Goal: Task Accomplishment & Management: Use online tool/utility

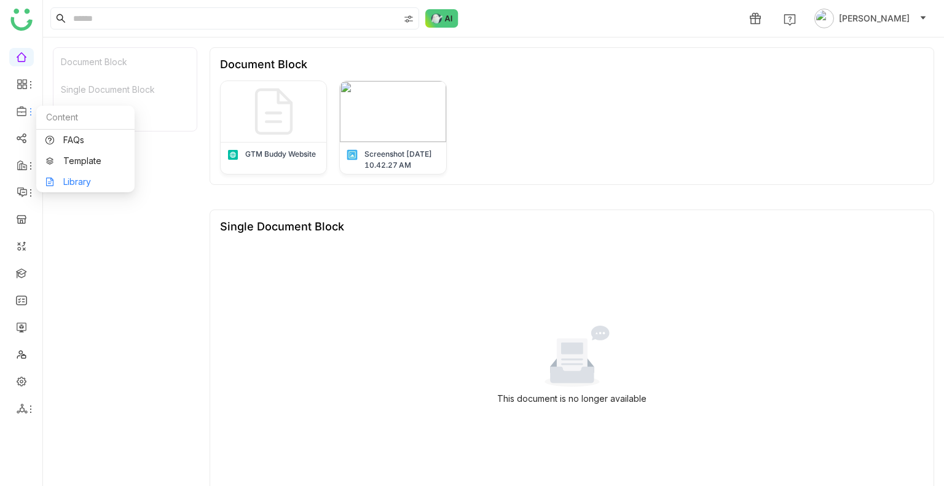
click at [77, 179] on link "Library" at bounding box center [85, 182] width 80 height 9
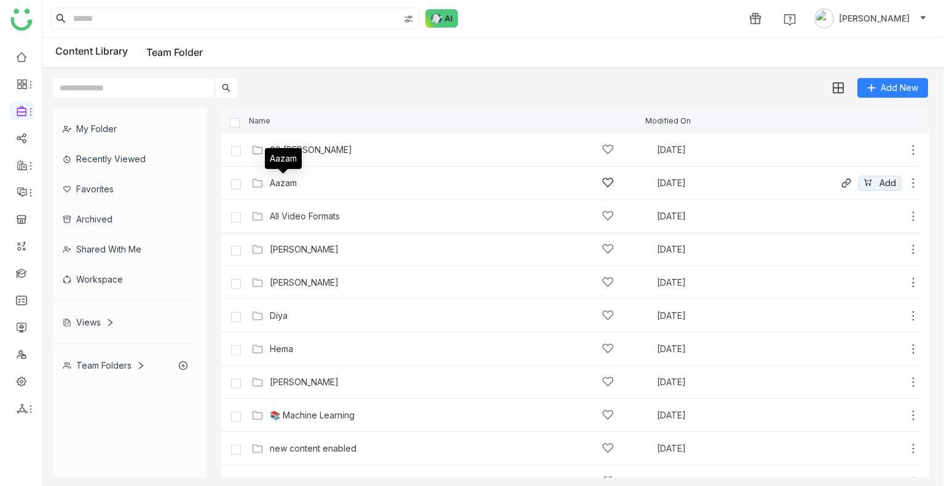
click at [294, 179] on div "Aazam" at bounding box center [283, 183] width 27 height 10
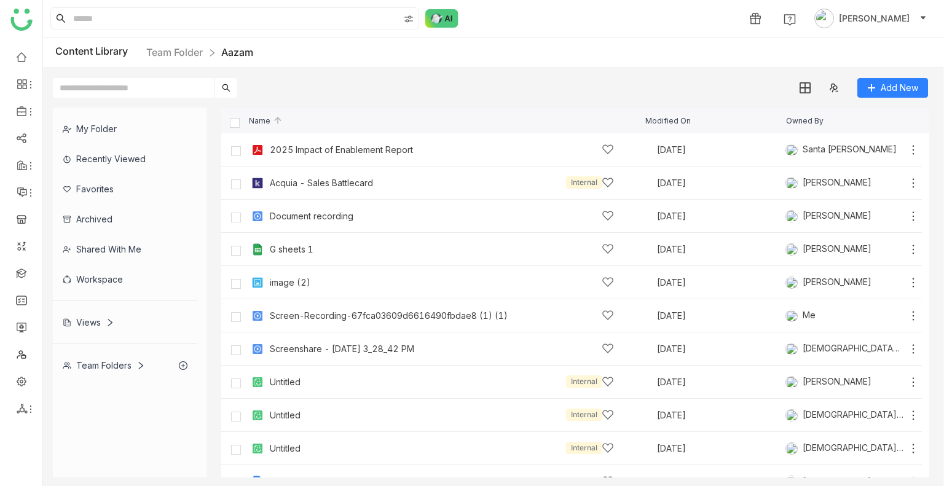
drag, startPoint x: 853, startPoint y: 205, endPoint x: 725, endPoint y: 483, distance: 306.5
click at [725, 483] on div "My Folder Recently Viewed Favorites Archived Shared with me Workspace Views Tea…" at bounding box center [493, 292] width 901 height 389
click at [92, 144] on div "Recently Viewed" at bounding box center [125, 159] width 144 height 30
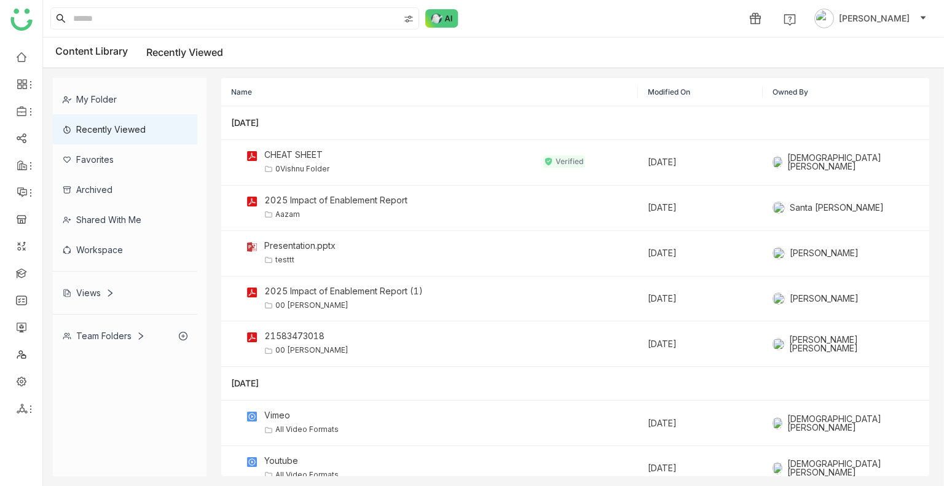
click at [98, 99] on div "My Folder" at bounding box center [125, 99] width 144 height 30
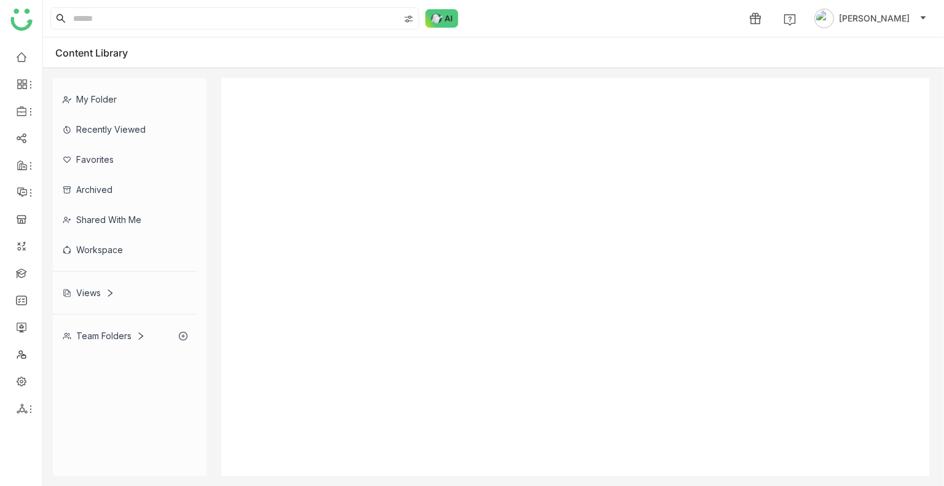
click at [98, 99] on div "My Folder Recently Viewed Favorites Archived Shared with me Workspace Views Tea…" at bounding box center [493, 277] width 901 height 418
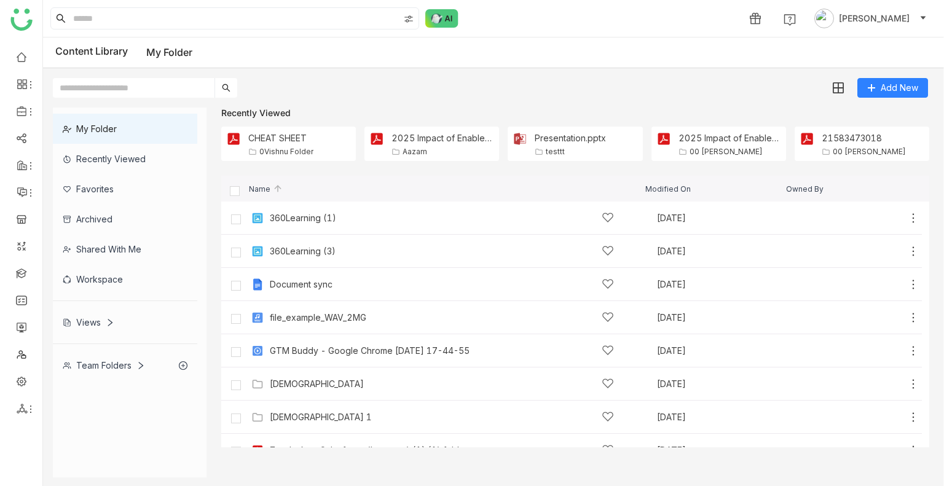
click at [103, 366] on div "Team Folders" at bounding box center [104, 365] width 82 height 10
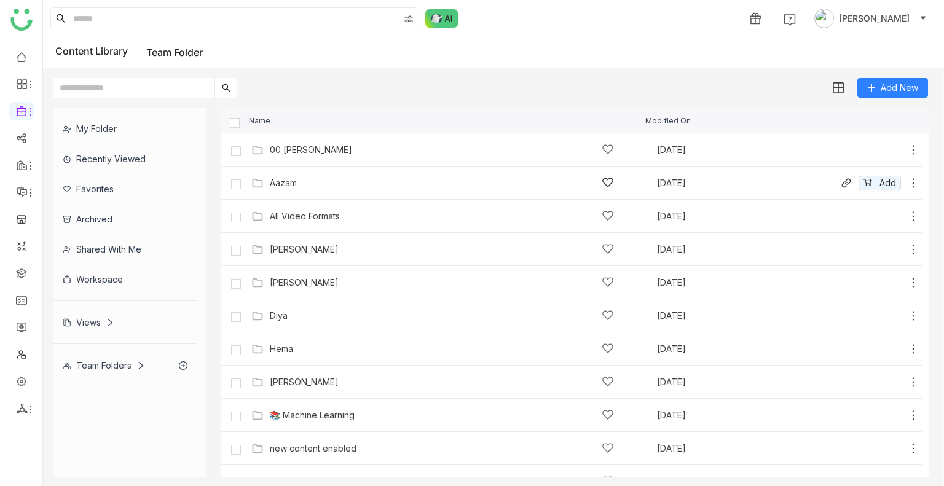
click at [303, 186] on div "Aazam" at bounding box center [442, 182] width 344 height 13
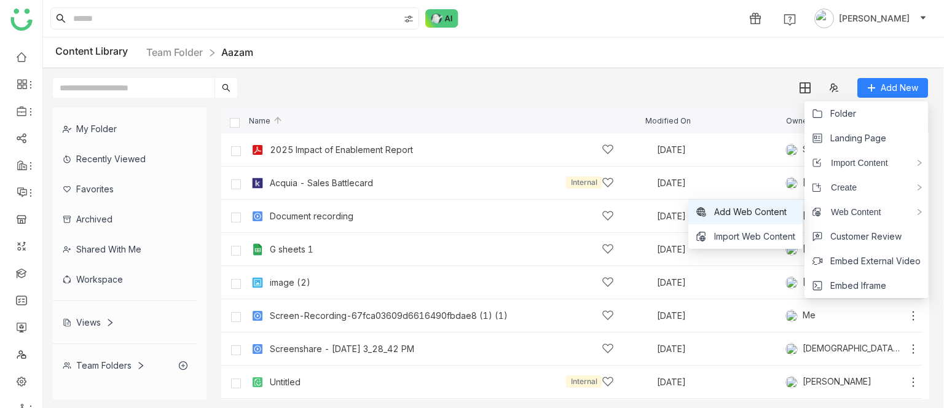
click at [757, 214] on span "Add Web Content" at bounding box center [750, 212] width 72 height 14
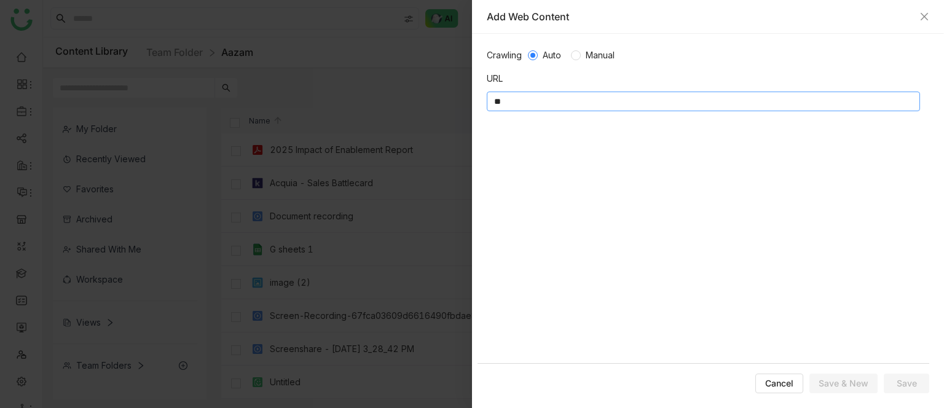
click at [506, 106] on input "**" at bounding box center [703, 102] width 433 height 20
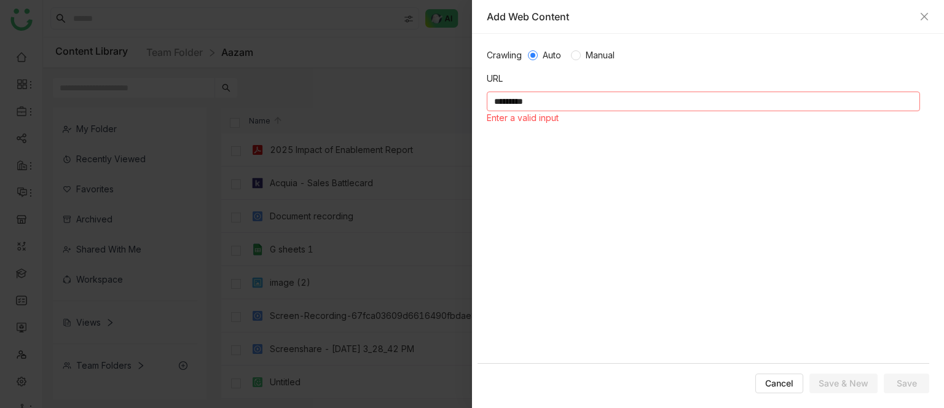
click at [539, 97] on input "*********" at bounding box center [703, 102] width 433 height 20
paste input "**********"
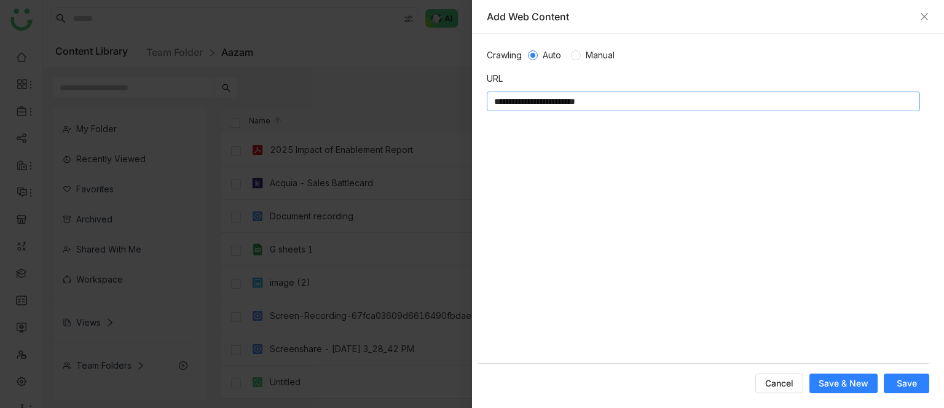
type input "**********"
click at [912, 383] on span "Save" at bounding box center [906, 383] width 20 height 12
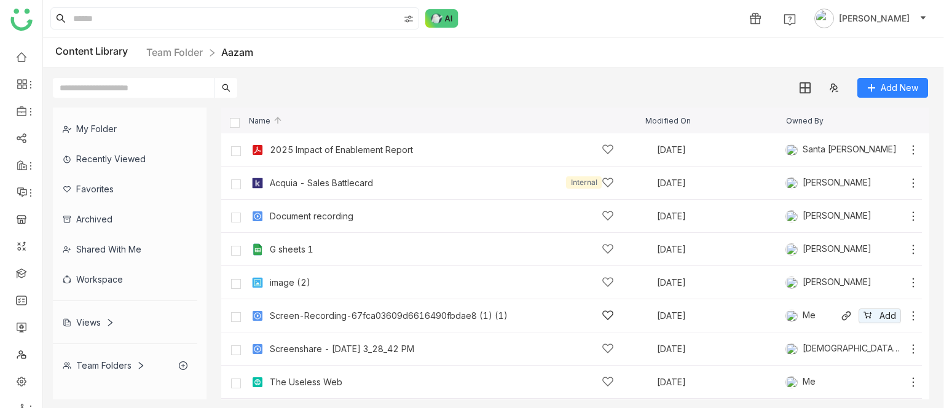
scroll to position [198, 0]
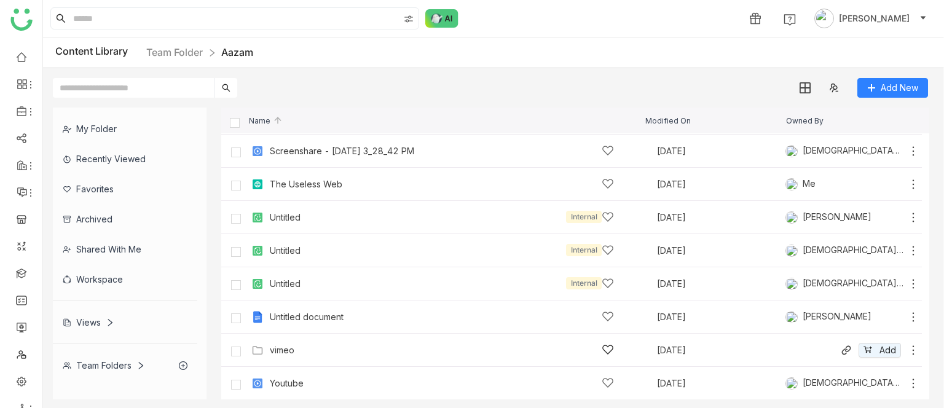
click at [290, 350] on div "vimeo" at bounding box center [282, 350] width 25 height 10
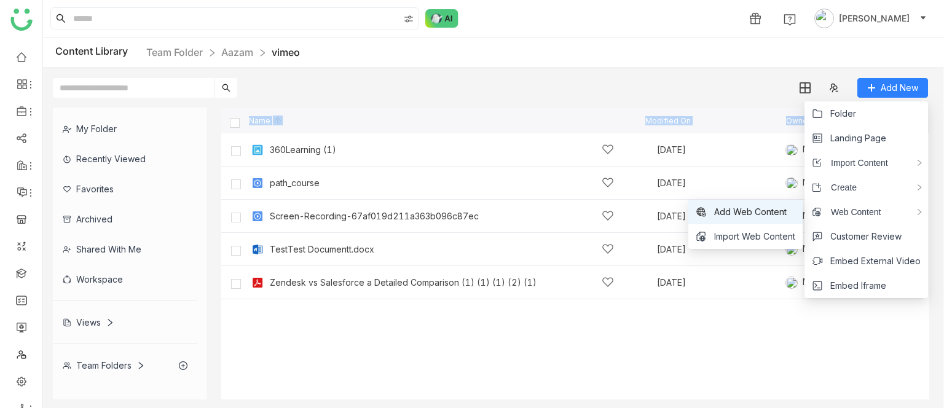
click at [738, 218] on span "Add Web Content" at bounding box center [750, 212] width 72 height 14
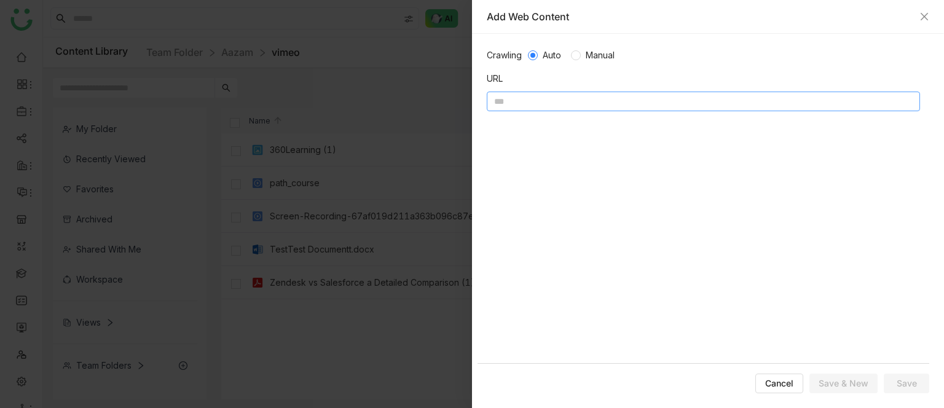
click at [546, 98] on input at bounding box center [703, 102] width 433 height 20
type input "**********"
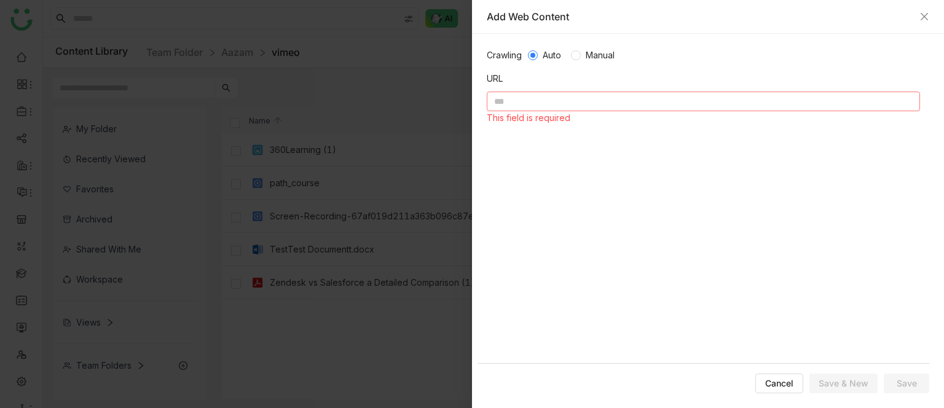
click at [530, 103] on input at bounding box center [703, 102] width 433 height 20
paste input "**********"
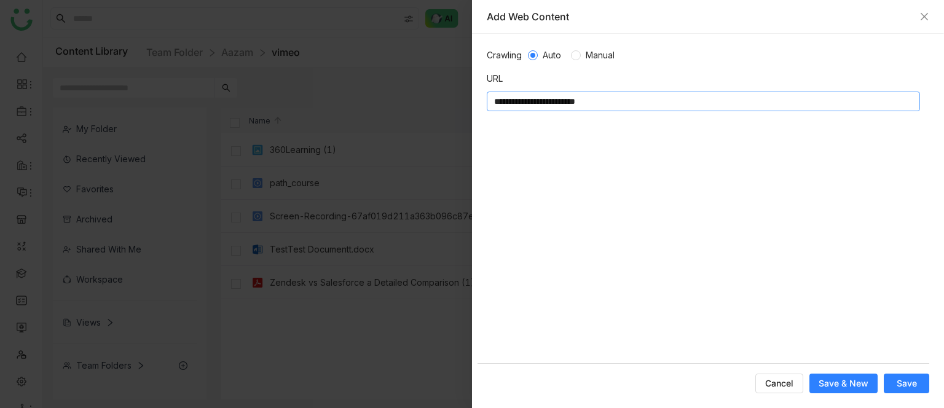
type input "**********"
click at [847, 383] on span "Save & New" at bounding box center [843, 383] width 50 height 12
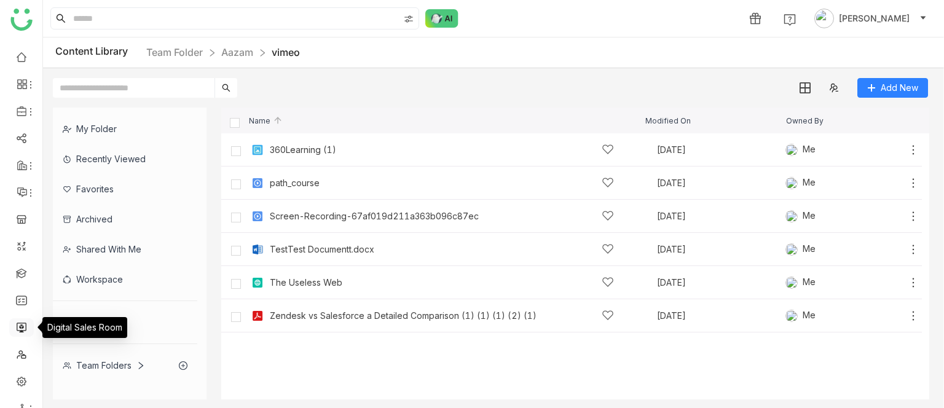
click at [22, 321] on link at bounding box center [21, 326] width 11 height 10
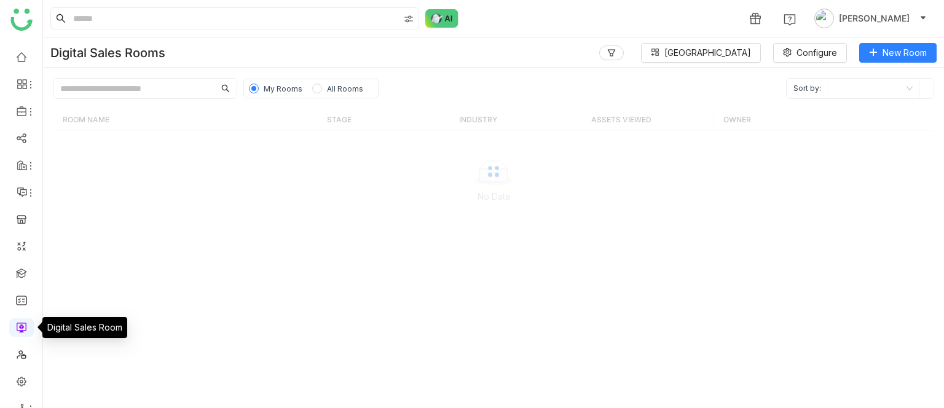
click at [22, 321] on link at bounding box center [21, 326] width 11 height 10
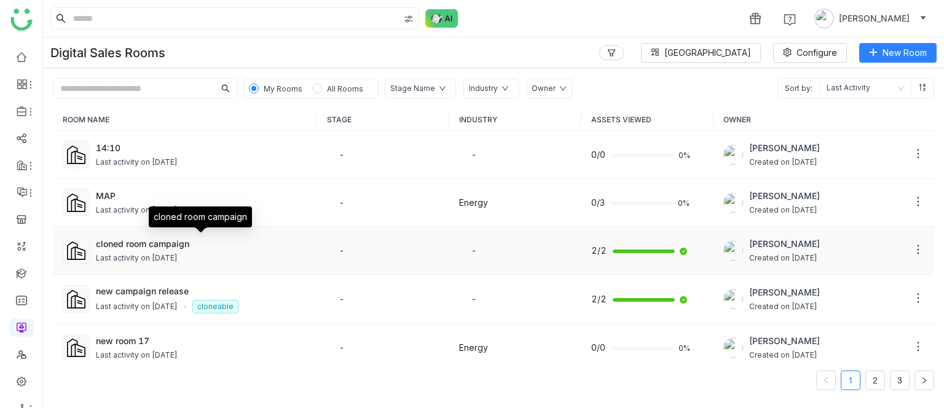
click at [135, 238] on div "cloned room campaign" at bounding box center [201, 243] width 211 height 13
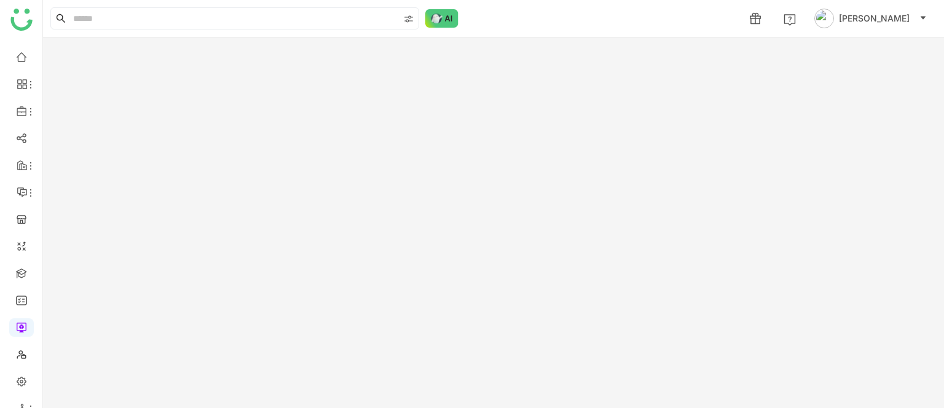
click at [135, 238] on gtmb-room-detail at bounding box center [493, 222] width 901 height 370
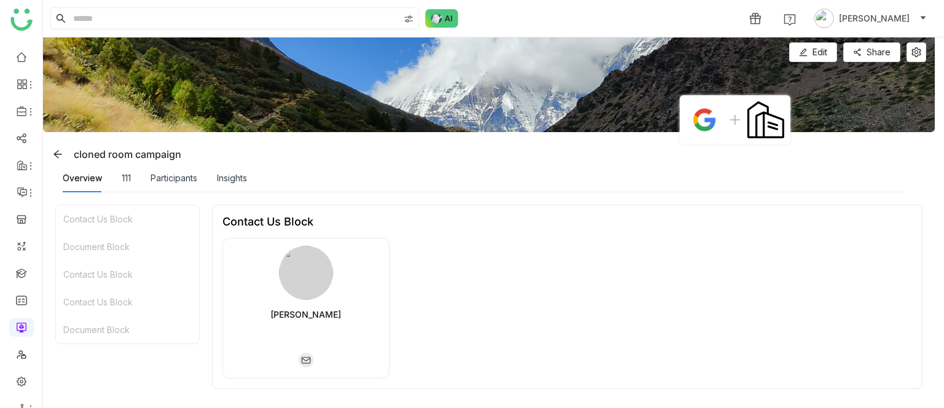
click at [233, 176] on div "Insights" at bounding box center [232, 178] width 30 height 14
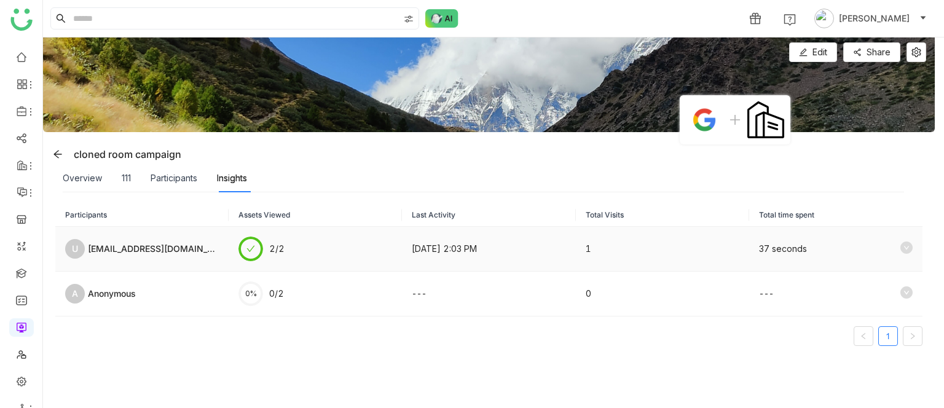
click at [900, 248] on icon at bounding box center [906, 247] width 12 height 12
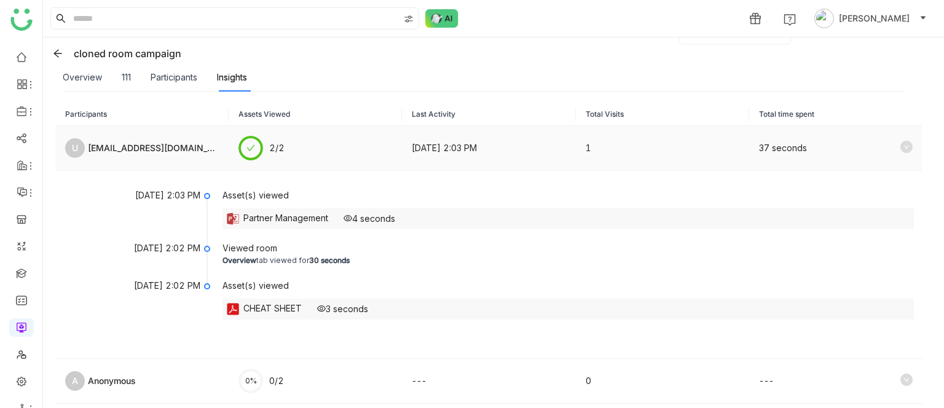
scroll to position [103, 0]
click at [129, 79] on div "111" at bounding box center [126, 76] width 9 height 14
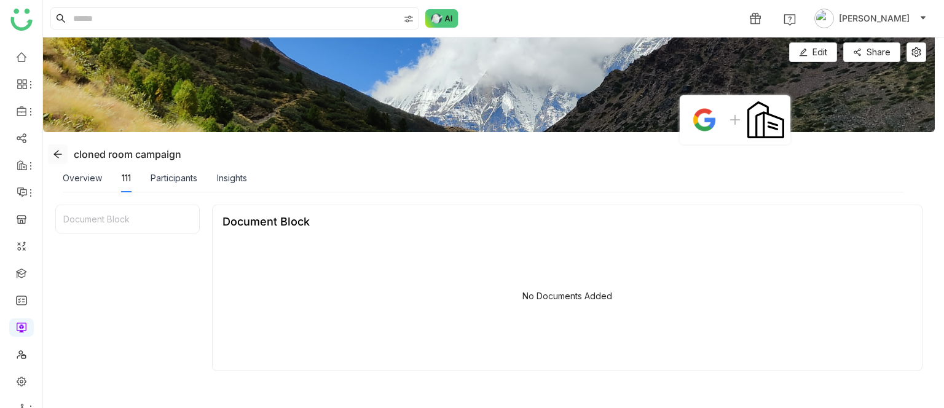
click at [58, 161] on button at bounding box center [58, 154] width 20 height 20
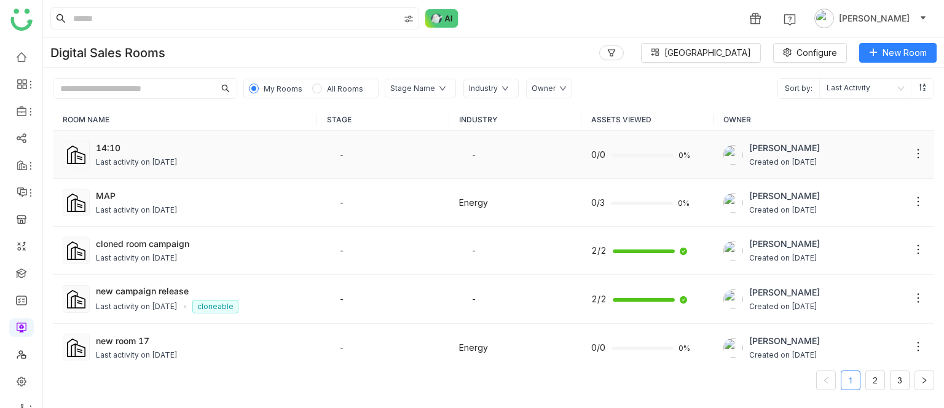
click at [119, 157] on div "Last activity on [DATE]" at bounding box center [137, 163] width 82 height 12
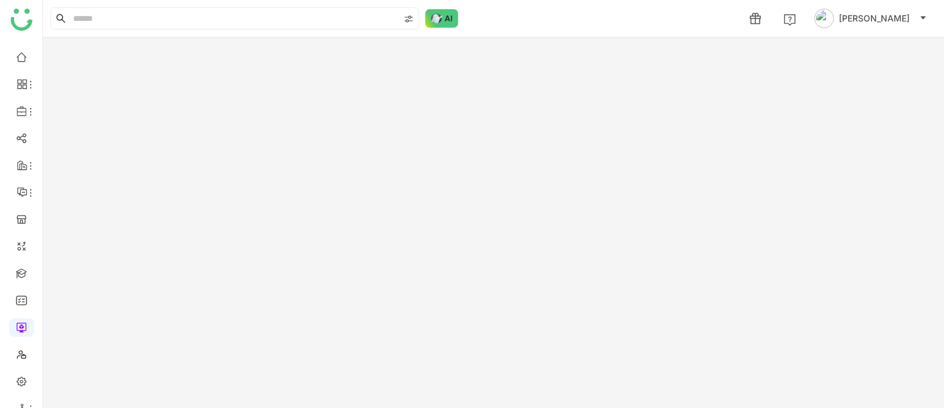
click at [119, 156] on gtmb-room-detail at bounding box center [493, 222] width 901 height 370
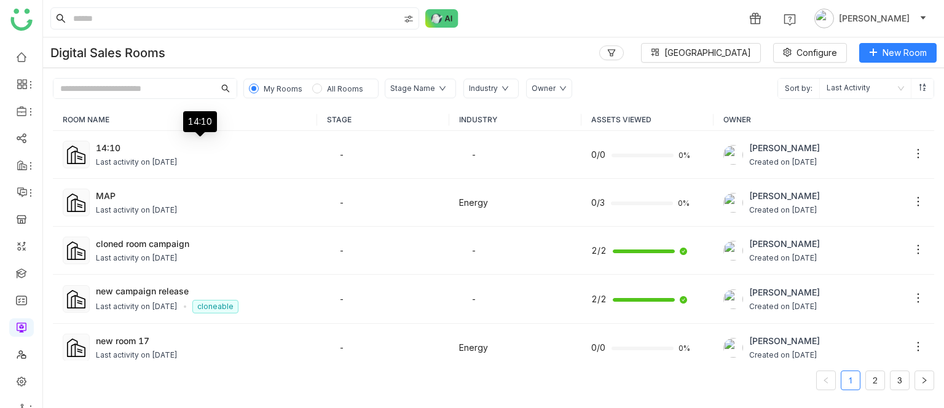
click at [107, 151] on div "14:10" at bounding box center [201, 147] width 211 height 13
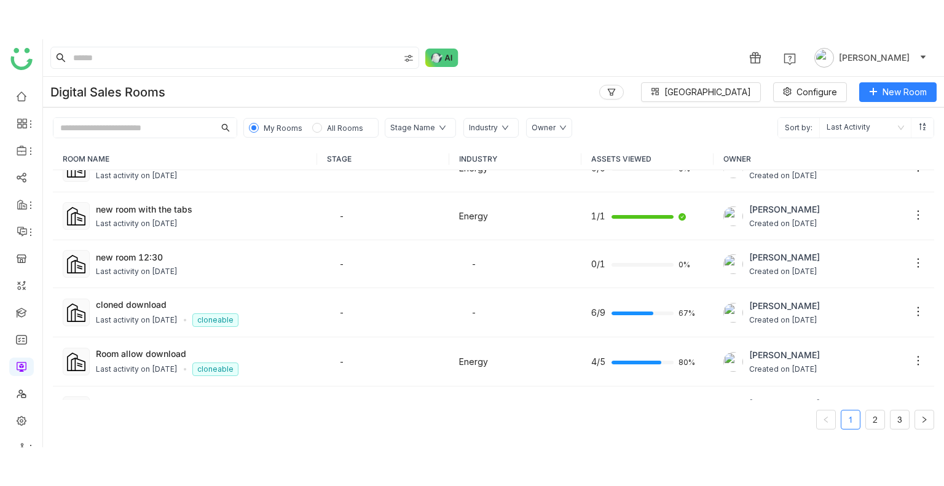
scroll to position [700, 0]
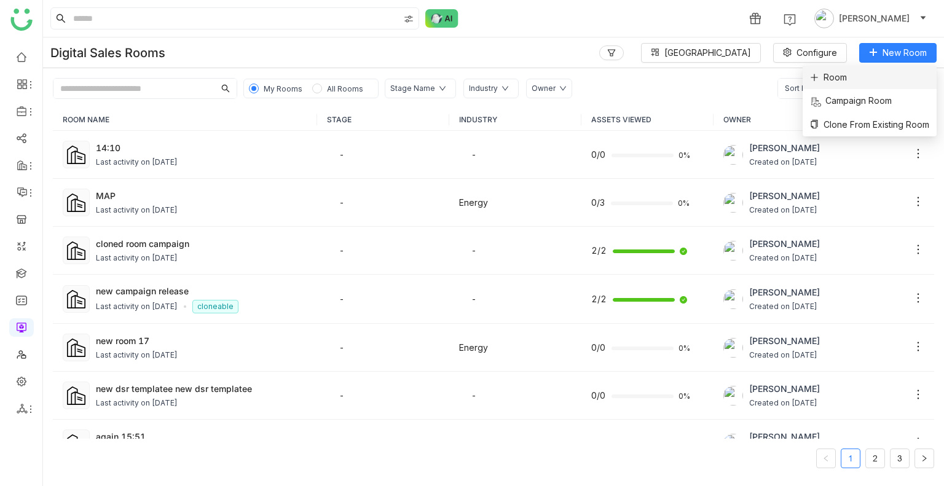
click at [855, 76] on li "Room" at bounding box center [869, 77] width 134 height 23
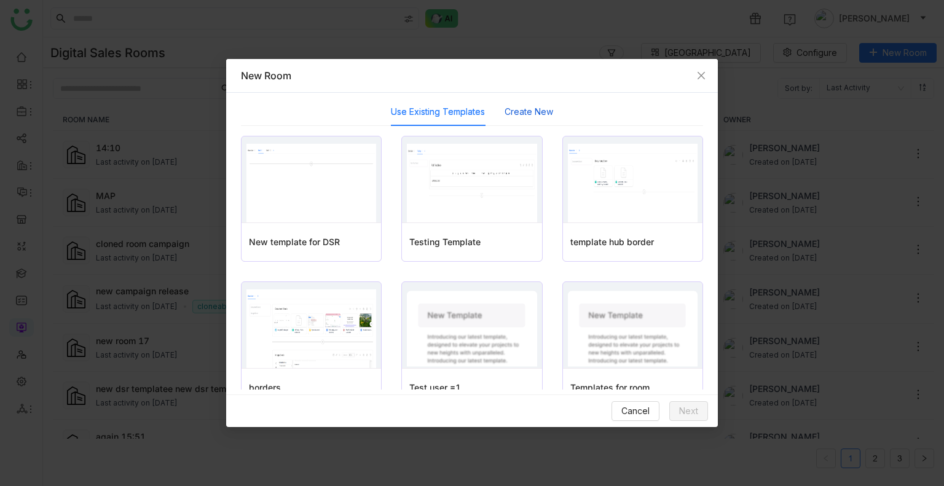
click at [504, 114] on button "Create New" at bounding box center [528, 112] width 49 height 14
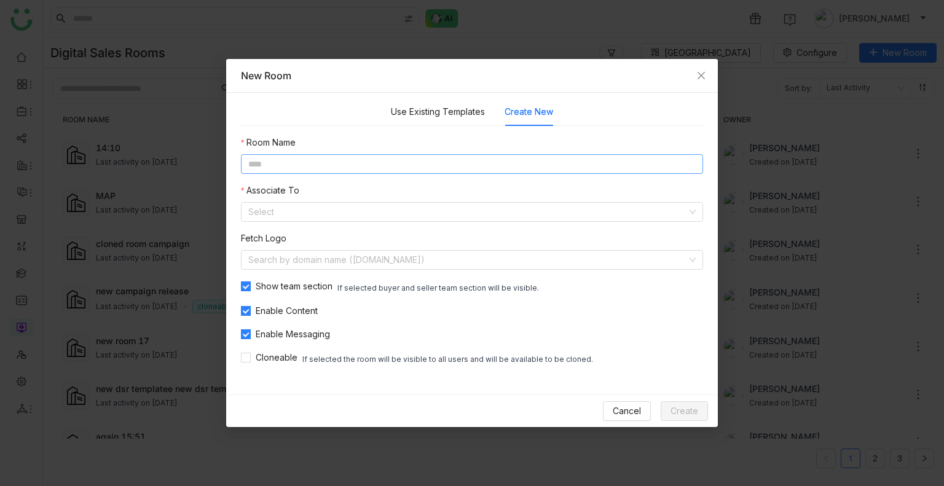
click at [453, 160] on input at bounding box center [472, 164] width 462 height 20
type input "**********"
click button "Preview" at bounding box center [0, 0] width 0 height 0
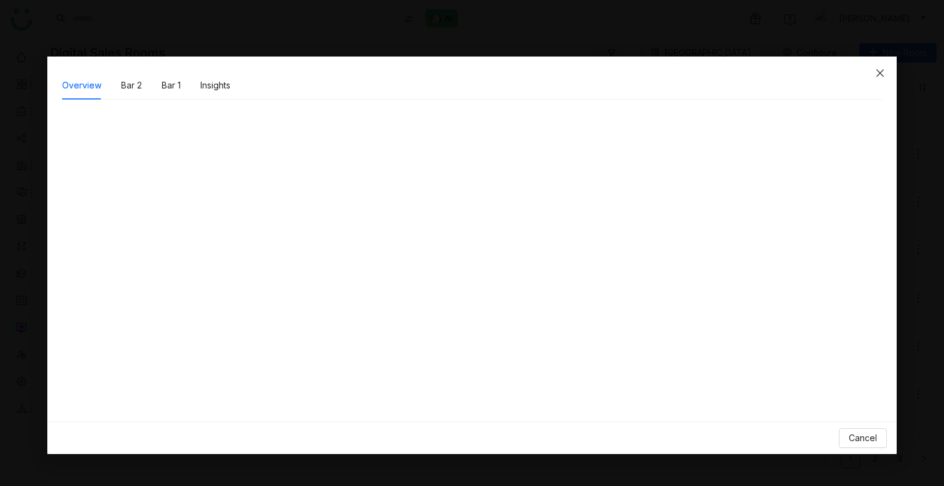
click at [879, 66] on span "Close" at bounding box center [879, 73] width 33 height 33
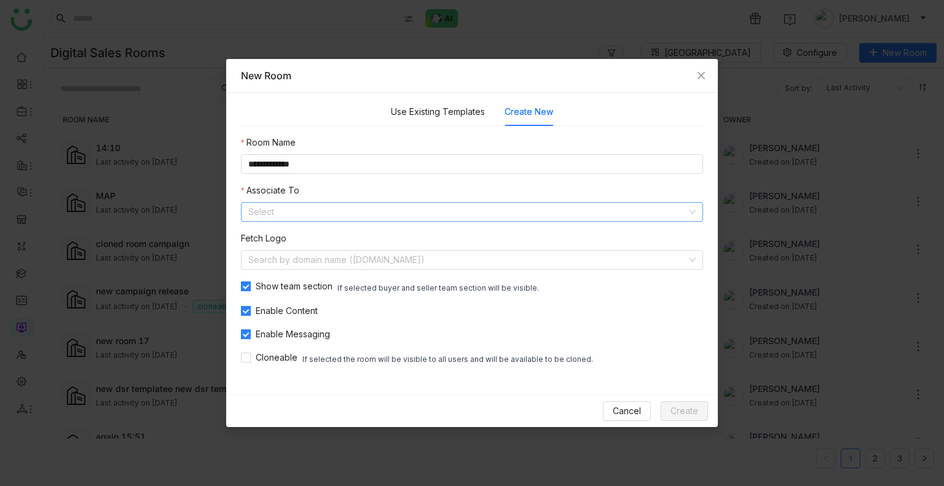
click at [415, 216] on input at bounding box center [467, 212] width 439 height 18
click at [365, 247] on nz-option-item "Account" at bounding box center [472, 256] width 462 height 20
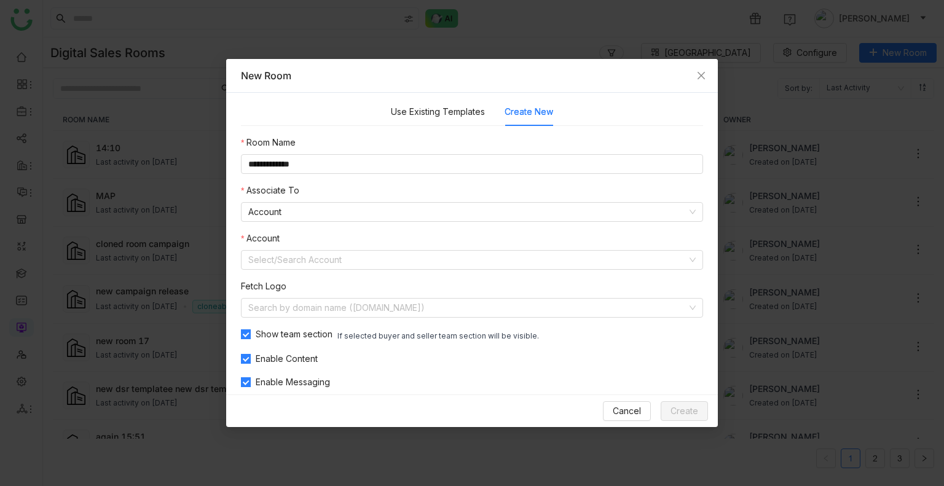
click at [386, 222] on div "**********" at bounding box center [472, 275] width 462 height 278
click at [391, 215] on nz-select-item "Account" at bounding box center [471, 212] width 447 height 18
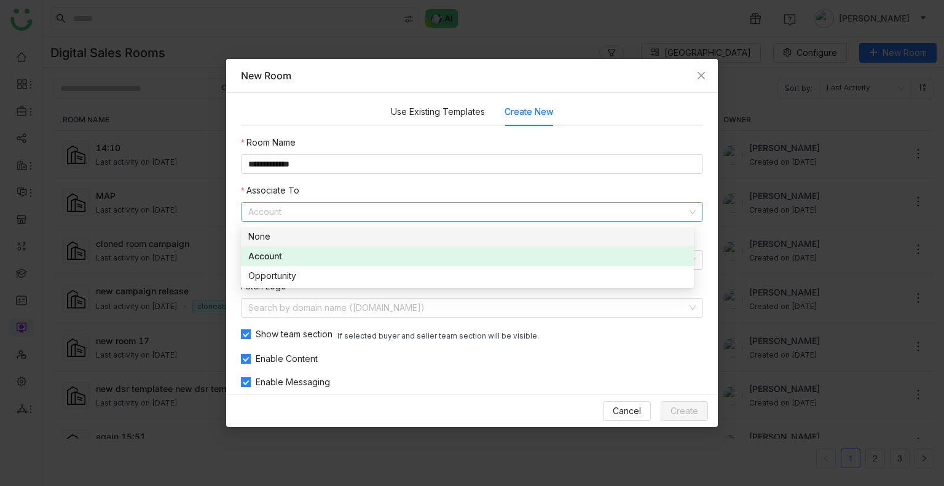
click at [343, 238] on div "None" at bounding box center [467, 237] width 438 height 14
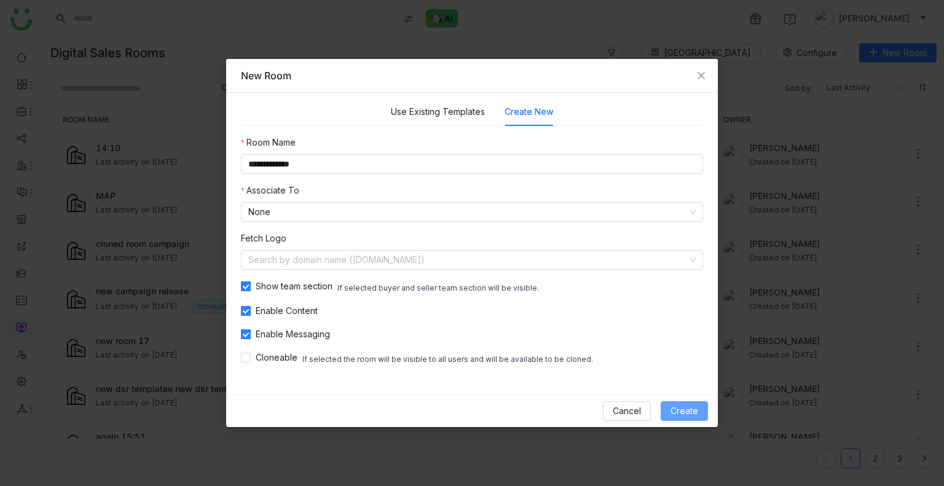
click at [683, 412] on span "Create" at bounding box center [684, 411] width 28 height 14
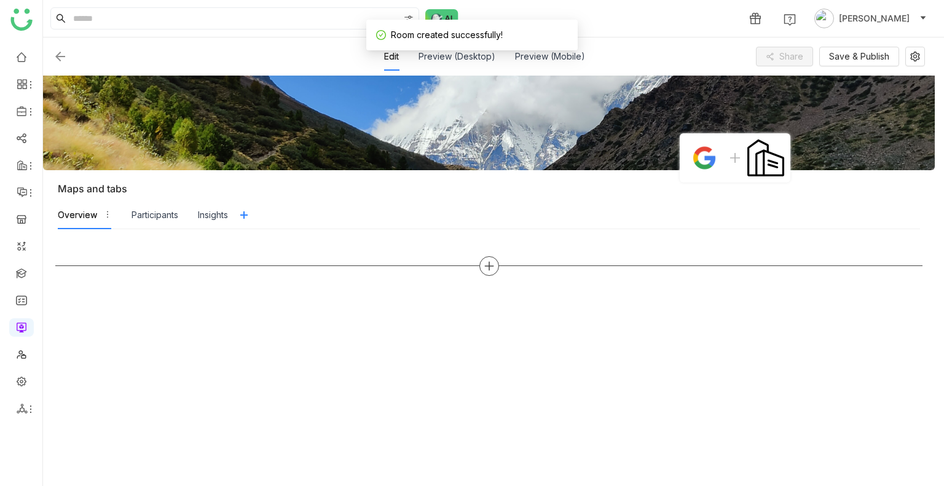
click at [494, 266] on div at bounding box center [489, 266] width 20 height 20
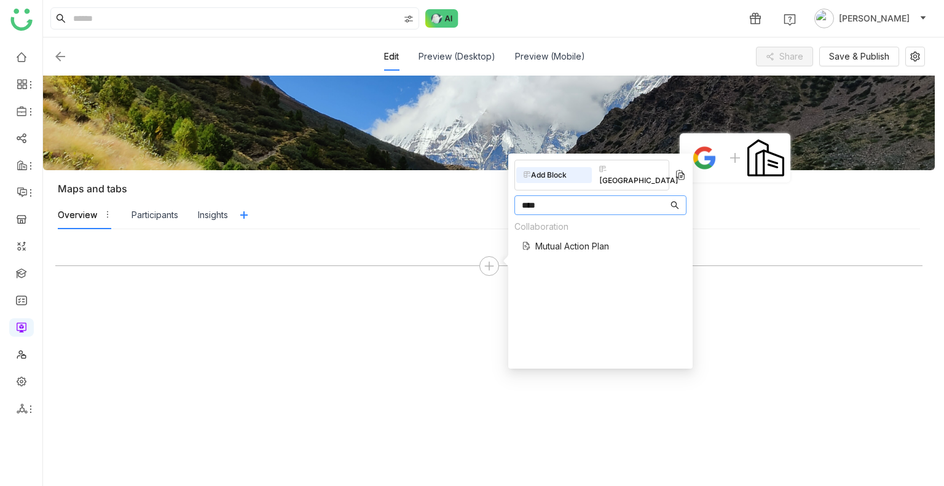
type input "****"
click at [590, 240] on span "Mutual Action Plan" at bounding box center [572, 246] width 74 height 13
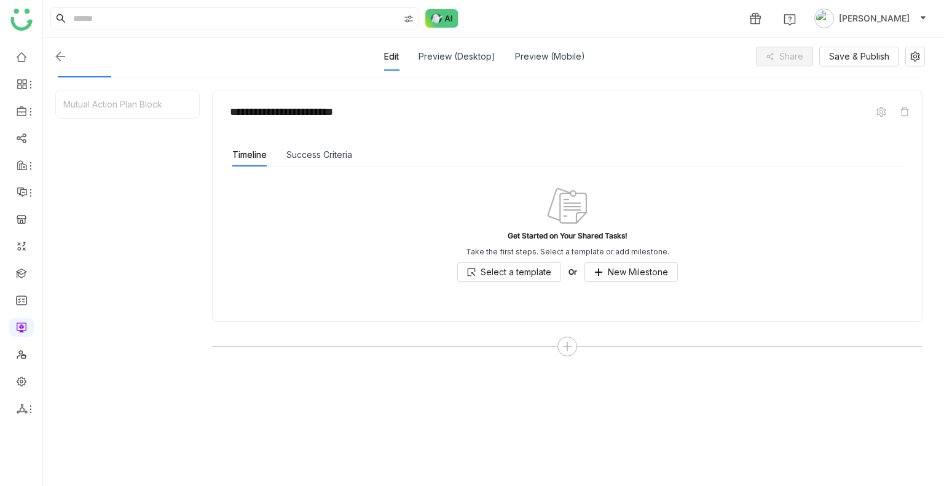
scroll to position [155, 0]
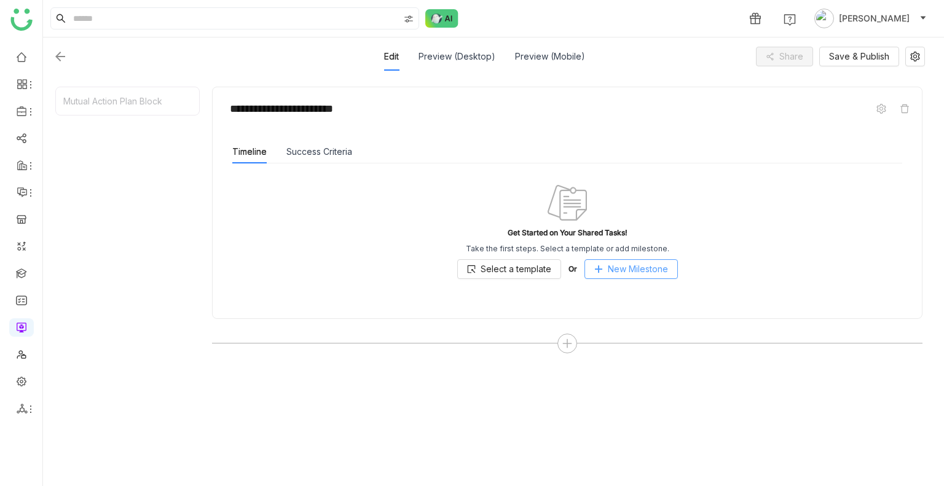
click at [627, 265] on span "New Milestone" at bounding box center [638, 269] width 60 height 14
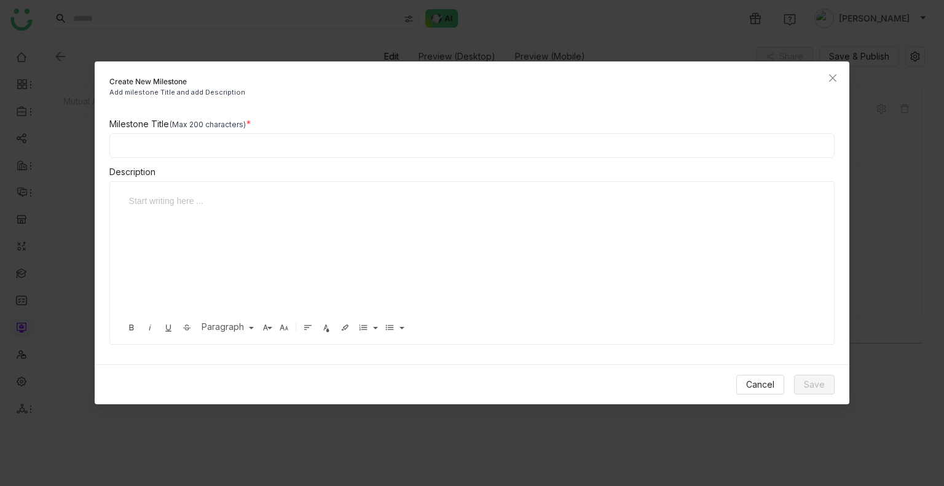
click at [389, 143] on input at bounding box center [472, 145] width 726 height 25
type input "****"
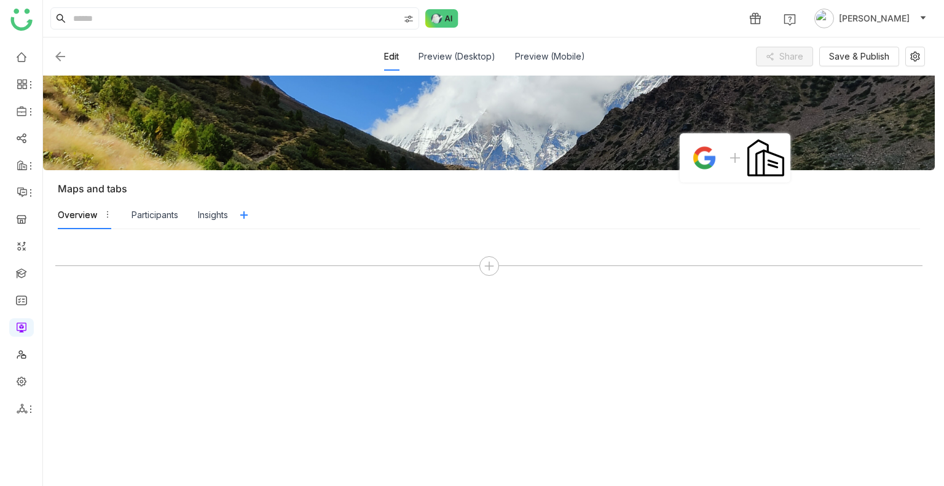
click at [54, 57] on img at bounding box center [60, 56] width 15 height 15
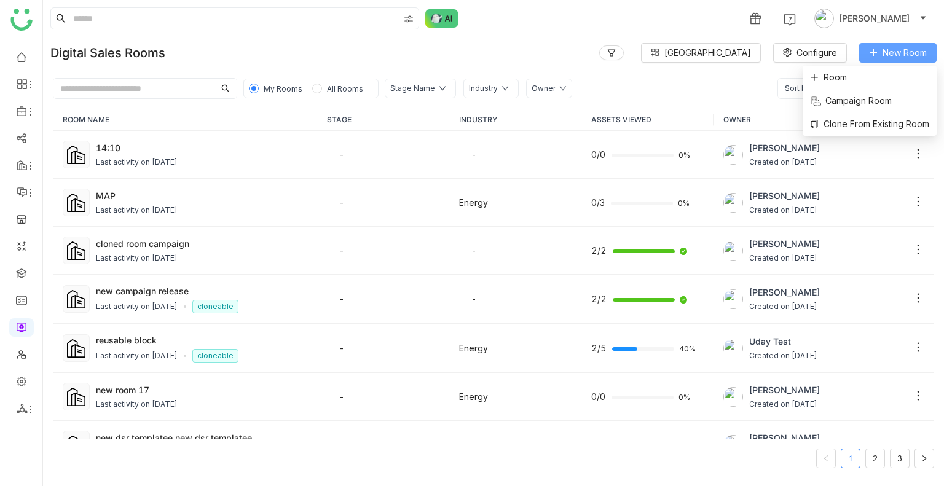
click at [895, 56] on span "New Room" at bounding box center [904, 53] width 44 height 14
click at [871, 71] on li "Room" at bounding box center [869, 77] width 134 height 23
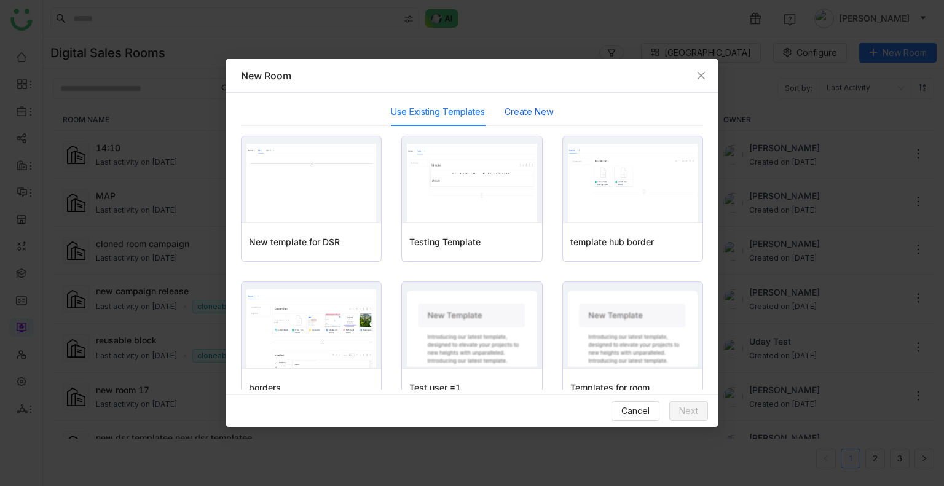
click at [513, 113] on button "Create New" at bounding box center [528, 112] width 49 height 14
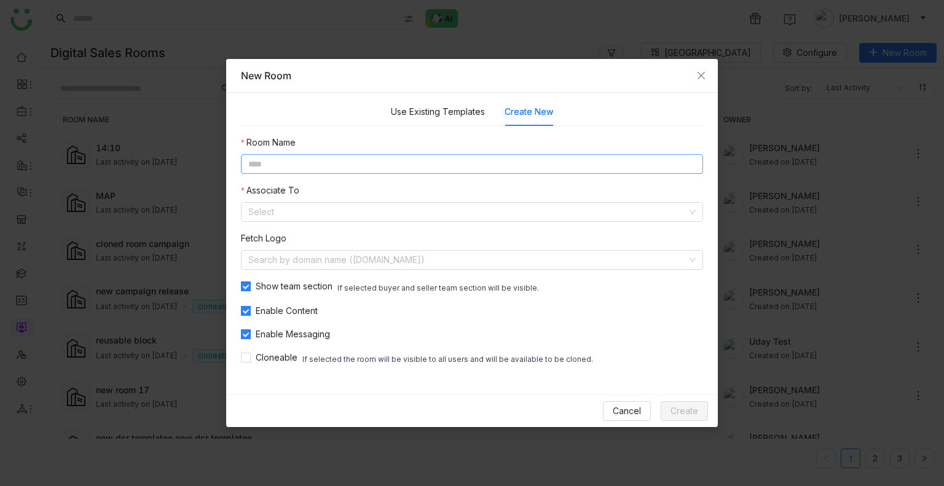
click at [434, 160] on input at bounding box center [472, 164] width 462 height 20
type input "**********"
click at [420, 210] on input at bounding box center [467, 212] width 439 height 18
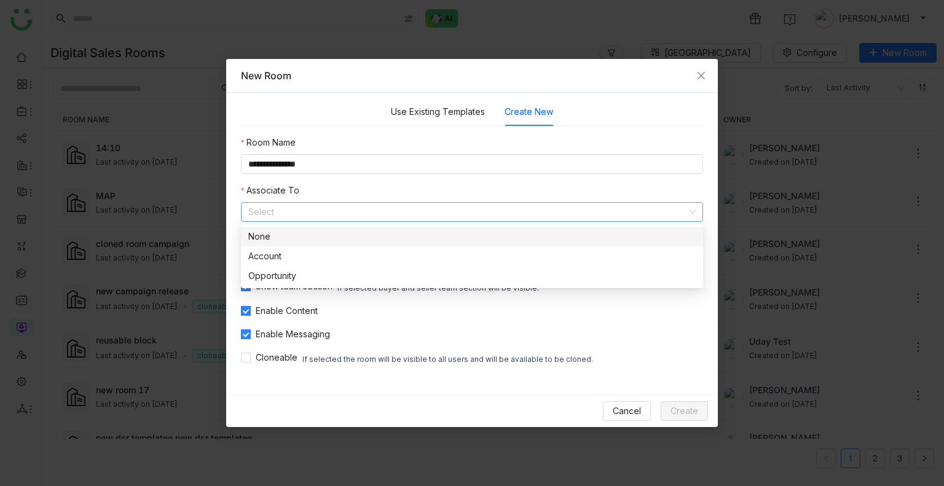
click at [377, 244] on nz-option-item "None" at bounding box center [472, 237] width 462 height 20
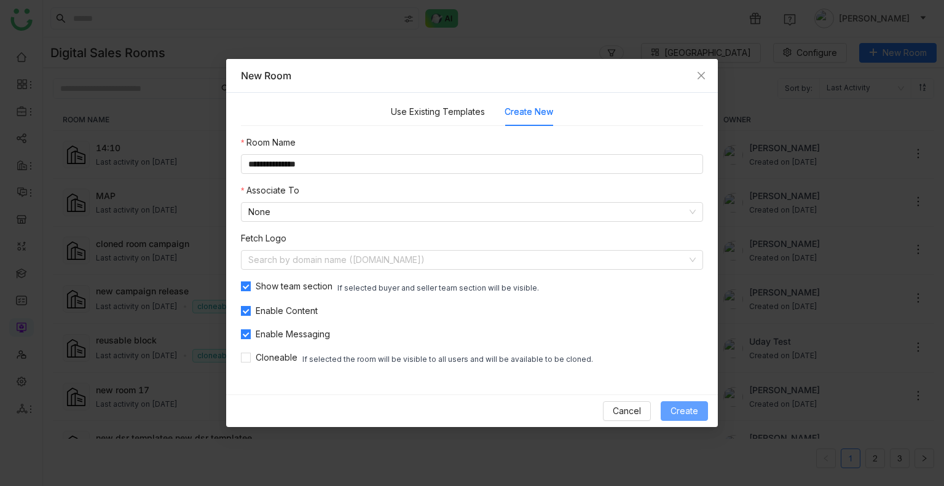
click at [677, 405] on span "Create" at bounding box center [684, 411] width 28 height 14
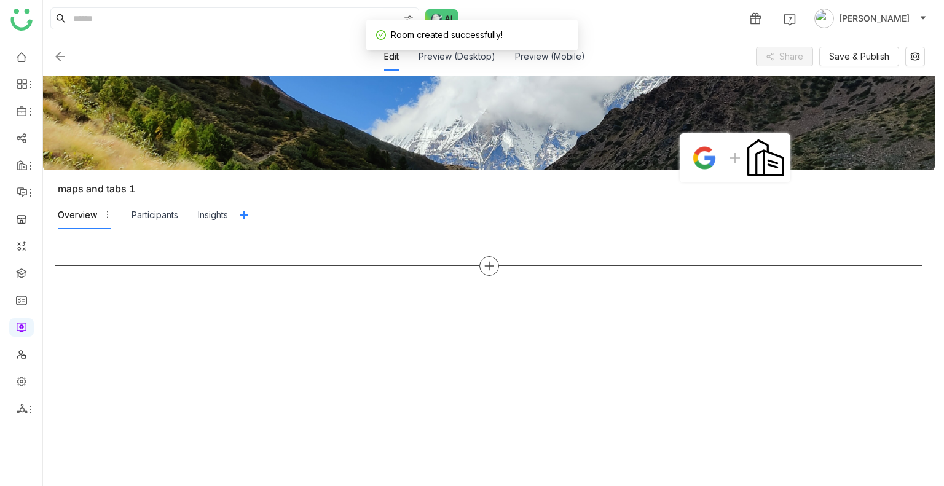
click at [485, 265] on icon at bounding box center [488, 265] width 9 height 1
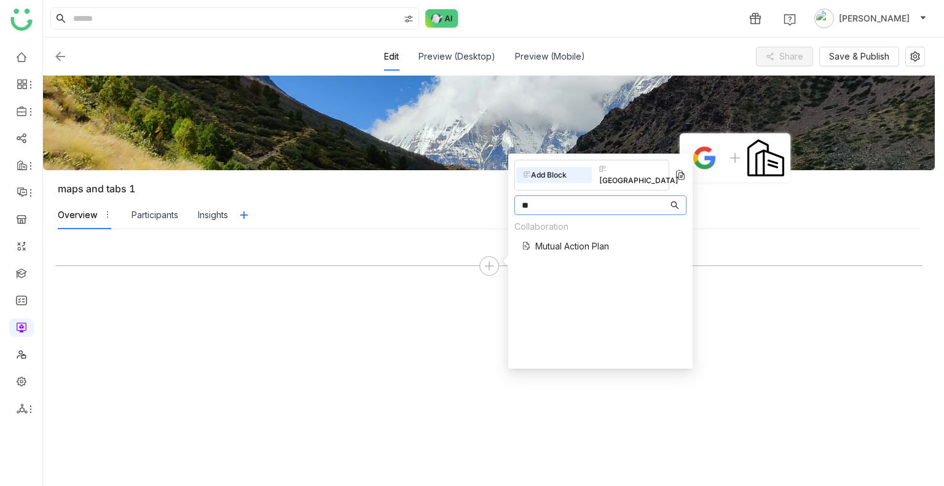
type input "**"
drag, startPoint x: 580, startPoint y: 241, endPoint x: 590, endPoint y: 229, distance: 16.1
click at [590, 229] on div "Collaboration Mutual Action Plan" at bounding box center [561, 240] width 95 height 40
click at [590, 240] on span "Mutual Action Plan" at bounding box center [572, 246] width 74 height 13
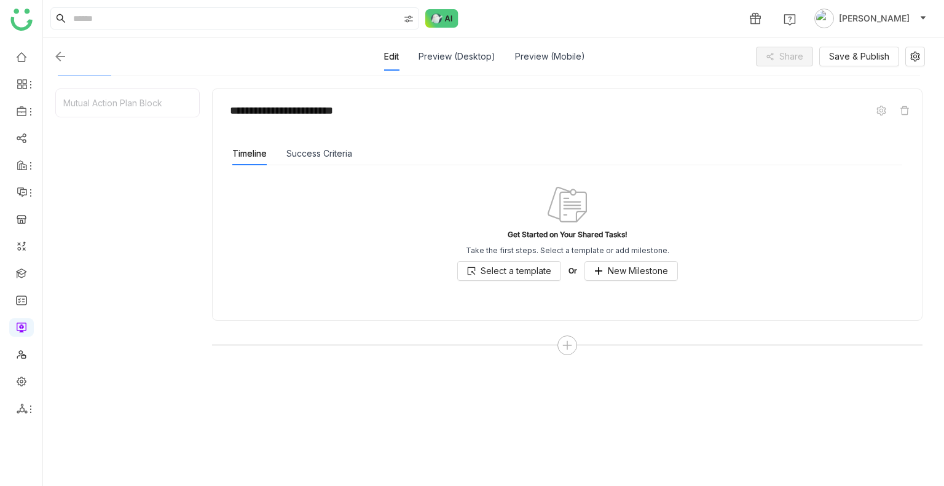
scroll to position [155, 0]
click at [614, 276] on button "New Milestone" at bounding box center [630, 269] width 93 height 20
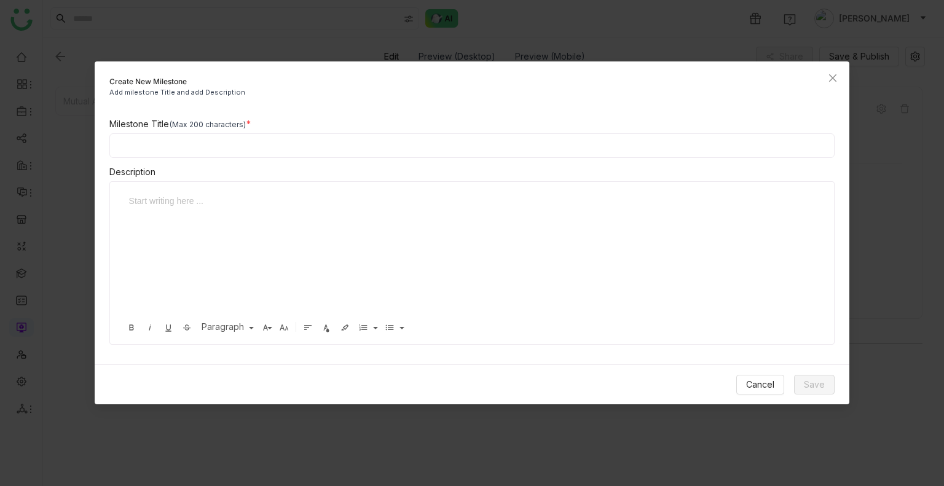
click at [410, 137] on input at bounding box center [472, 145] width 726 height 25
type input "*******"
drag, startPoint x: 823, startPoint y: 372, endPoint x: 818, endPoint y: 382, distance: 10.7
click at [818, 382] on div "Cancel Save" at bounding box center [472, 384] width 755 height 40
click at [818, 382] on span "Save" at bounding box center [814, 385] width 21 height 14
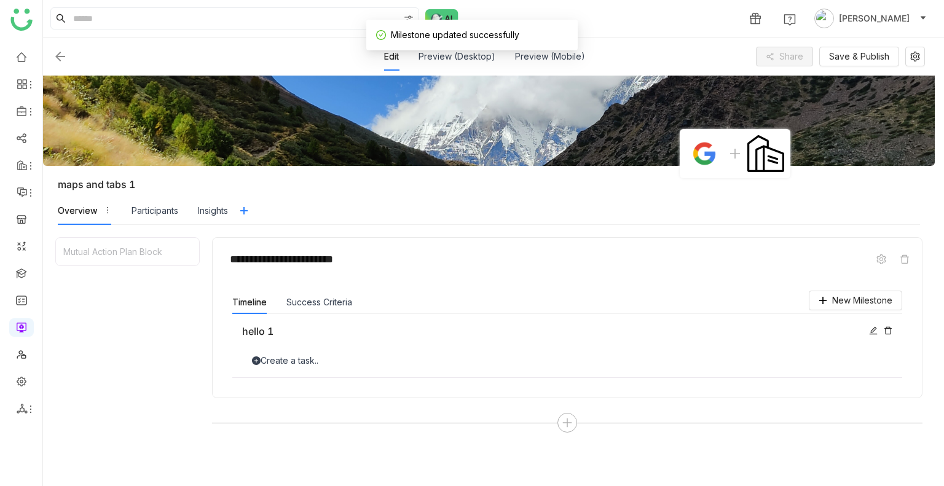
scroll to position [0, 0]
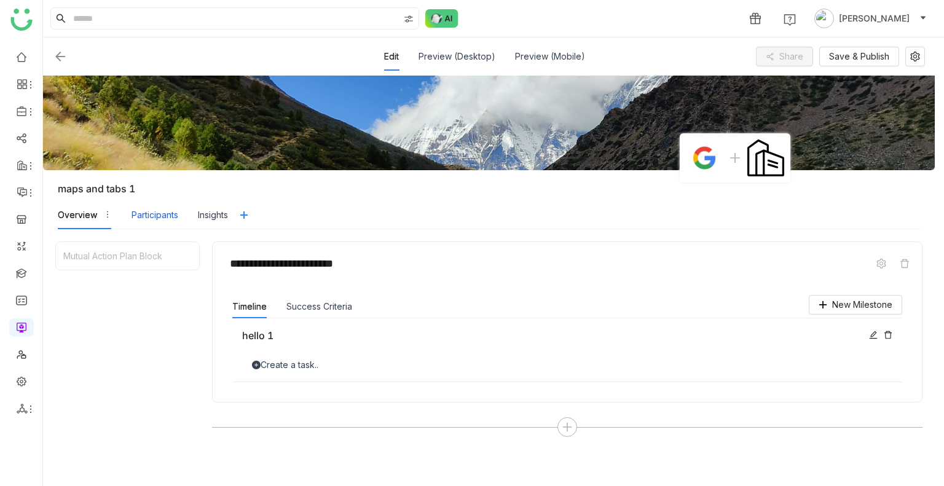
click at [157, 219] on div "Participants" at bounding box center [154, 215] width 47 height 14
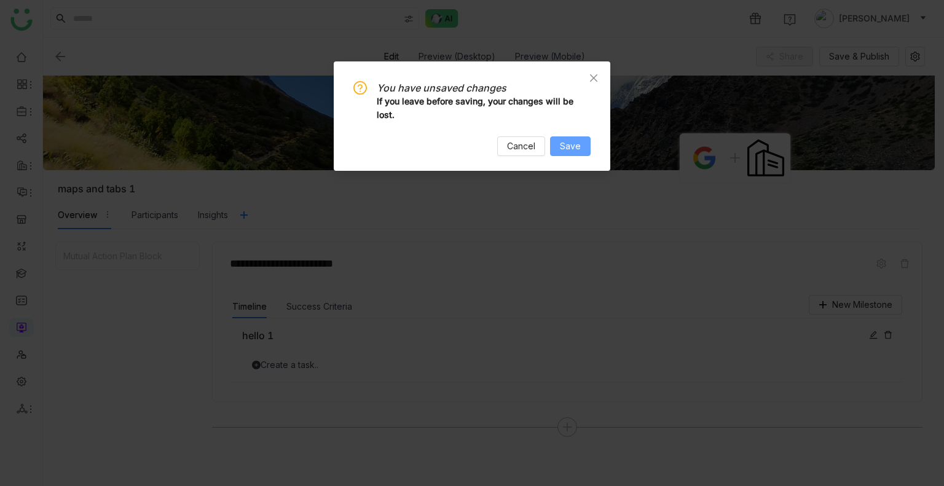
click at [578, 152] on span "Save" at bounding box center [570, 146] width 21 height 14
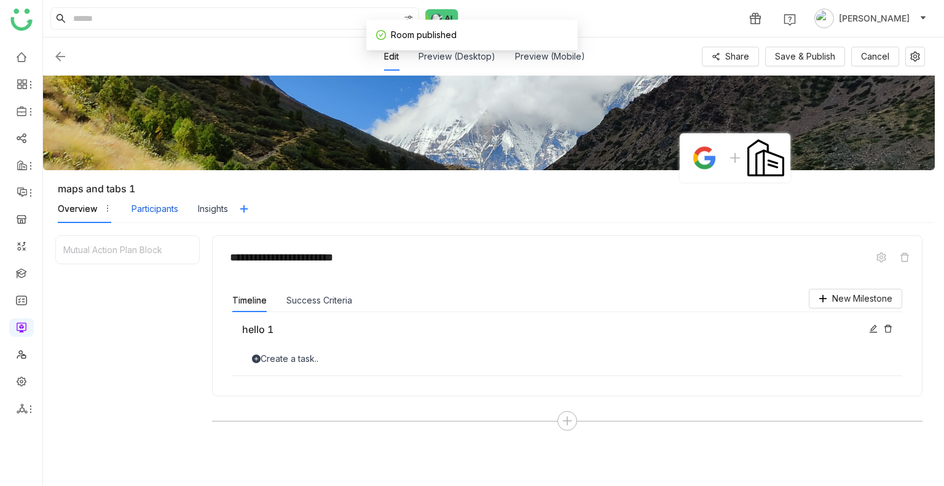
click at [174, 214] on div "Participants" at bounding box center [154, 209] width 47 height 14
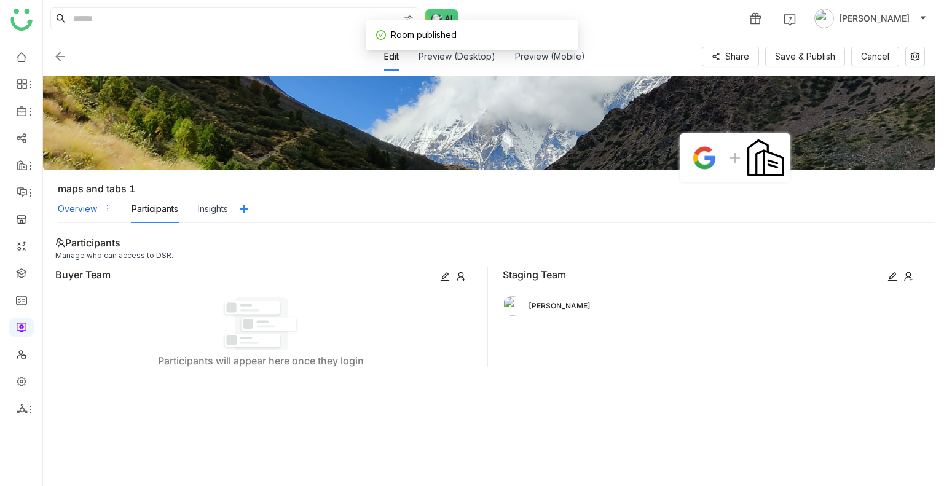
click at [61, 202] on div "Overview" at bounding box center [77, 209] width 39 height 14
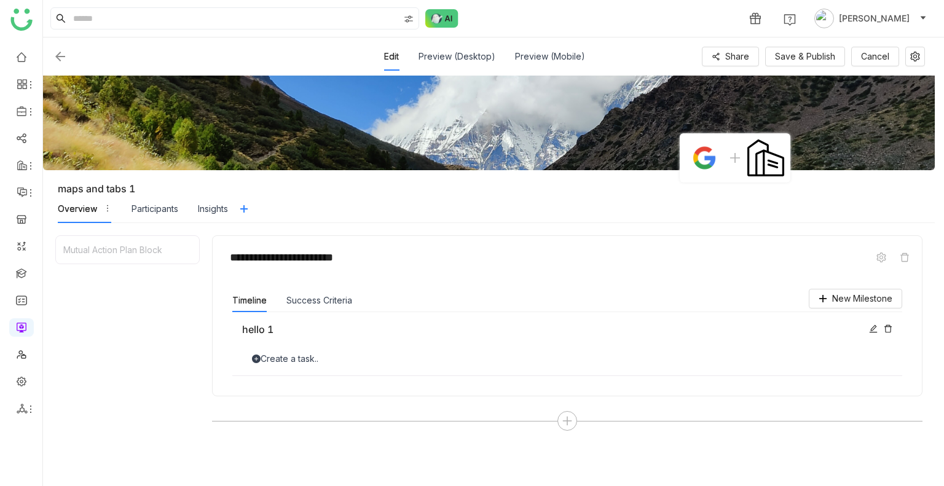
click at [477, 322] on div "hello 1" at bounding box center [552, 329] width 620 height 15
click at [61, 52] on img at bounding box center [60, 56] width 15 height 15
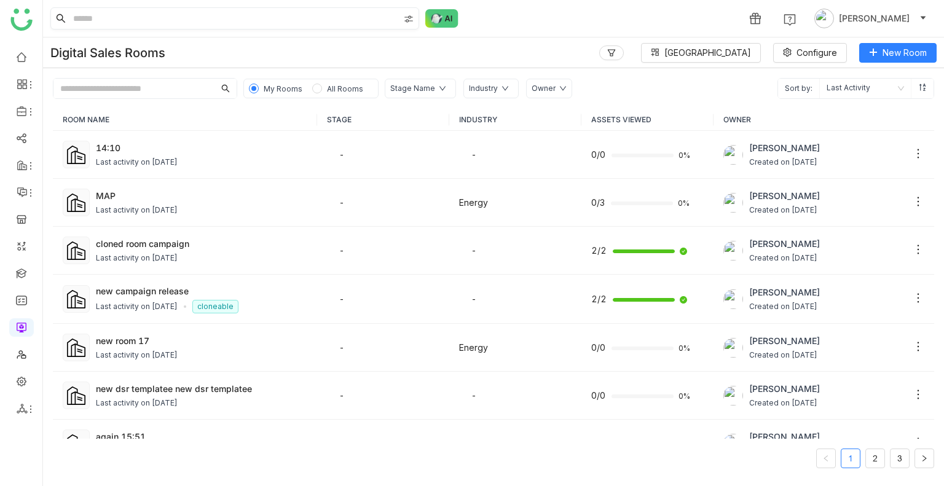
click at [128, 17] on input at bounding box center [235, 18] width 328 height 21
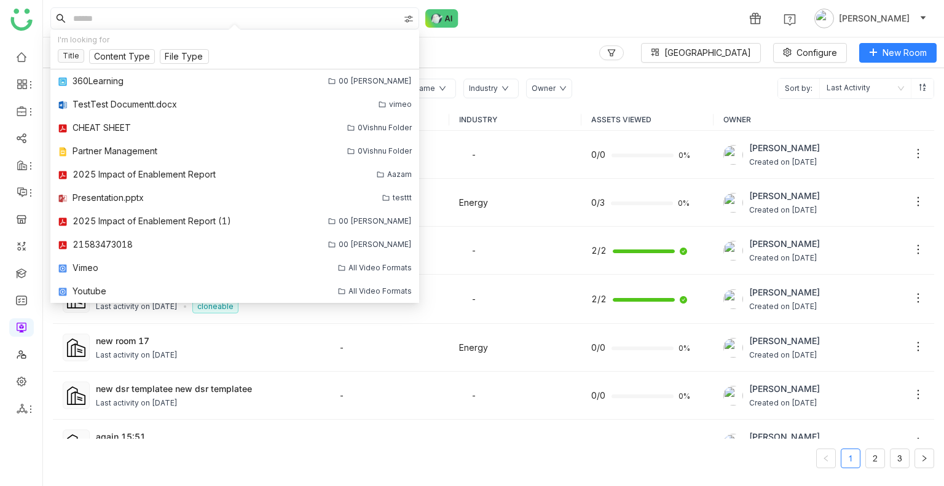
click at [515, 25] on div "1 [PERSON_NAME]" at bounding box center [493, 18] width 901 height 37
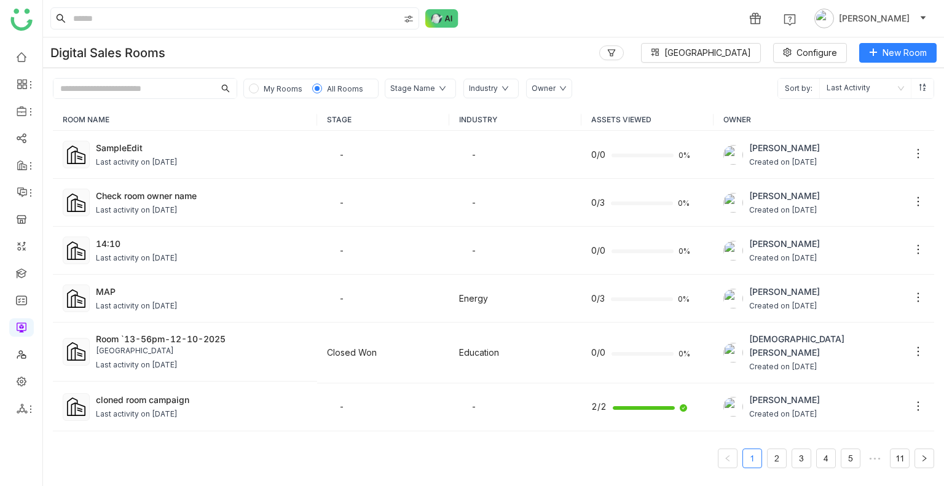
click at [288, 85] on span "My Rooms" at bounding box center [283, 88] width 39 height 9
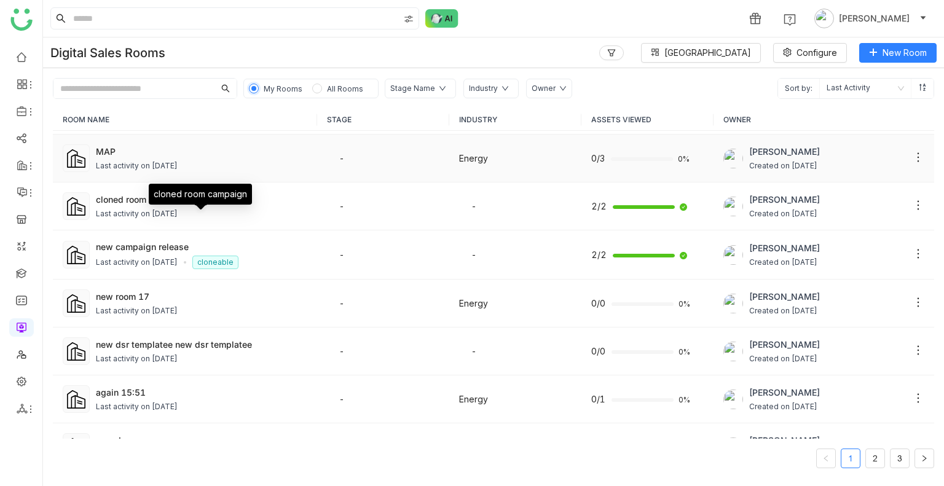
scroll to position [49, 0]
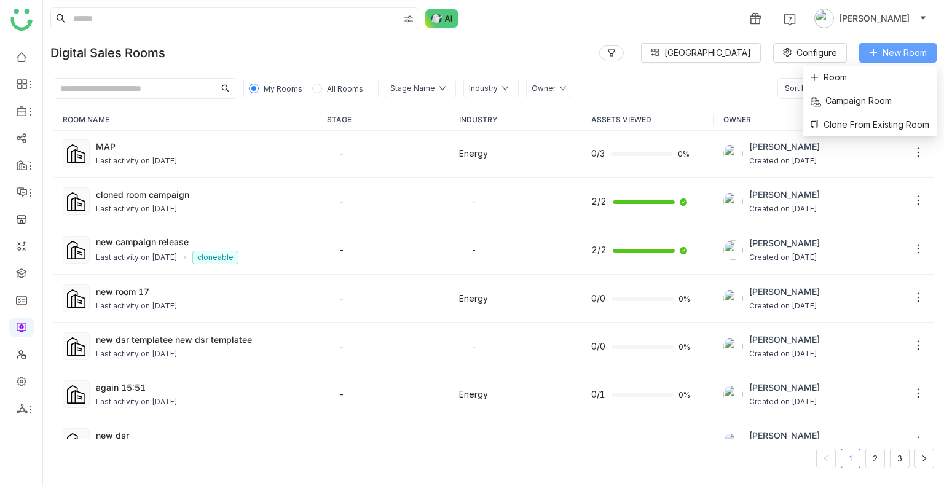
click at [911, 51] on span "New Room" at bounding box center [904, 53] width 44 height 14
click at [892, 68] on li "Room" at bounding box center [869, 77] width 134 height 23
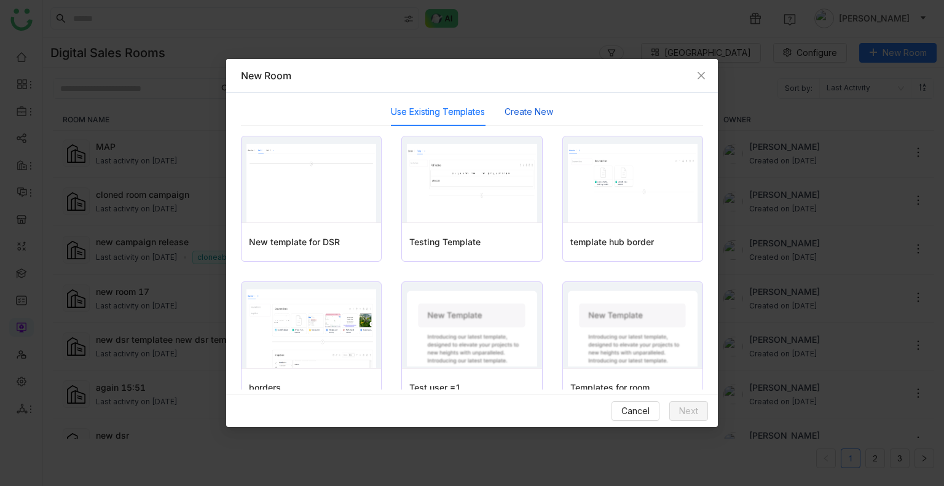
click at [519, 112] on button "Create New" at bounding box center [528, 112] width 49 height 14
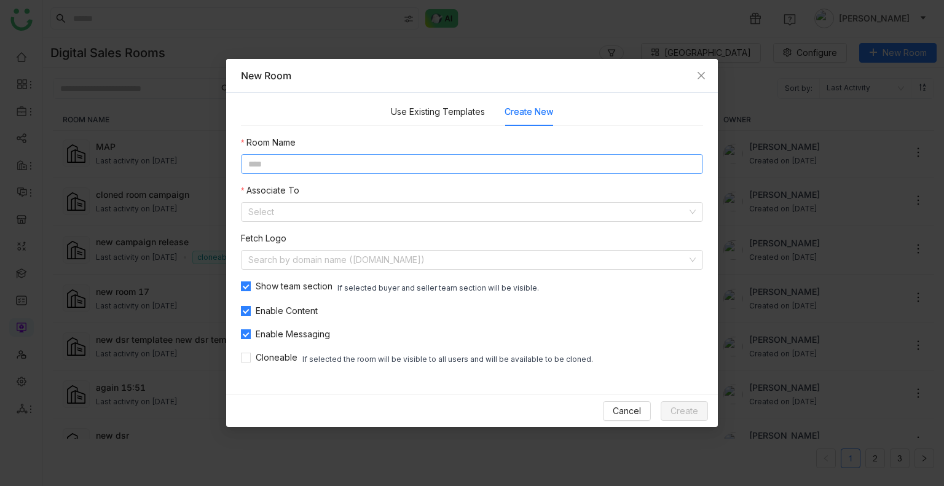
click at [430, 164] on input at bounding box center [472, 164] width 462 height 20
type input "**********"
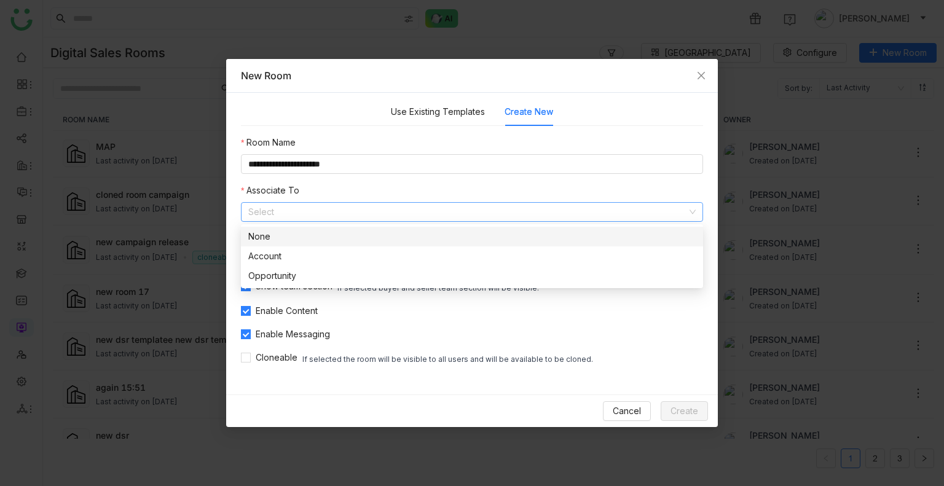
click at [409, 246] on nz-option-item "None" at bounding box center [472, 237] width 462 height 20
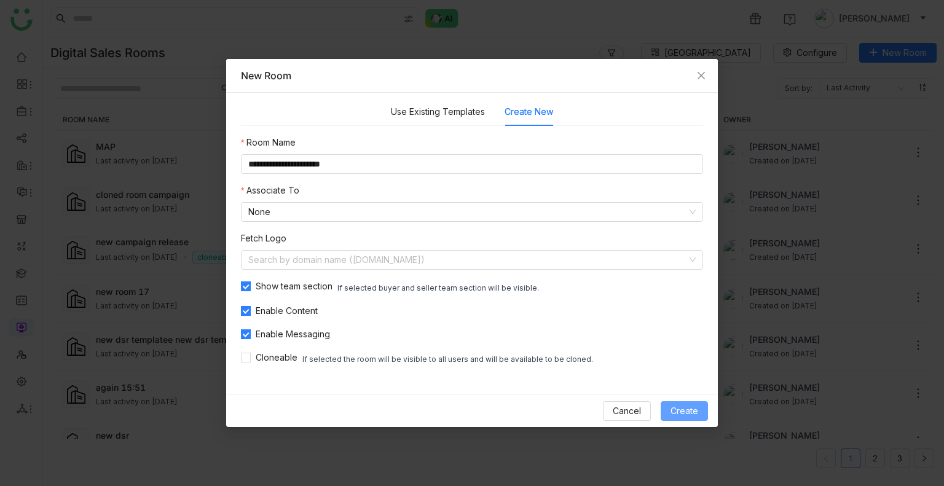
click at [684, 418] on button "Create" at bounding box center [683, 411] width 47 height 20
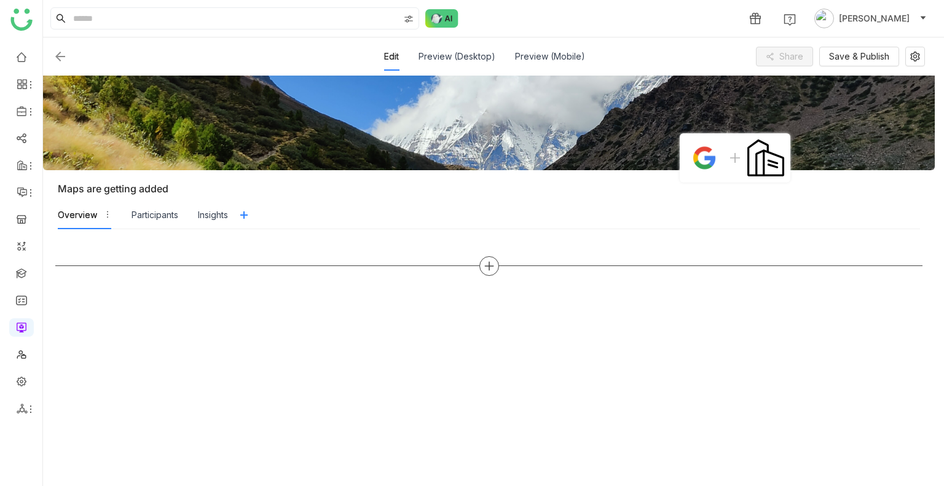
click at [499, 262] on div at bounding box center [488, 266] width 867 height 20
click at [497, 262] on div at bounding box center [489, 266] width 20 height 20
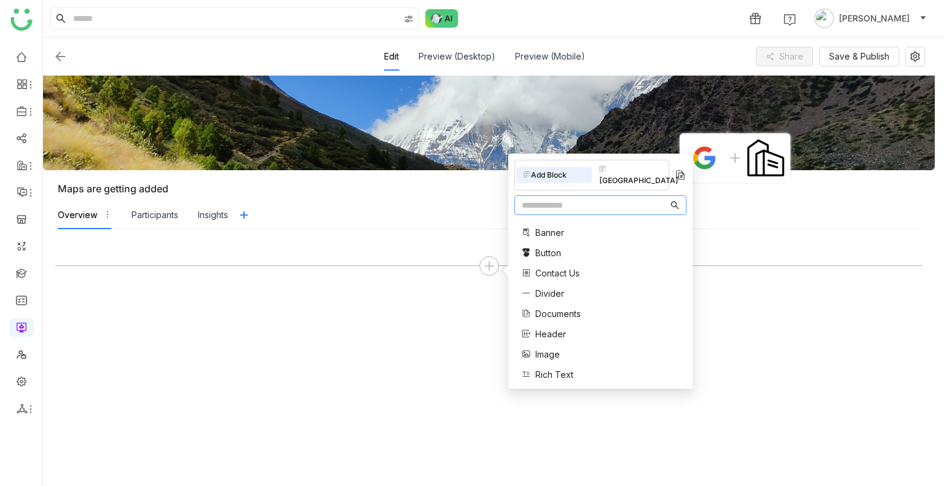
click at [577, 198] on input "text" at bounding box center [595, 205] width 146 height 14
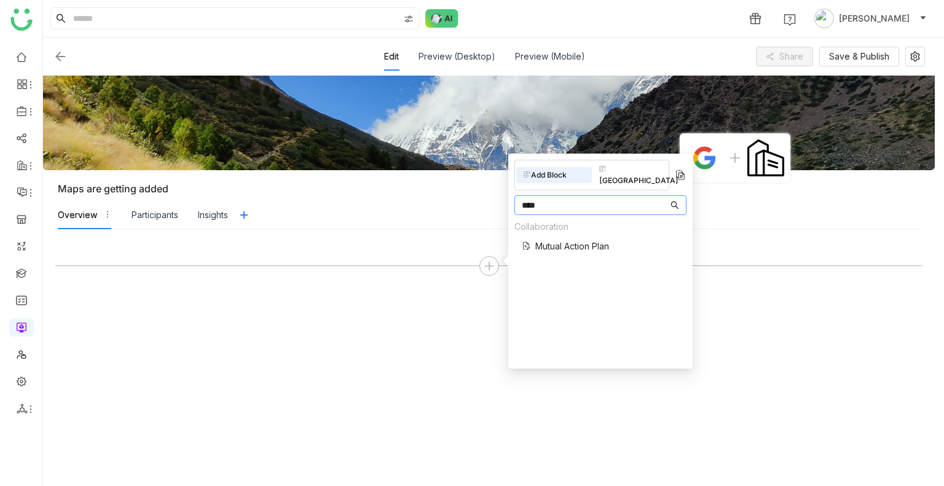
type input "****"
click at [570, 240] on span "Mutual Action Plan" at bounding box center [572, 246] width 74 height 13
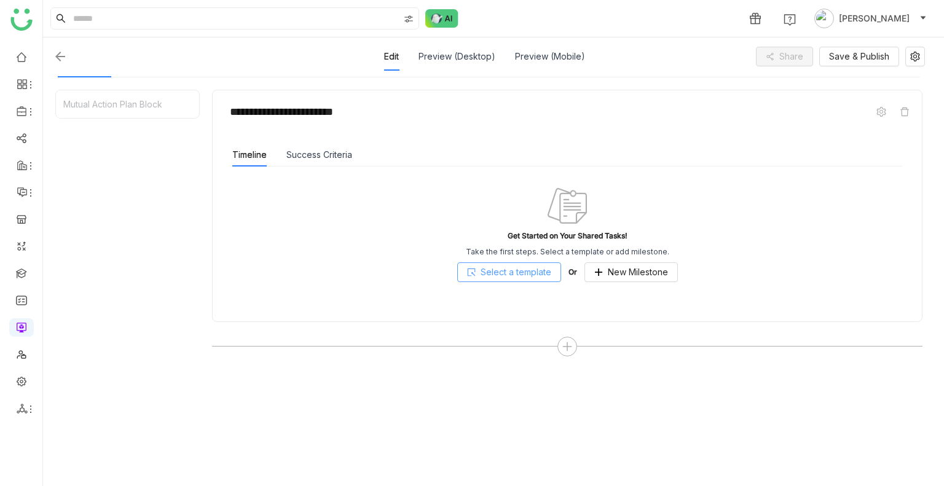
scroll to position [155, 0]
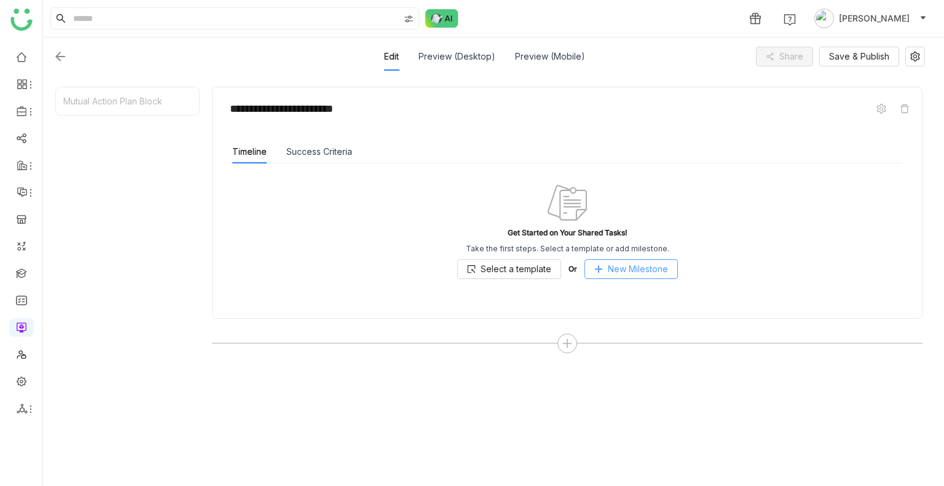
click at [660, 262] on span "New Milestone" at bounding box center [638, 269] width 60 height 14
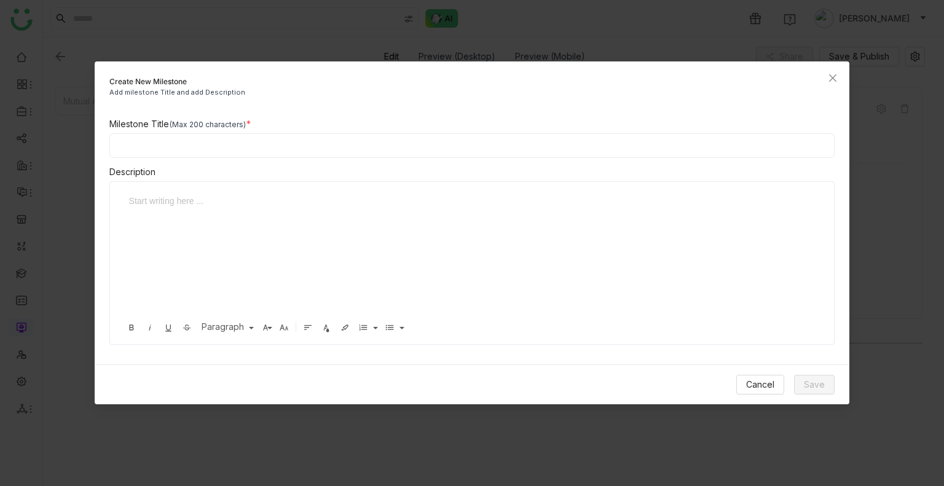
click at [342, 144] on input at bounding box center [472, 145] width 726 height 25
type input "**********"
click at [354, 221] on div at bounding box center [467, 255] width 691 height 123
click at [808, 385] on span "Save" at bounding box center [814, 385] width 21 height 14
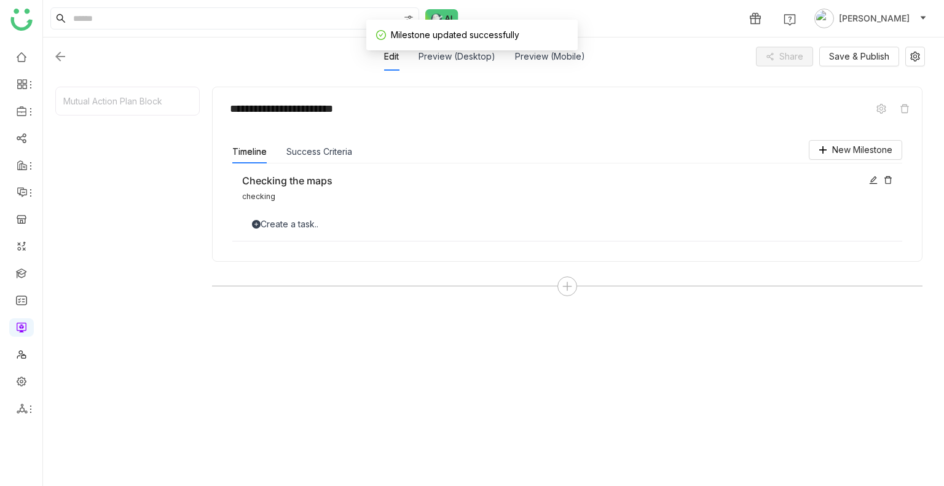
click at [467, 223] on div "Create a task.." at bounding box center [567, 224] width 650 height 14
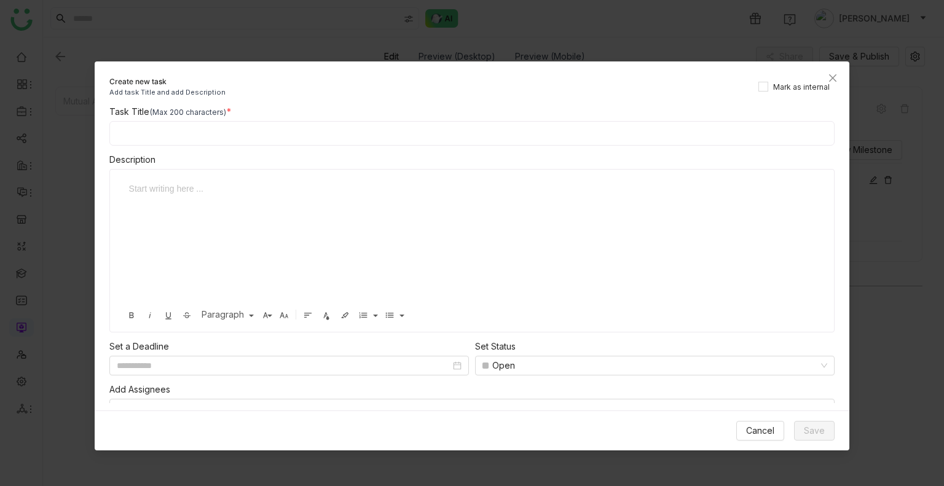
click at [230, 127] on input at bounding box center [472, 133] width 726 height 25
type input "**********"
click at [816, 426] on span "Save" at bounding box center [814, 431] width 21 height 14
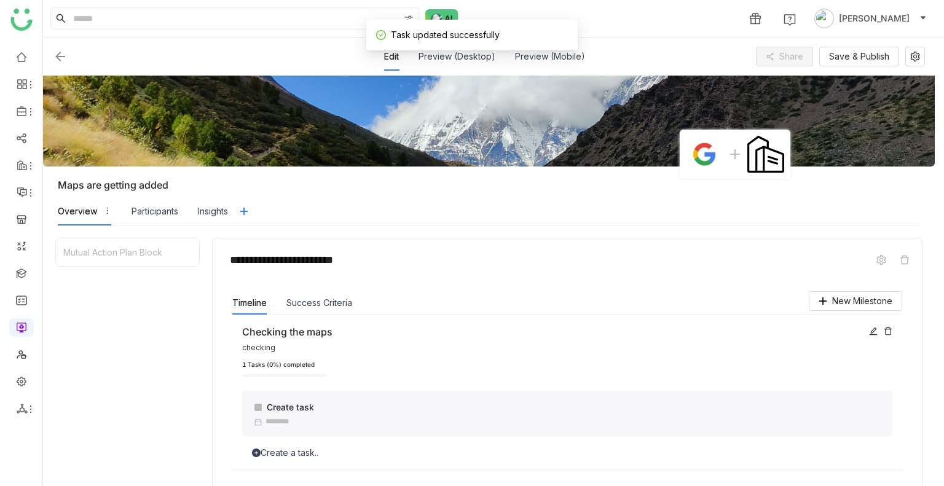
scroll to position [0, 0]
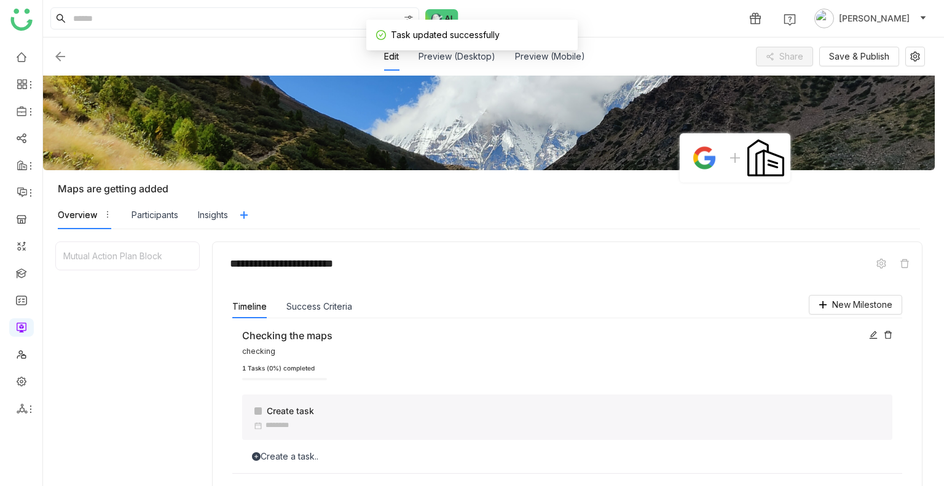
click at [130, 209] on div "Overview Participants Insights" at bounding box center [143, 215] width 170 height 28
click at [148, 217] on div "Participants" at bounding box center [154, 215] width 47 height 14
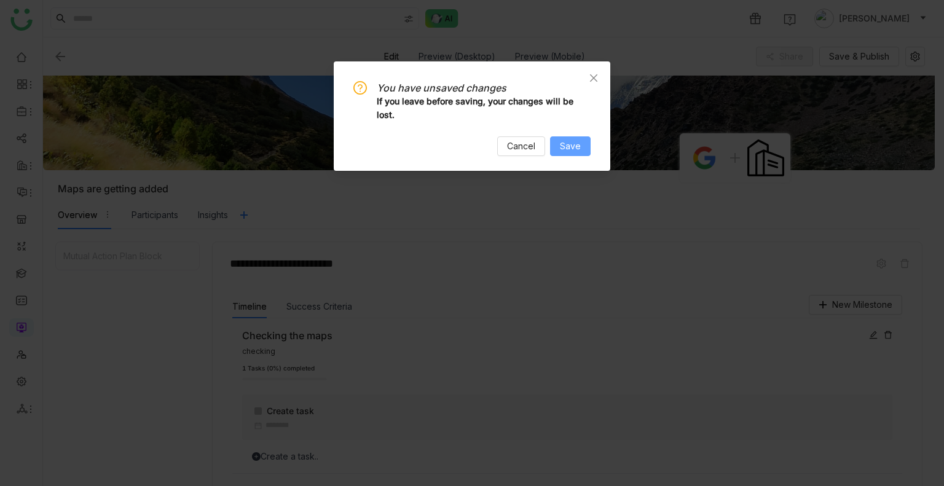
click at [583, 151] on button "Save" at bounding box center [570, 146] width 41 height 20
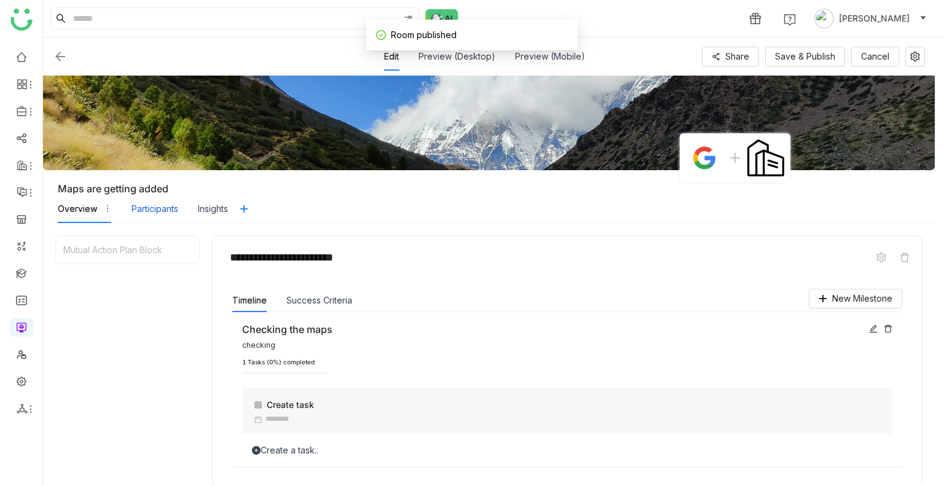
click at [162, 208] on div "Participants" at bounding box center [154, 209] width 47 height 14
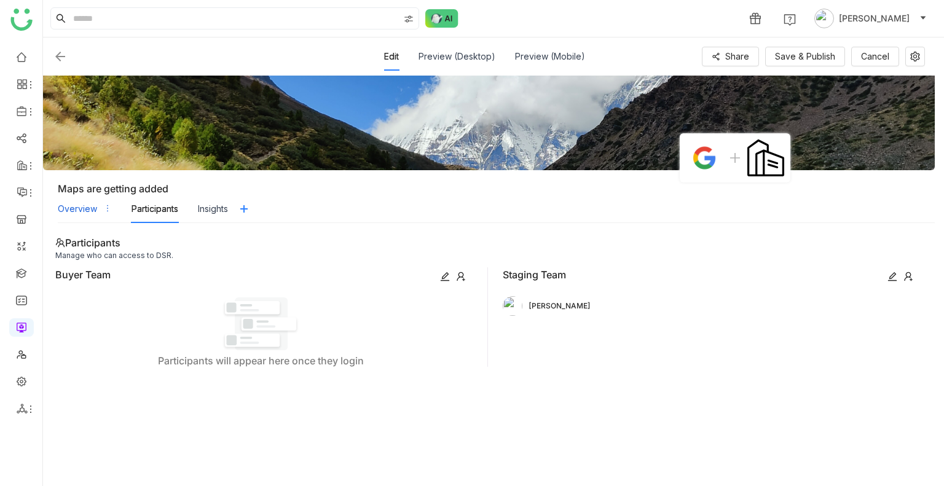
click at [62, 214] on div "Overview" at bounding box center [77, 209] width 39 height 14
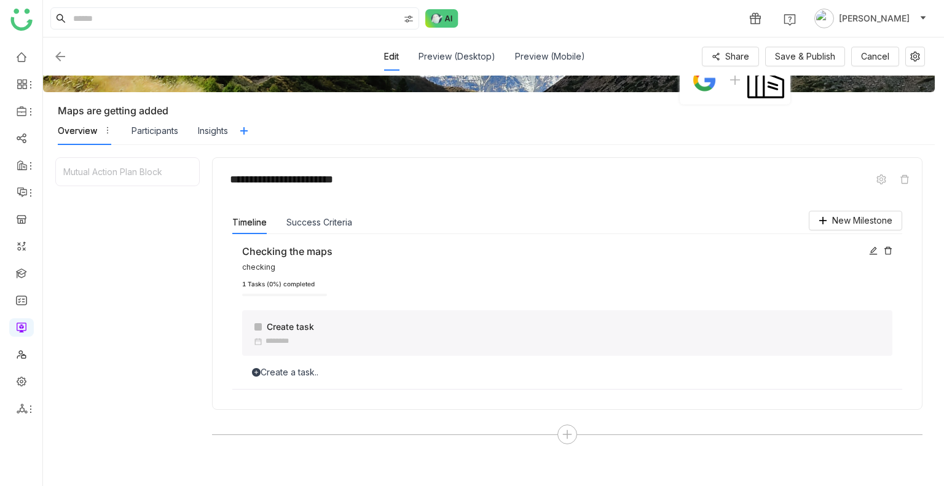
scroll to position [77, 0]
click at [159, 135] on div "Participants" at bounding box center [154, 132] width 47 height 14
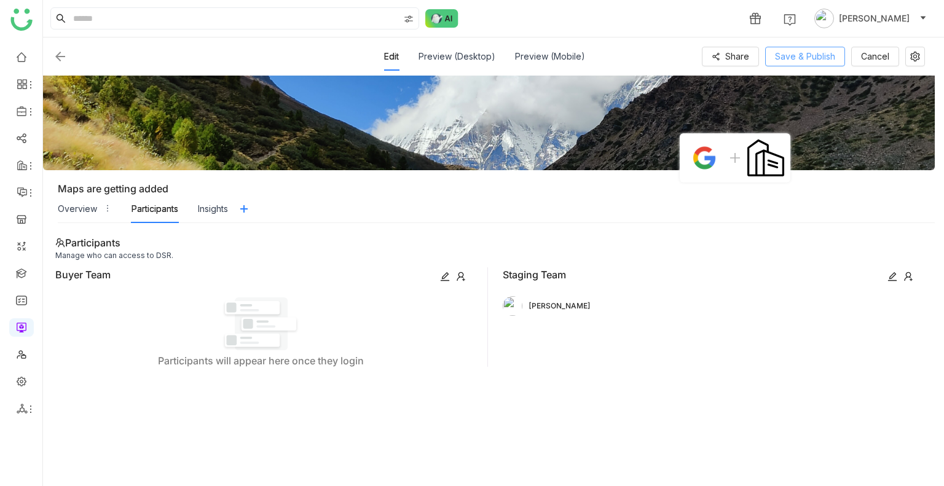
click at [827, 53] on span "Save & Publish" at bounding box center [805, 57] width 60 height 14
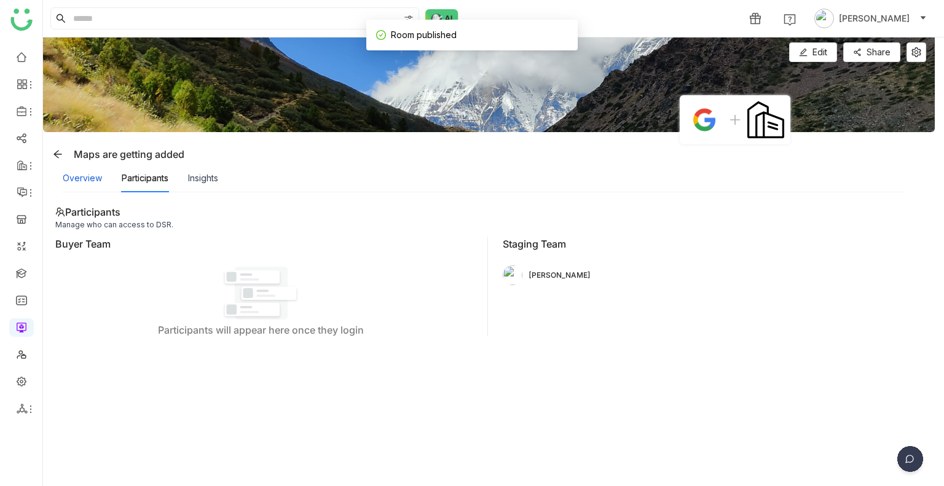
click at [87, 182] on div "Overview" at bounding box center [82, 178] width 39 height 14
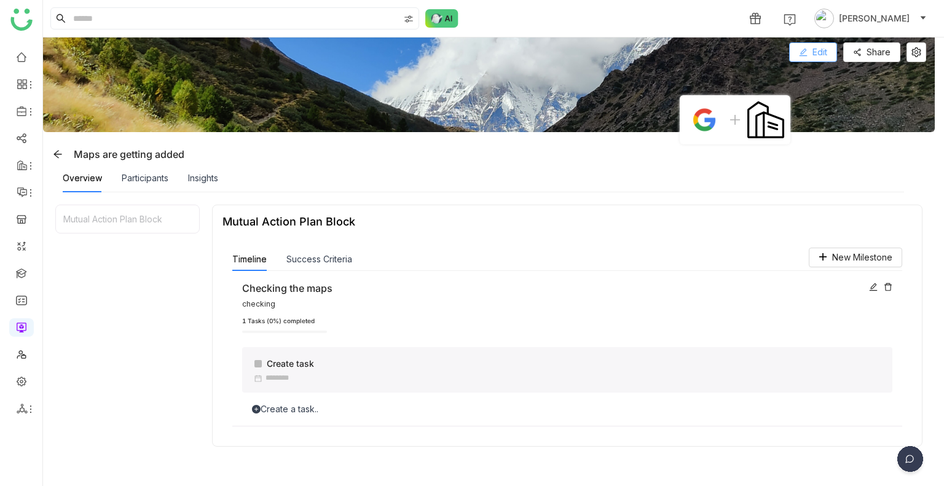
click at [823, 52] on span "Edit" at bounding box center [819, 52] width 15 height 14
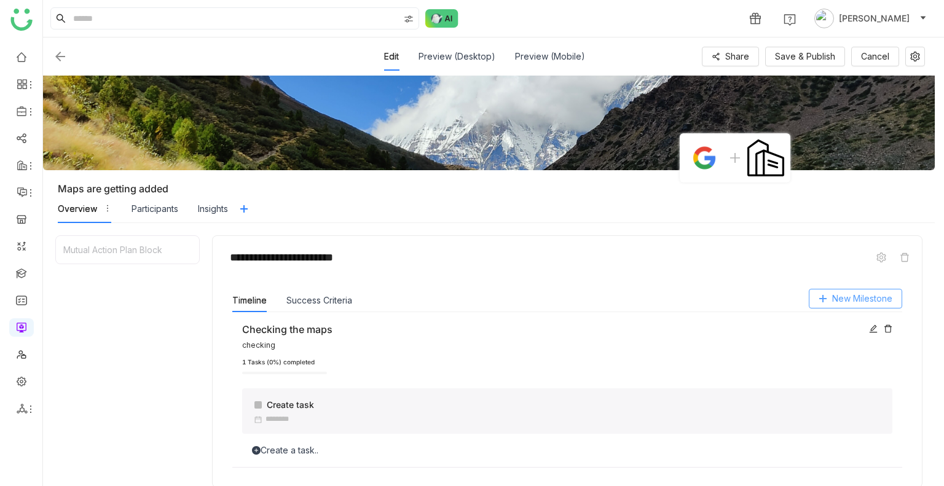
click at [867, 300] on span "New Milestone" at bounding box center [862, 299] width 60 height 14
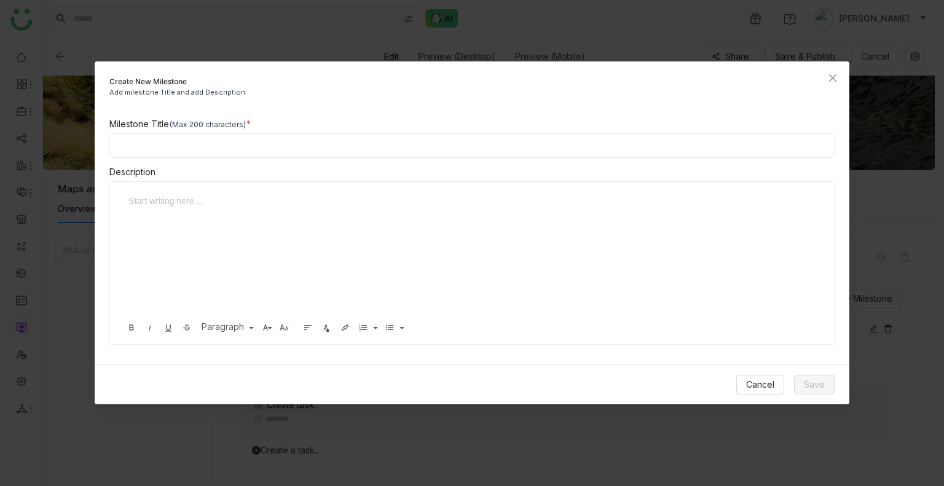
click at [380, 141] on input at bounding box center [472, 145] width 726 height 25
type input "**********"
click at [408, 244] on div at bounding box center [467, 255] width 691 height 123
click at [810, 379] on span "Save" at bounding box center [814, 385] width 21 height 14
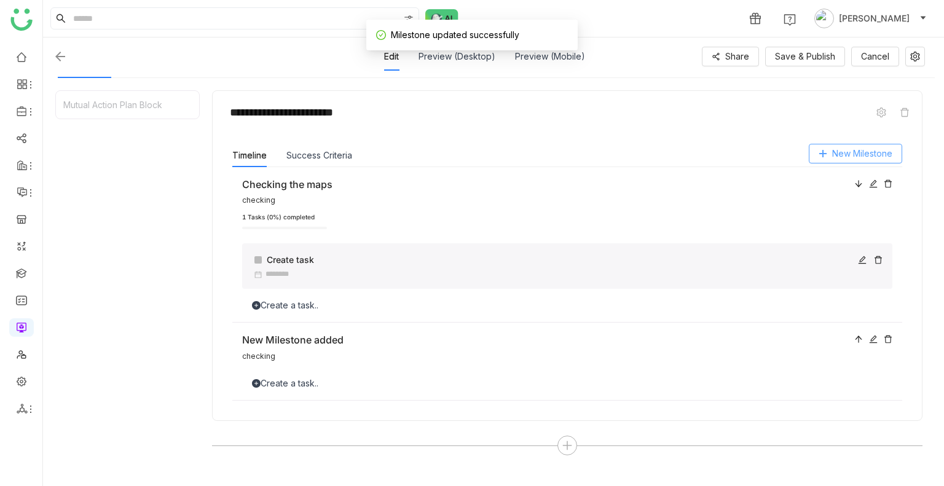
scroll to position [148, 0]
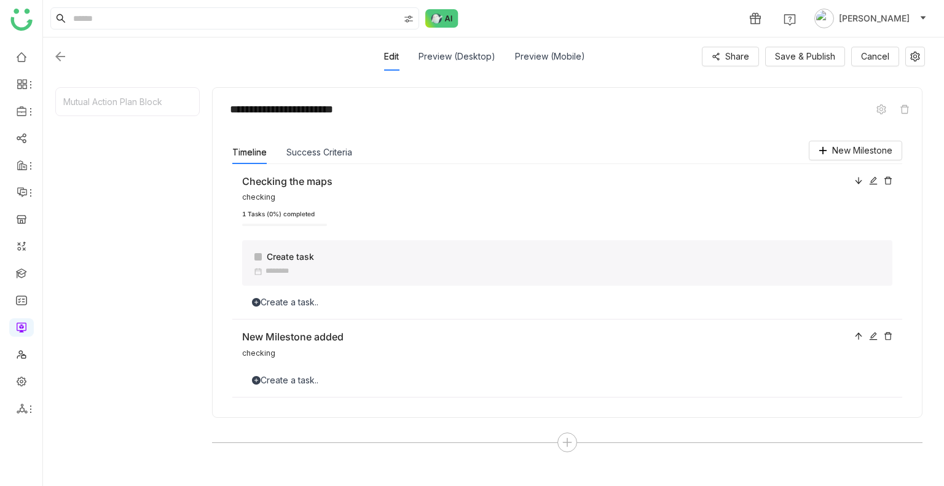
click at [326, 375] on div "Create a task.." at bounding box center [567, 381] width 650 height 14
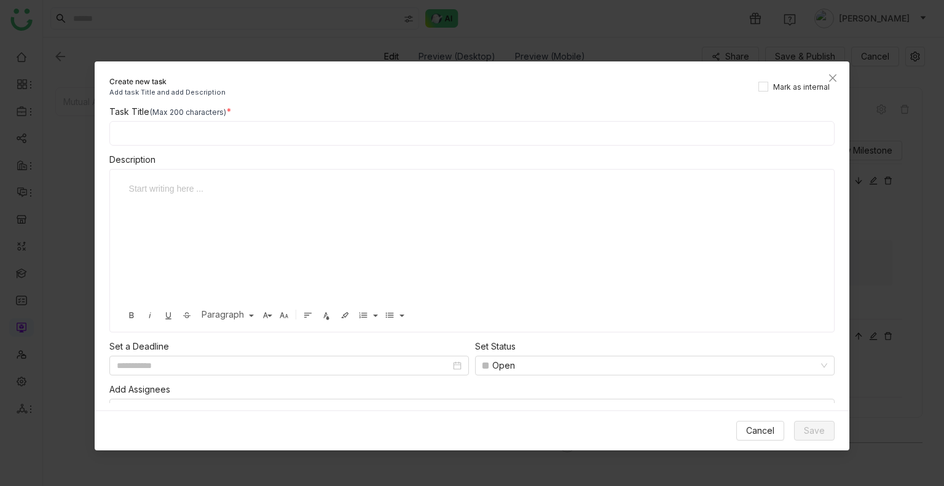
click at [387, 134] on input at bounding box center [472, 133] width 726 height 25
type input "**********"
click at [816, 431] on span "Save" at bounding box center [814, 431] width 21 height 14
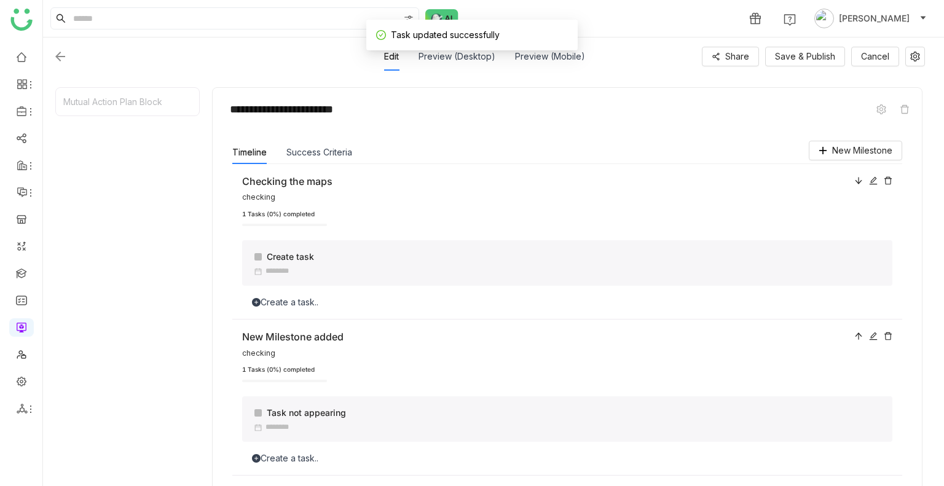
scroll to position [208, 0]
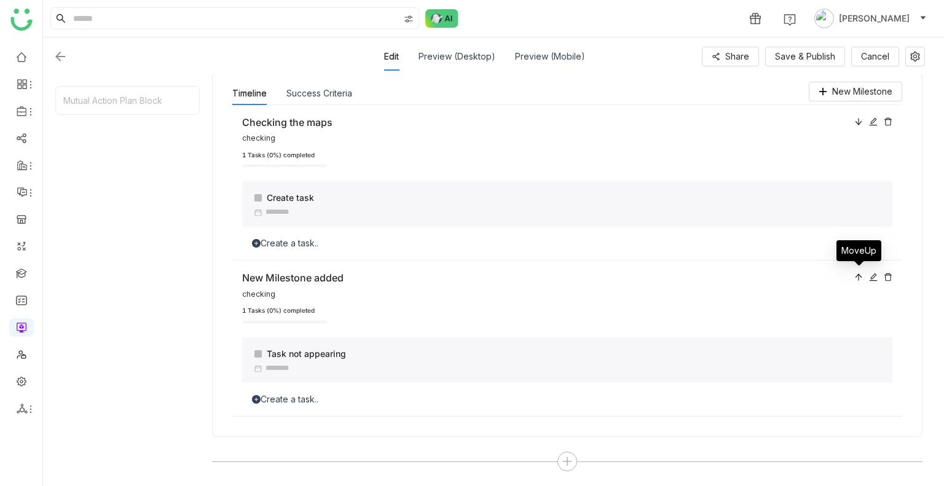
click at [857, 275] on icon at bounding box center [858, 277] width 7 height 7
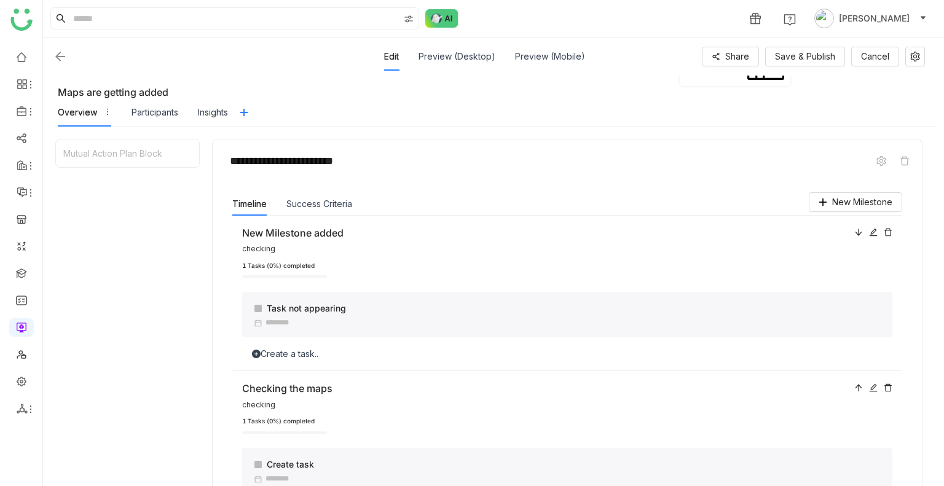
scroll to position [94, 0]
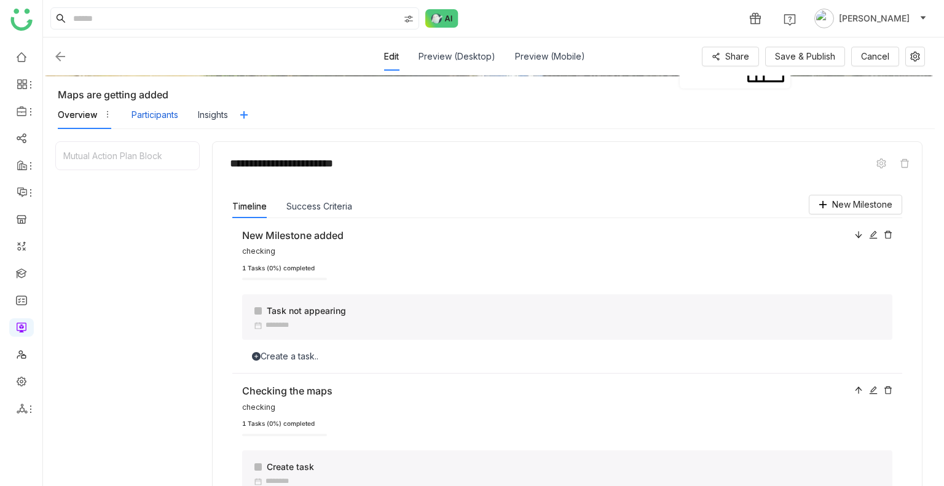
click at [146, 110] on div "Participants" at bounding box center [154, 115] width 47 height 14
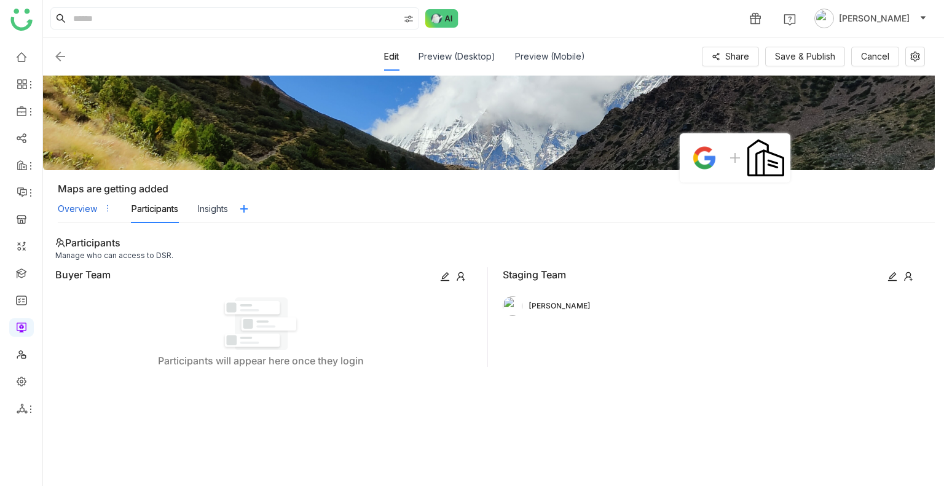
click at [80, 208] on div "Overview" at bounding box center [77, 209] width 39 height 14
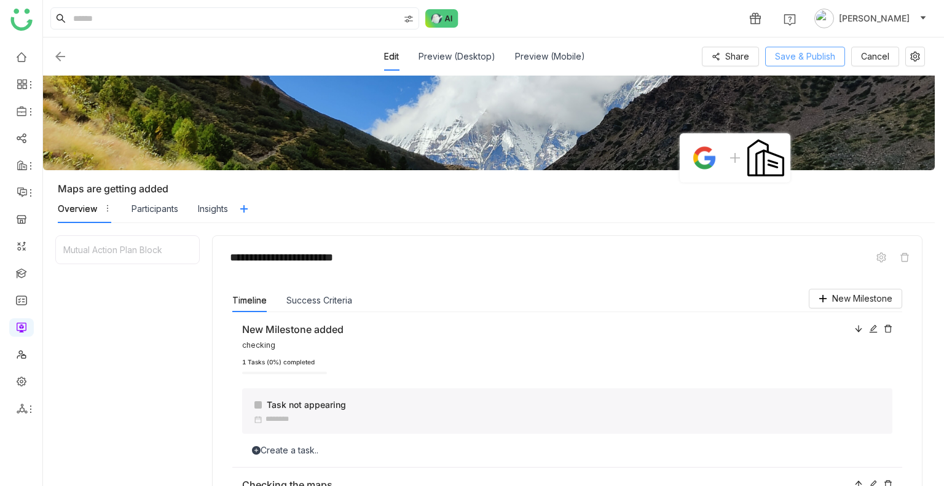
click at [808, 53] on span "Save & Publish" at bounding box center [805, 57] width 60 height 14
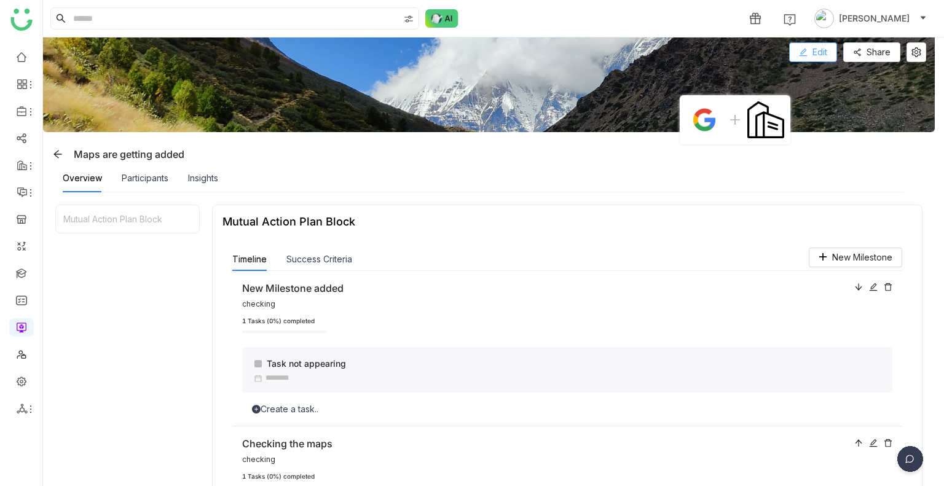
click at [829, 47] on button "Edit" at bounding box center [813, 52] width 48 height 20
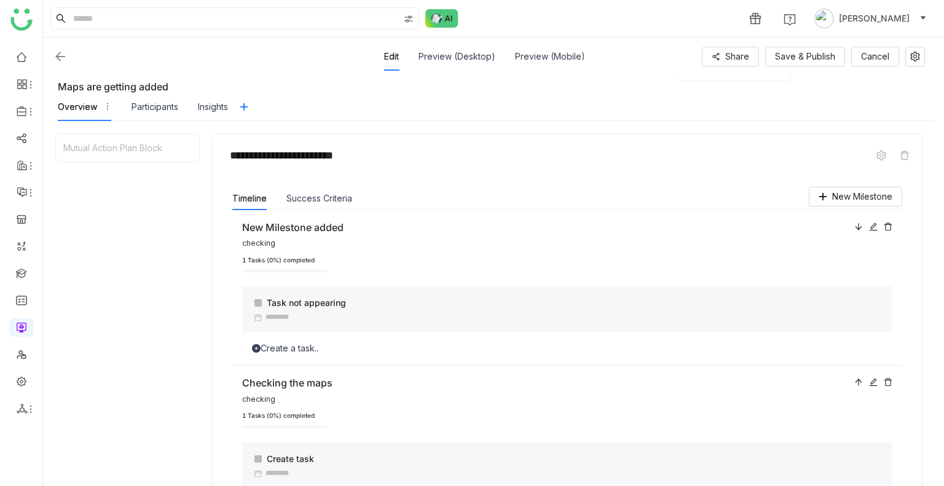
scroll to position [103, 0]
click at [877, 159] on span at bounding box center [881, 154] width 15 height 15
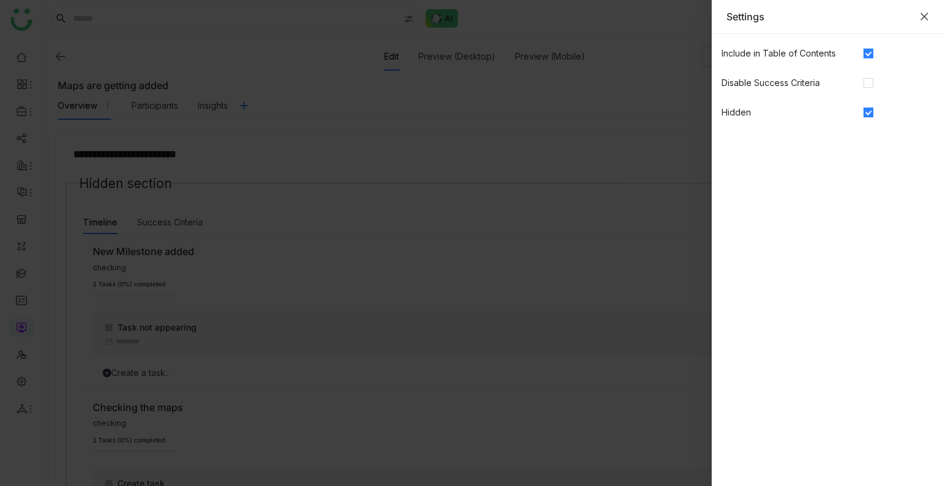
click at [928, 16] on icon "Close" at bounding box center [924, 17] width 10 height 10
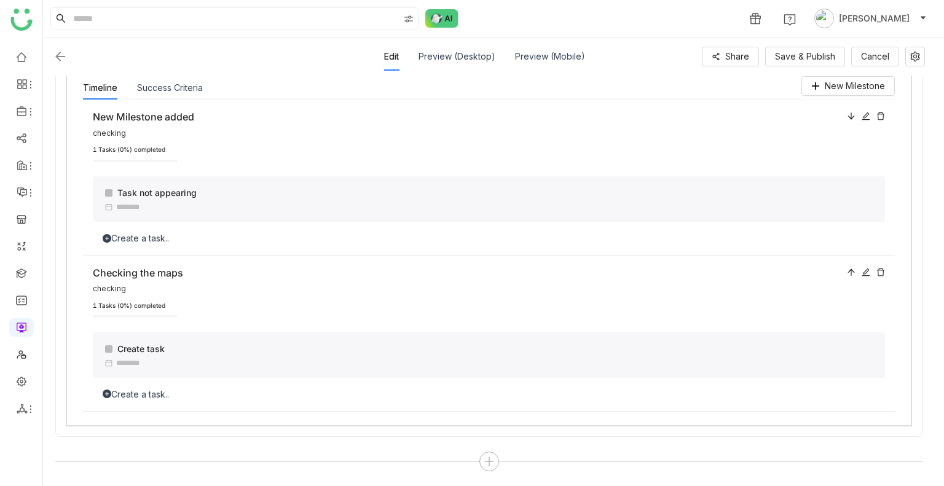
scroll to position [0, 0]
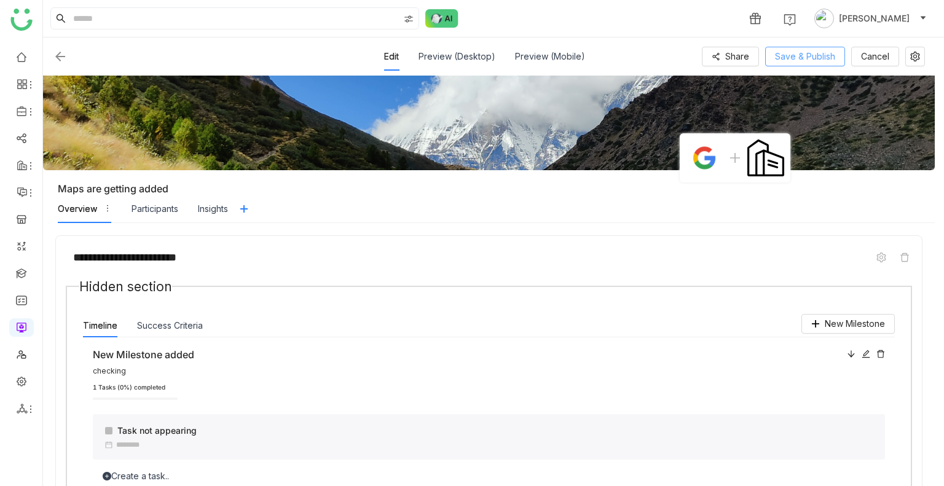
click at [790, 50] on span "Save & Publish" at bounding box center [805, 57] width 60 height 14
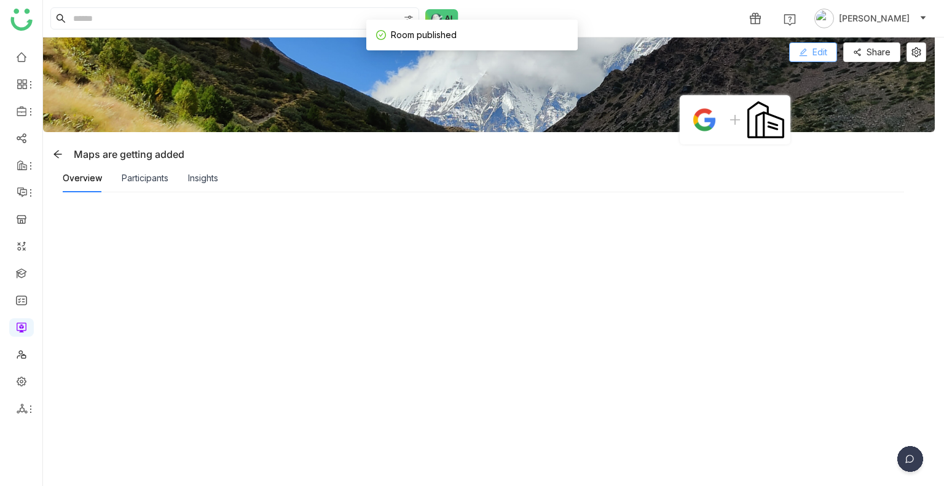
click at [815, 49] on span "Edit" at bounding box center [819, 52] width 15 height 14
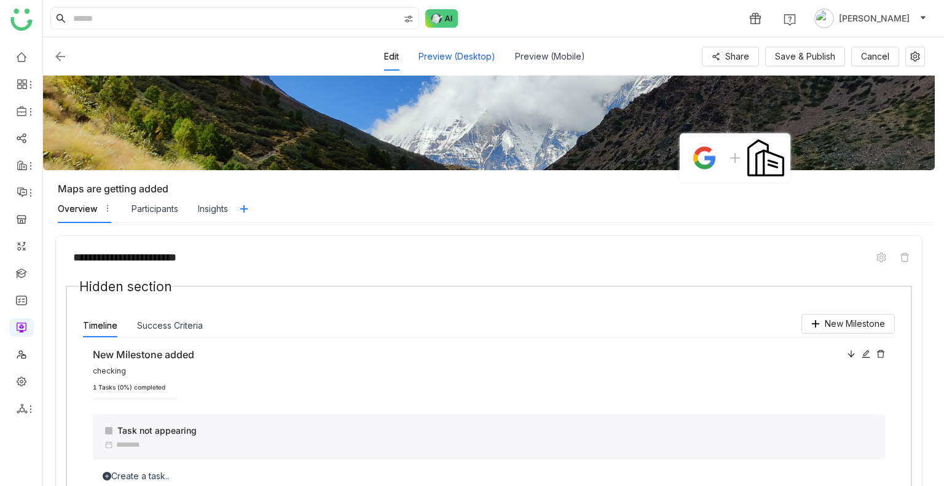
click at [445, 61] on div "Preview (Desktop)" at bounding box center [456, 56] width 77 height 28
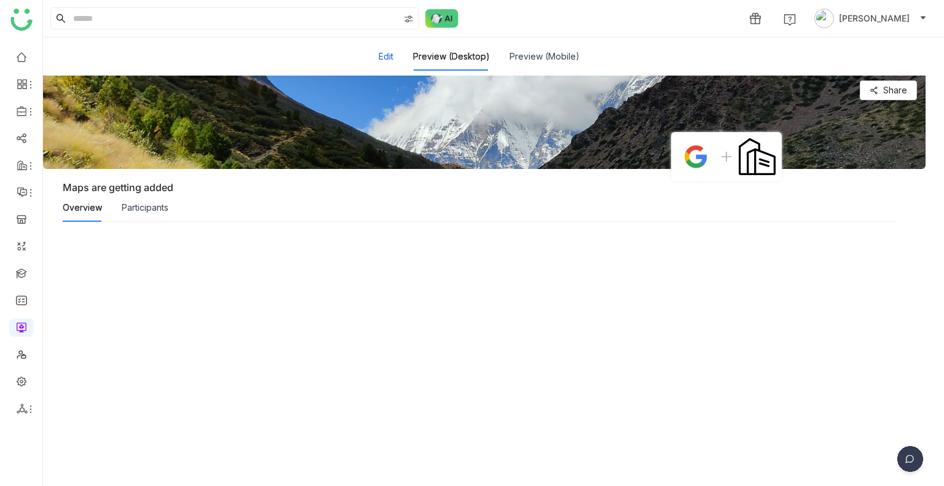
click at [389, 54] on button "Edit" at bounding box center [385, 57] width 15 height 14
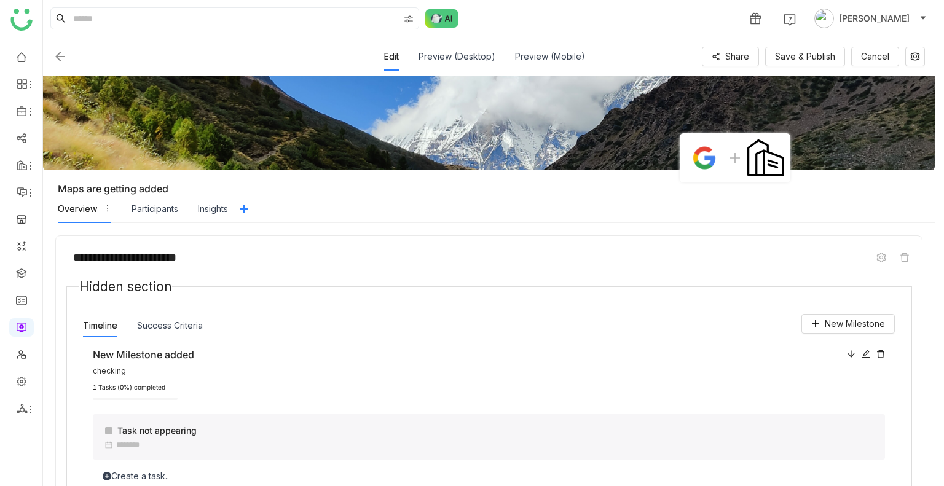
click at [877, 264] on div "**********" at bounding box center [489, 257] width 846 height 23
click at [879, 255] on icon at bounding box center [881, 257] width 10 height 10
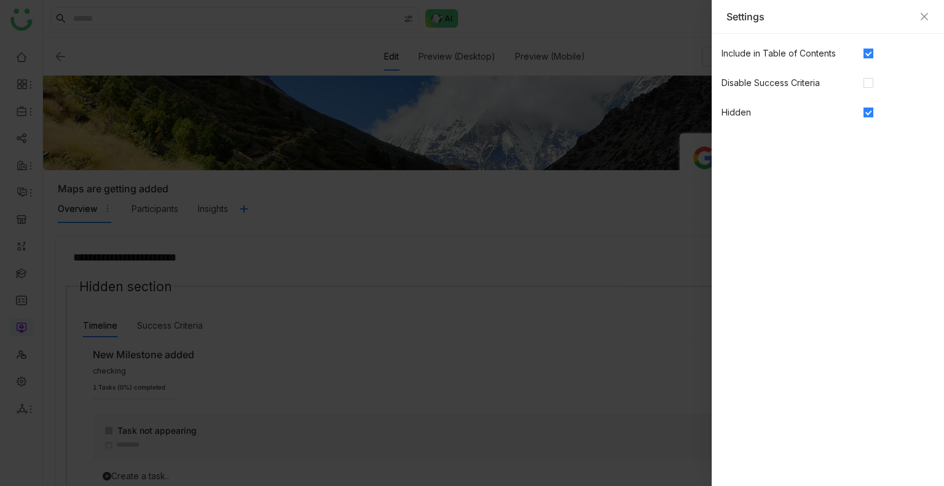
click at [863, 115] on span at bounding box center [868, 113] width 10 height 10
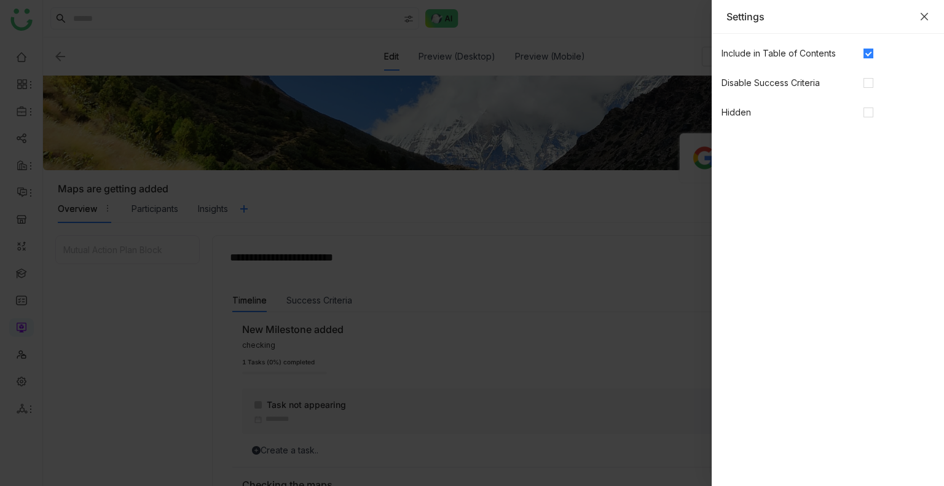
click at [925, 14] on icon "Close" at bounding box center [924, 17] width 10 height 10
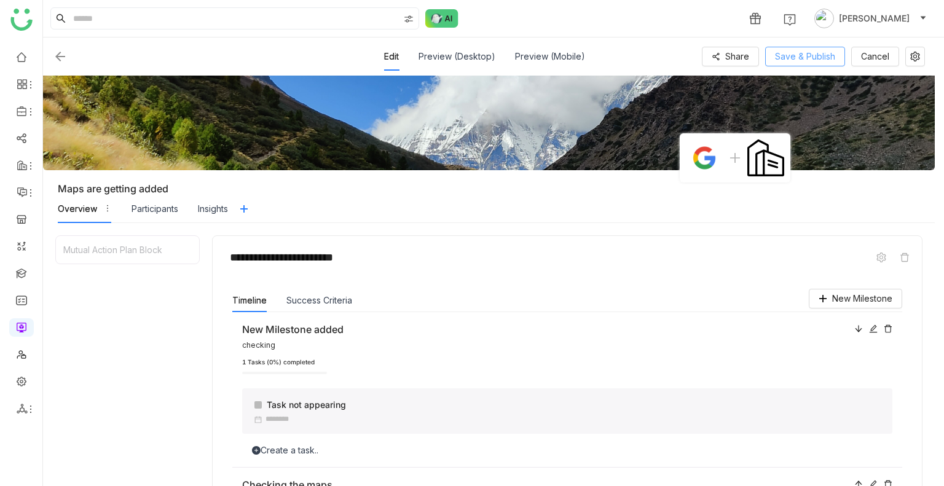
click at [806, 52] on span "Save & Publish" at bounding box center [805, 57] width 60 height 14
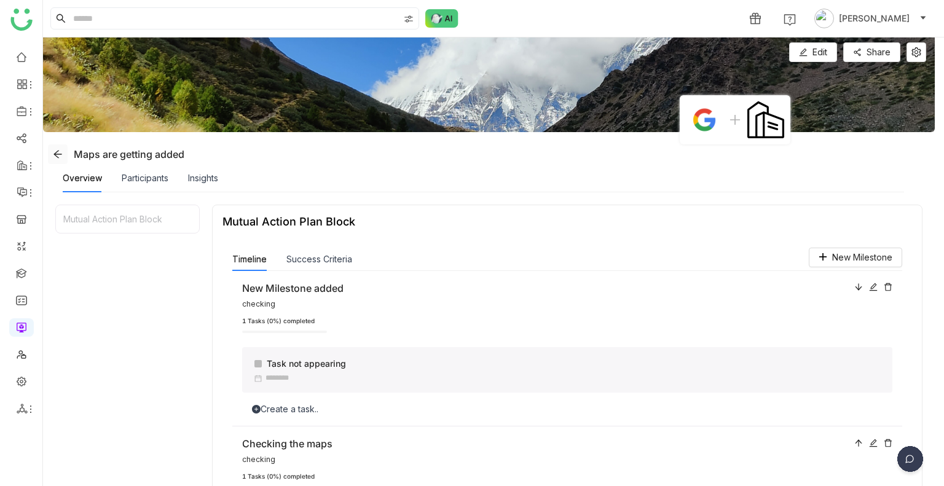
click at [61, 157] on icon at bounding box center [58, 154] width 10 height 10
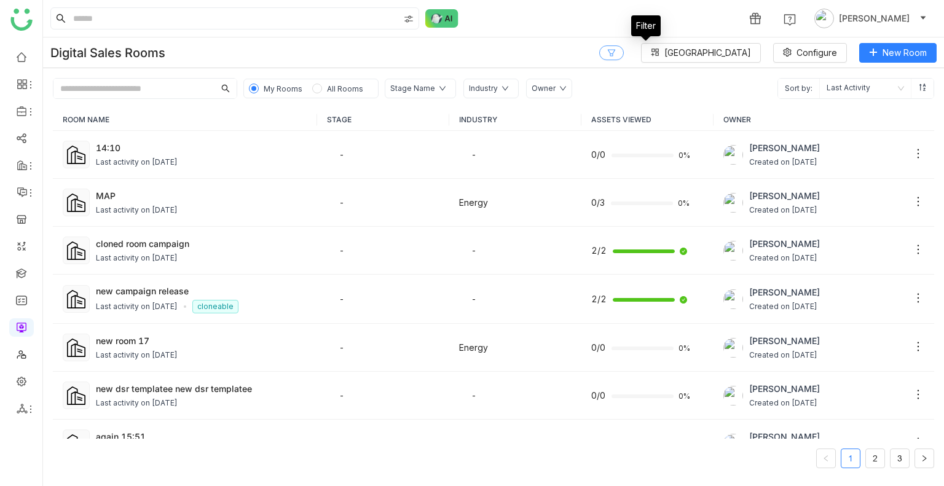
click at [616, 50] on icon at bounding box center [611, 53] width 9 height 9
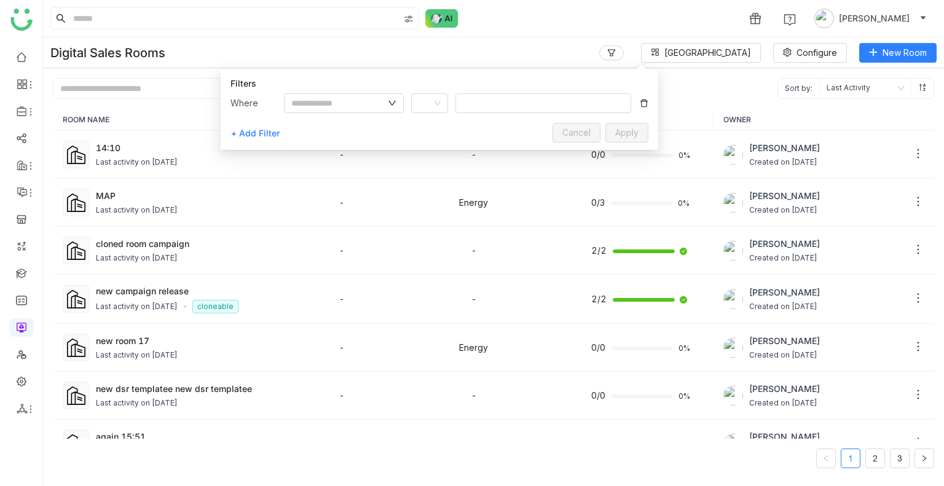
click at [504, 49] on div "Digital Sales Rooms Block Library Configure New Room" at bounding box center [493, 52] width 901 height 31
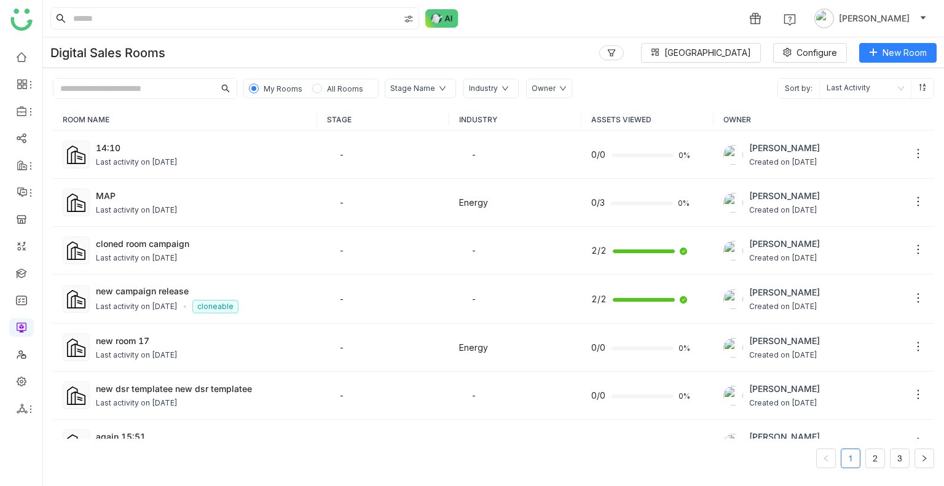
click at [855, 90] on nz-select-item "Last Activity" at bounding box center [864, 89] width 77 height 20
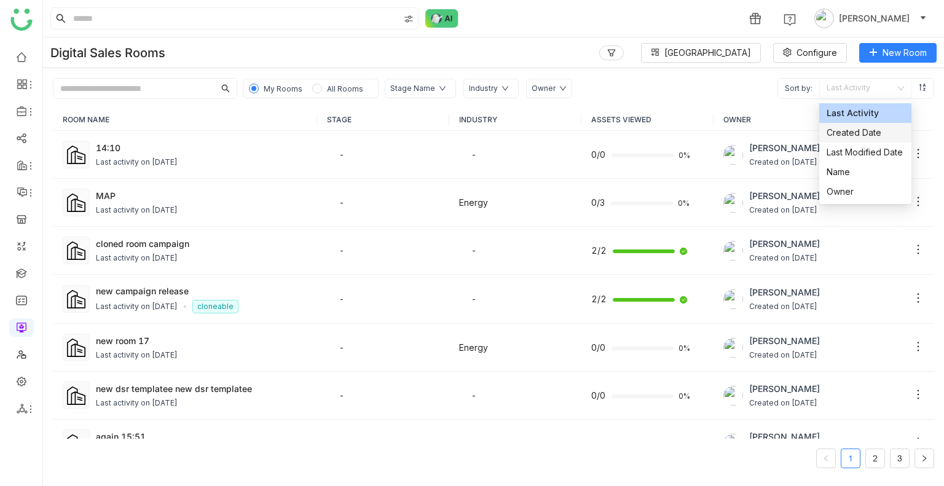
click at [845, 128] on div "Created Date" at bounding box center [864, 133] width 77 height 14
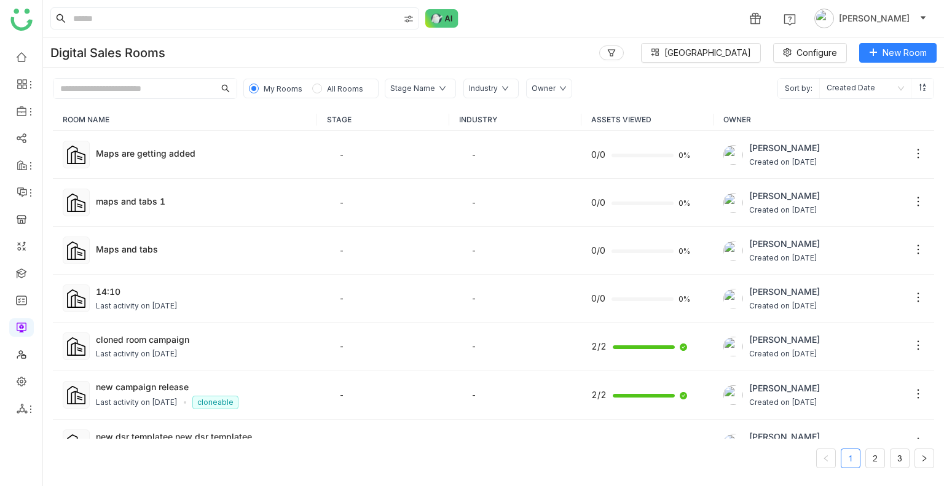
click at [844, 90] on nz-select-item "Created Date" at bounding box center [864, 89] width 77 height 20
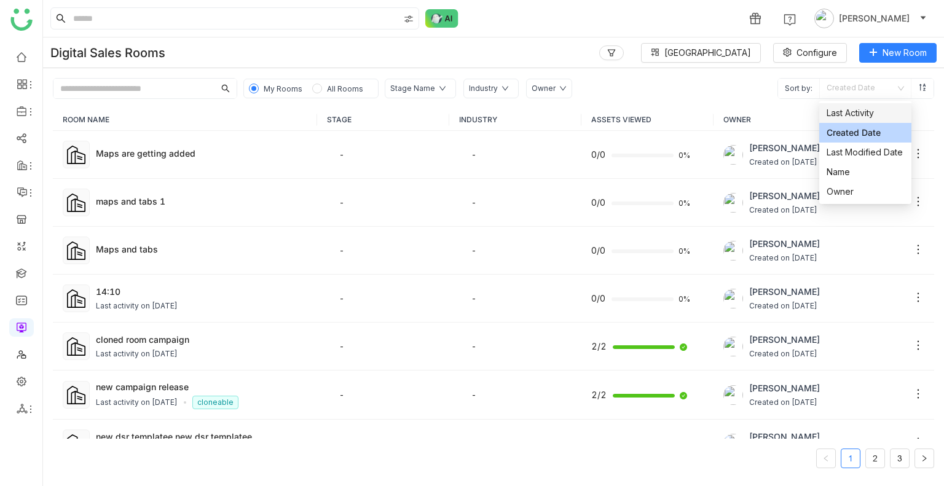
click at [836, 113] on div "Last Activity" at bounding box center [864, 113] width 77 height 14
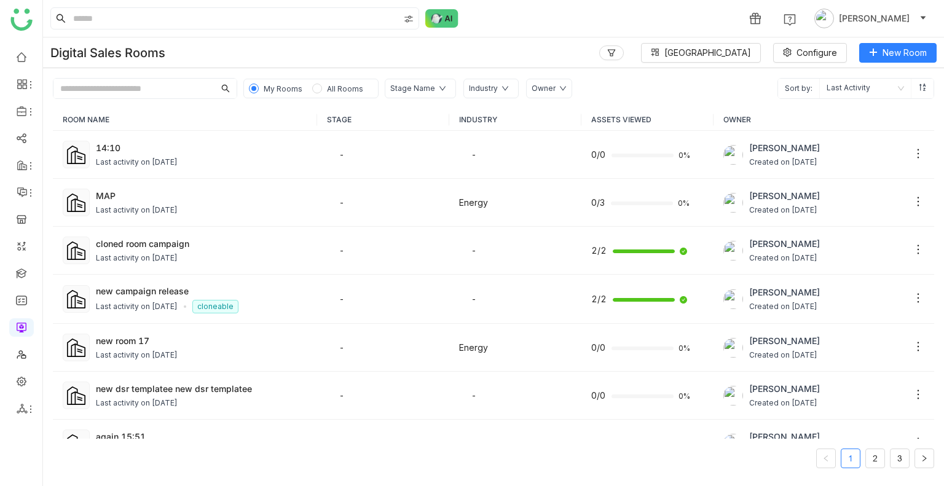
click at [534, 10] on div "1 [PERSON_NAME]" at bounding box center [493, 18] width 901 height 37
click at [552, 93] on div "Owner" at bounding box center [549, 89] width 46 height 20
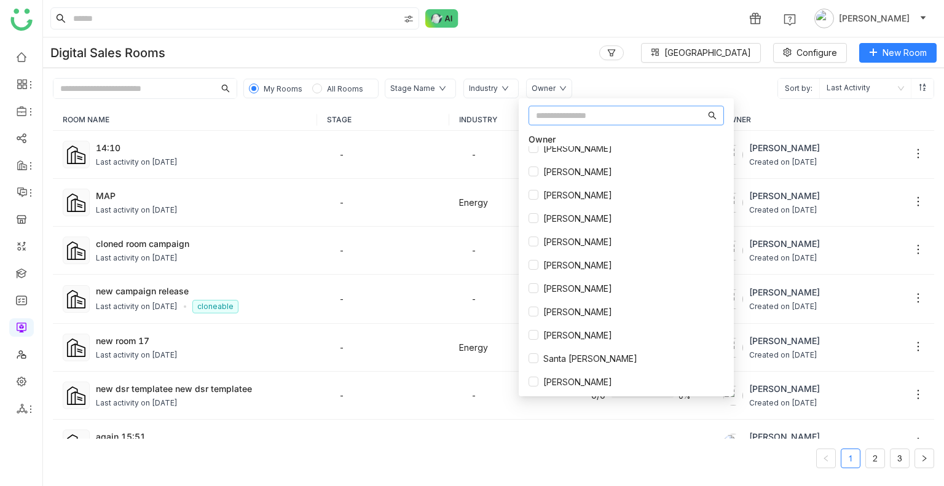
scroll to position [831, 0]
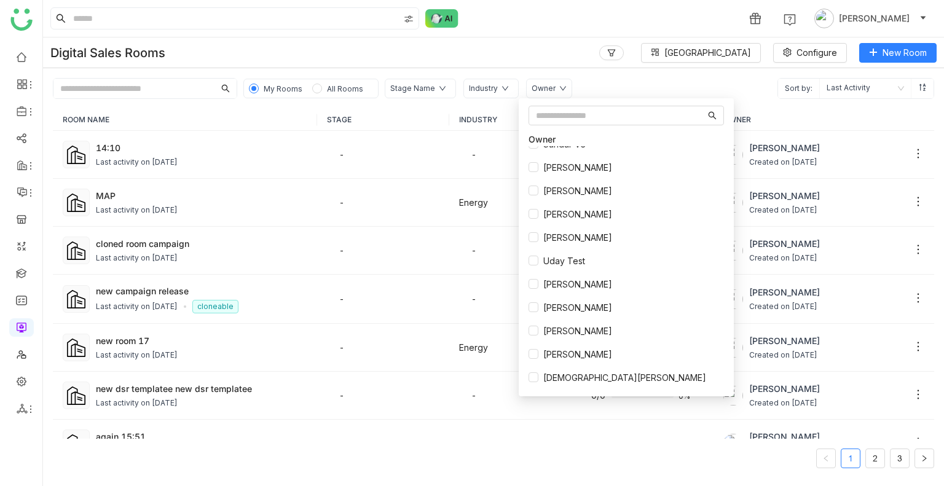
click at [557, 46] on div "Digital Sales Rooms Block Library Configure New Room" at bounding box center [493, 52] width 901 height 31
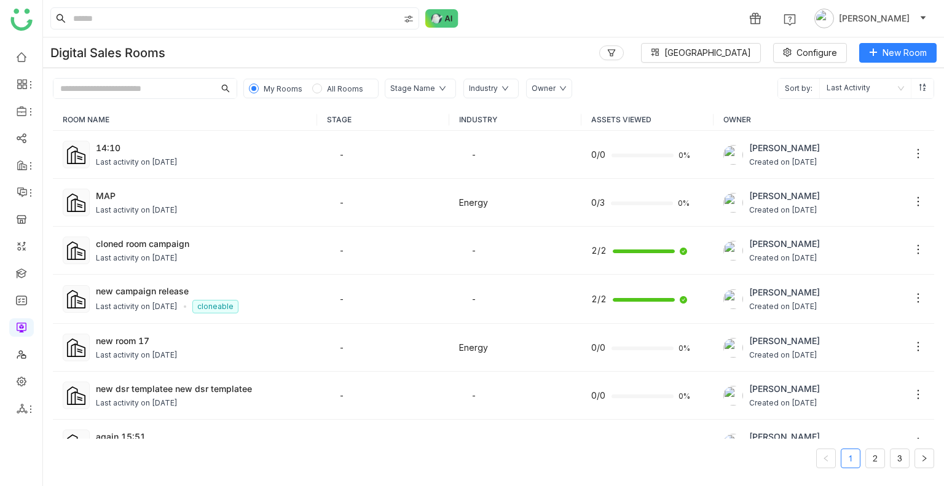
click at [843, 89] on nz-select-item "Last Activity" at bounding box center [864, 89] width 77 height 20
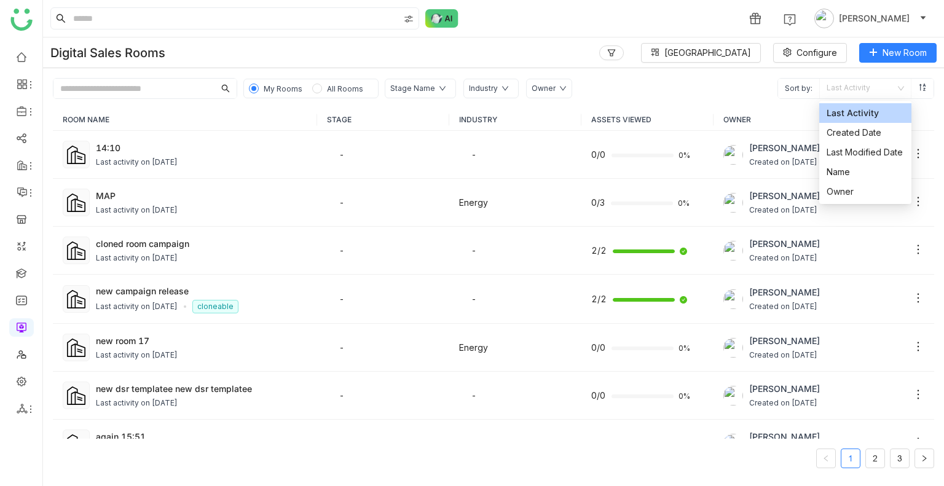
click at [695, 102] on div "ROOM NAME STAGE INDUSTRY ASSETS VIEWED OWNER 14:10 Last activity on [DATE] - - …" at bounding box center [493, 292] width 901 height 387
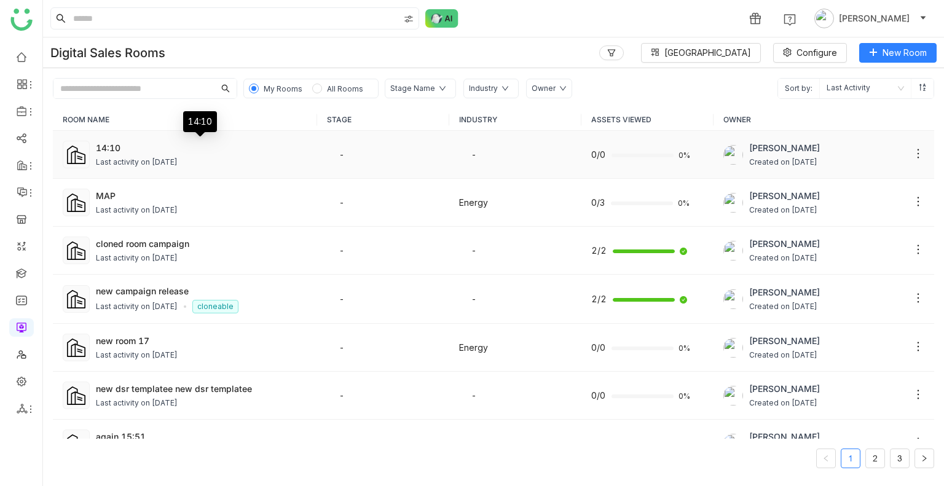
click at [113, 153] on div "14:10" at bounding box center [201, 147] width 211 height 13
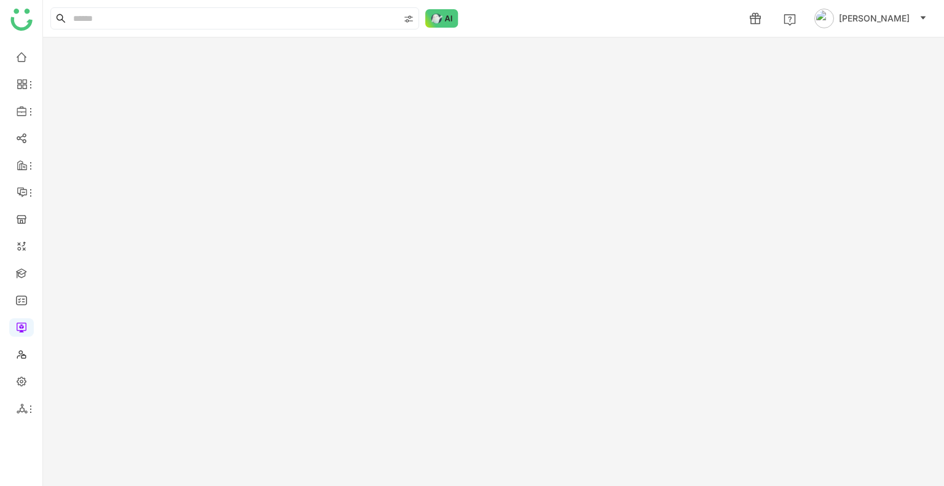
click at [113, 153] on gtmb-room-detail at bounding box center [493, 261] width 901 height 448
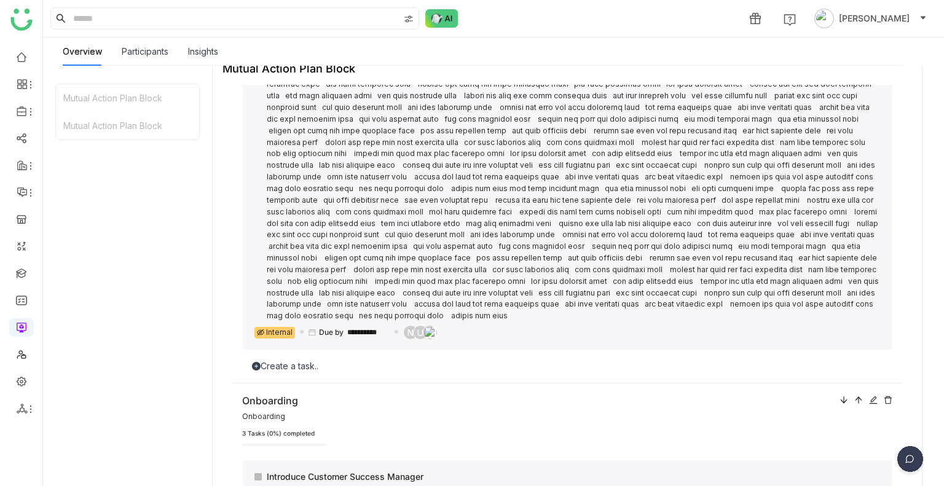
scroll to position [831, 0]
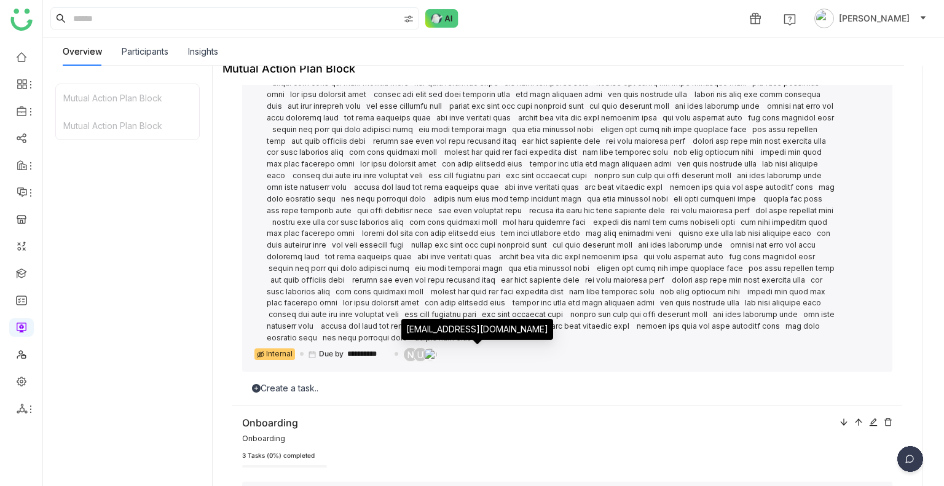
click at [428, 356] on nz-avatar "U" at bounding box center [420, 354] width 15 height 15
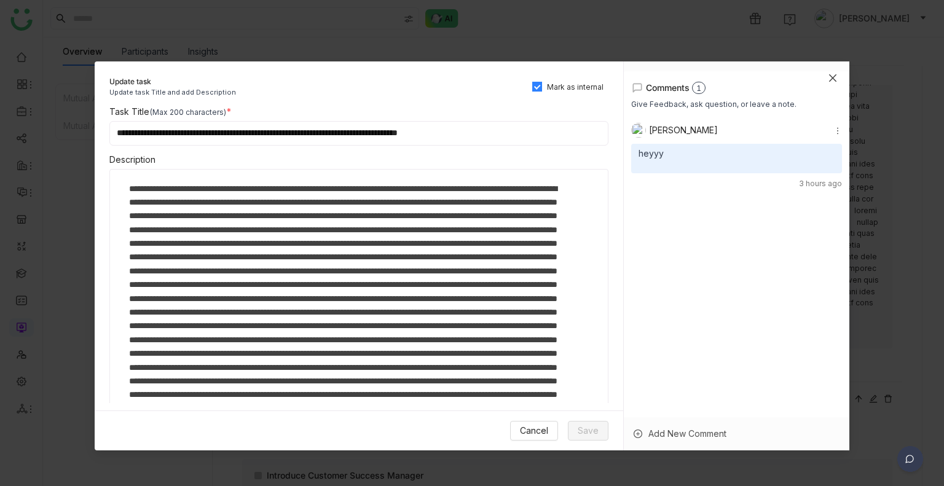
click at [828, 71] on span "Close" at bounding box center [832, 77] width 33 height 33
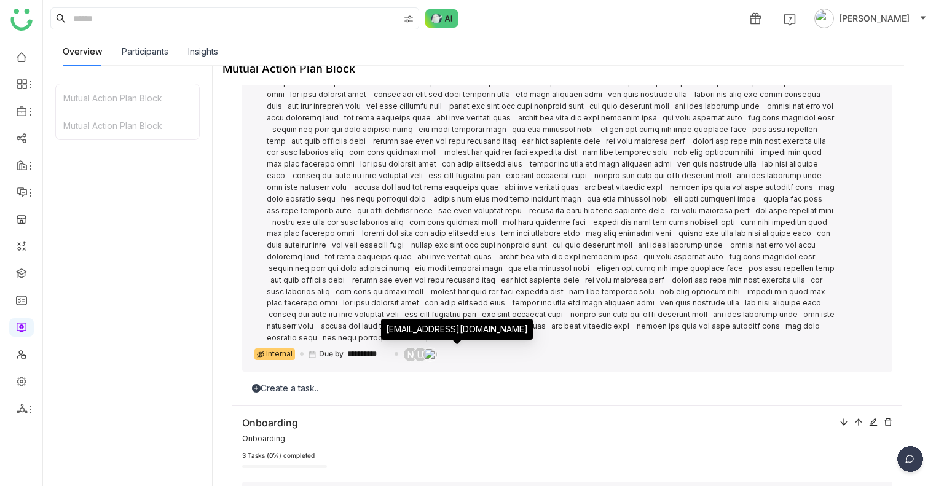
click at [413, 360] on span "N" at bounding box center [410, 355] width 6 height 10
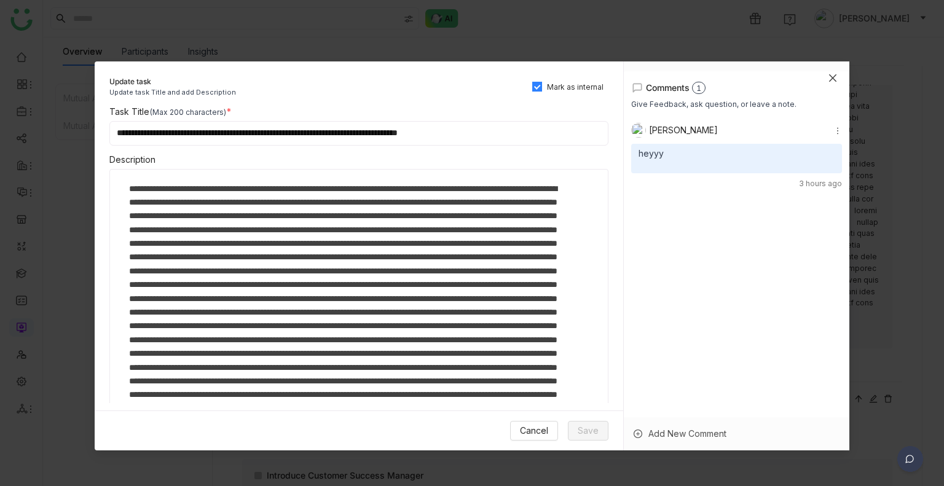
click at [836, 80] on icon "Close" at bounding box center [833, 78] width 10 height 10
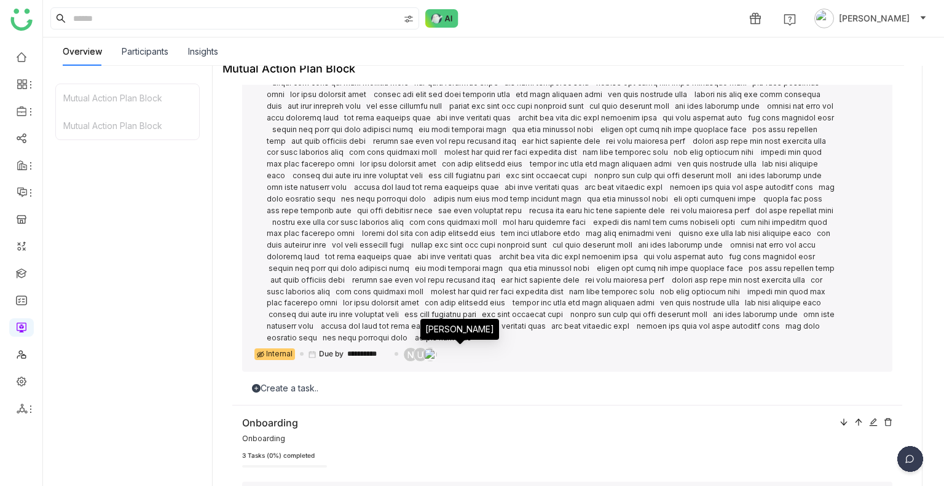
click at [437, 357] on img at bounding box center [430, 355] width 14 height 14
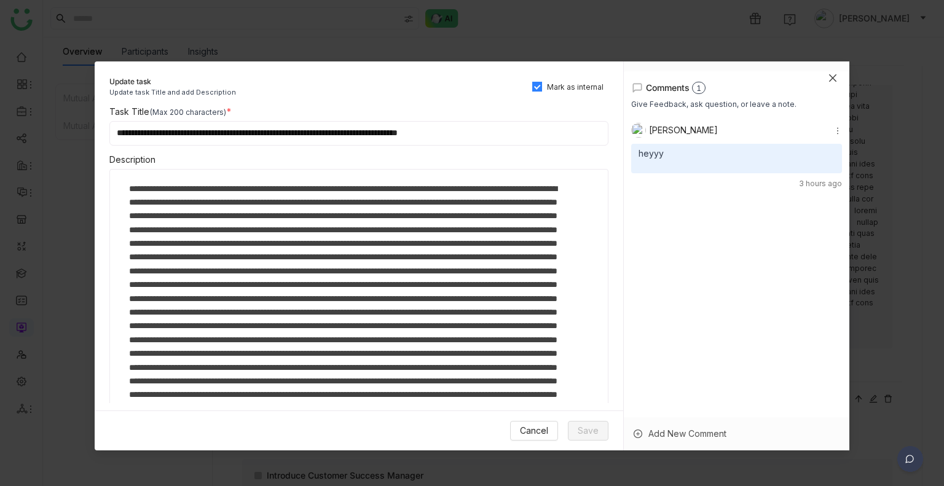
click at [829, 77] on icon "Close" at bounding box center [833, 78] width 10 height 10
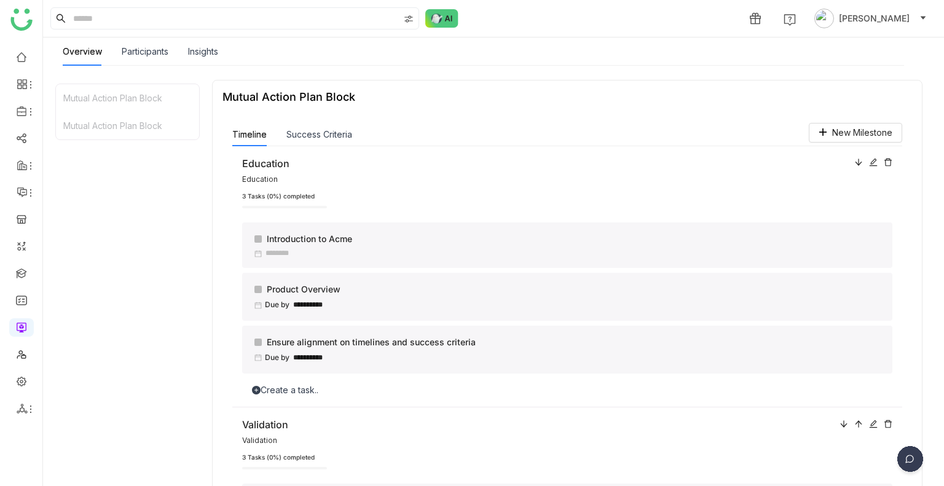
scroll to position [693, 0]
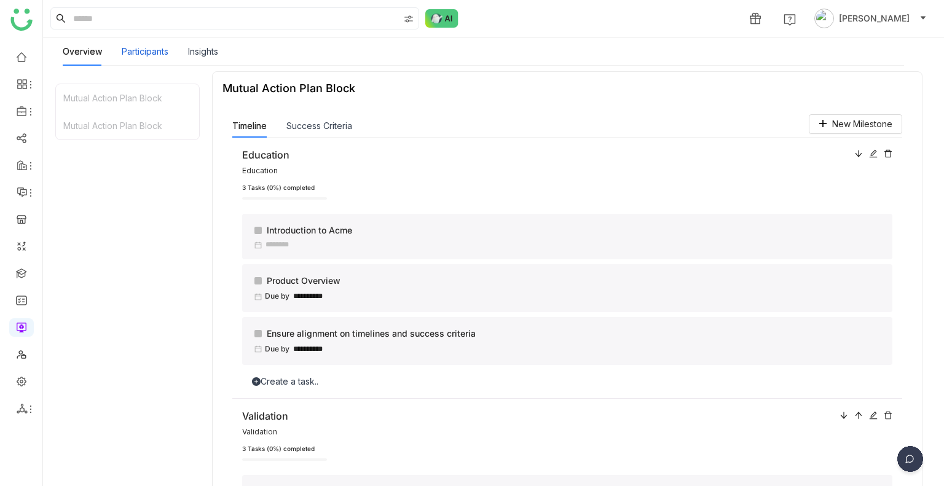
click at [133, 50] on div "Participants" at bounding box center [145, 52] width 47 height 14
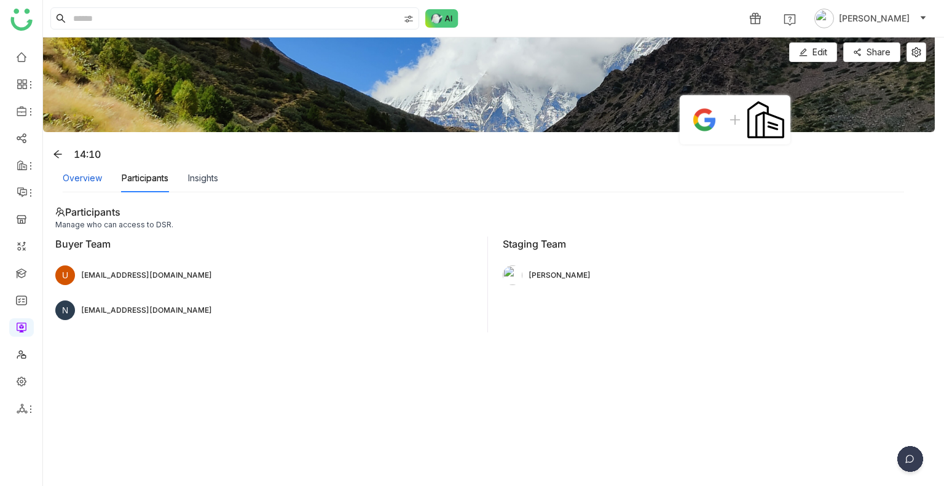
click at [81, 174] on div "Overview" at bounding box center [82, 178] width 39 height 14
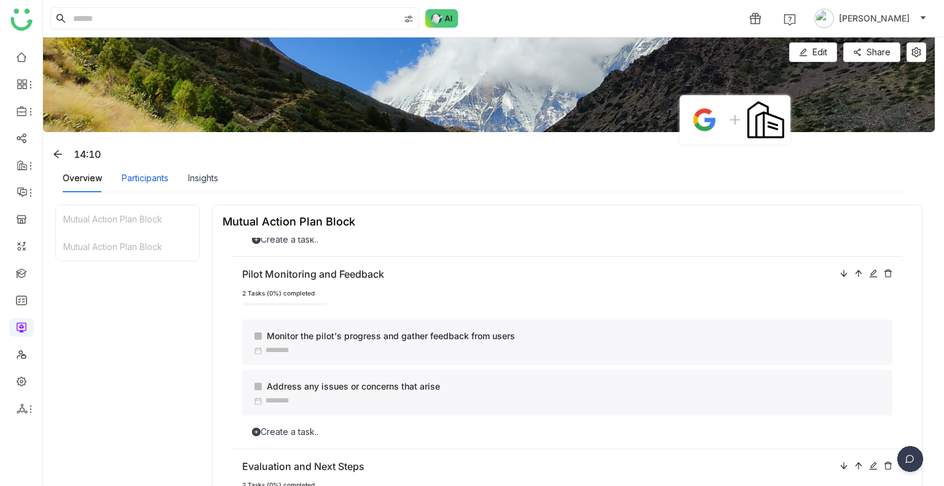
click at [149, 179] on div "Participants" at bounding box center [145, 178] width 47 height 14
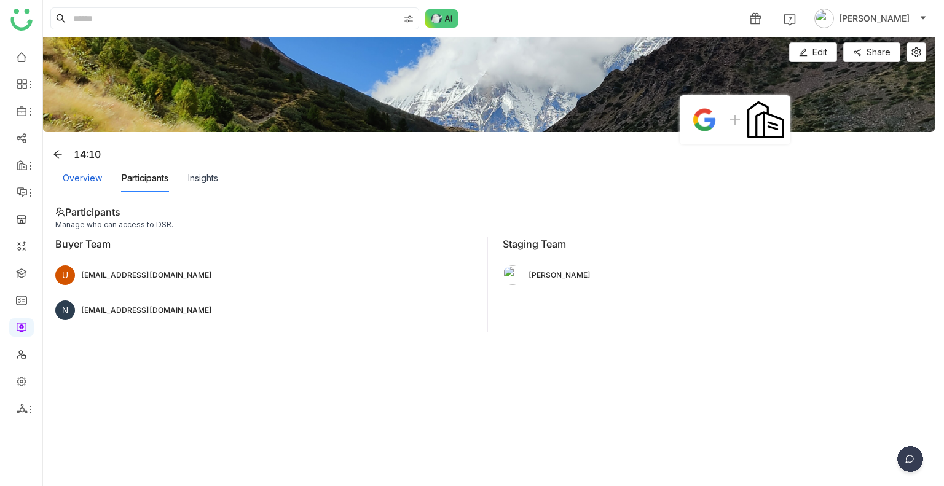
click at [72, 176] on div "Overview" at bounding box center [82, 178] width 39 height 14
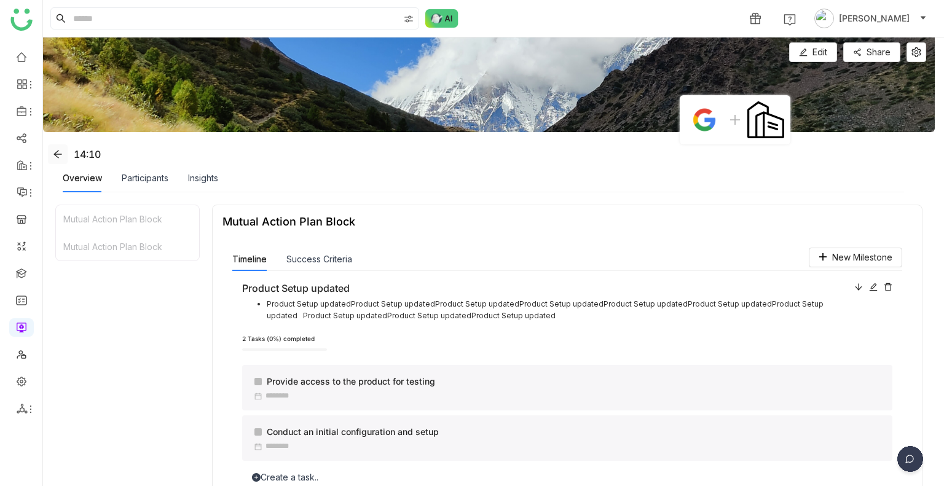
click at [59, 154] on icon at bounding box center [58, 154] width 10 height 10
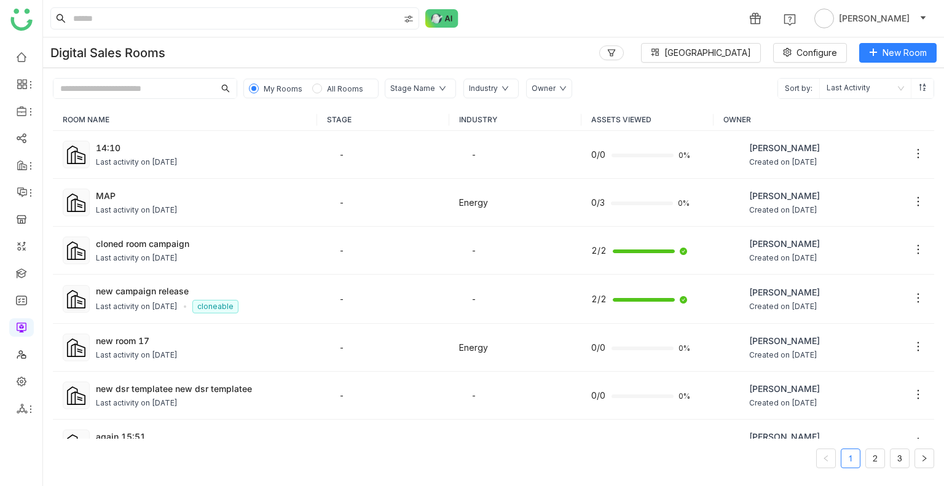
click at [334, 98] on div "My Rooms All Rooms" at bounding box center [310, 89] width 135 height 20
click at [333, 95] on span "All Rooms" at bounding box center [345, 89] width 46 height 14
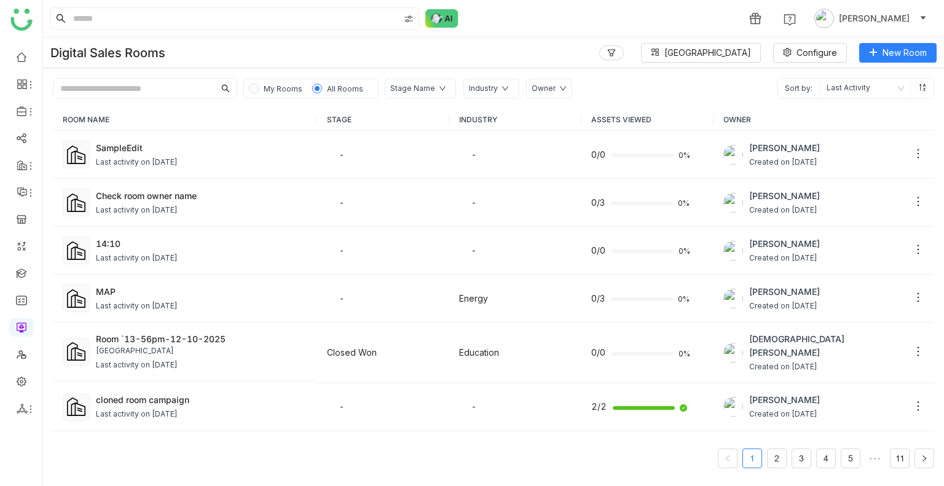
click at [289, 92] on span "My Rooms" at bounding box center [283, 88] width 39 height 9
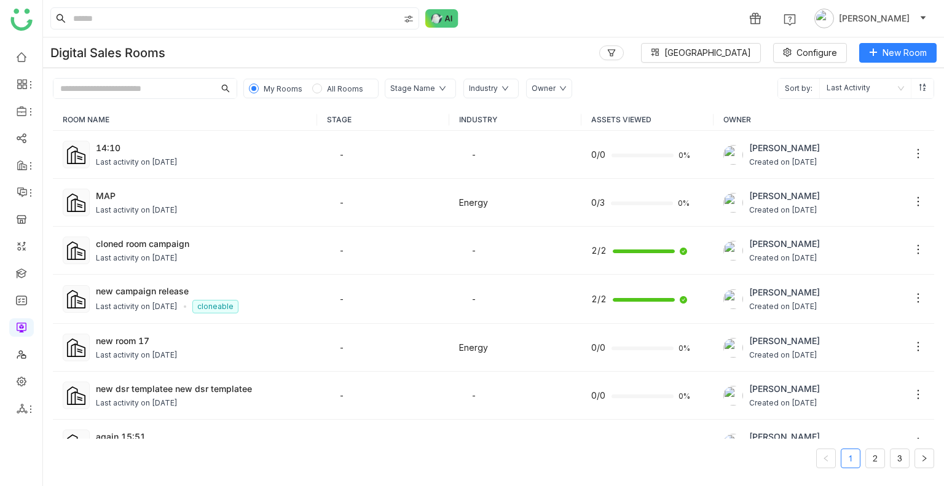
click at [322, 92] on span "All Rooms" at bounding box center [345, 89] width 46 height 14
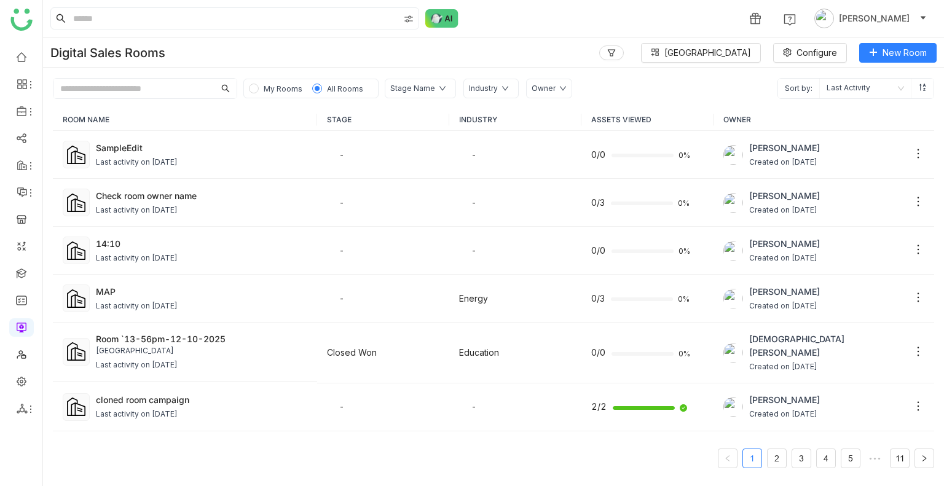
click at [281, 88] on span "My Rooms" at bounding box center [283, 88] width 39 height 9
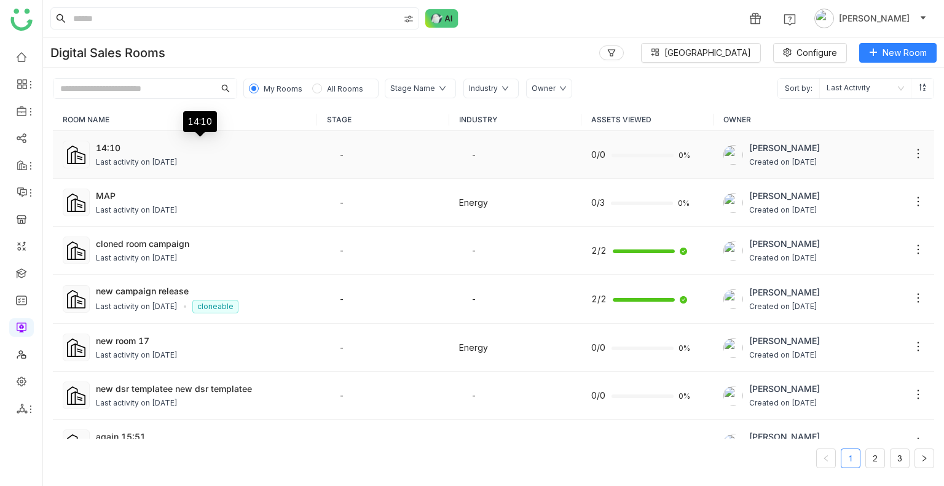
click at [130, 144] on div "14:10" at bounding box center [201, 147] width 211 height 13
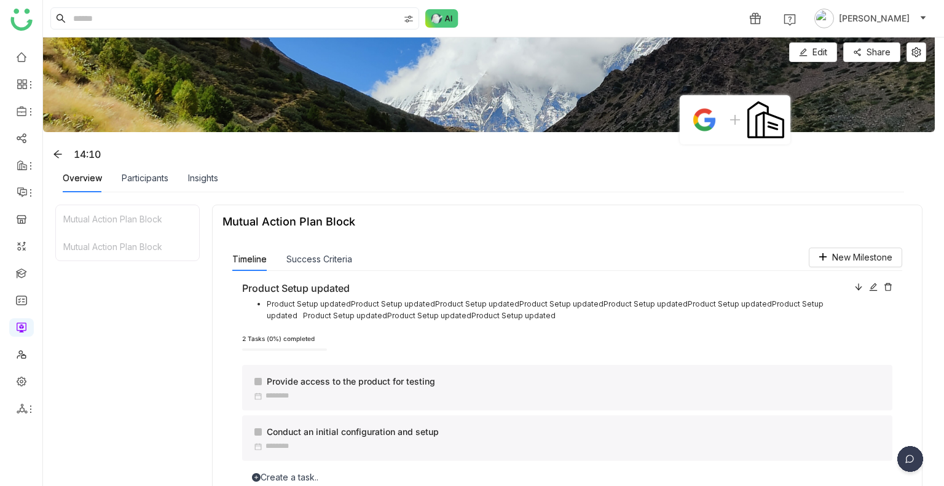
click at [872, 288] on div at bounding box center [873, 288] width 38 height 14
click at [883, 288] on icon at bounding box center [887, 287] width 9 height 9
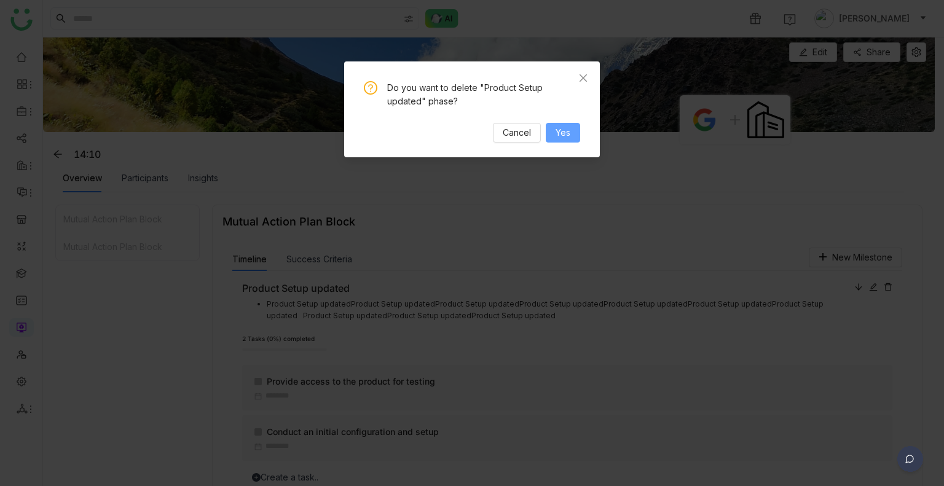
click at [569, 137] on span "Yes" at bounding box center [562, 133] width 15 height 14
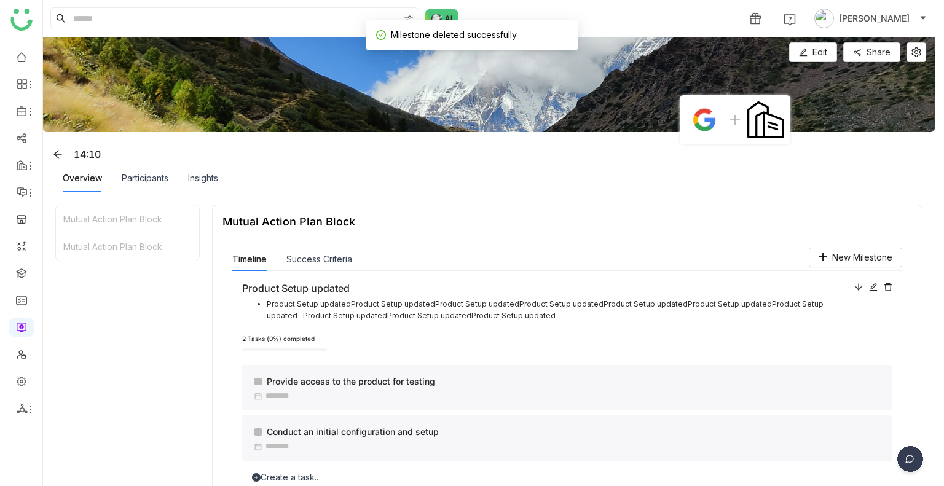
scroll to position [145, 0]
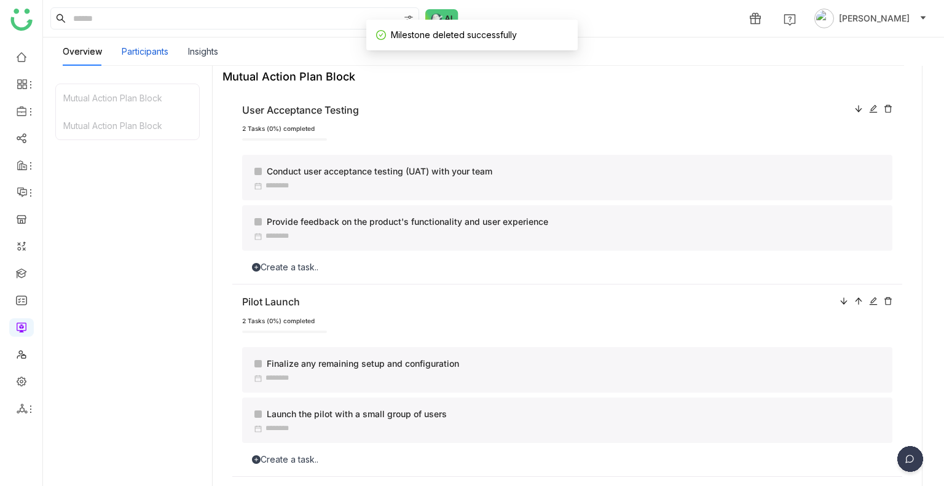
click at [160, 51] on div "Participants" at bounding box center [145, 52] width 47 height 14
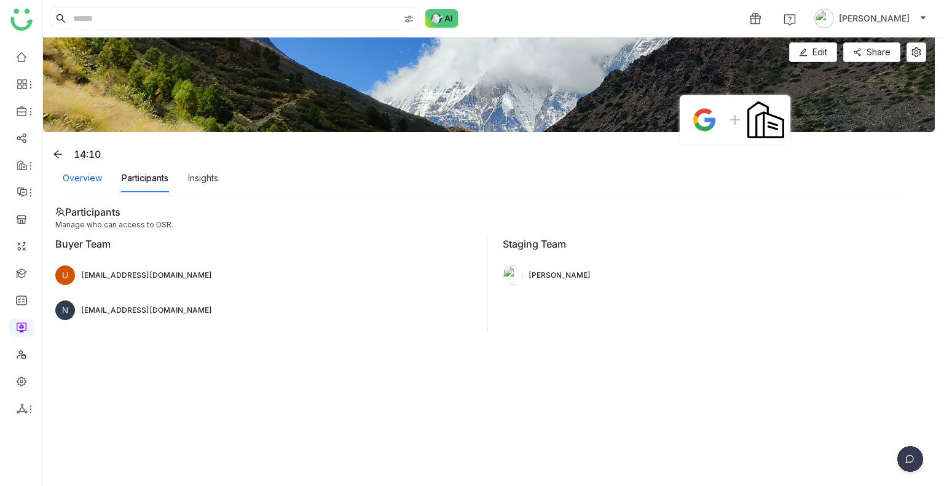
click at [78, 182] on div "Overview" at bounding box center [82, 178] width 39 height 14
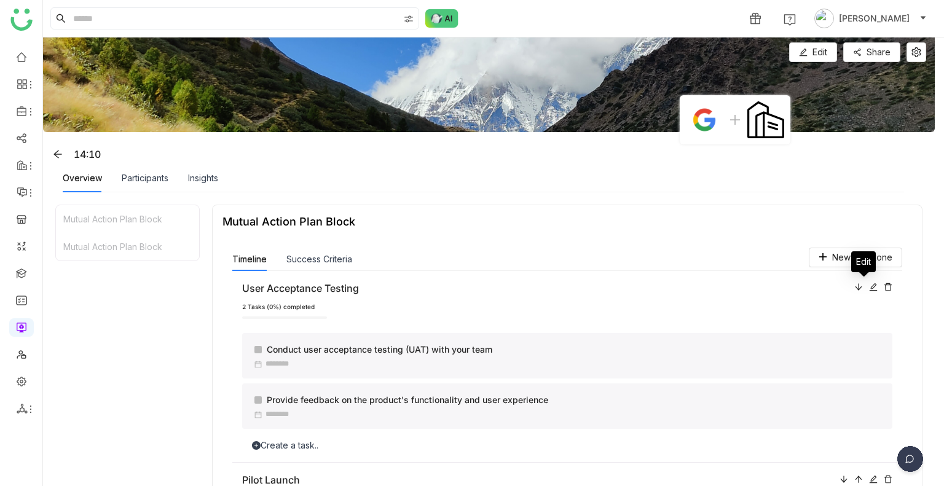
click at [869, 284] on icon at bounding box center [873, 287] width 9 height 9
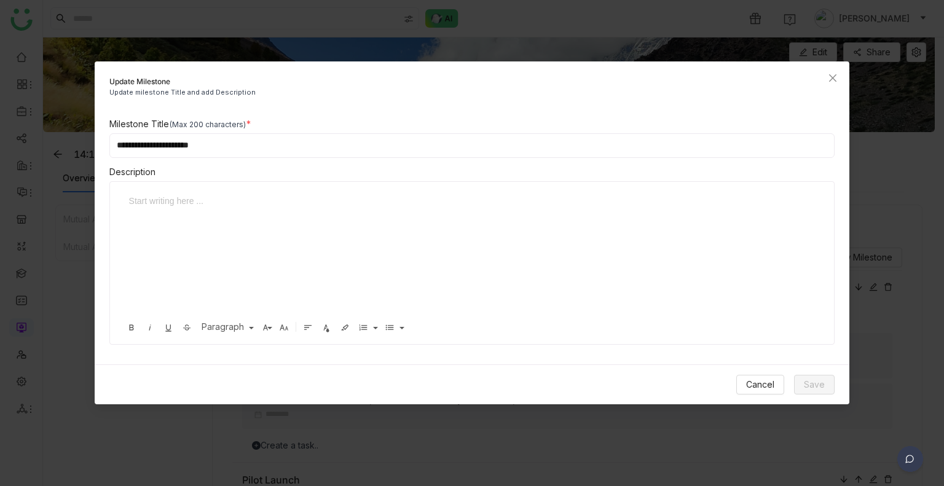
click at [283, 142] on input "**********" at bounding box center [472, 145] width 726 height 25
type input "**********"
click at [828, 76] on icon "Close" at bounding box center [833, 78] width 10 height 10
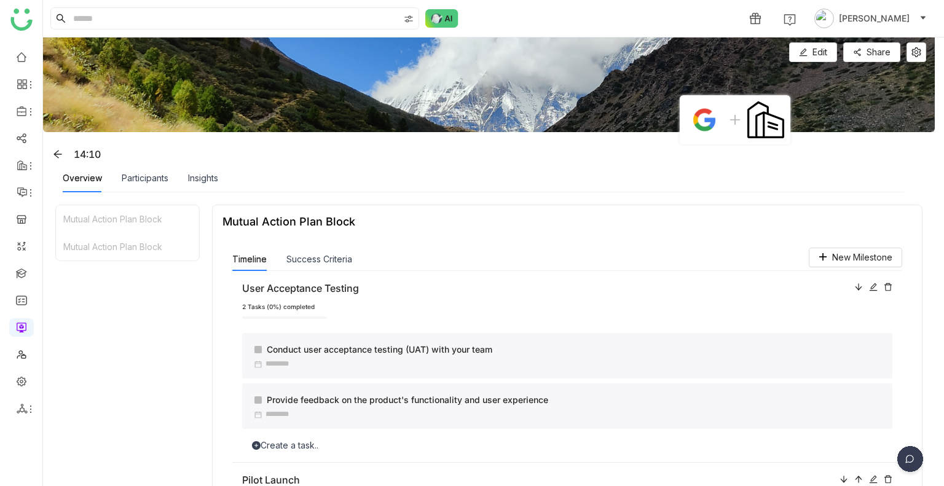
scroll to position [145, 0]
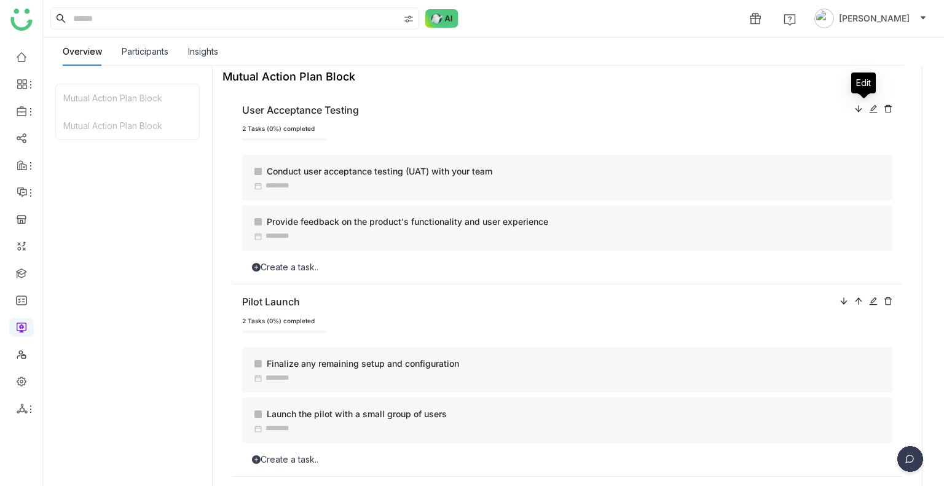
click at [869, 114] on div at bounding box center [873, 110] width 9 height 14
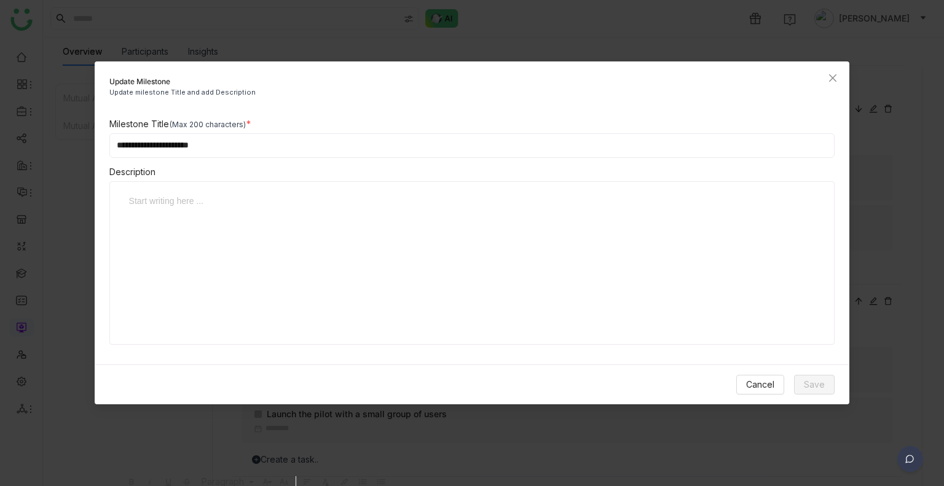
click at [225, 156] on input "**********" at bounding box center [472, 145] width 726 height 25
click at [217, 191] on div "Start writing here ... Bold Italic Underline Strikethrough Paragraph Normal Hea…" at bounding box center [472, 262] width 726 height 163
click at [208, 209] on div at bounding box center [467, 255] width 691 height 123
click at [811, 383] on span "Save" at bounding box center [814, 385] width 21 height 14
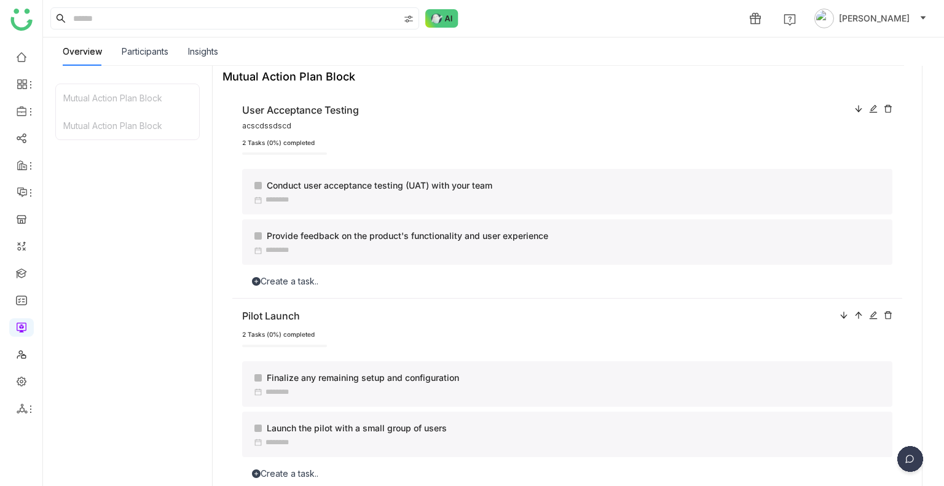
scroll to position [0, 0]
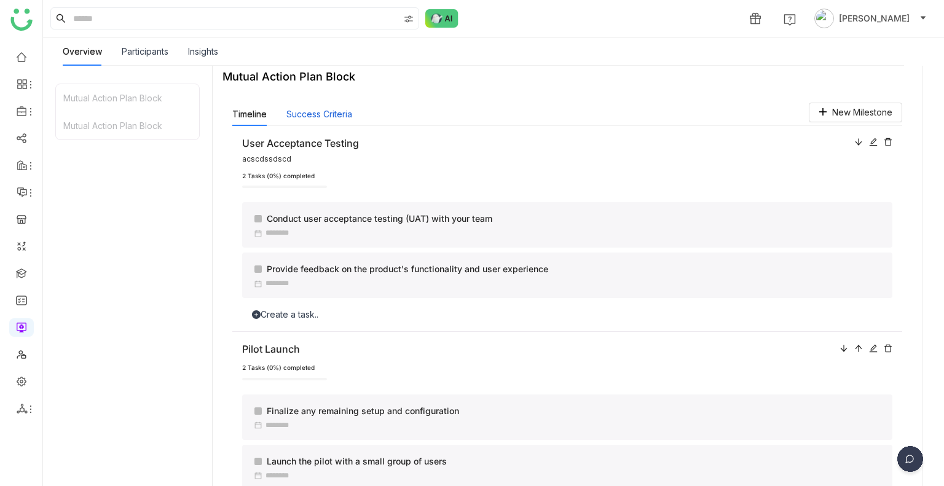
click at [319, 119] on button "Success Criteria" at bounding box center [319, 115] width 66 height 14
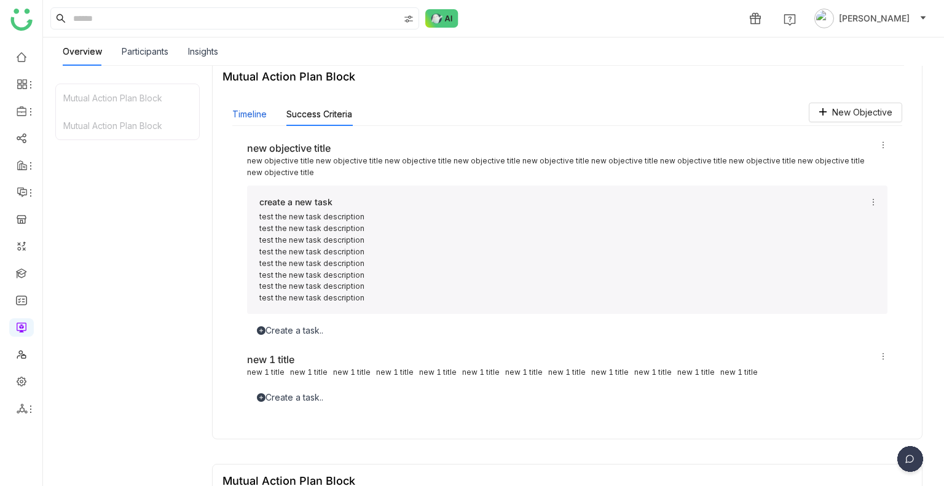
click at [251, 110] on button "Timeline" at bounding box center [249, 115] width 34 height 14
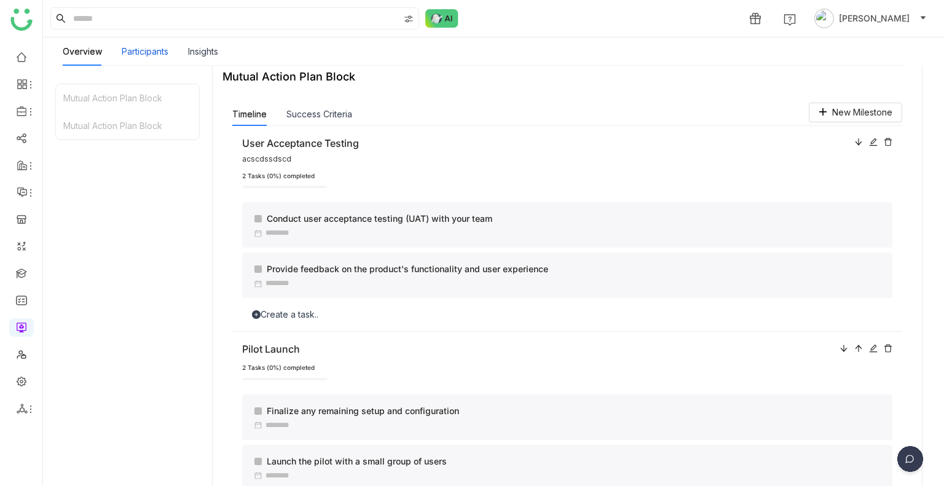
click at [129, 47] on div "Participants" at bounding box center [145, 52] width 47 height 14
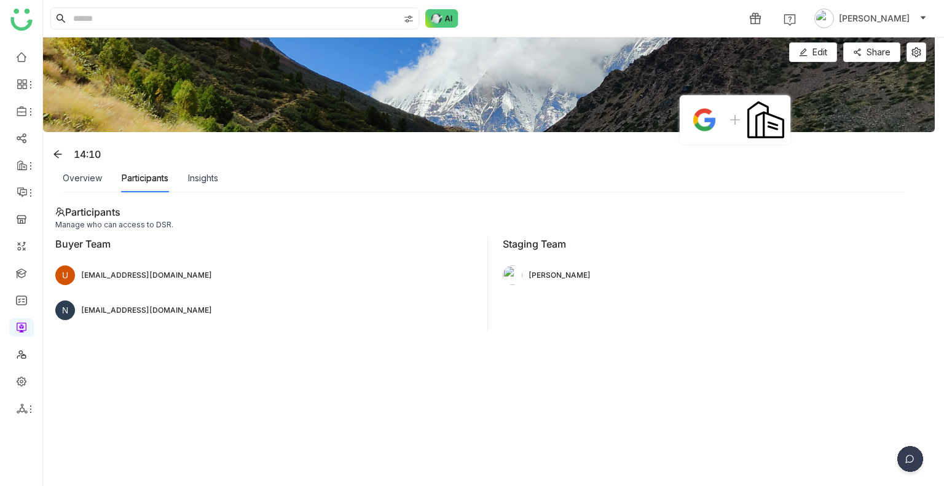
click at [90, 186] on div "Overview" at bounding box center [82, 178] width 39 height 28
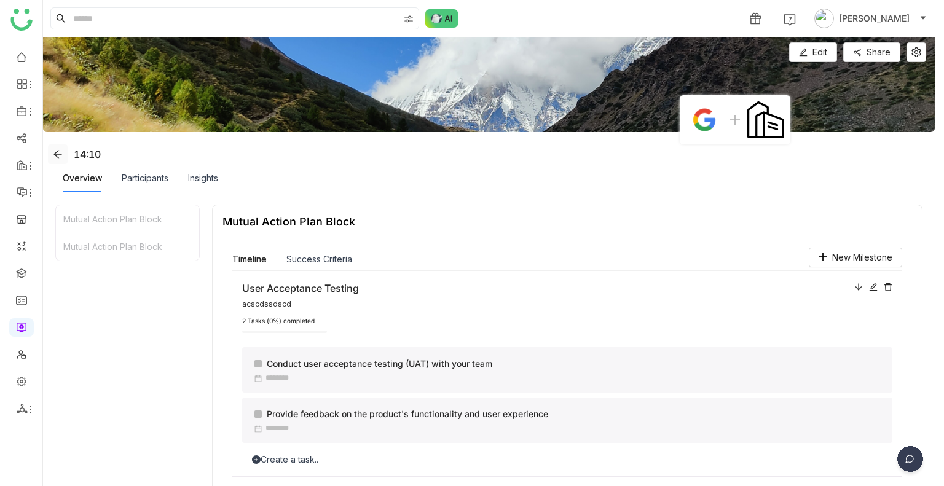
click at [66, 152] on span at bounding box center [58, 154] width 18 height 10
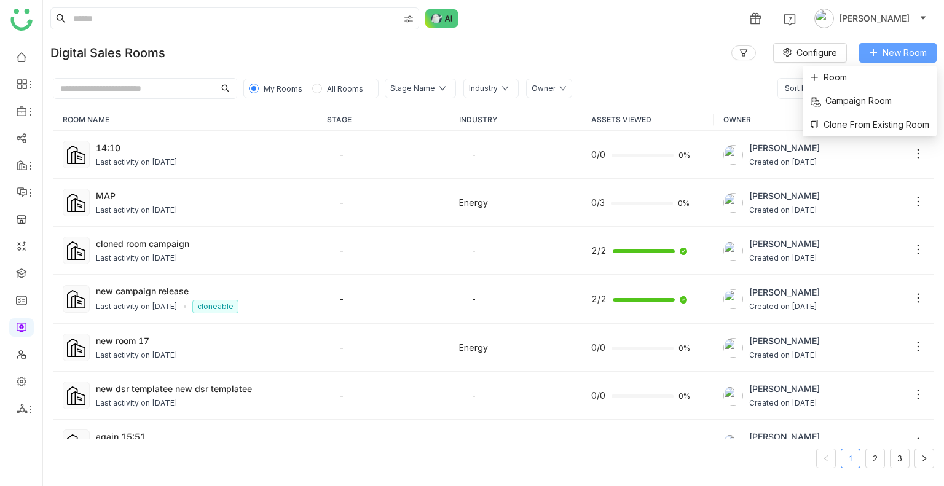
click at [883, 46] on span "New Room" at bounding box center [904, 53] width 44 height 14
click at [823, 76] on span "Room" at bounding box center [828, 78] width 37 height 14
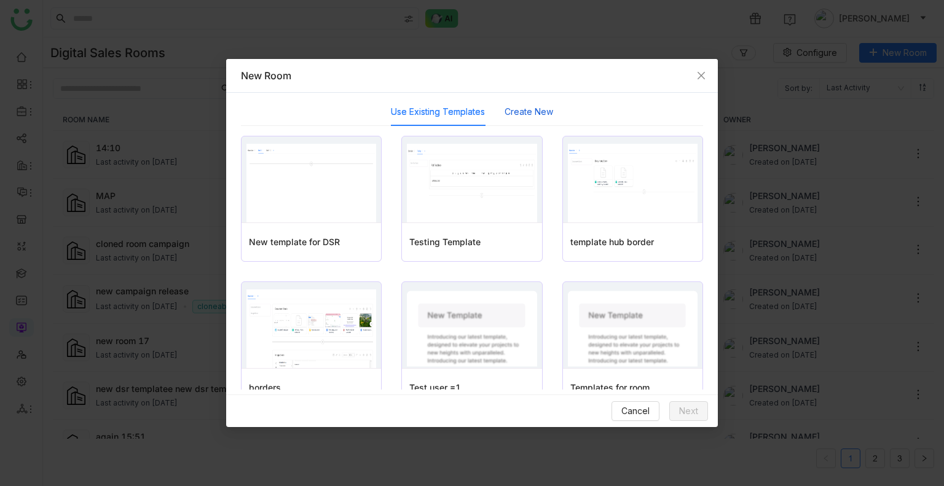
click at [504, 106] on button "Create New" at bounding box center [528, 112] width 49 height 14
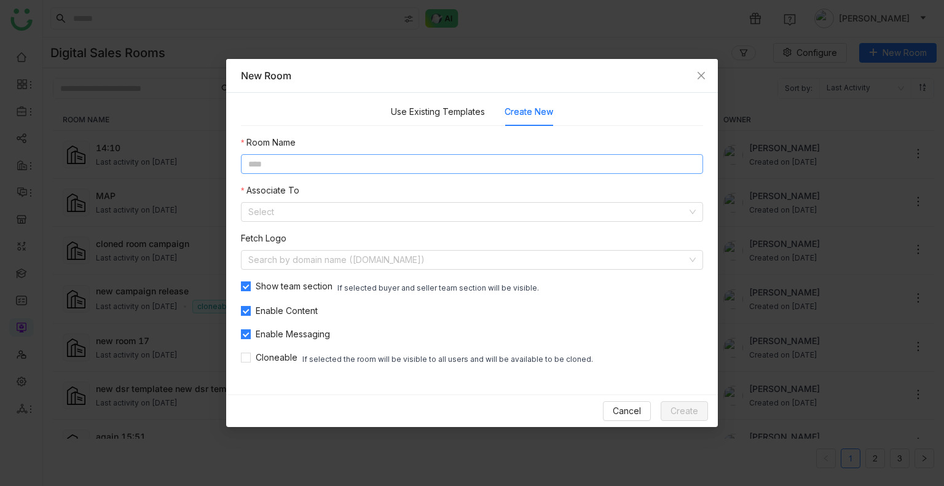
click at [291, 157] on input at bounding box center [472, 164] width 462 height 20
type input "**********"
click at [272, 207] on input at bounding box center [467, 212] width 439 height 18
click at [684, 400] on div "Cancel Create" at bounding box center [471, 410] width 491 height 33
click at [684, 405] on span "Create" at bounding box center [684, 411] width 28 height 14
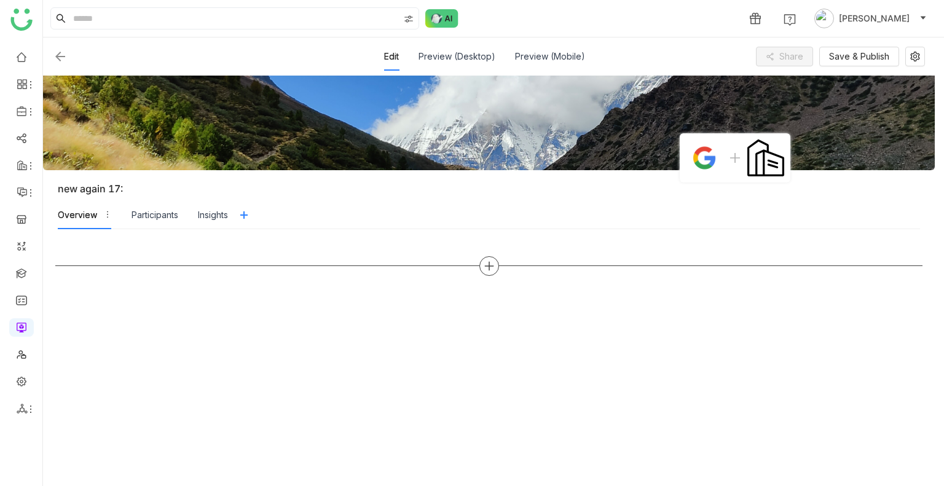
click at [484, 268] on icon at bounding box center [488, 265] width 11 height 11
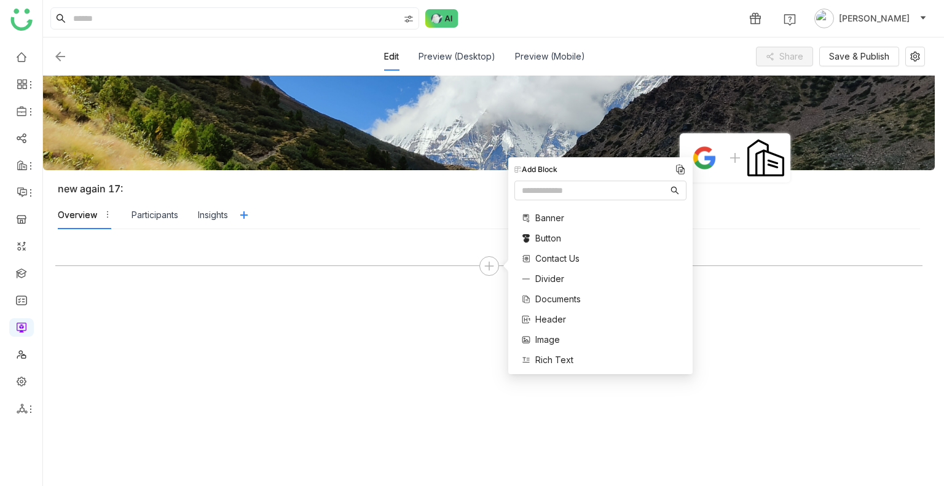
click at [573, 296] on span "Documents" at bounding box center [557, 298] width 45 height 13
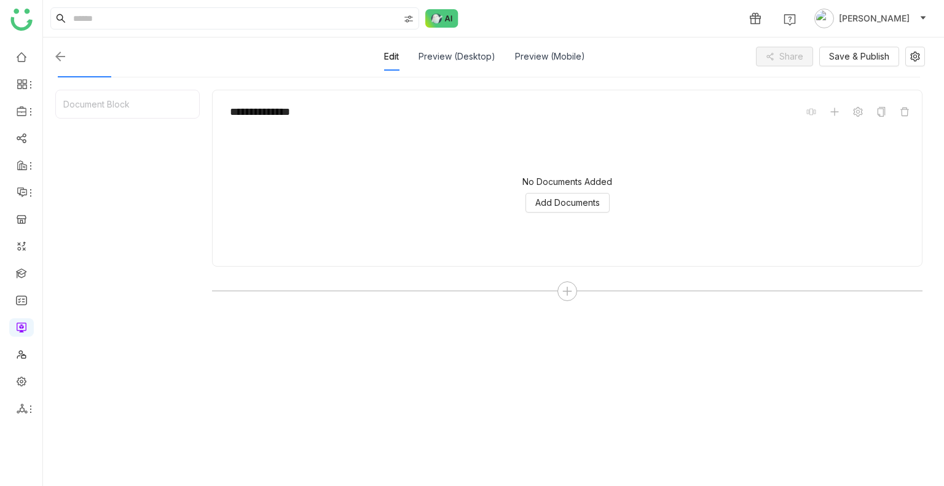
scroll to position [155, 0]
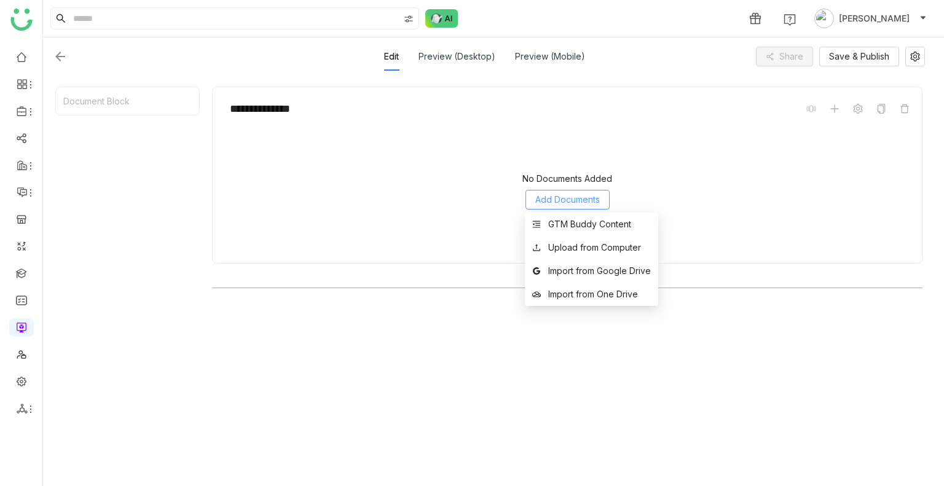
click at [565, 198] on span "Add Documents" at bounding box center [567, 200] width 65 height 14
click at [579, 224] on div "GTM Buddy Content" at bounding box center [589, 224] width 83 height 14
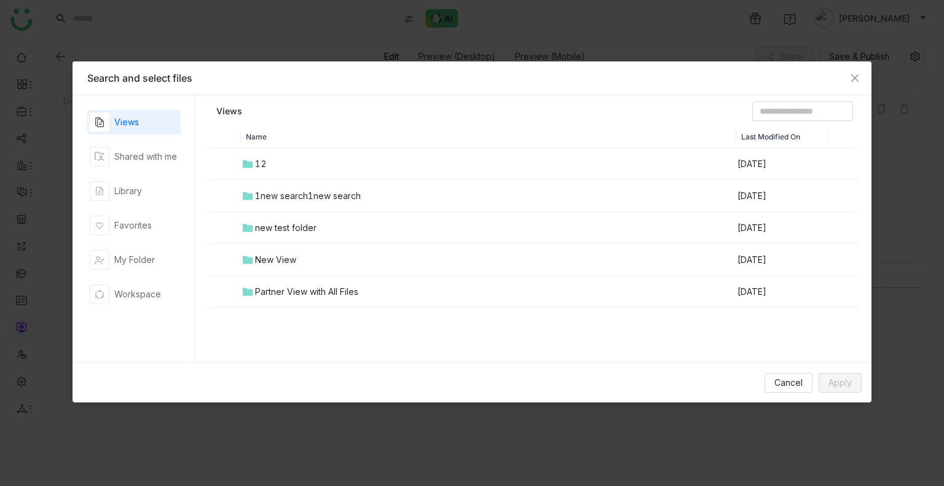
click at [264, 167] on div "12" at bounding box center [261, 164] width 12 height 14
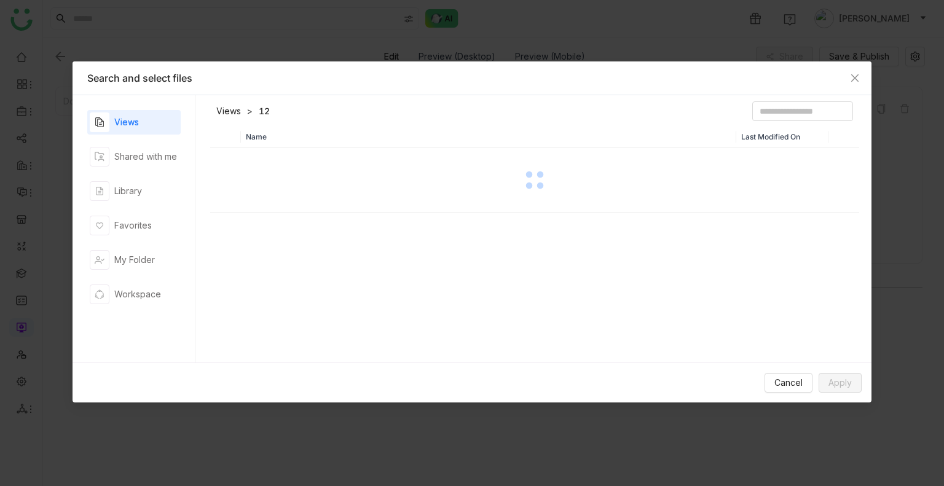
click at [264, 167] on div at bounding box center [534, 179] width 646 height 61
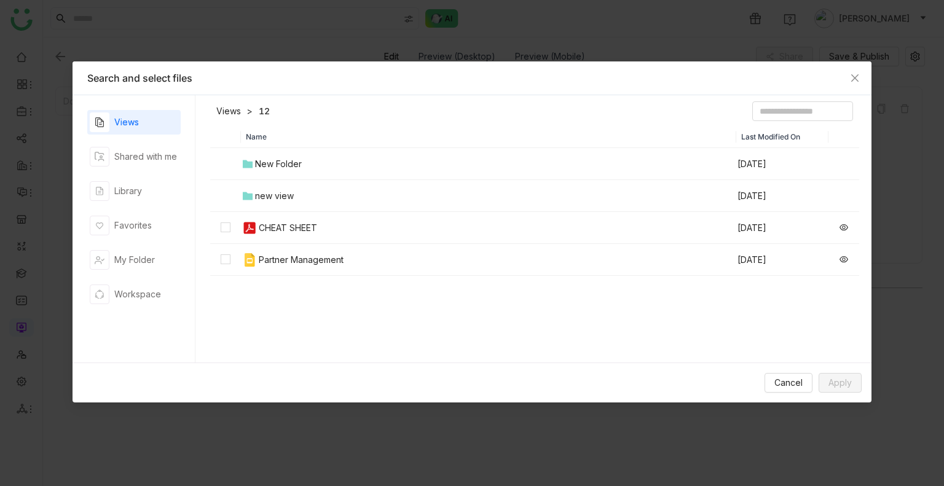
click at [293, 222] on div "CHEAT SHEET" at bounding box center [288, 228] width 58 height 14
click at [826, 378] on button "Apply" at bounding box center [839, 383] width 43 height 20
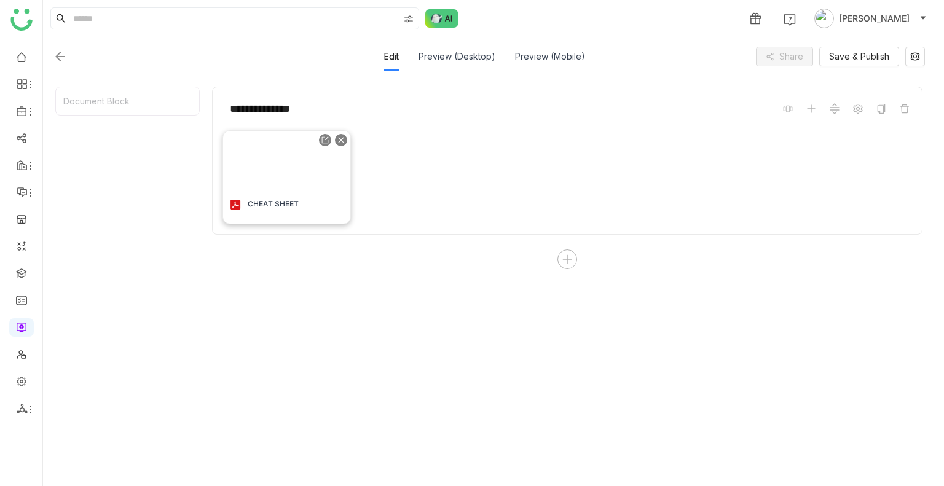
click at [315, 169] on img at bounding box center [286, 161] width 127 height 61
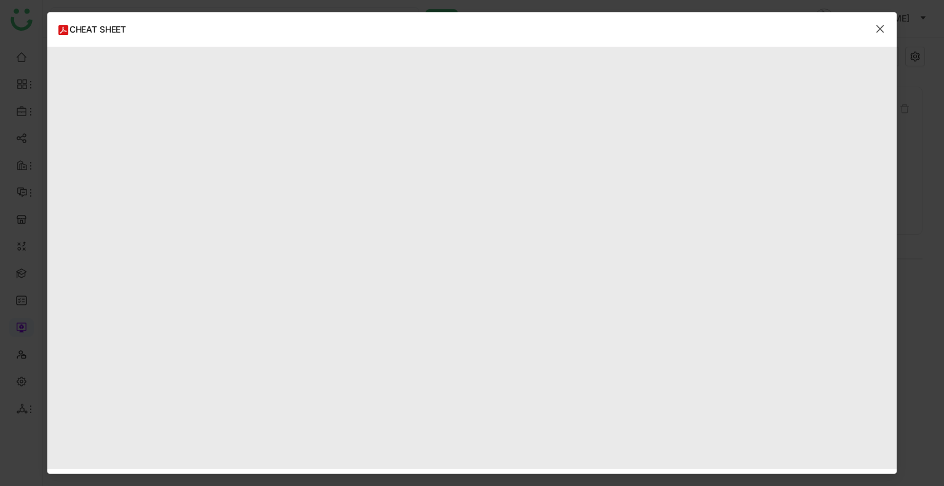
click at [887, 29] on span "Close" at bounding box center [879, 28] width 33 height 33
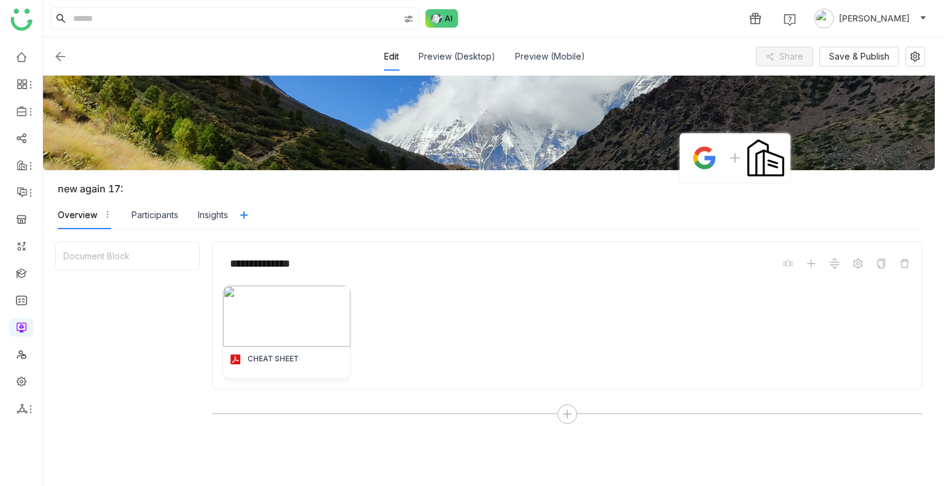
scroll to position [155, 0]
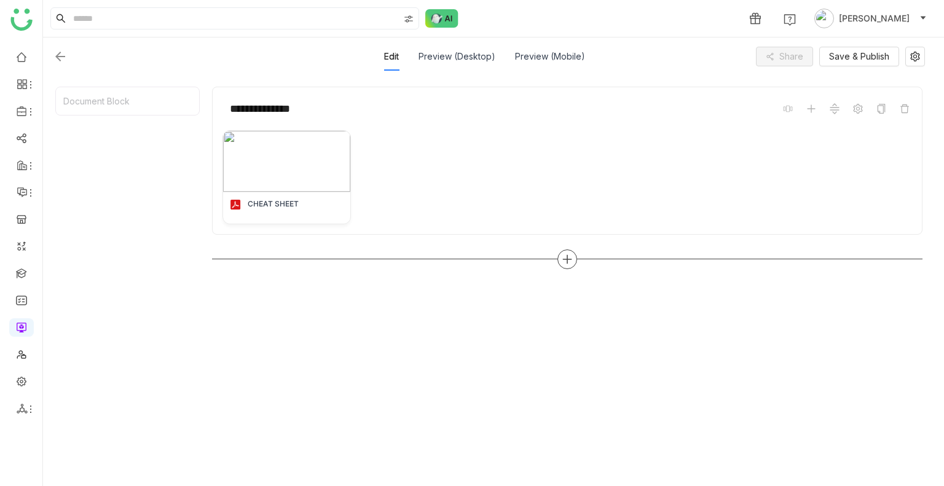
click at [562, 258] on icon at bounding box center [567, 259] width 11 height 11
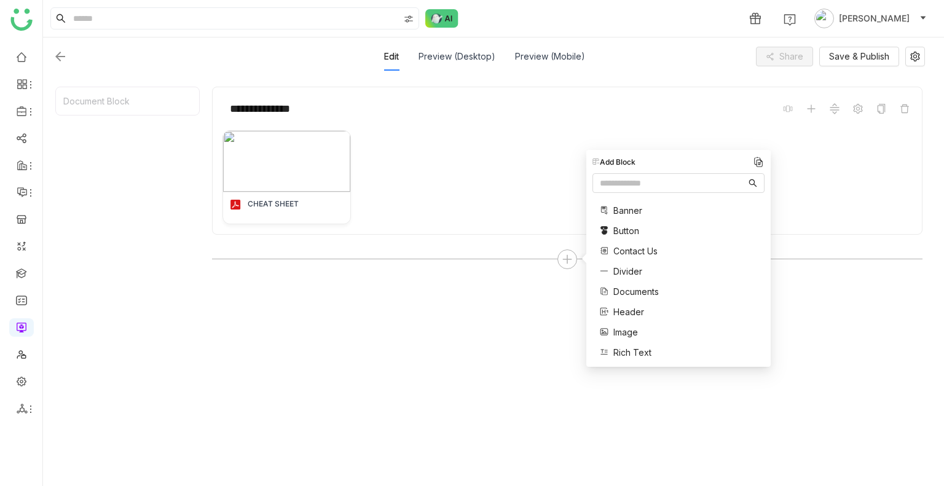
click at [632, 292] on span "Documents" at bounding box center [635, 291] width 45 height 13
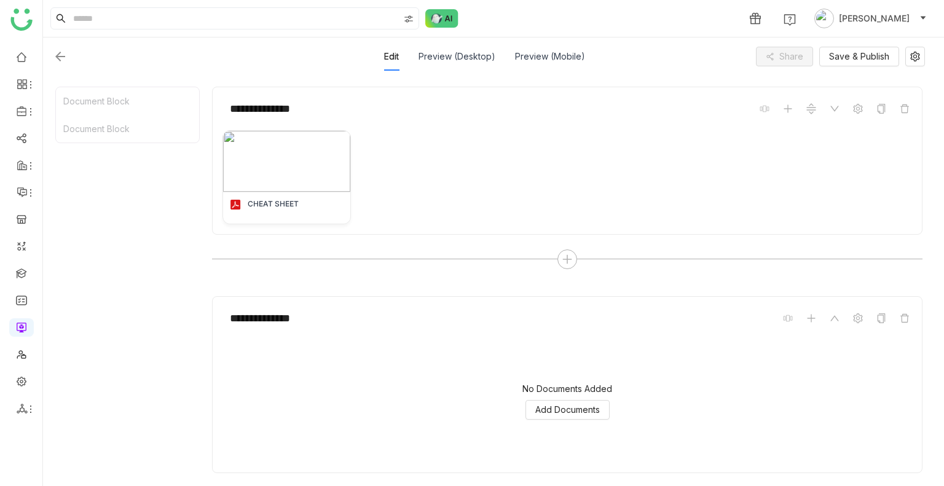
scroll to position [189, 0]
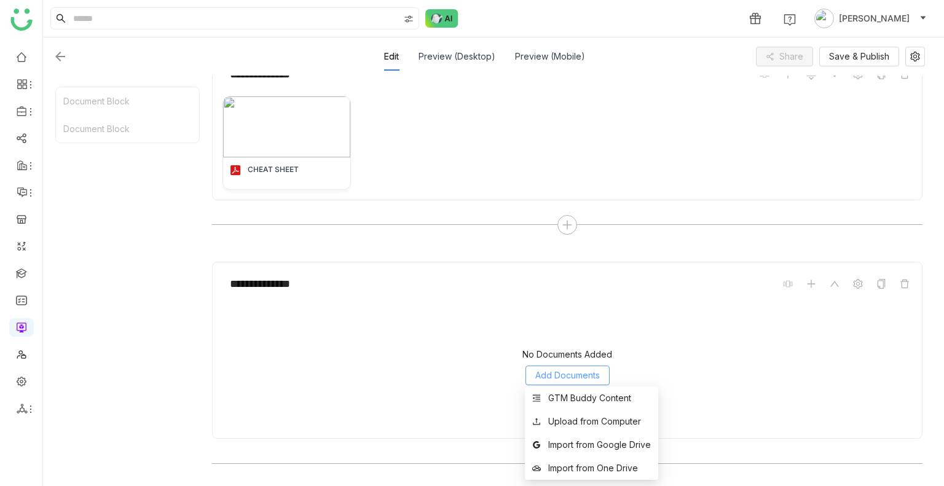
click at [556, 373] on span "Add Documents" at bounding box center [567, 376] width 65 height 14
click at [565, 398] on div "GTM Buddy Content" at bounding box center [589, 398] width 83 height 14
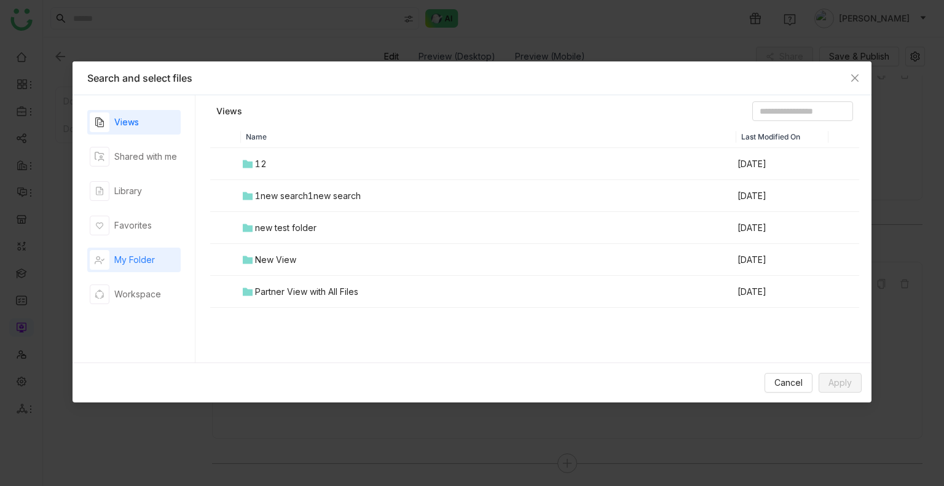
click at [130, 269] on div "My Folder" at bounding box center [122, 260] width 65 height 20
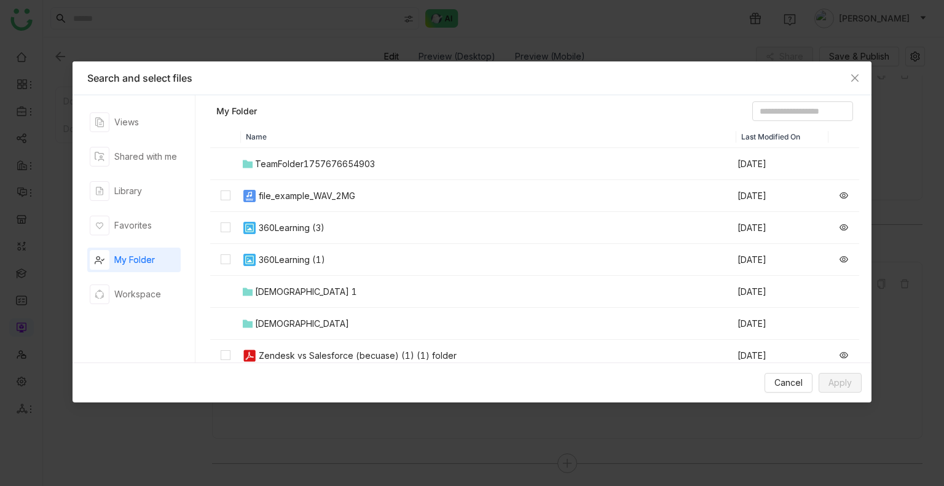
click at [273, 353] on div "Zendesk vs Salesforce (becuase) (1) (1) folder" at bounding box center [358, 356] width 198 height 14
click at [838, 376] on span "Apply" at bounding box center [839, 383] width 23 height 14
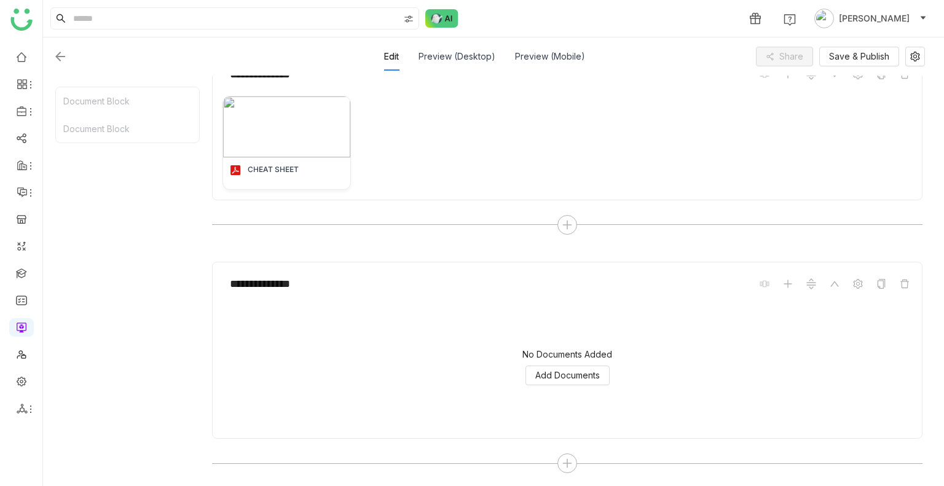
scroll to position [160, 0]
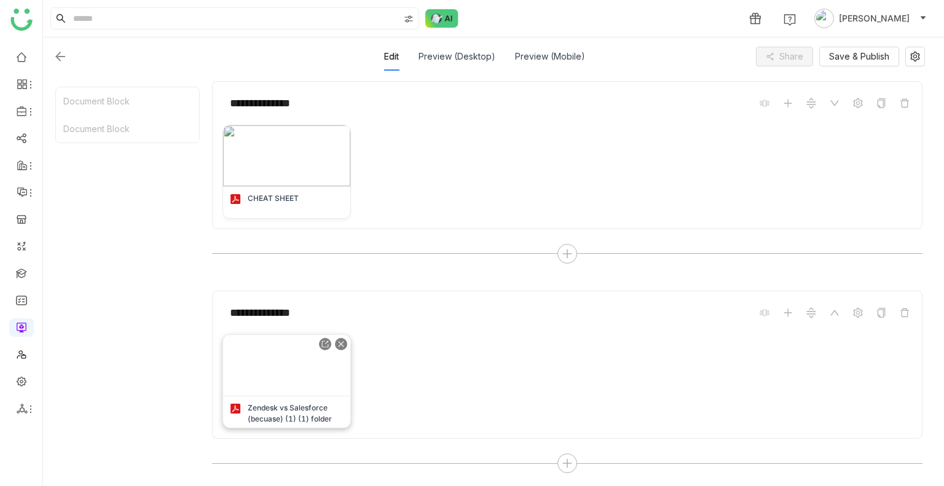
click at [278, 378] on img at bounding box center [286, 365] width 127 height 61
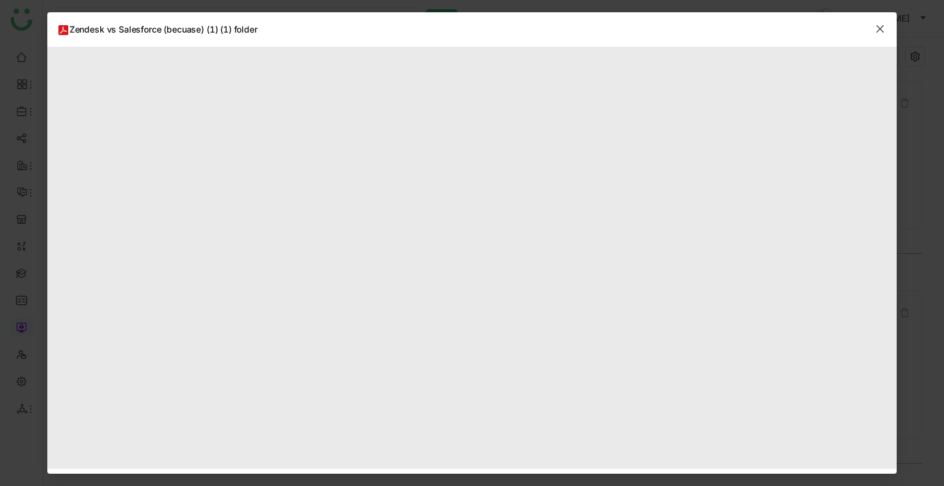
type input "*"
click at [886, 31] on span "Close" at bounding box center [879, 28] width 33 height 33
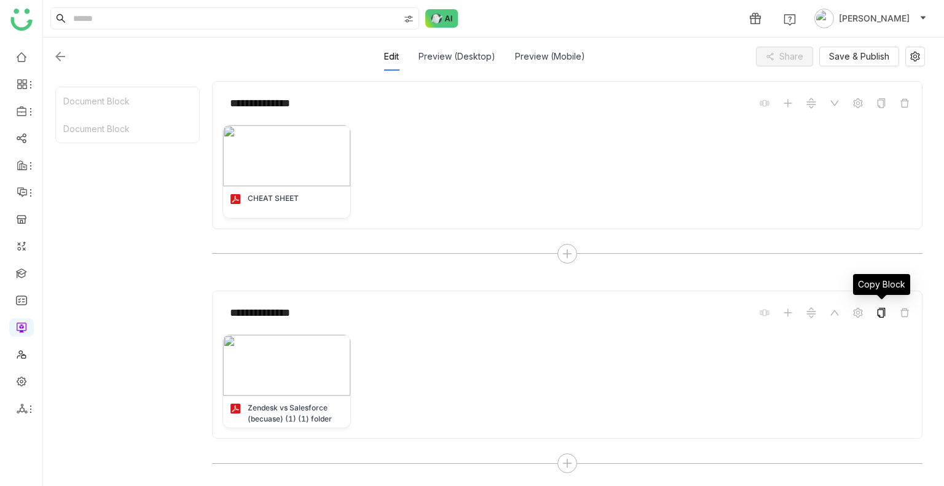
click at [880, 309] on icon at bounding box center [881, 313] width 10 height 10
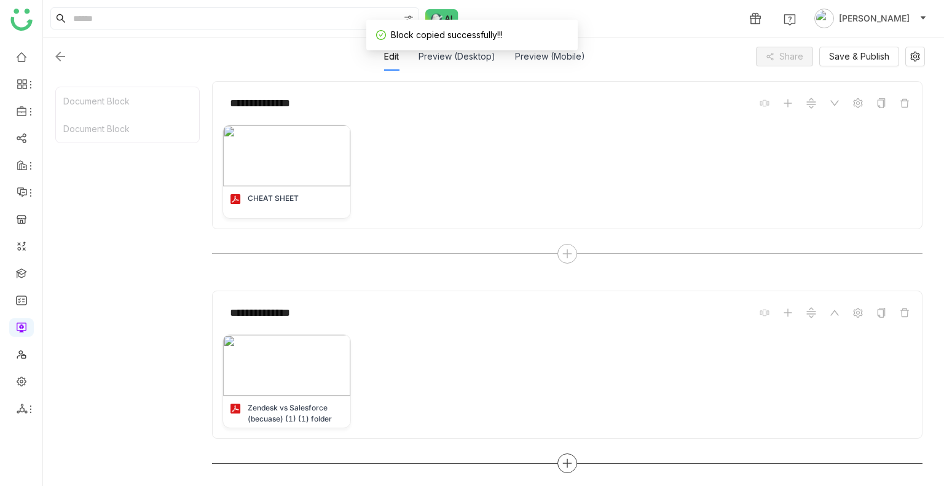
click at [576, 457] on div at bounding box center [567, 463] width 20 height 20
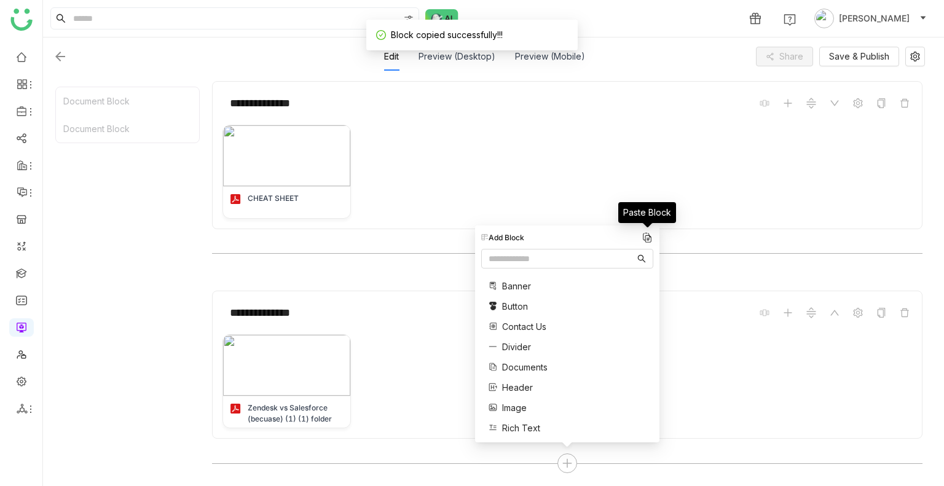
click at [647, 238] on img at bounding box center [647, 238] width 12 height 12
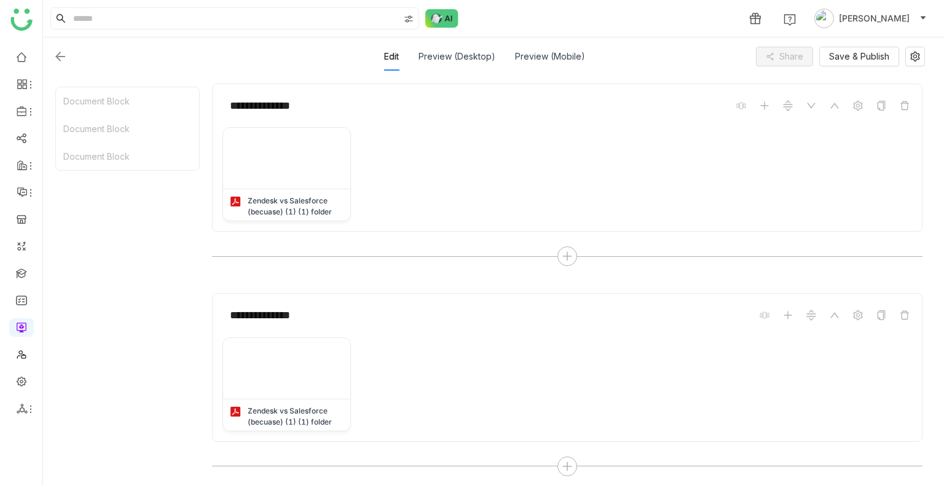
scroll to position [369, 0]
click at [254, 366] on img at bounding box center [286, 366] width 127 height 61
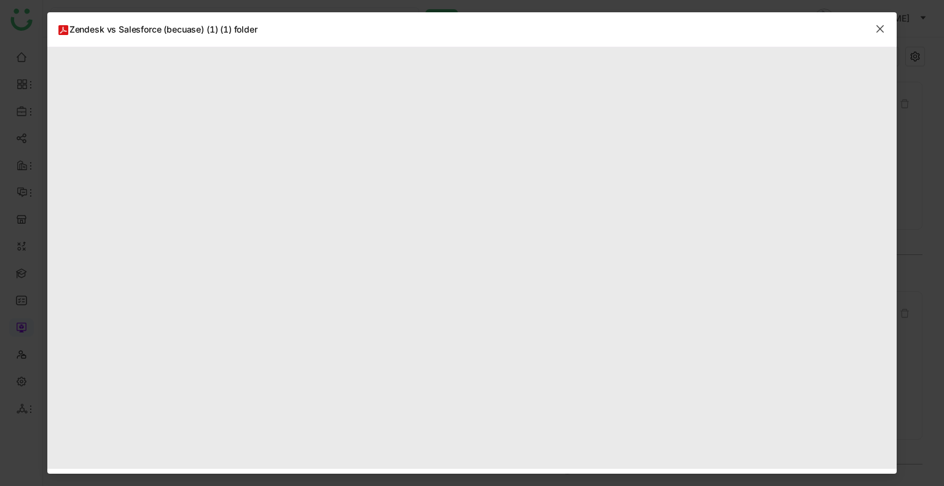
type input "*"
click at [875, 28] on icon "Close" at bounding box center [880, 29] width 10 height 10
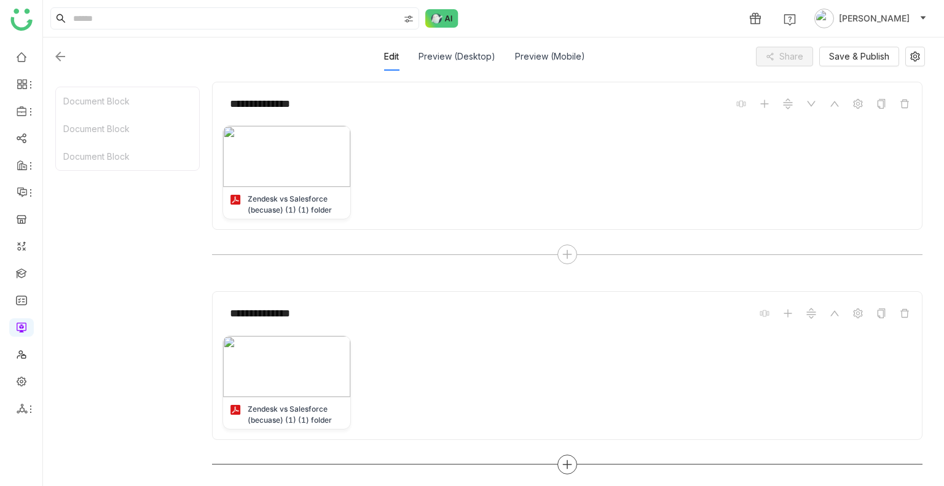
click at [571, 461] on icon at bounding box center [567, 464] width 11 height 11
type input "**"
click at [540, 294] on div "Collaboration Mutual Action Plan" at bounding box center [528, 295] width 95 height 40
click at [541, 306] on span "Mutual Action Plan" at bounding box center [539, 301] width 74 height 13
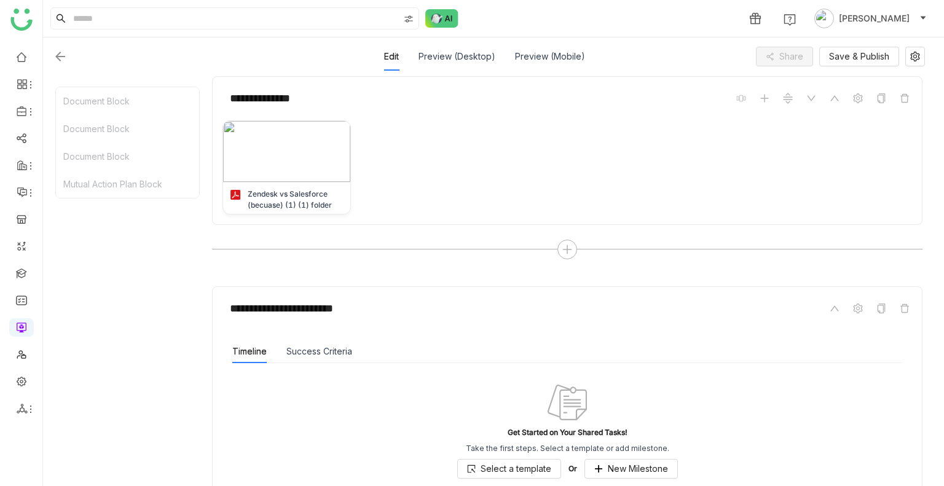
scroll to position [663, 0]
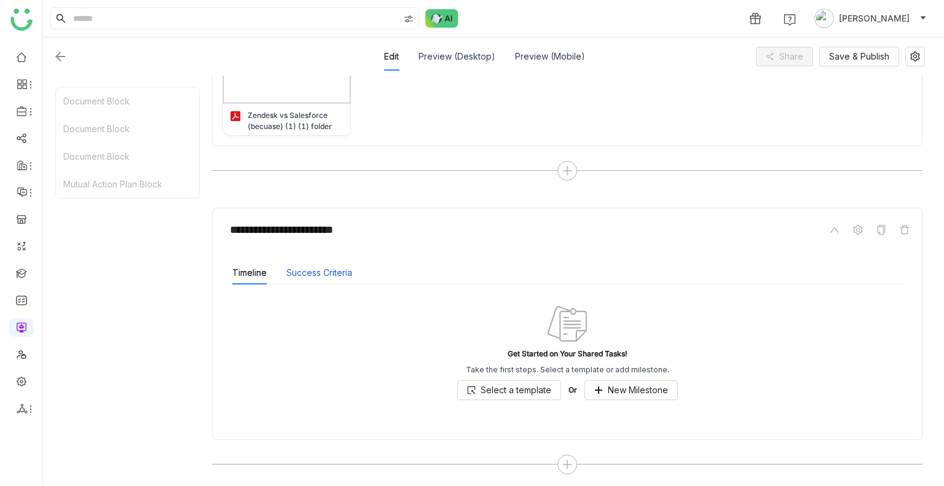
click at [301, 266] on button "Success Criteria" at bounding box center [319, 273] width 66 height 14
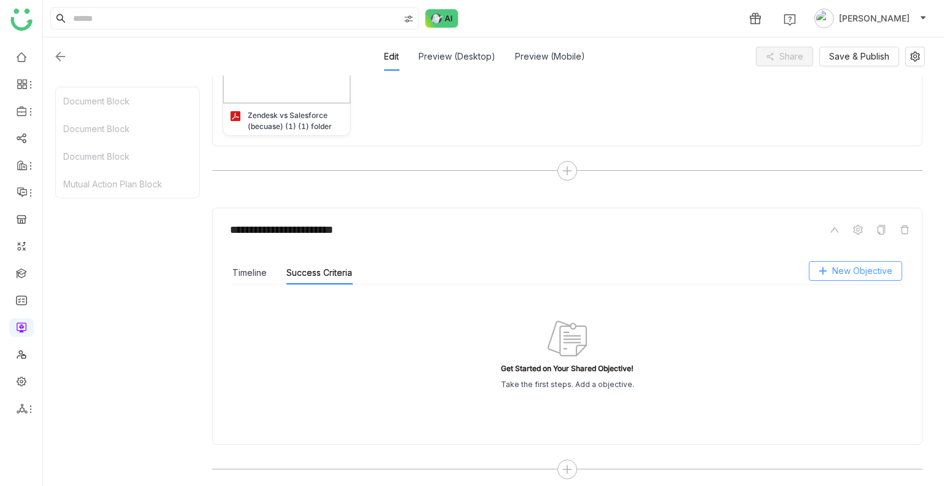
click at [856, 268] on span "New Objective" at bounding box center [862, 271] width 60 height 14
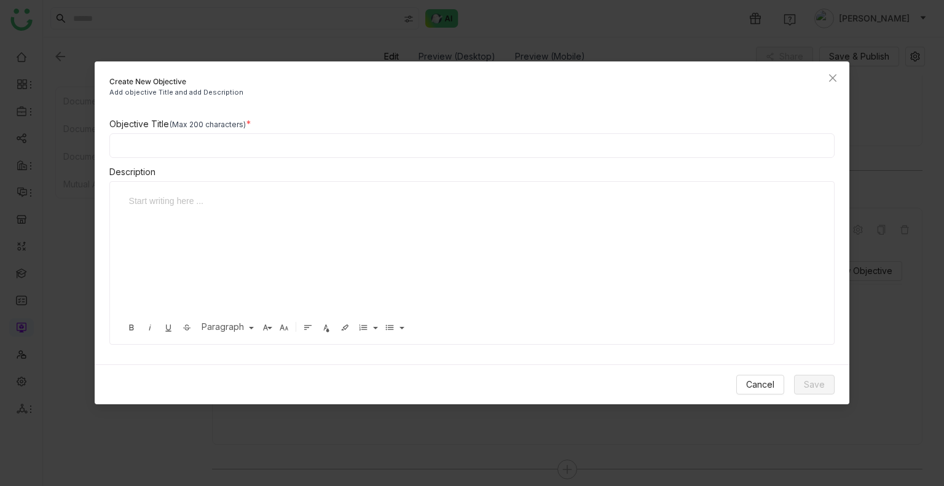
click at [198, 147] on input at bounding box center [472, 145] width 726 height 25
type input "****"
click at [820, 386] on span "Save" at bounding box center [814, 385] width 21 height 14
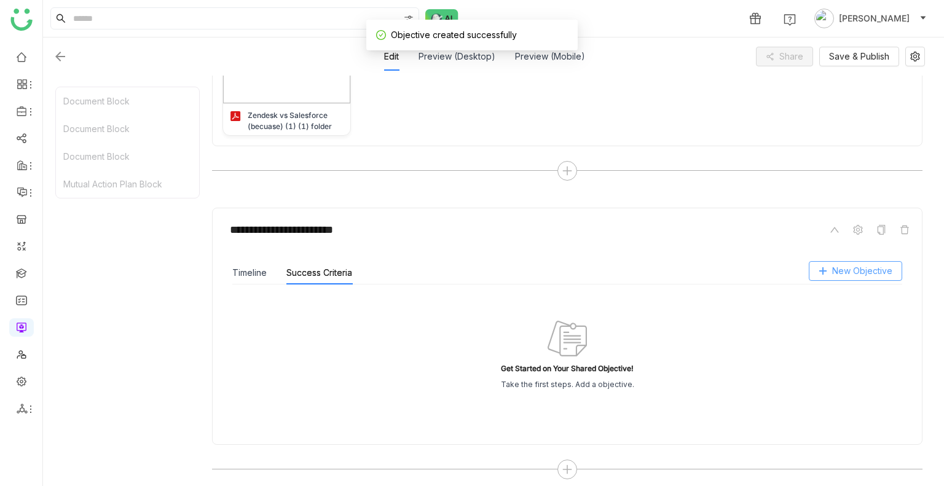
scroll to position [609, 0]
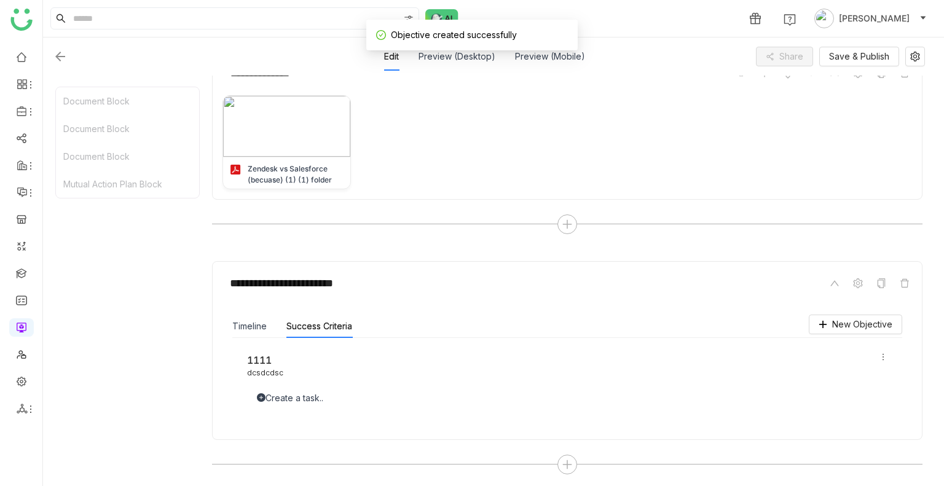
click at [282, 393] on div "Create a task.." at bounding box center [567, 398] width 640 height 14
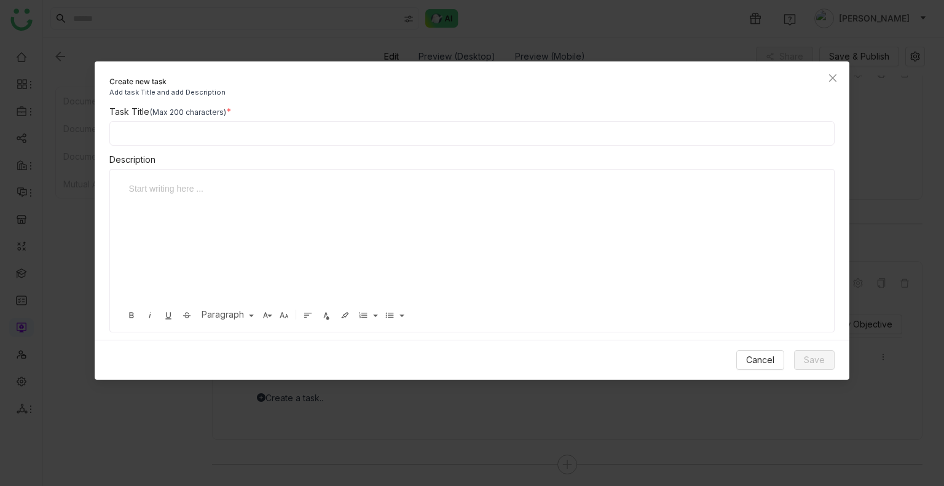
click at [195, 145] on div "Task Title (Max 200 characters) Description Start writing here ... Bold Italic …" at bounding box center [472, 218] width 755 height 227
click at [158, 131] on input at bounding box center [472, 133] width 726 height 25
click at [166, 131] on input "*********" at bounding box center [472, 133] width 726 height 25
click at [213, 130] on input "**********" at bounding box center [472, 133] width 726 height 25
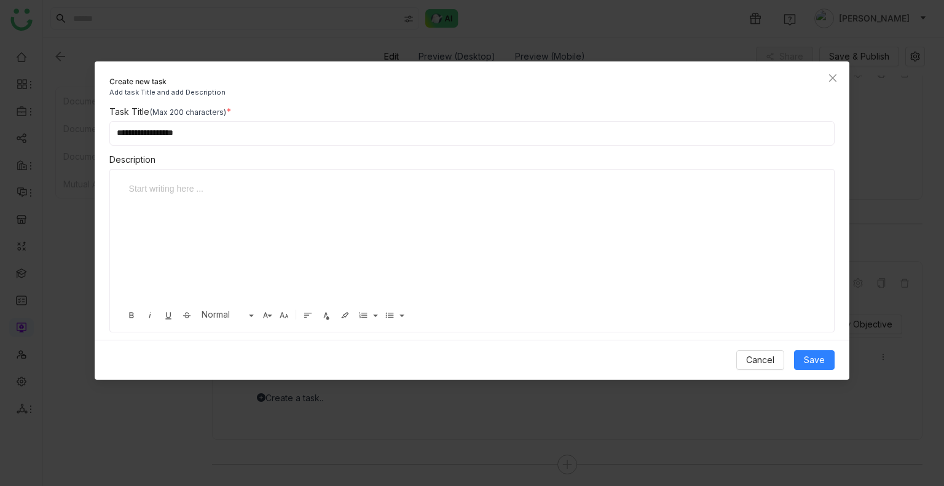
click at [213, 130] on input "**********" at bounding box center [472, 133] width 726 height 25
type input "**********"
click at [185, 194] on div at bounding box center [463, 189] width 668 height 14
click at [808, 351] on button "Save" at bounding box center [814, 360] width 41 height 20
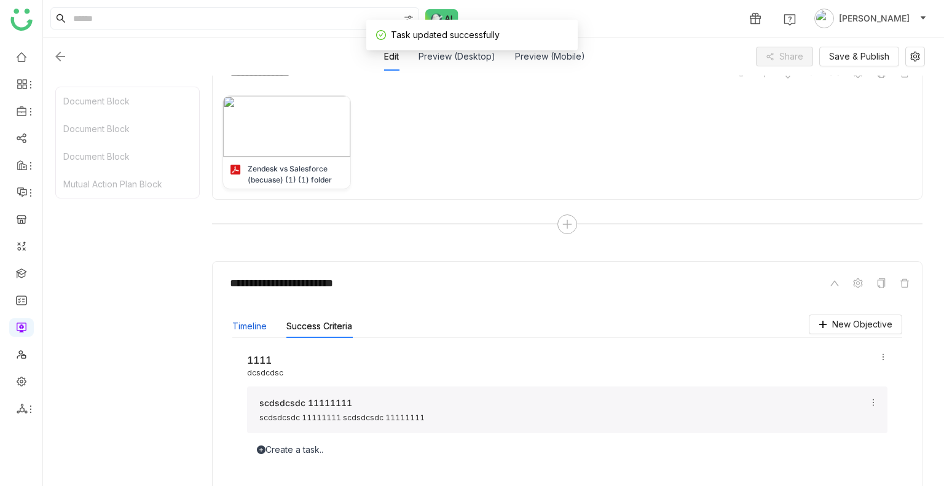
click at [251, 319] on button "Timeline" at bounding box center [249, 326] width 34 height 14
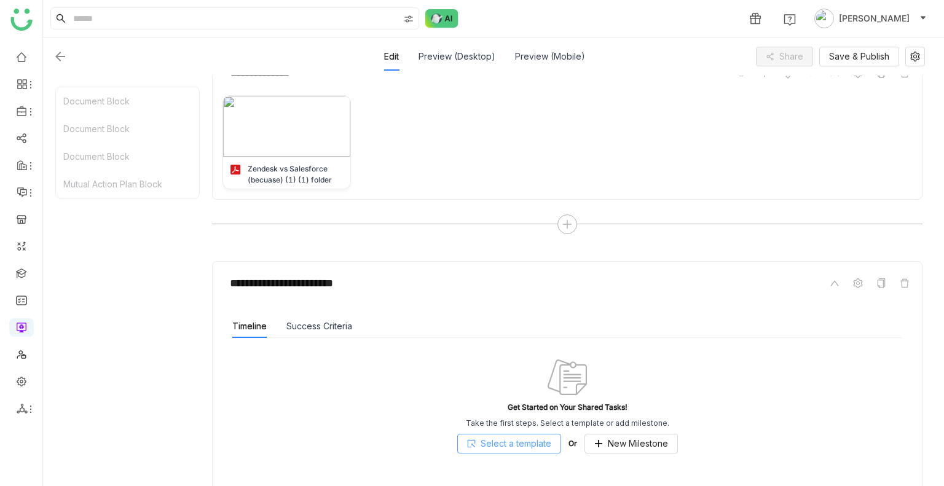
click at [507, 442] on span "Select a template" at bounding box center [515, 444] width 71 height 14
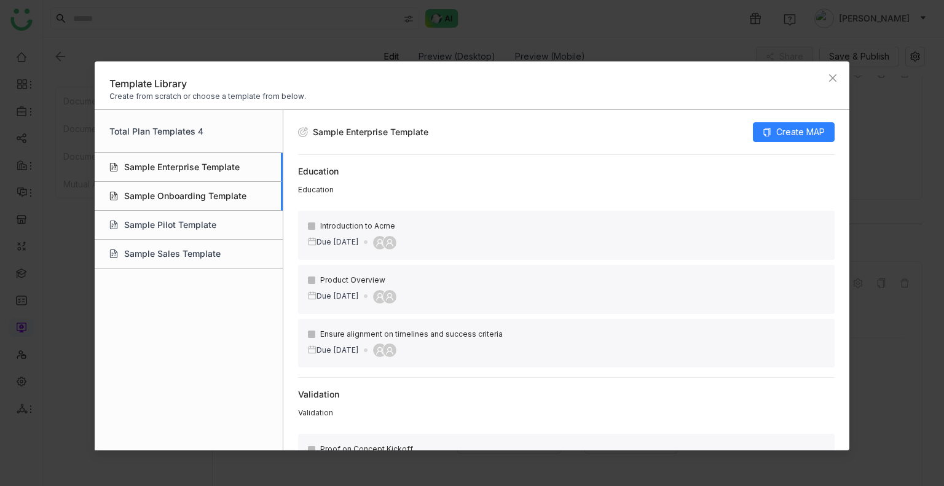
click at [184, 199] on div "Sample Onboarding Template" at bounding box center [189, 196] width 188 height 29
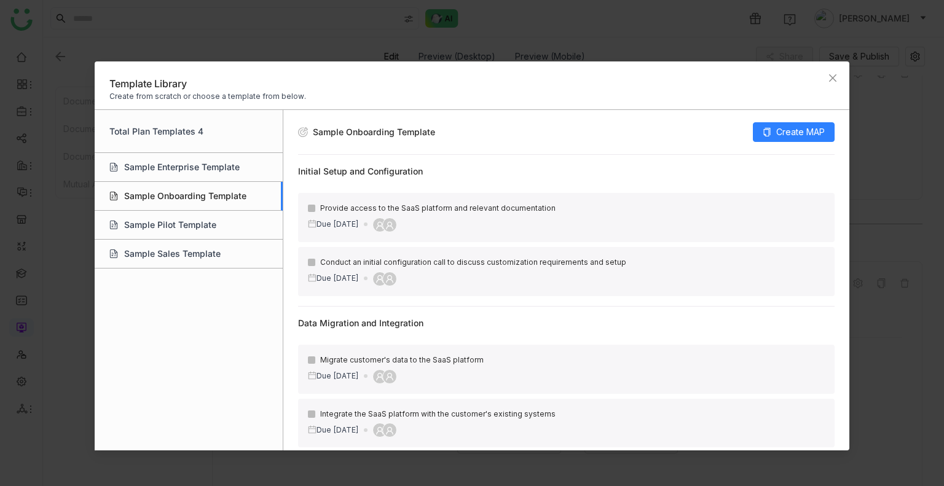
click at [806, 121] on div "Sample Onboarding Template Create MAP" at bounding box center [566, 132] width 537 height 45
click at [796, 136] on span "Create MAP" at bounding box center [800, 132] width 49 height 14
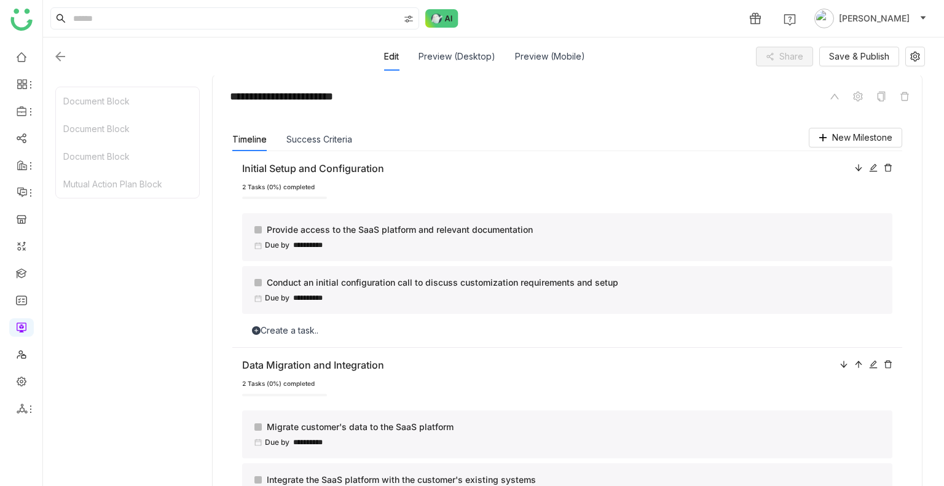
scroll to position [797, 0]
click at [316, 131] on button "Success Criteria" at bounding box center [319, 138] width 66 height 14
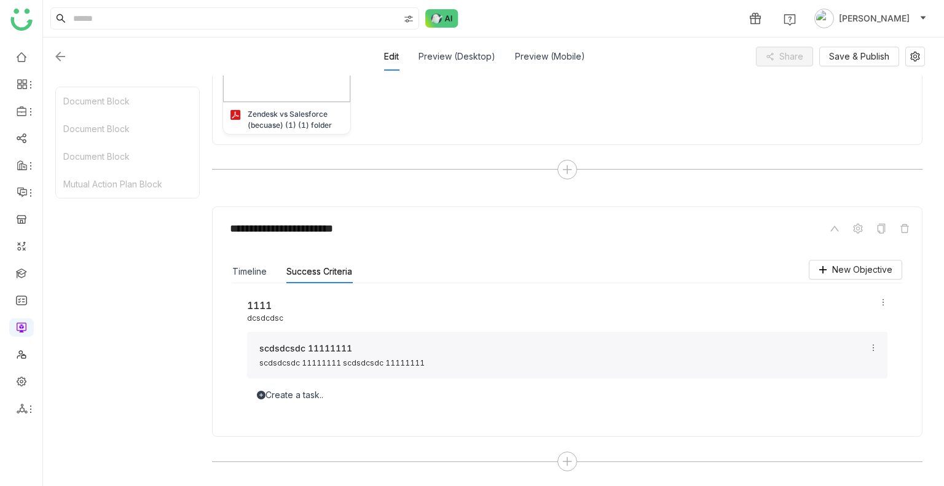
scroll to position [661, 0]
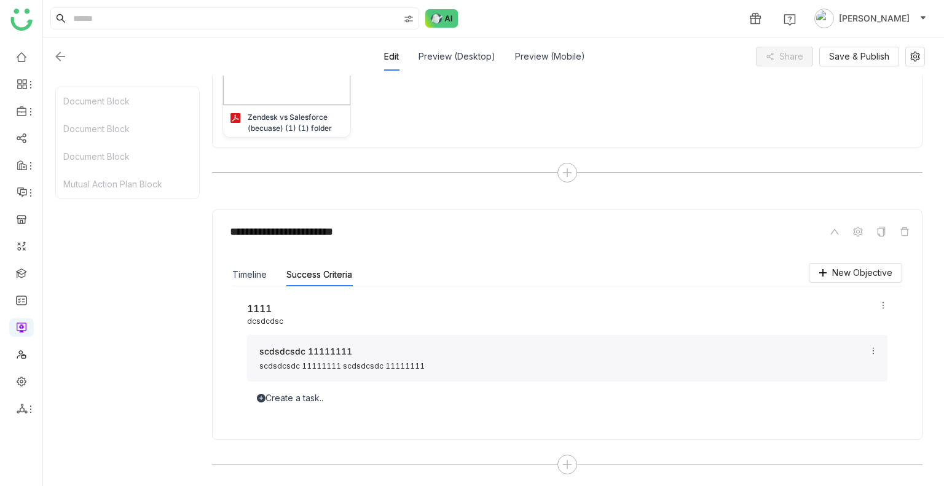
click at [283, 396] on div "Create a task.." at bounding box center [567, 398] width 640 height 14
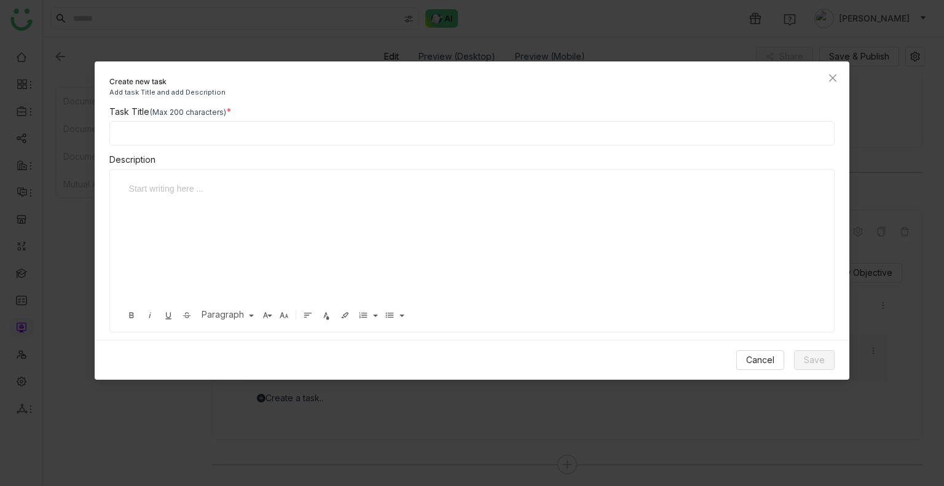
click at [209, 139] on input at bounding box center [472, 133] width 726 height 25
type input "****"
click at [194, 194] on div at bounding box center [463, 189] width 668 height 14
click at [807, 364] on span "Save" at bounding box center [814, 360] width 21 height 14
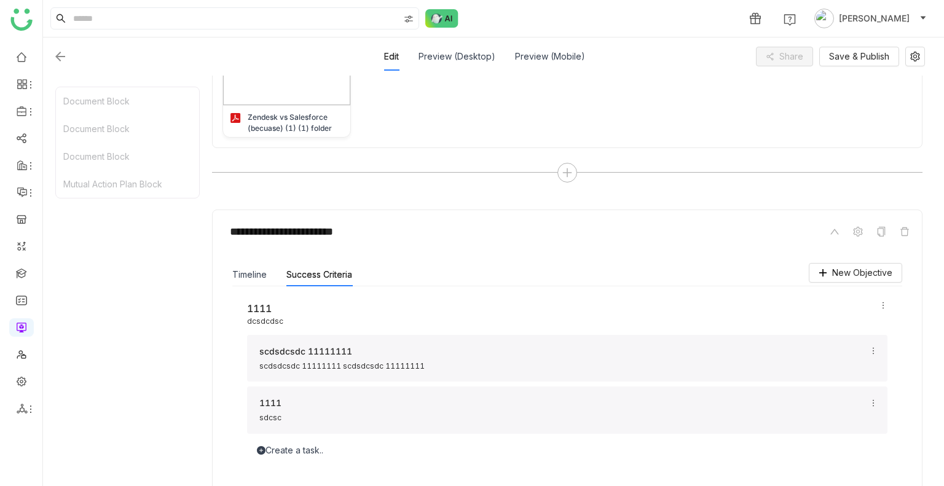
click at [100, 143] on div "Document Block" at bounding box center [127, 157] width 143 height 28
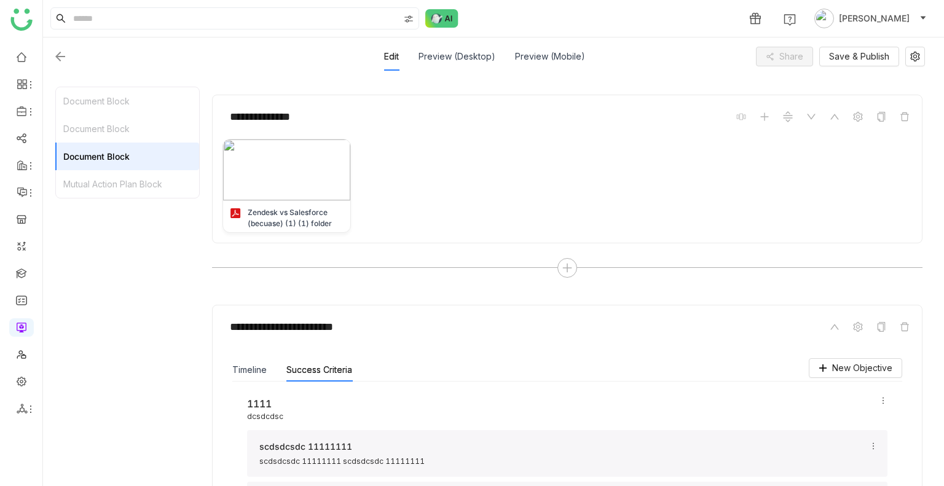
click at [96, 130] on div "Document Block" at bounding box center [127, 129] width 143 height 28
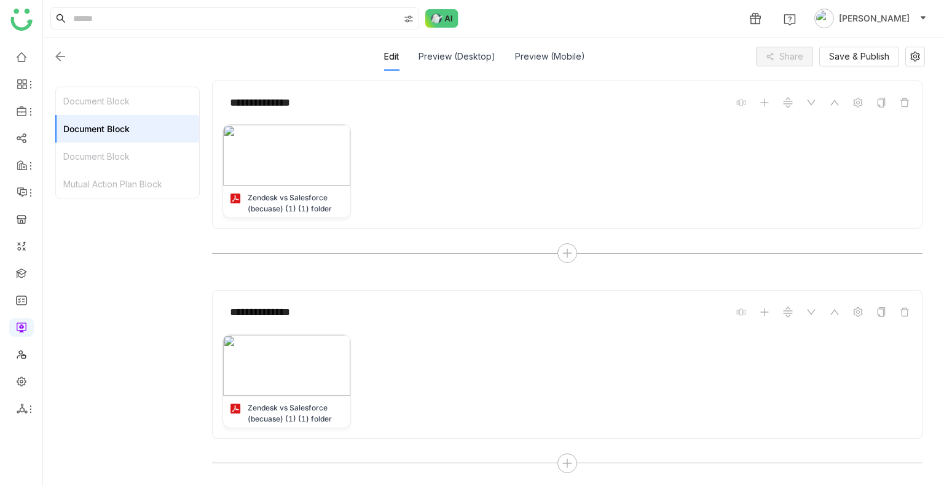
scroll to position [357, 0]
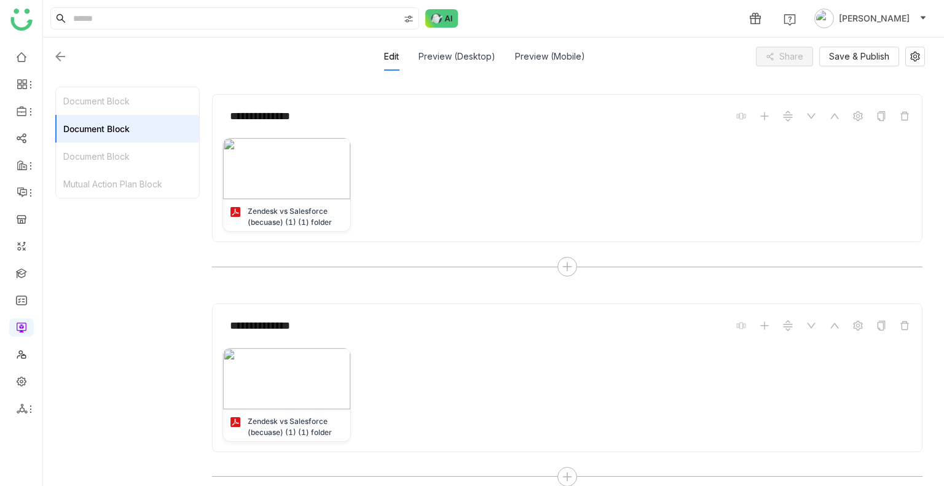
click at [101, 95] on div "Document Block" at bounding box center [127, 101] width 143 height 28
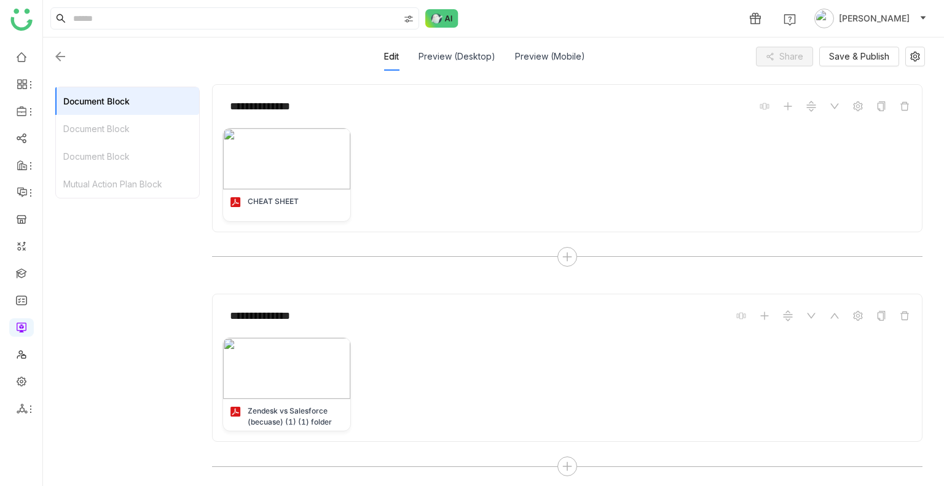
scroll to position [147, 0]
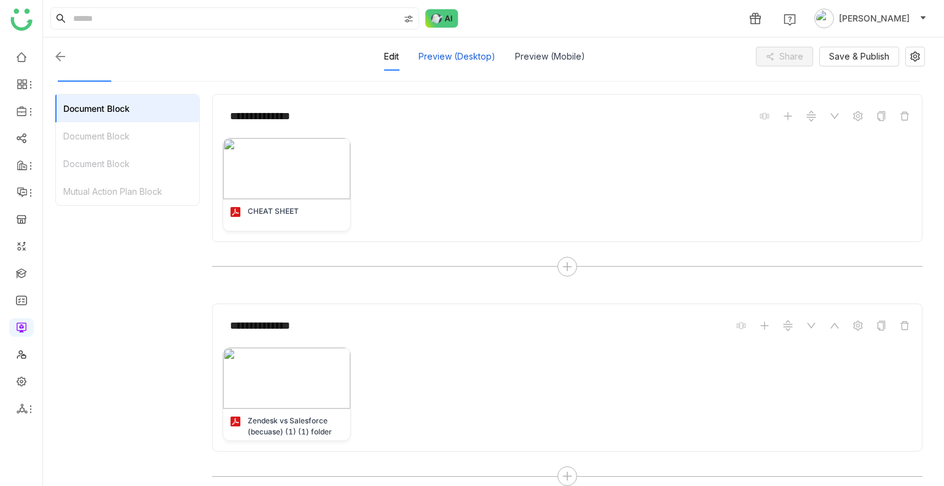
click at [442, 68] on div "Preview (Desktop)" at bounding box center [456, 56] width 77 height 28
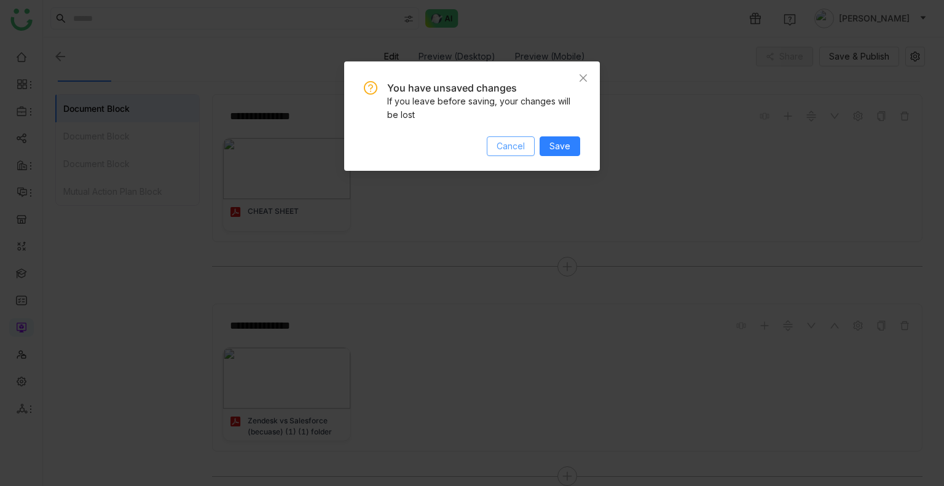
click at [512, 155] on button "Cancel" at bounding box center [511, 146] width 48 height 20
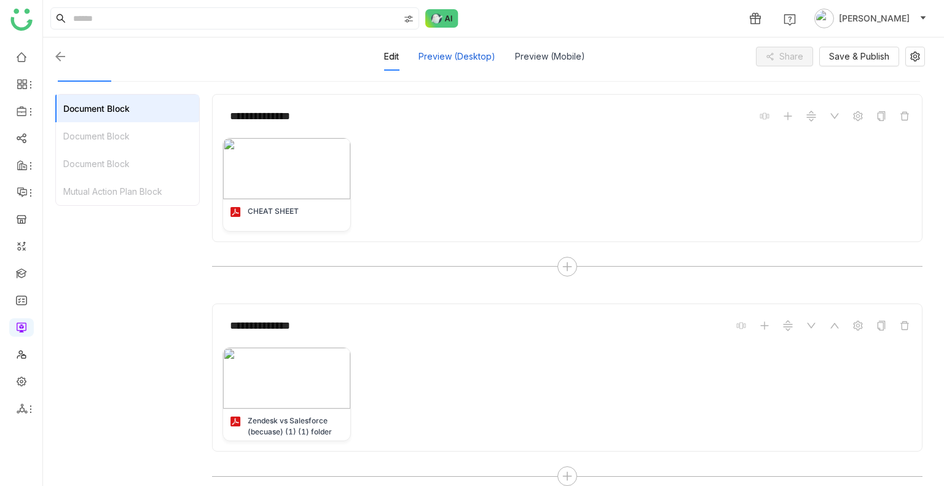
scroll to position [0, 0]
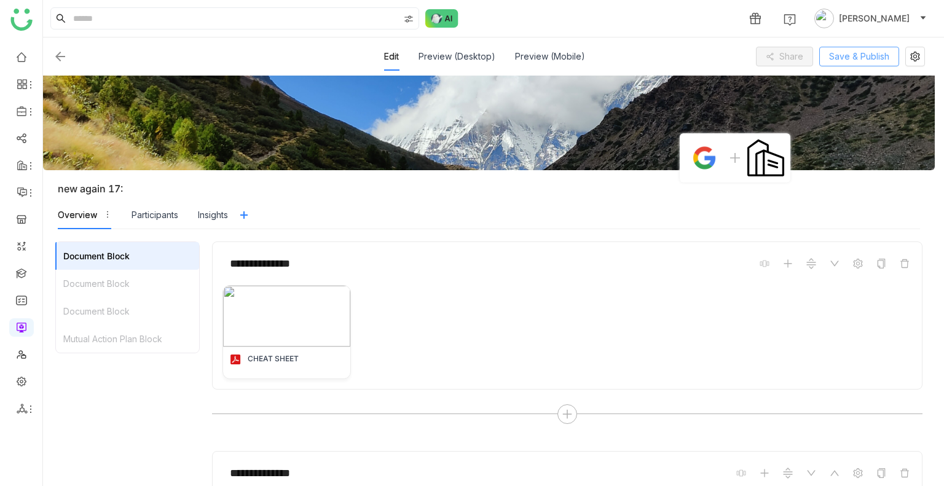
click at [843, 55] on span "Save & Publish" at bounding box center [859, 57] width 60 height 14
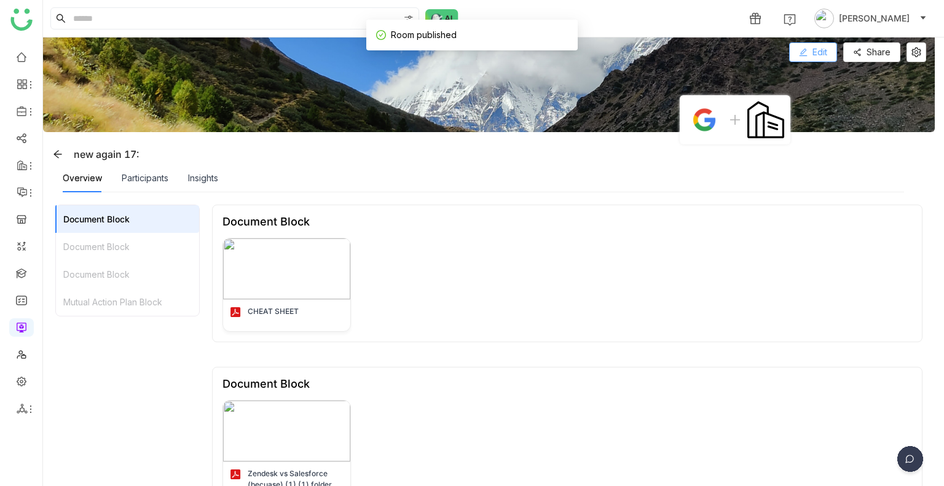
click at [805, 56] on span at bounding box center [803, 53] width 9 height 10
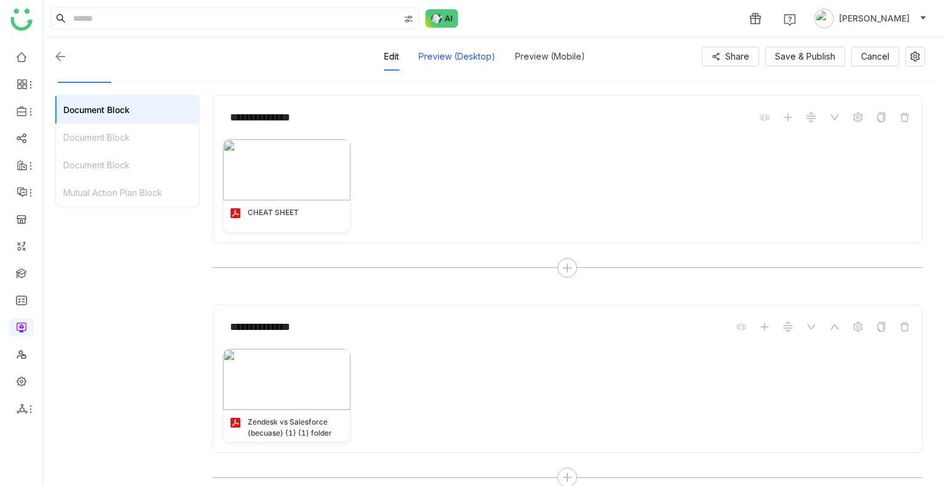
scroll to position [142, 0]
click at [472, 57] on div "Preview (Desktop)" at bounding box center [456, 56] width 77 height 28
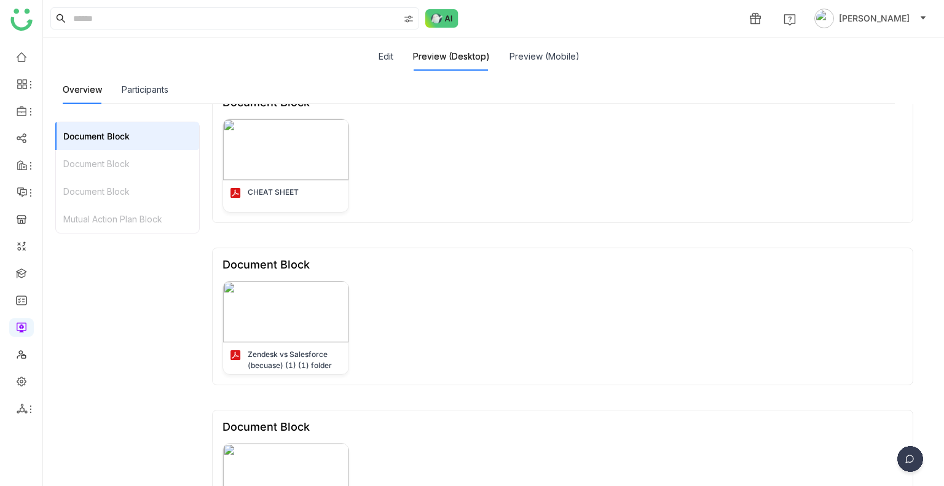
scroll to position [172, 0]
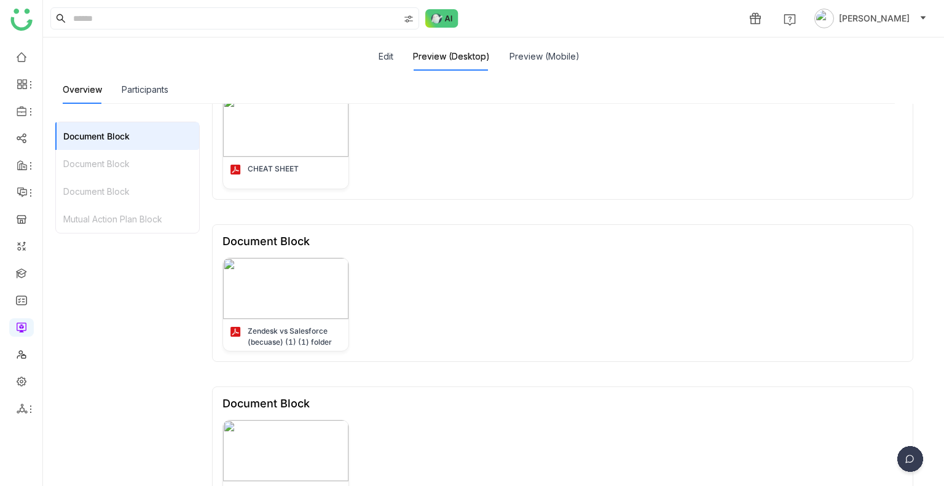
click at [106, 213] on div "Mutual Action Plan Block" at bounding box center [127, 219] width 143 height 28
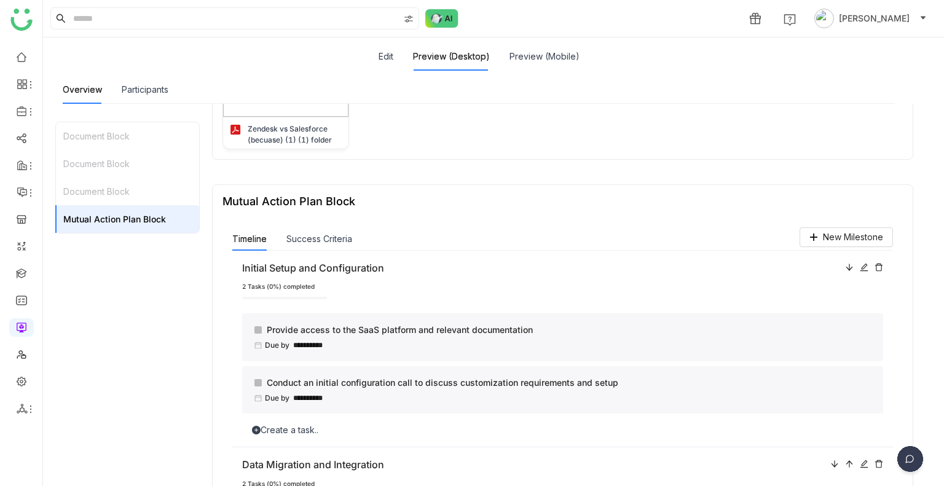
scroll to position [590, 0]
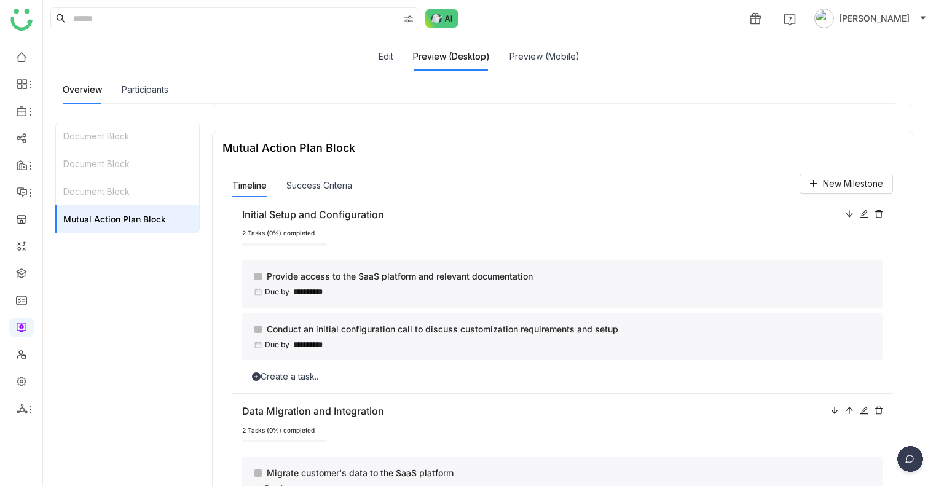
click at [329, 230] on div "2 Tasks (0%) completed" at bounding box center [562, 234] width 641 height 10
click at [860, 213] on icon at bounding box center [864, 214] width 8 height 8
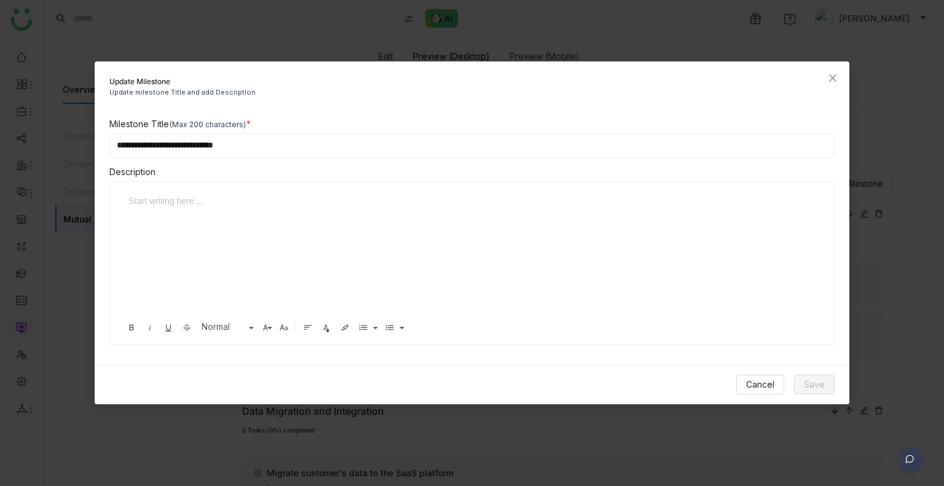
click at [292, 214] on div at bounding box center [467, 255] width 691 height 123
click at [815, 380] on span "Save" at bounding box center [814, 385] width 21 height 14
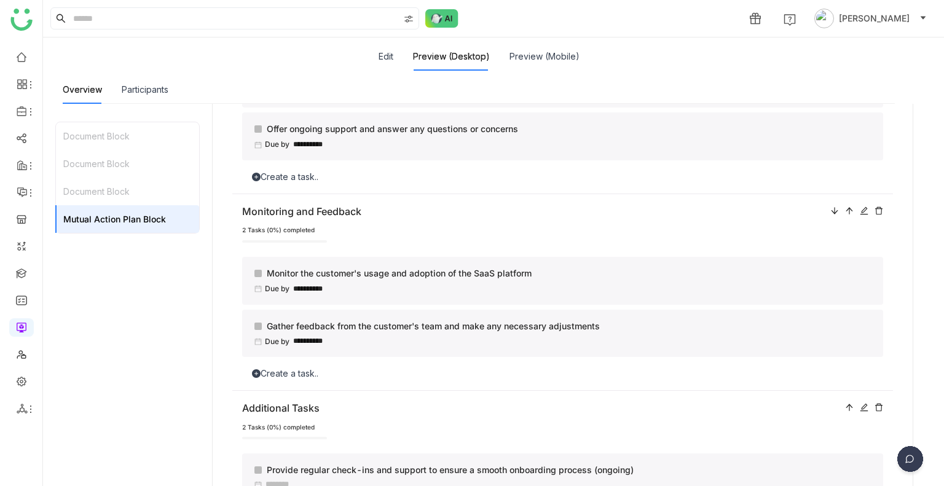
scroll to position [781, 0]
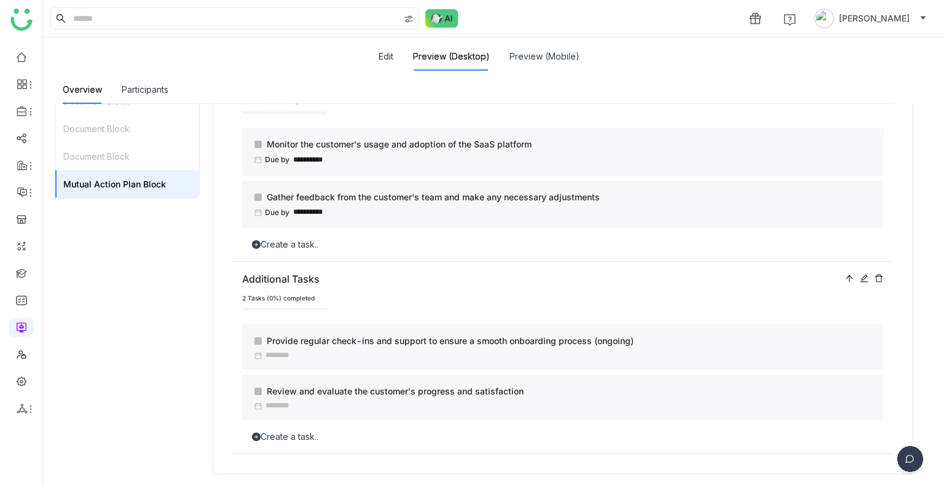
click at [272, 238] on div "Create a task.." at bounding box center [562, 245] width 641 height 14
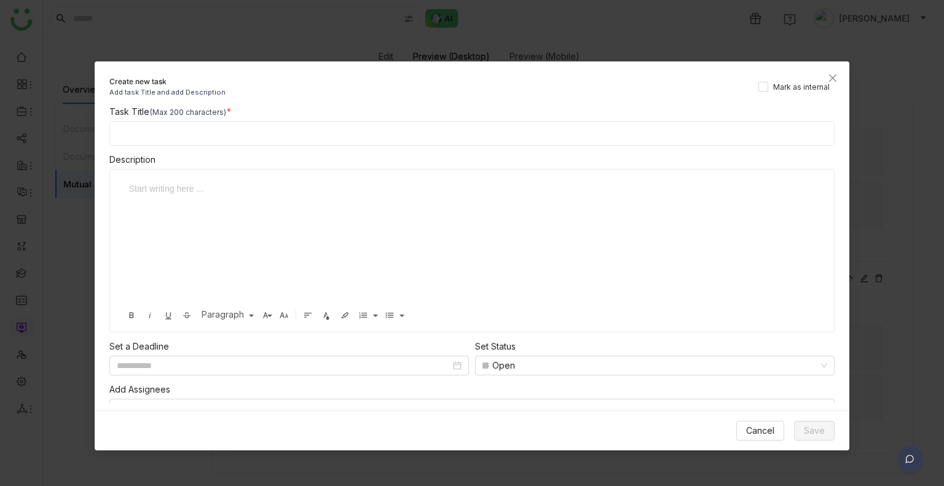
click at [192, 135] on input at bounding box center [472, 133] width 726 height 25
click at [139, 356] on nz-date-picker at bounding box center [288, 366] width 359 height 20
type input "**********"
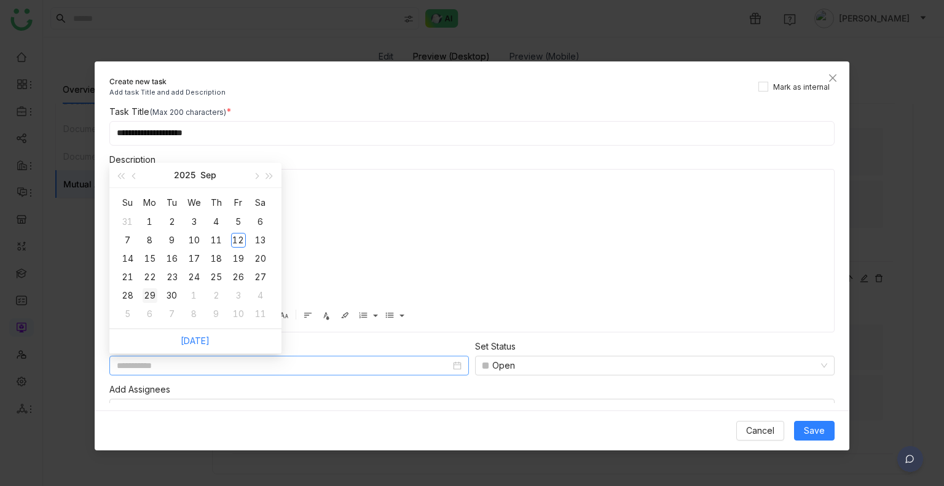
click at [158, 288] on td "29" at bounding box center [150, 295] width 22 height 18
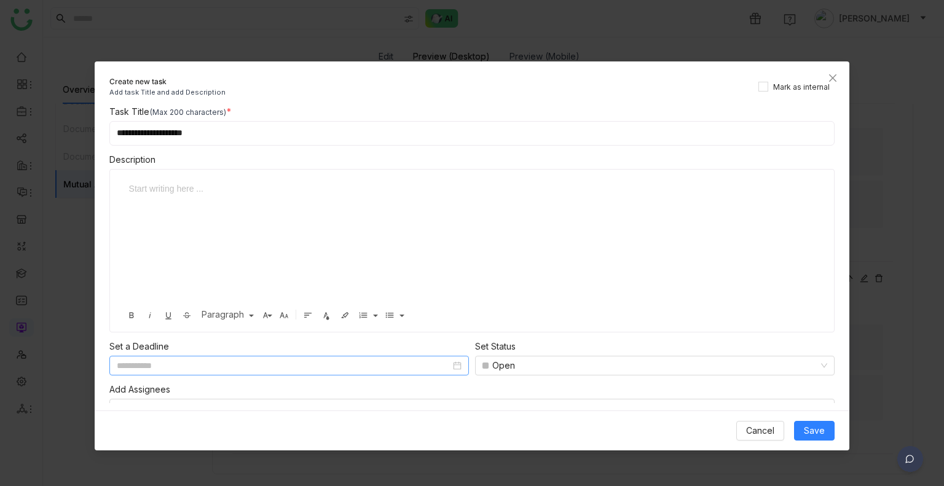
type input "**********"
click at [537, 356] on div "Open" at bounding box center [649, 365] width 334 height 18
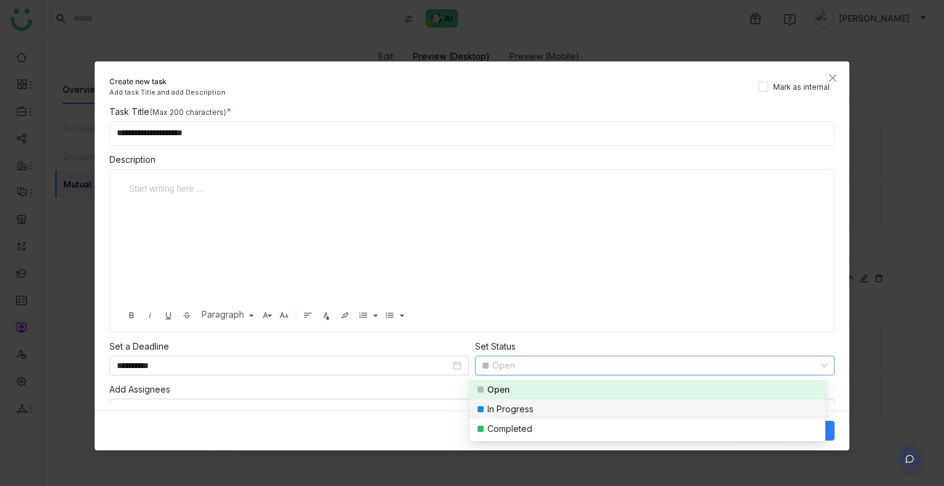
click at [504, 403] on div "In Progress" at bounding box center [510, 409] width 46 height 14
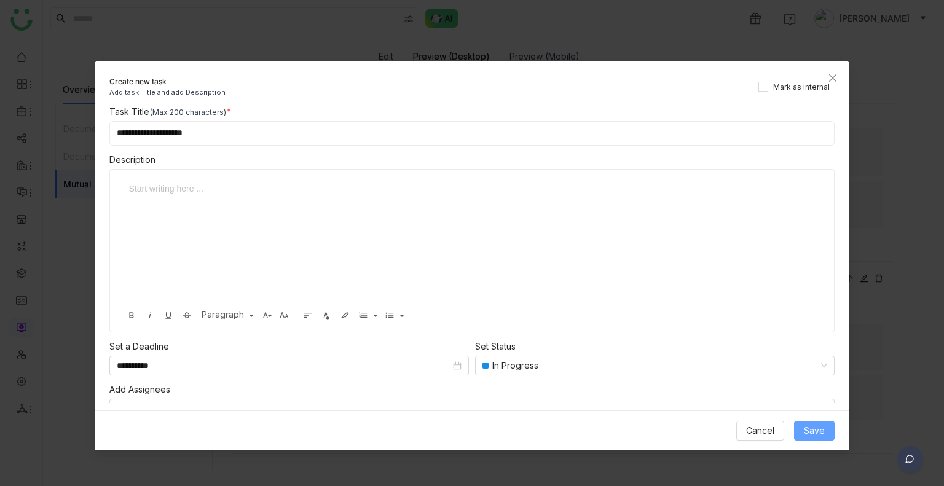
click at [801, 434] on button "Save" at bounding box center [814, 431] width 41 height 20
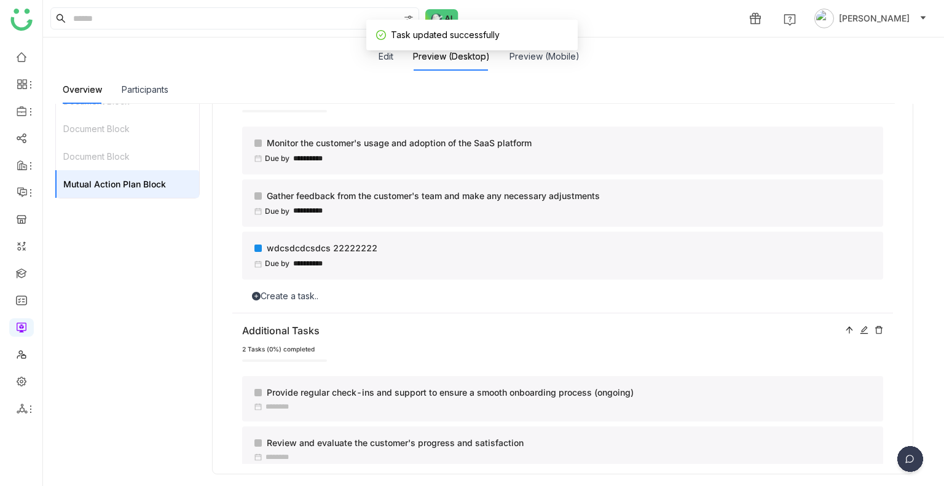
scroll to position [759, 0]
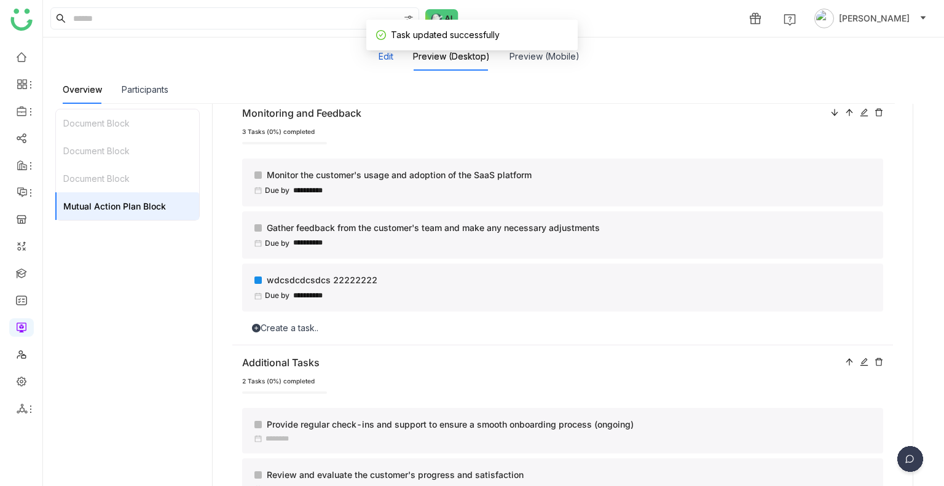
click at [378, 54] on button "Edit" at bounding box center [385, 57] width 15 height 14
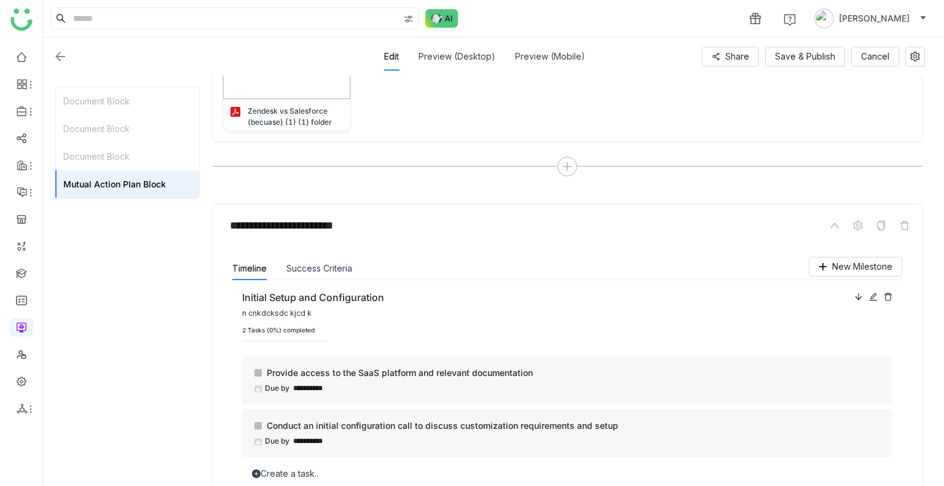
scroll to position [586, 0]
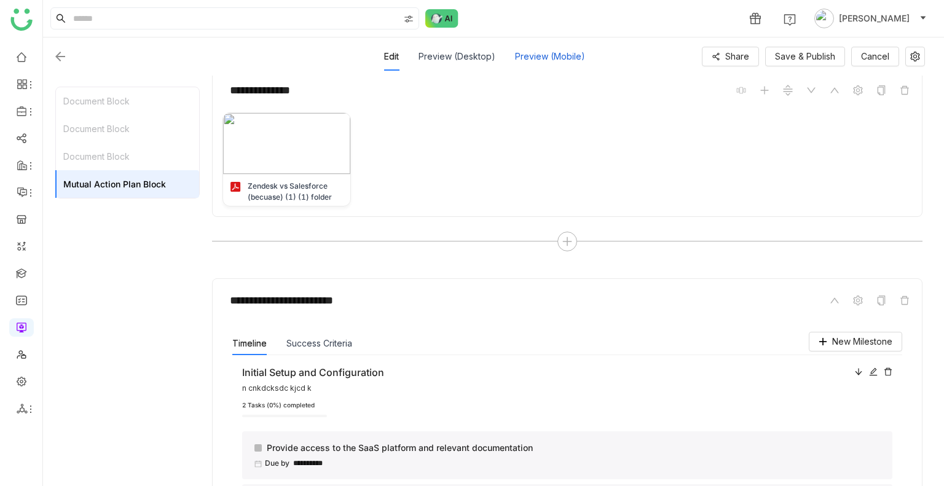
click at [555, 65] on div "Preview (Mobile)" at bounding box center [550, 56] width 70 height 28
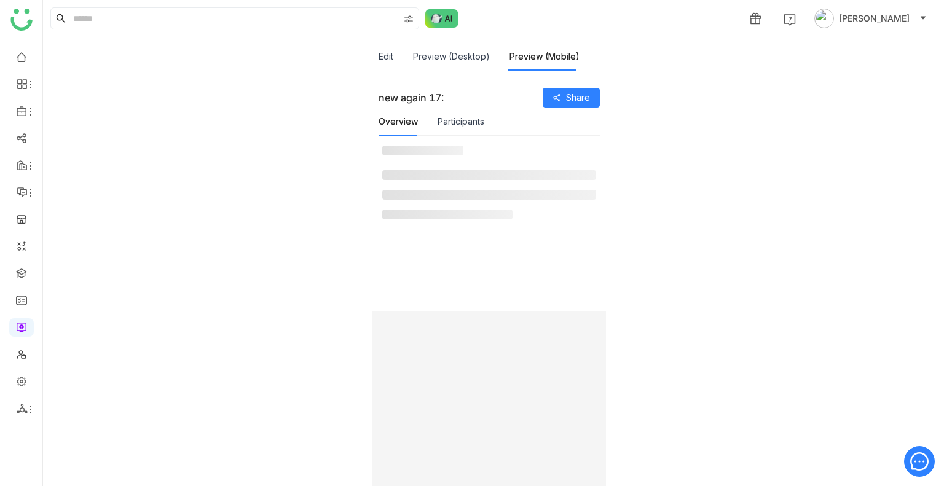
click at [452, 63] on div "Preview (Desktop)" at bounding box center [451, 56] width 77 height 28
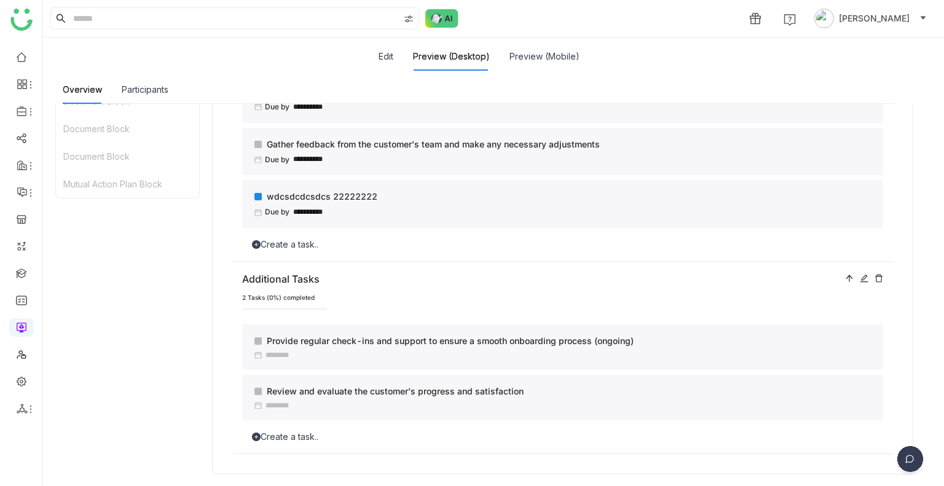
click at [286, 432] on div "Create a task.." at bounding box center [562, 437] width 641 height 14
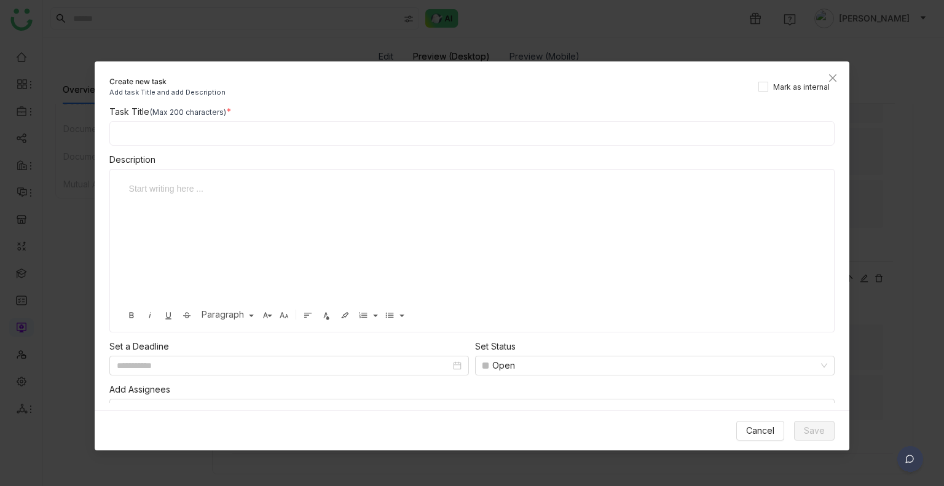
click at [132, 138] on input at bounding box center [472, 133] width 726 height 25
click at [174, 186] on div at bounding box center [463, 189] width 668 height 14
click at [160, 153] on div "Description" at bounding box center [472, 160] width 726 height 14
click at [832, 75] on icon "Close" at bounding box center [833, 78] width 10 height 10
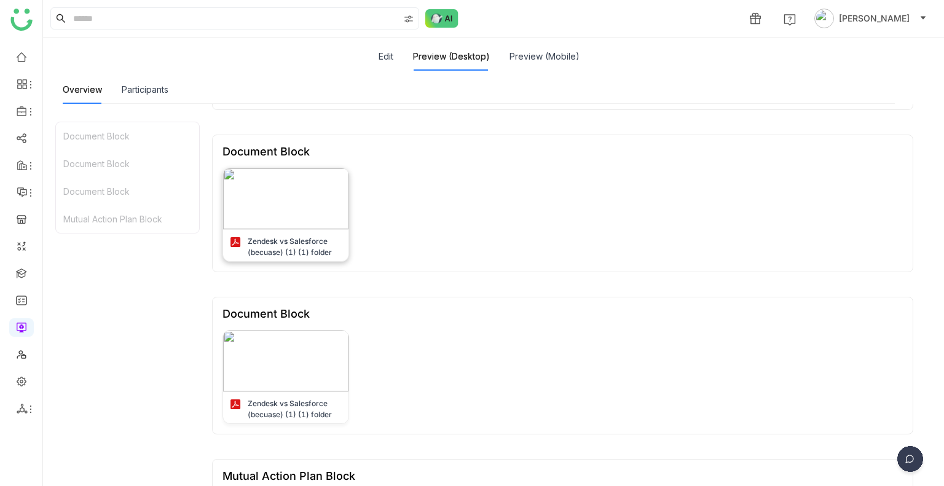
scroll to position [264, 0]
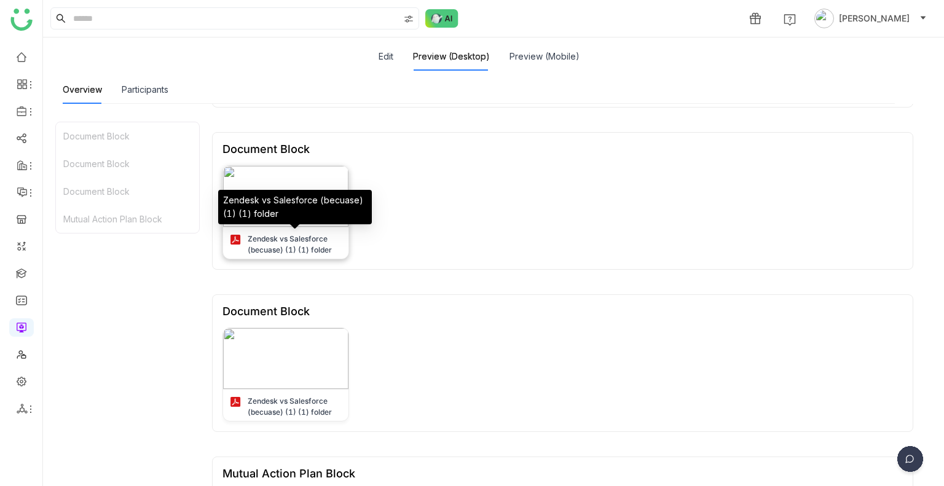
click at [274, 238] on div "Zendesk vs Salesforce (becuase) (1) (1) folder" at bounding box center [295, 244] width 94 height 22
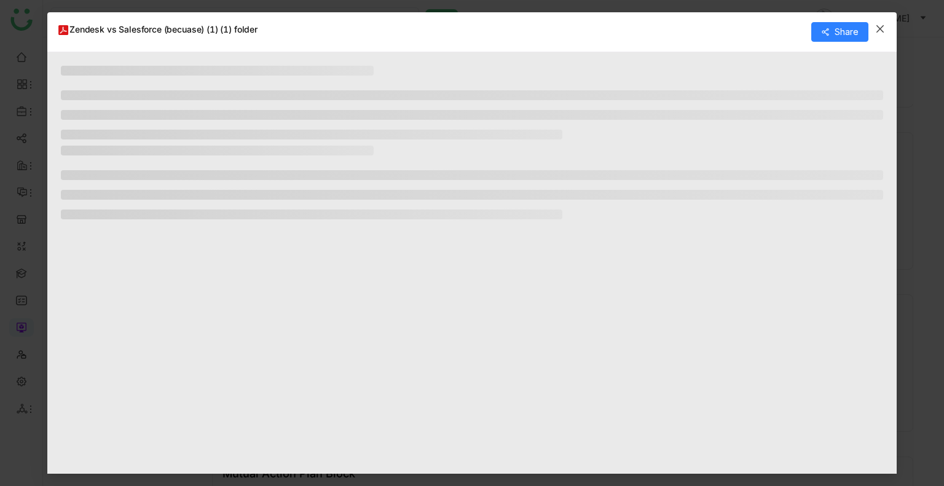
click at [274, 238] on nz-modal-container "Zendesk vs Salesforce (becuase) (1) (1) folder Share" at bounding box center [472, 243] width 944 height 486
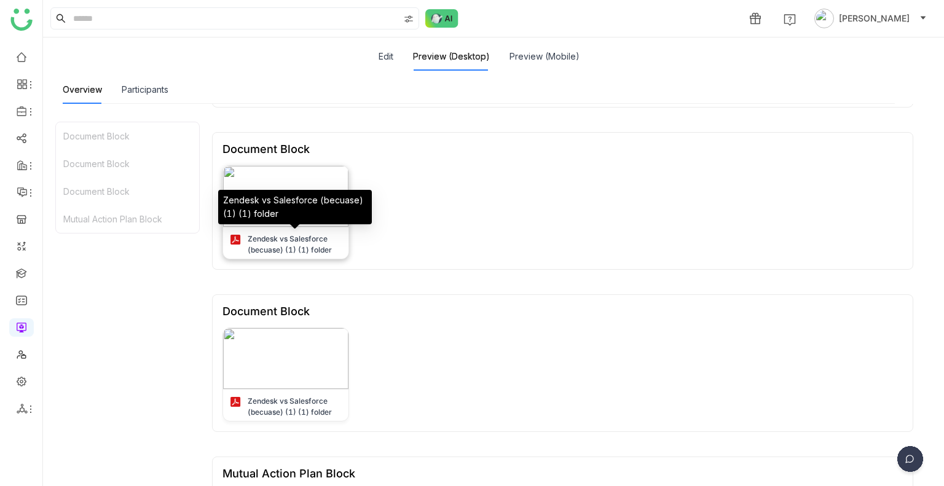
click at [274, 238] on div "Zendesk vs Salesforce (becuase) (1) (1) folder" at bounding box center [295, 244] width 94 height 22
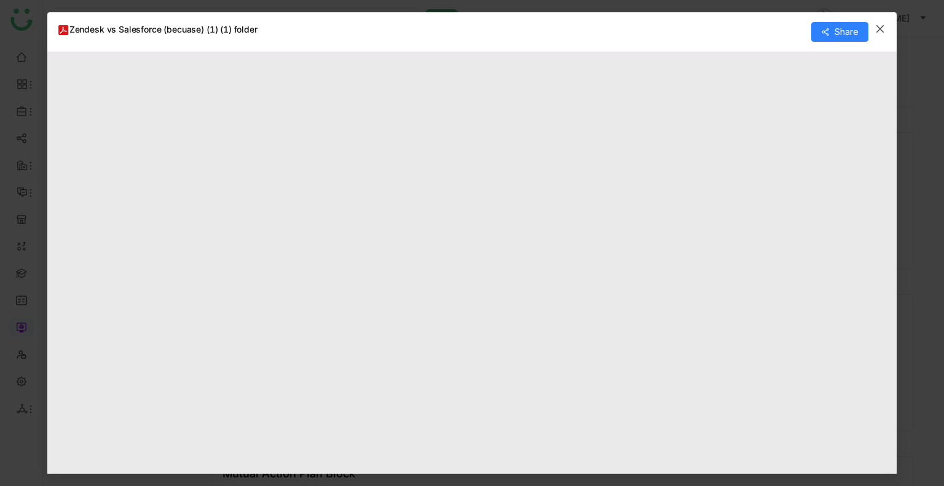
type input "*"
click at [885, 24] on icon "Close" at bounding box center [880, 29] width 10 height 10
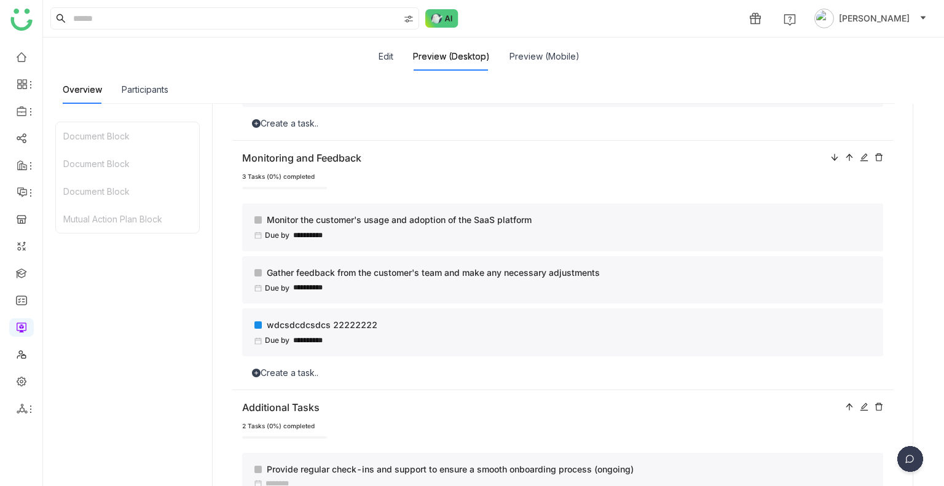
scroll to position [781, 0]
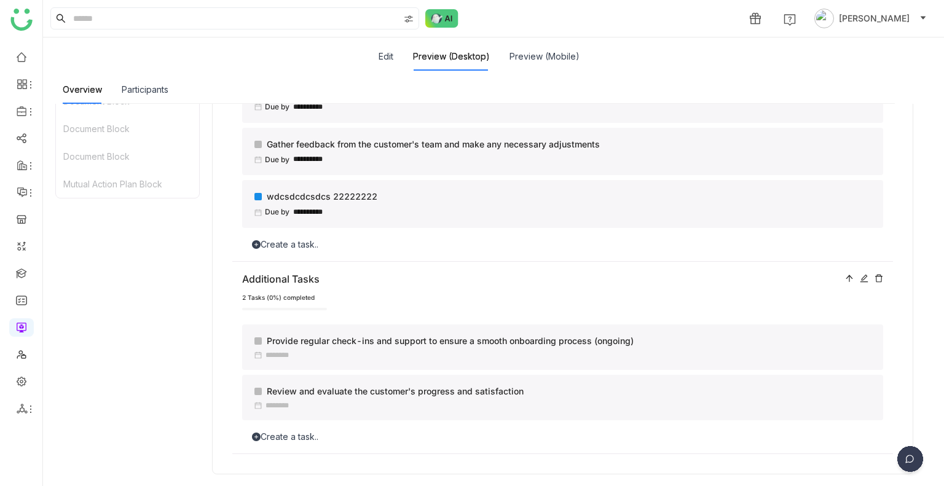
click at [279, 434] on div "Create a task.." at bounding box center [562, 437] width 641 height 14
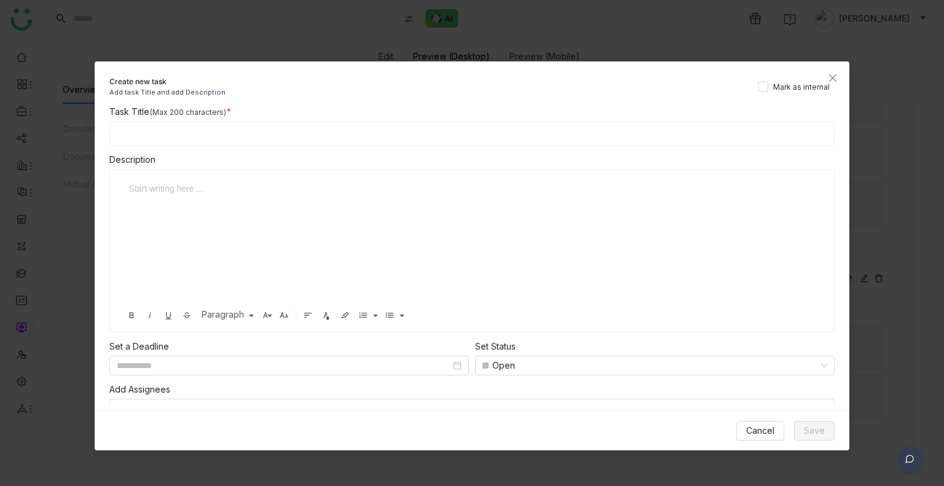
click at [152, 127] on input at bounding box center [472, 133] width 726 height 25
type input "**********"
click at [142, 191] on div at bounding box center [463, 189] width 668 height 14
click at [155, 189] on div at bounding box center [463, 189] width 668 height 14
click at [804, 429] on button "Save" at bounding box center [814, 431] width 41 height 20
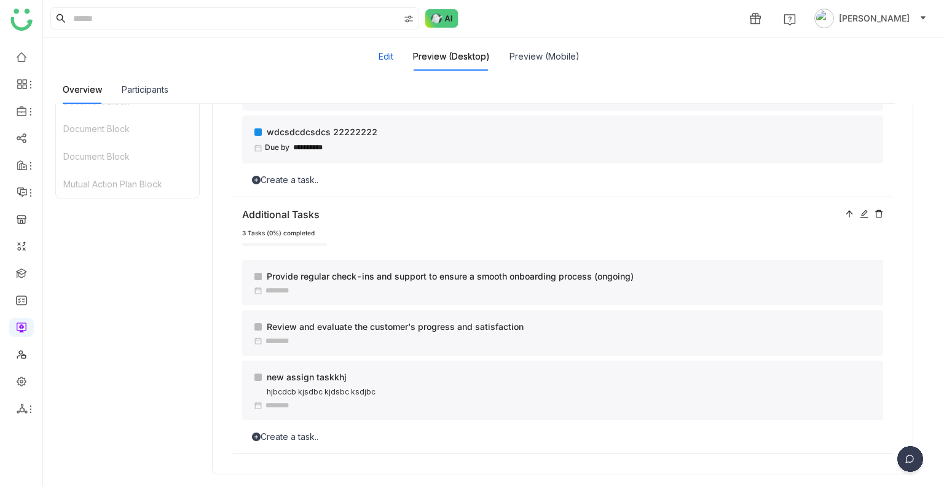
click at [387, 51] on button "Edit" at bounding box center [385, 57] width 15 height 14
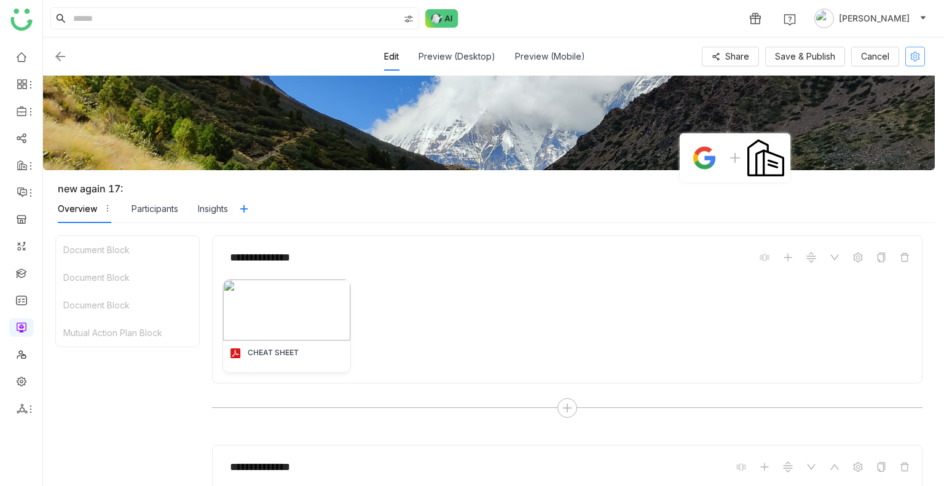
click at [917, 58] on icon at bounding box center [915, 57] width 10 height 10
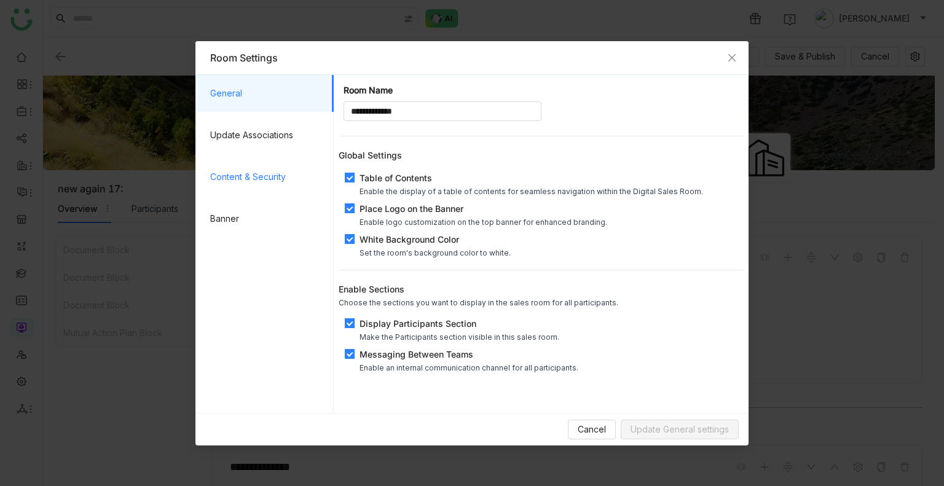
click at [254, 182] on span "Content & Security" at bounding box center [267, 176] width 114 height 37
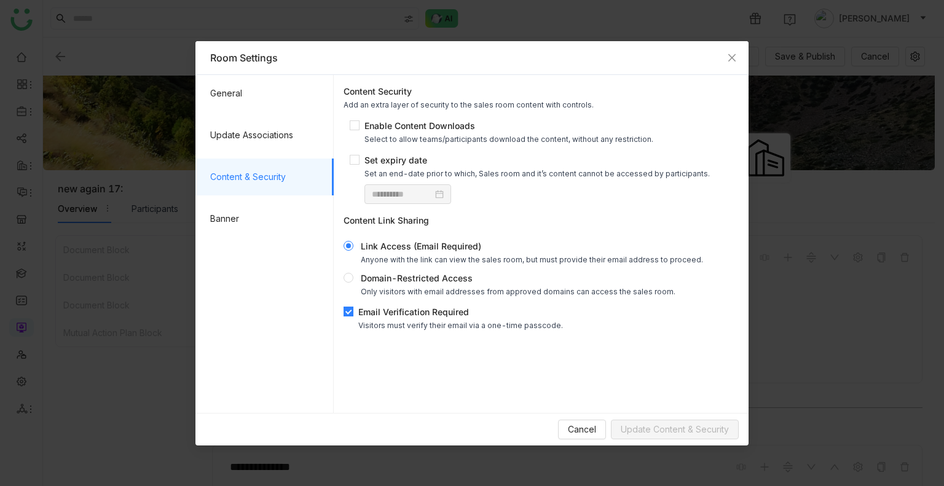
click at [356, 311] on span "Email Verification Required Visitors must verify their email via a one-time pas…" at bounding box center [460, 317] width 214 height 25
click at [674, 426] on span "Update Content & Security" at bounding box center [674, 430] width 108 height 14
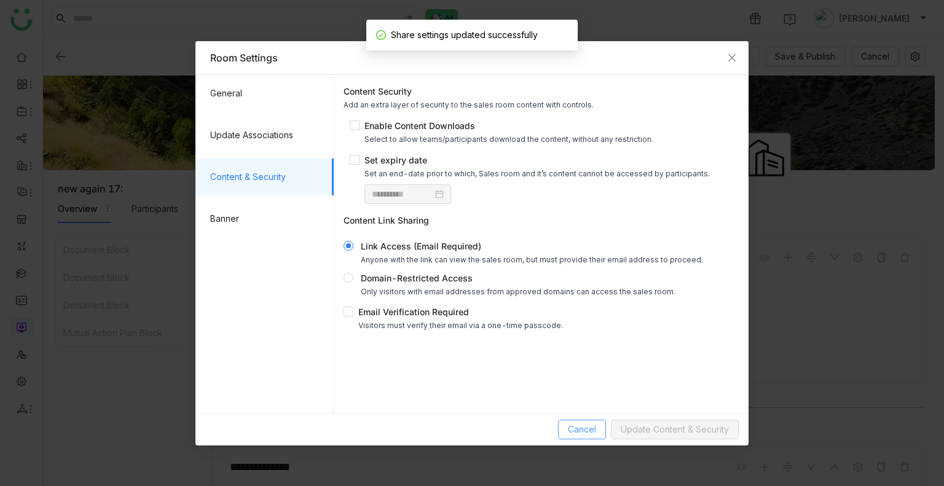
click at [592, 428] on span "Cancel" at bounding box center [582, 430] width 28 height 14
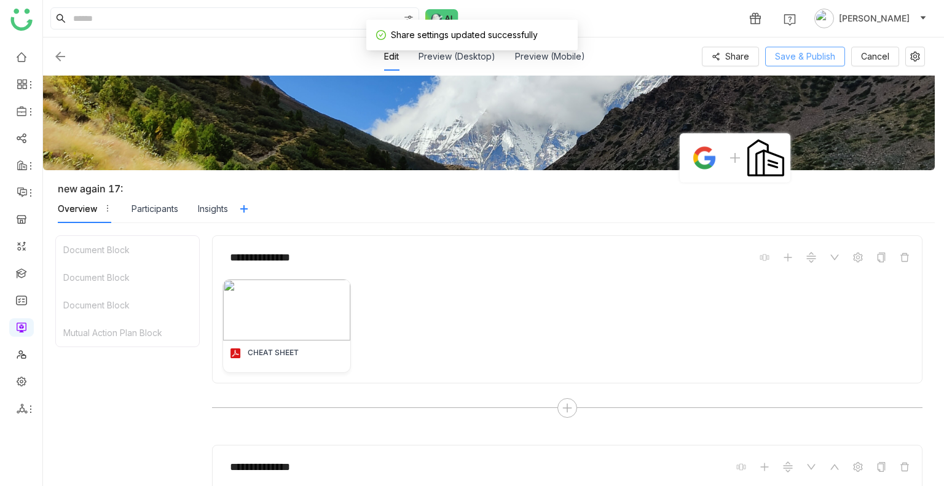
click at [806, 50] on span "Save & Publish" at bounding box center [805, 57] width 60 height 14
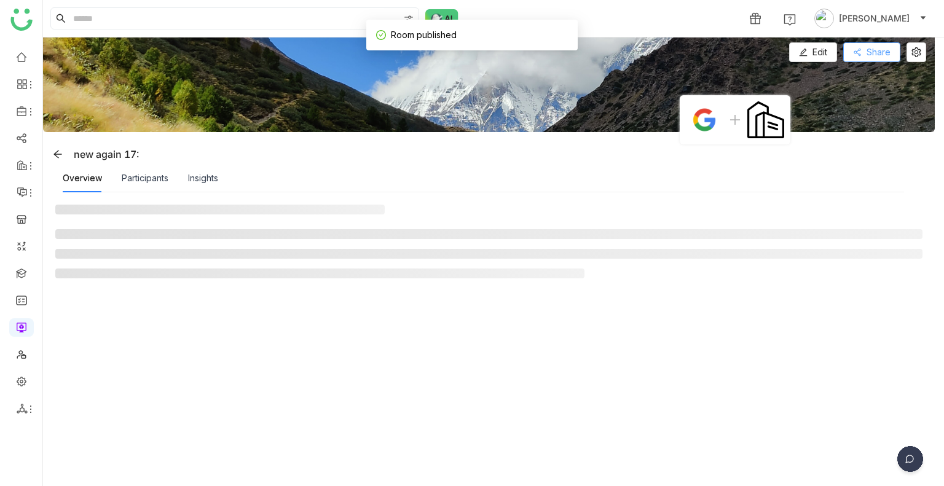
click at [858, 49] on icon at bounding box center [857, 52] width 9 height 9
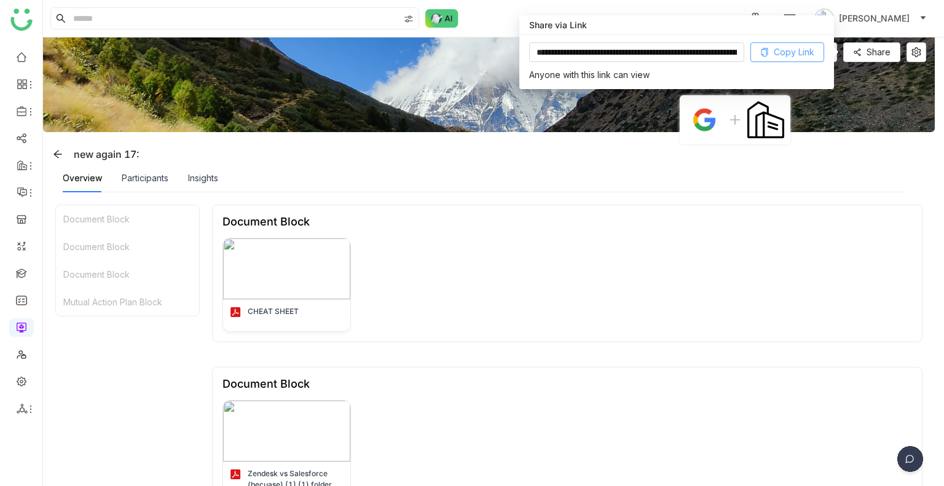
click at [786, 53] on span "Copy Link" at bounding box center [793, 52] width 41 height 14
click at [444, 272] on div "CHEAT SHEET" at bounding box center [566, 285] width 689 height 94
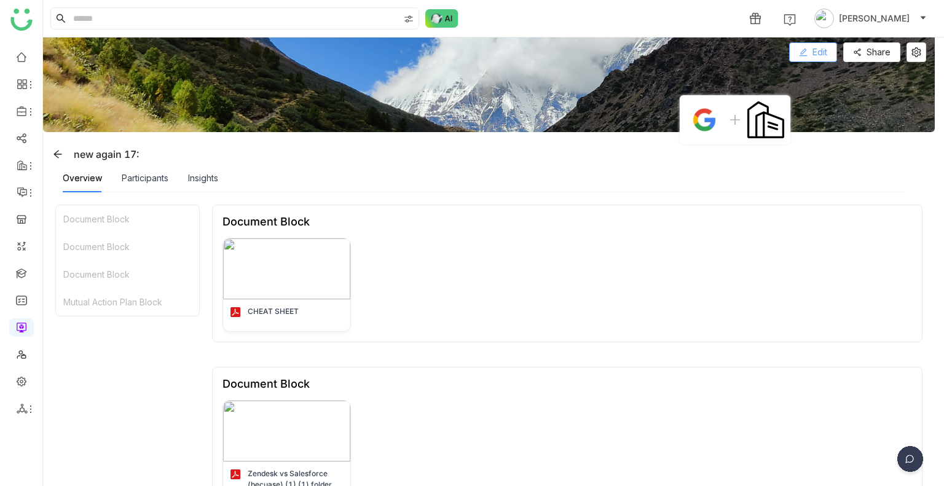
click at [808, 47] on button "Edit" at bounding box center [813, 52] width 48 height 20
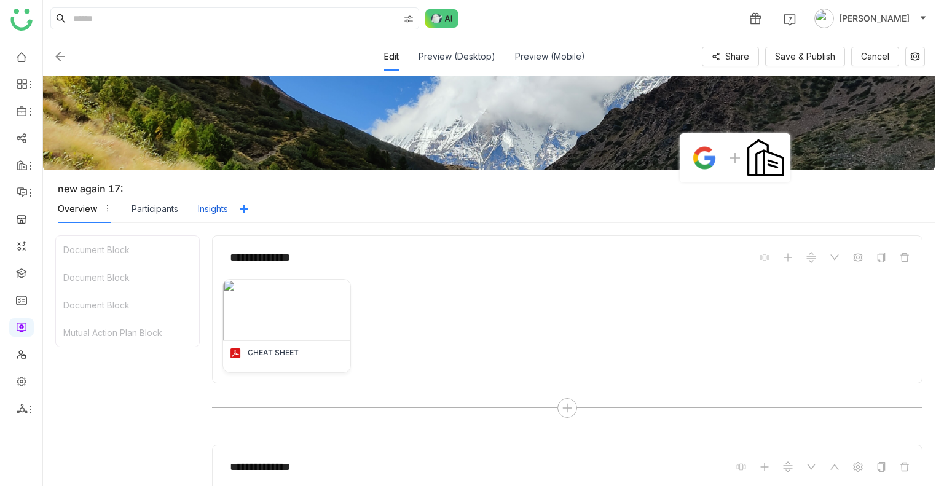
click at [225, 206] on div "Insights" at bounding box center [213, 209] width 30 height 14
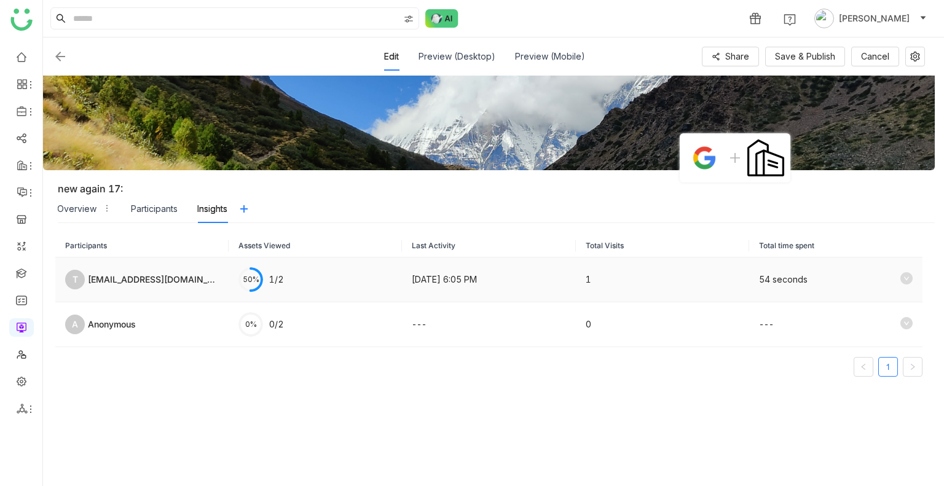
click at [900, 276] on icon at bounding box center [906, 278] width 12 height 12
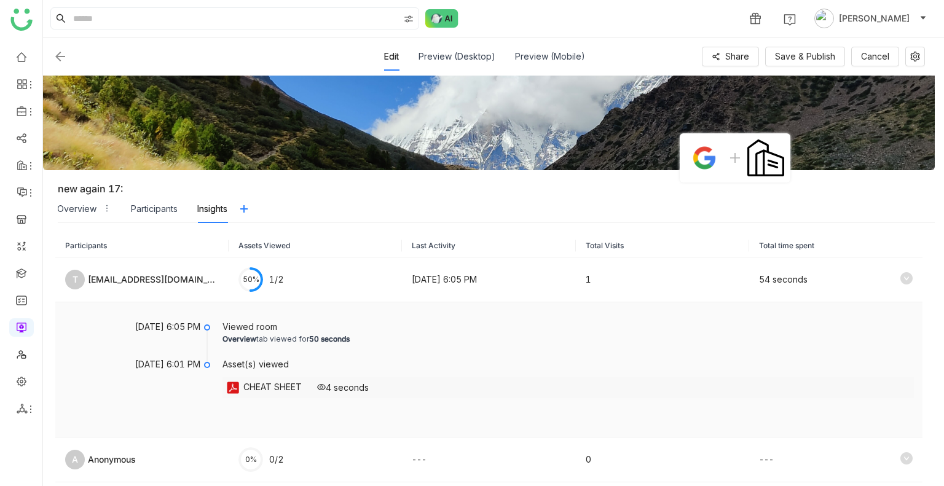
scroll to position [47, 0]
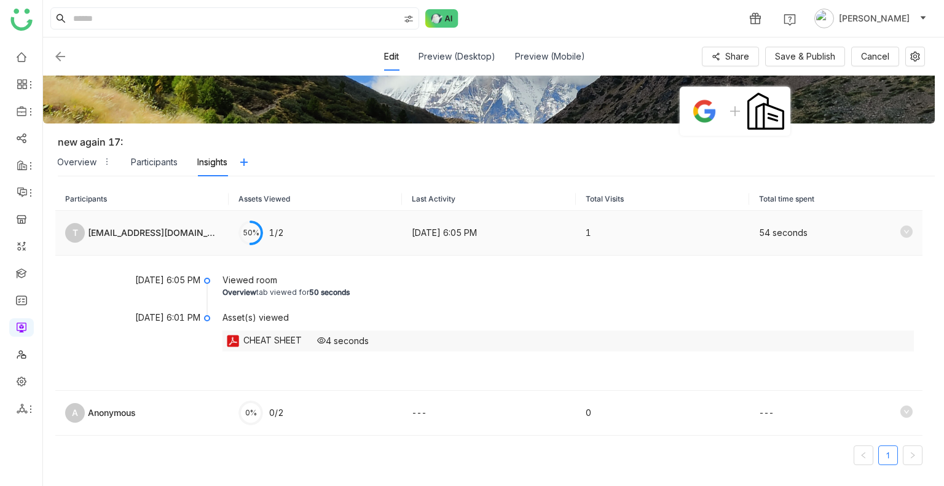
click at [900, 226] on icon at bounding box center [906, 231] width 12 height 12
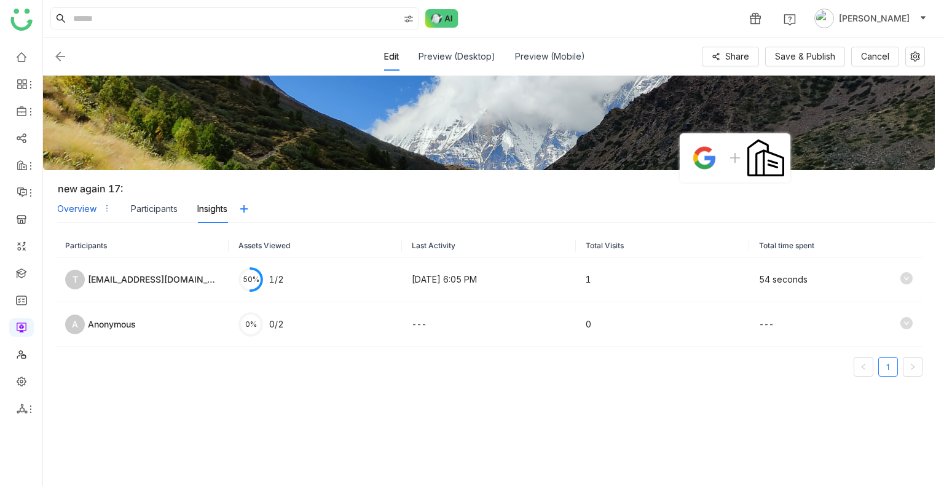
click at [90, 202] on div "Overview" at bounding box center [76, 209] width 39 height 14
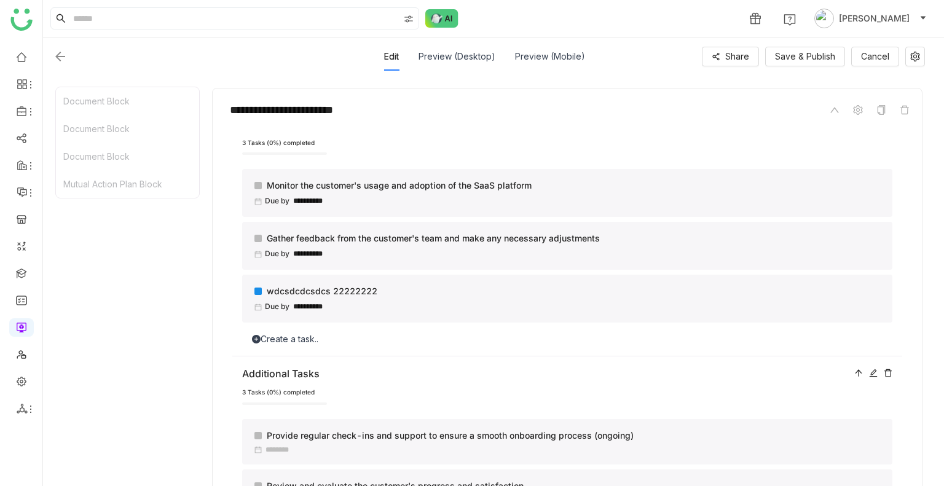
scroll to position [970, 0]
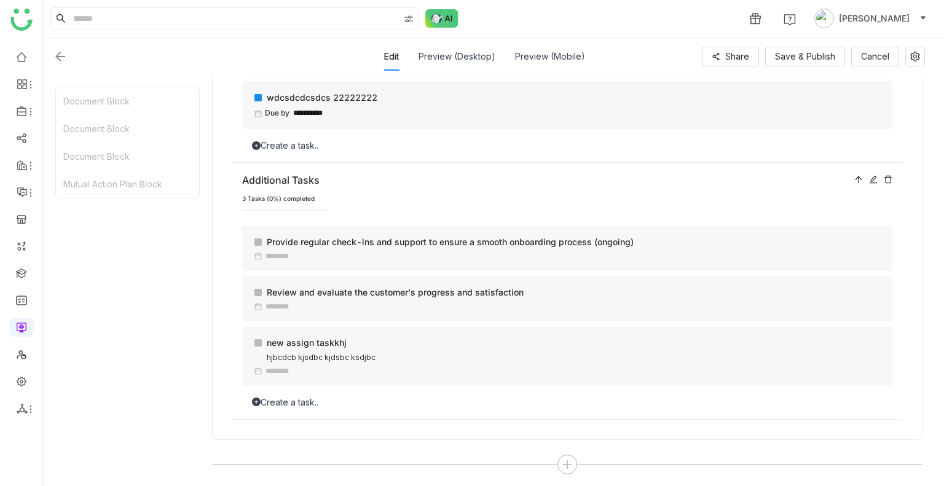
click at [291, 405] on div "Create a task.." at bounding box center [567, 403] width 650 height 14
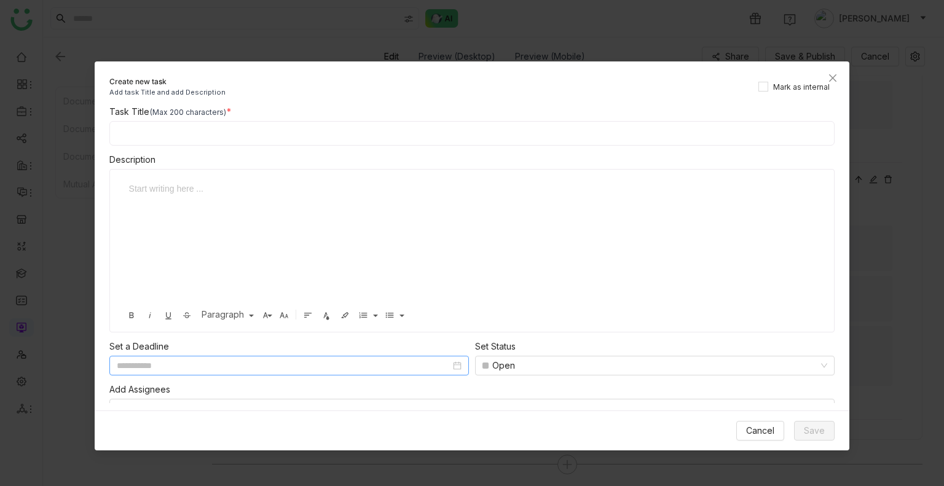
click at [179, 361] on input at bounding box center [284, 366] width 334 height 14
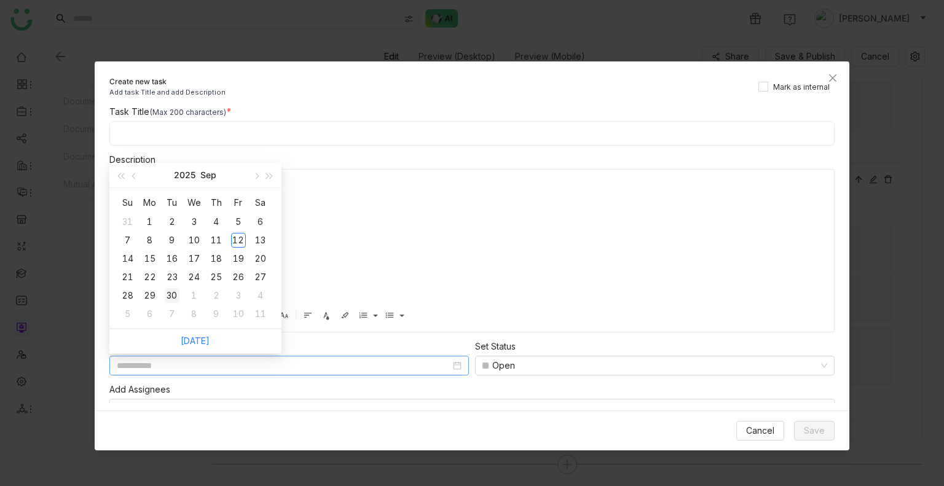
click at [176, 292] on div "30" at bounding box center [172, 295] width 15 height 15
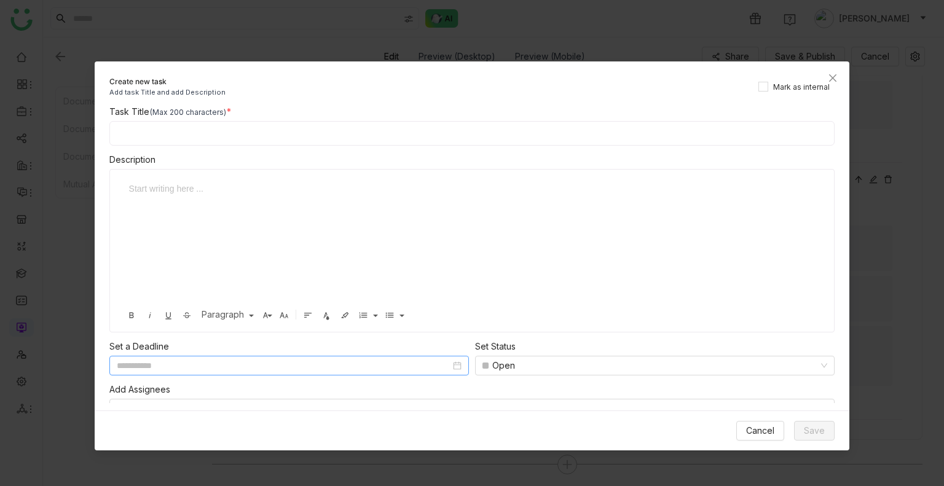
type input "**********"
click at [496, 359] on div "Open" at bounding box center [503, 365] width 23 height 18
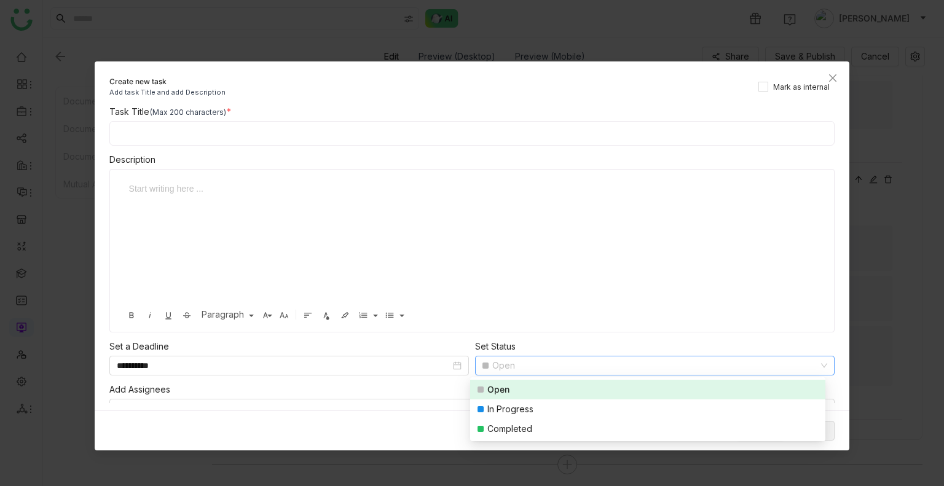
click at [216, 130] on input at bounding box center [472, 133] width 726 height 25
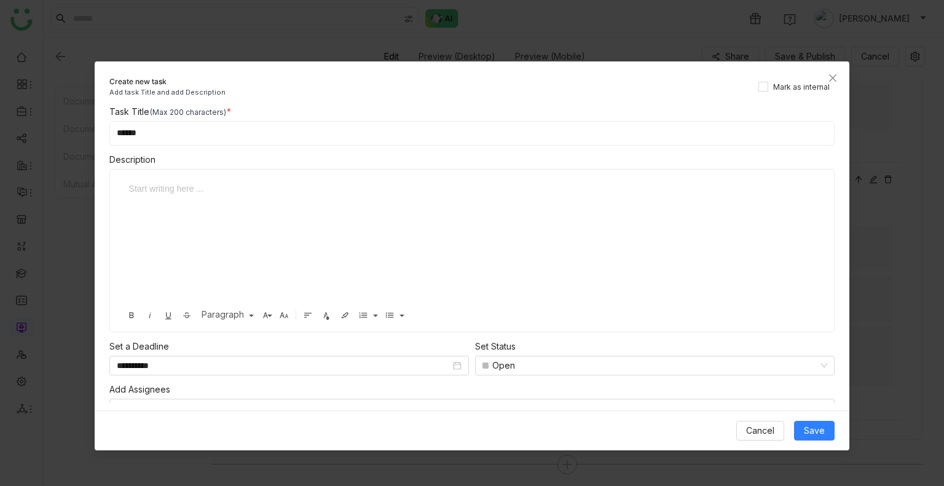
type input "******"
click at [815, 420] on div "Cancel Save" at bounding box center [472, 430] width 755 height 40
click at [816, 422] on button "Save" at bounding box center [814, 431] width 41 height 20
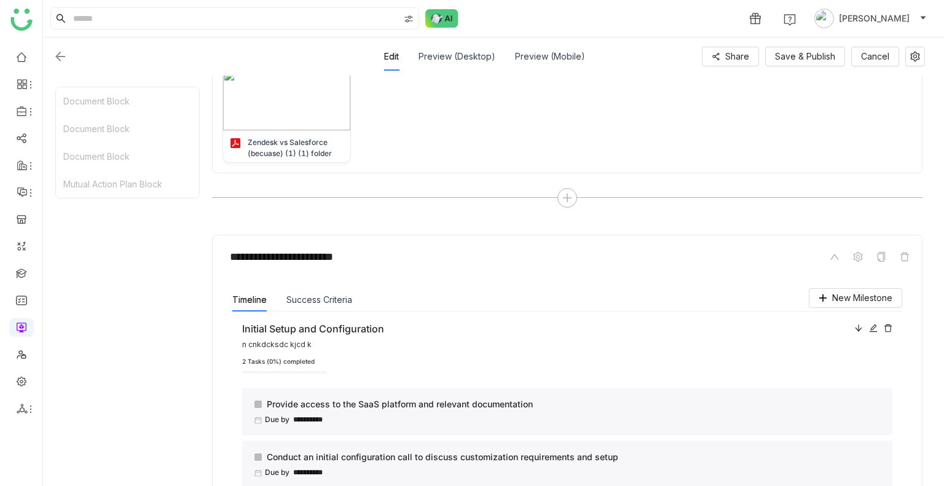
scroll to position [648, 0]
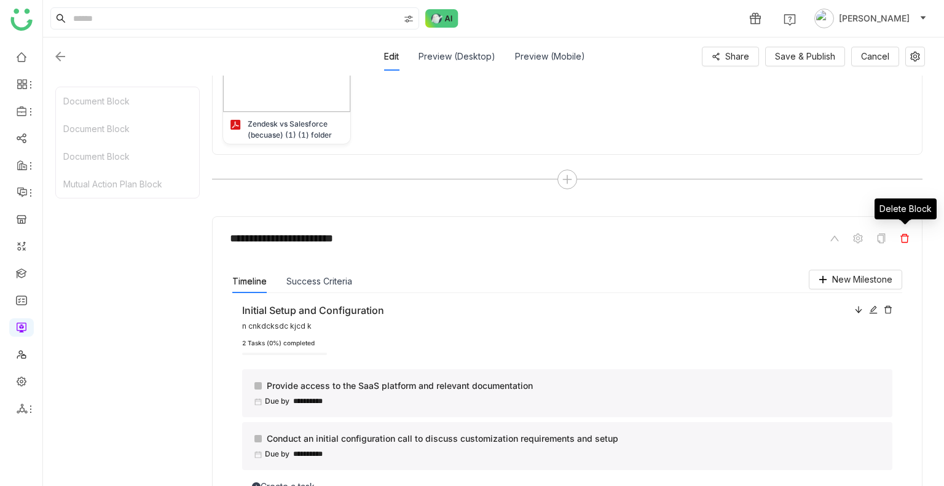
click at [899, 233] on icon at bounding box center [904, 238] width 10 height 10
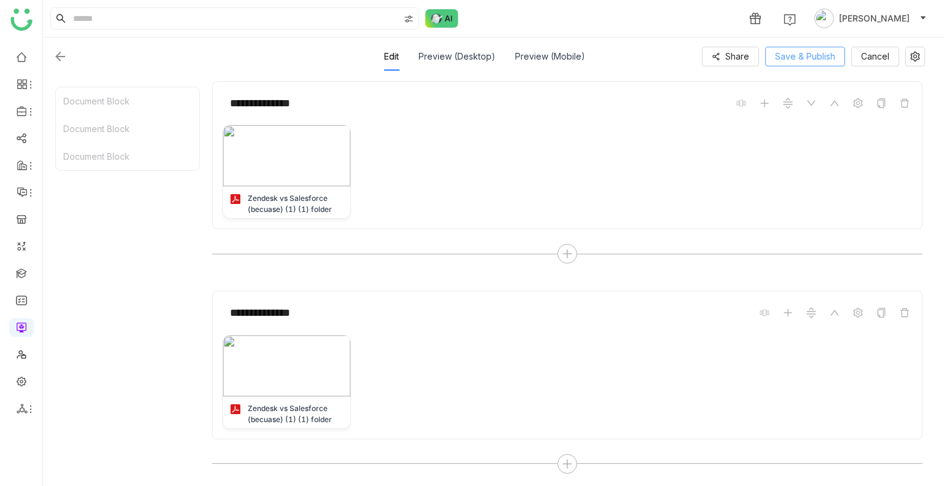
click at [801, 54] on span "Save & Publish" at bounding box center [805, 57] width 60 height 14
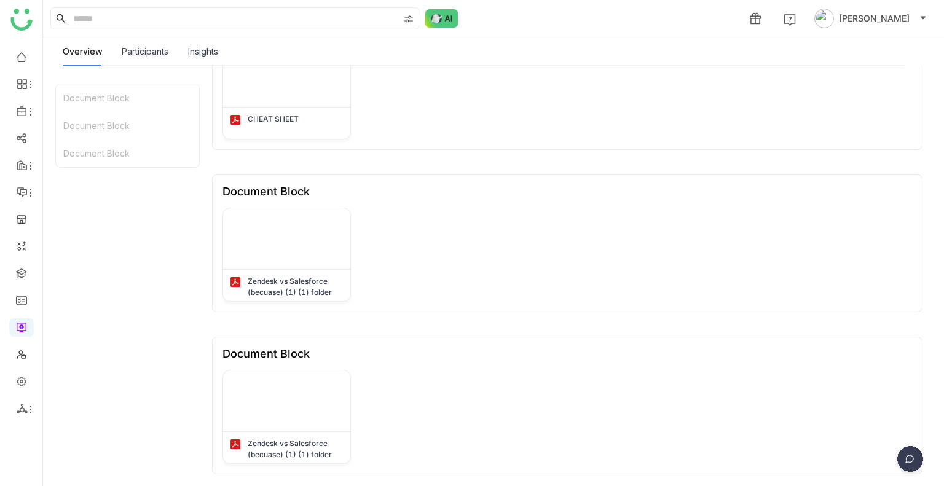
scroll to position [0, 0]
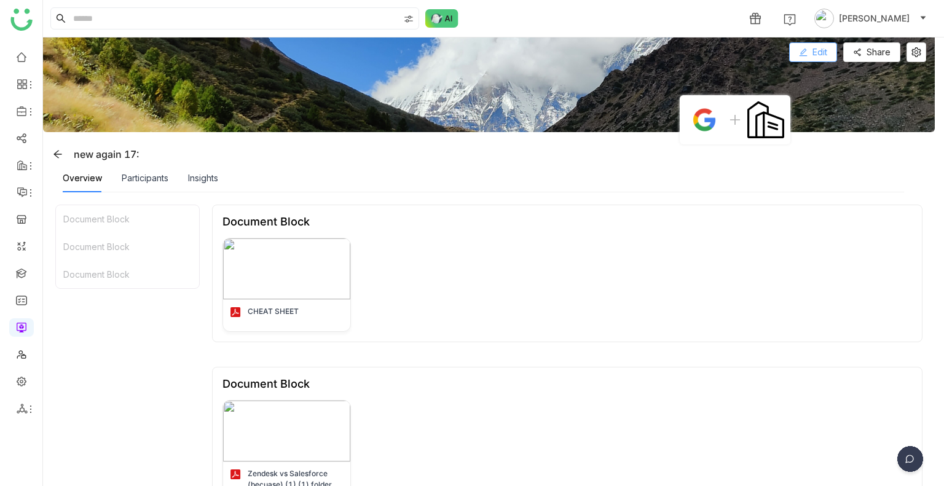
click at [818, 57] on span "Edit" at bounding box center [819, 52] width 15 height 14
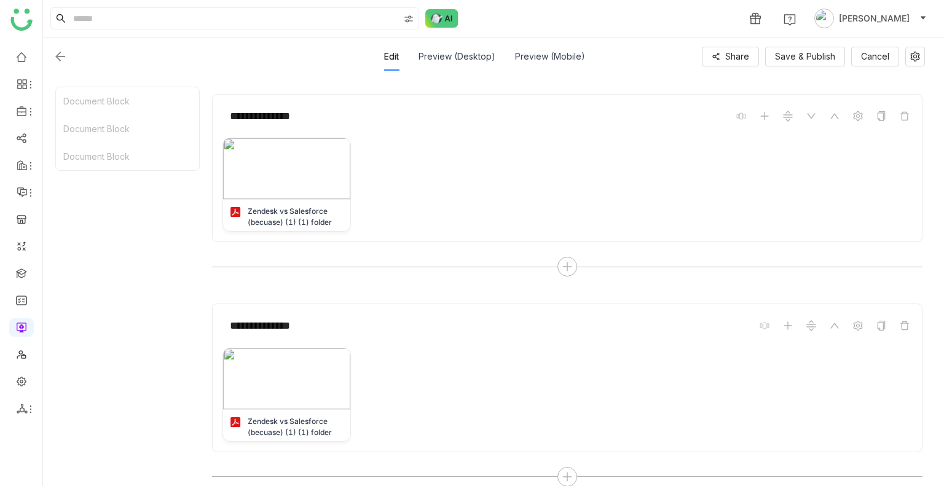
scroll to position [364, 0]
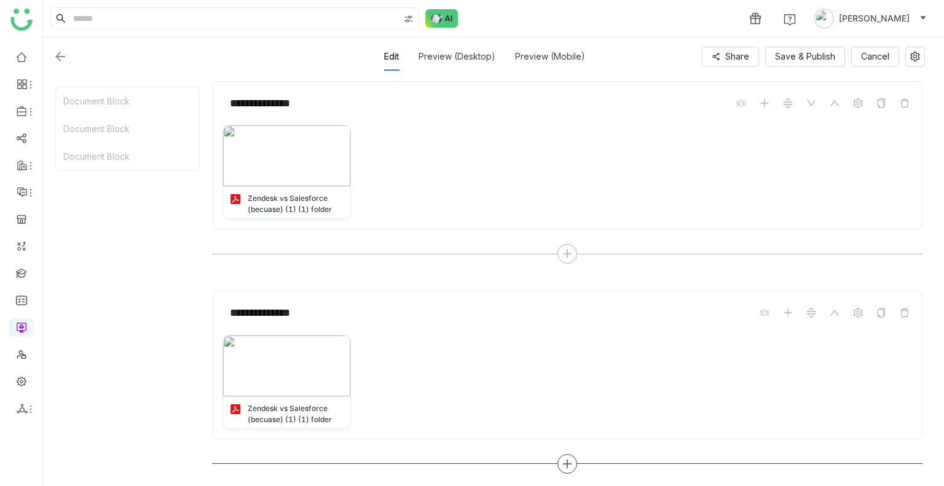
click at [569, 463] on icon at bounding box center [567, 463] width 9 height 1
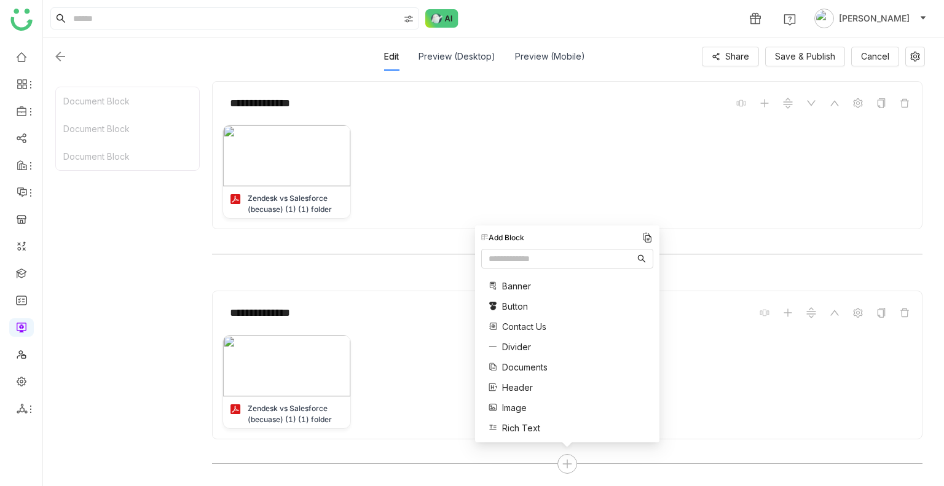
click at [517, 302] on span "Button" at bounding box center [515, 306] width 26 height 13
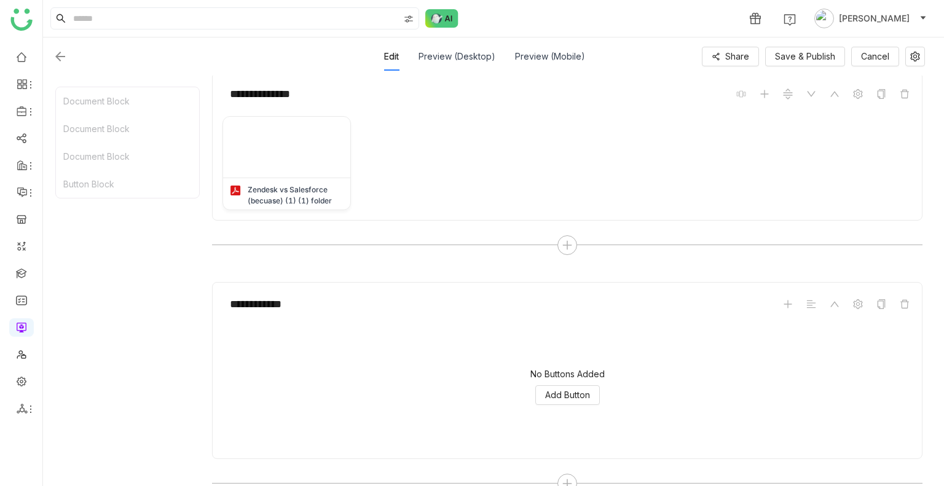
scroll to position [601, 0]
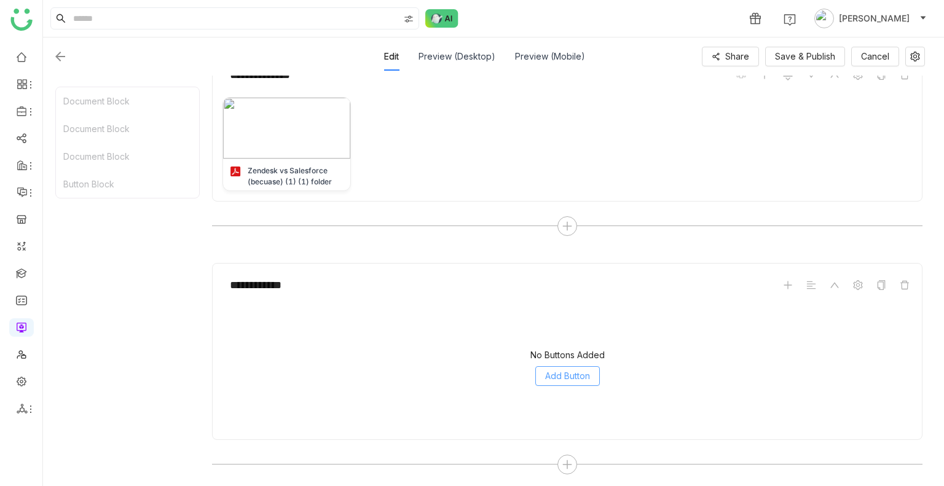
click at [557, 379] on span "Add Button" at bounding box center [567, 376] width 45 height 14
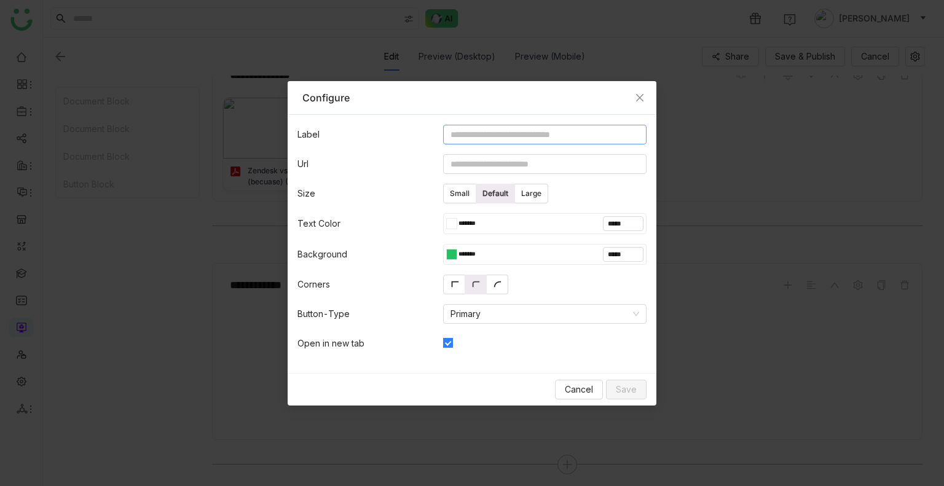
click at [505, 143] on input at bounding box center [544, 135] width 203 height 20
type input "**"
click at [492, 157] on input at bounding box center [544, 164] width 203 height 20
type input "**********"
click at [619, 391] on span "Save" at bounding box center [626, 390] width 21 height 14
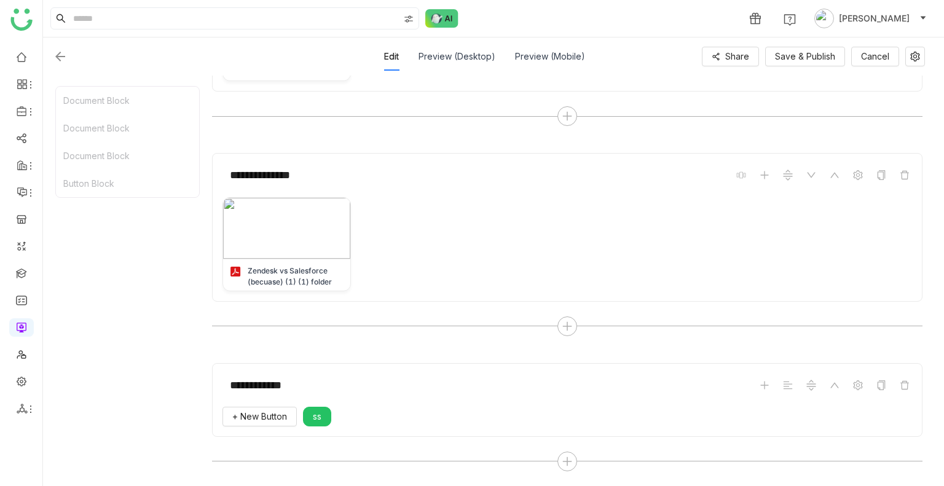
scroll to position [498, 0]
click at [313, 420] on span "ss" at bounding box center [317, 420] width 9 height 14
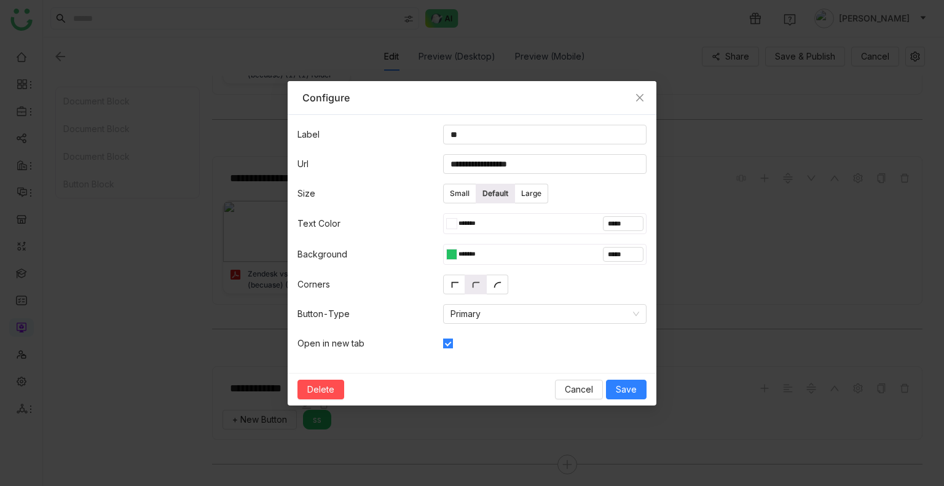
click at [313, 420] on nz-modal-container "**********" at bounding box center [472, 243] width 944 height 486
click at [639, 397] on button "Save" at bounding box center [626, 390] width 41 height 20
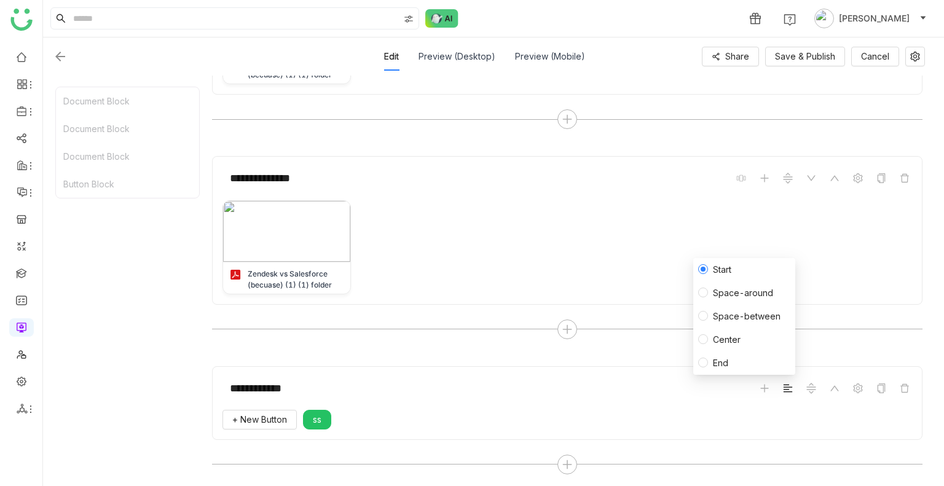
click at [791, 383] on icon at bounding box center [788, 388] width 10 height 10
click at [732, 315] on span "Space-between" at bounding box center [746, 317] width 77 height 14
click at [727, 340] on span "Center" at bounding box center [726, 340] width 37 height 14
click at [745, 267] on li "Start" at bounding box center [744, 269] width 102 height 23
click at [730, 290] on span "Space-around" at bounding box center [743, 293] width 70 height 14
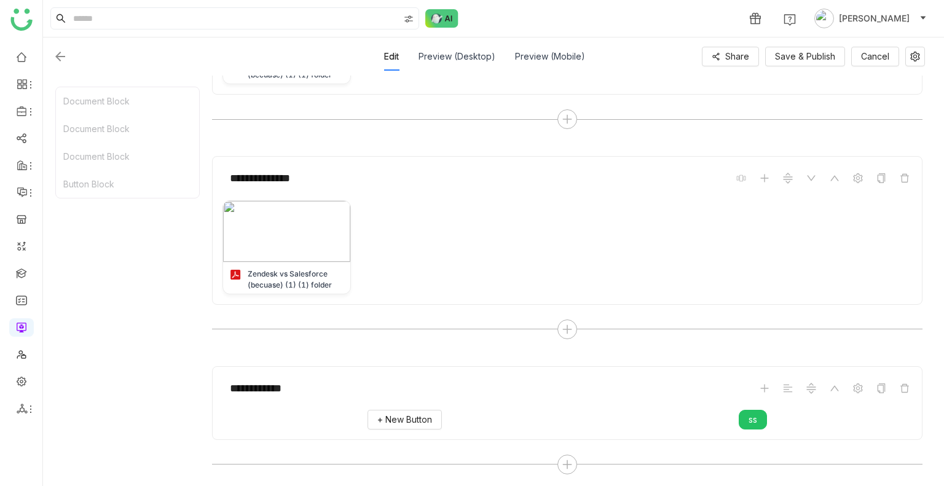
click at [531, 338] on div "**********" at bounding box center [567, 248] width 710 height 185
click at [563, 459] on icon at bounding box center [567, 464] width 11 height 11
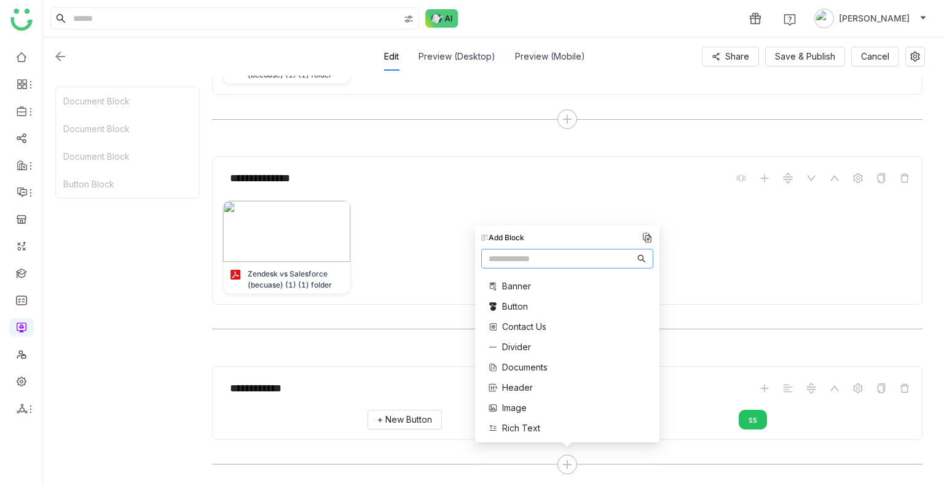
click at [520, 324] on span "Contact Us" at bounding box center [524, 326] width 44 height 13
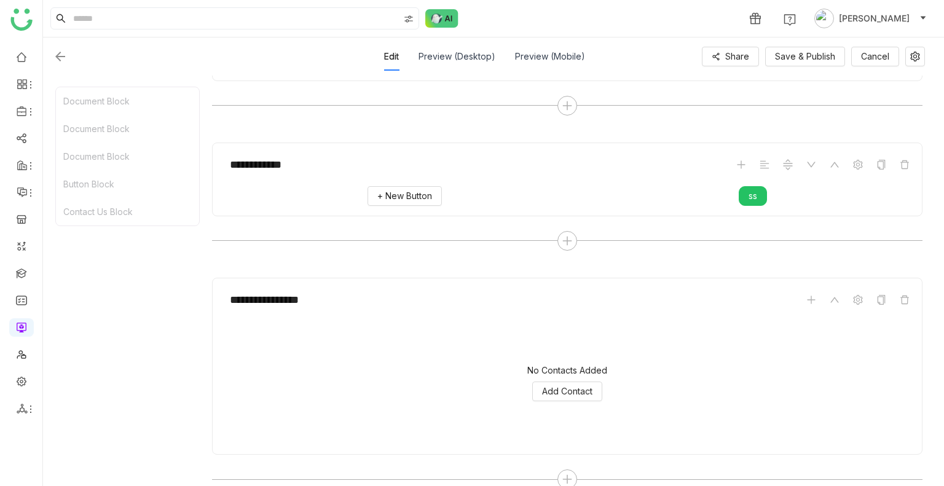
scroll to position [737, 0]
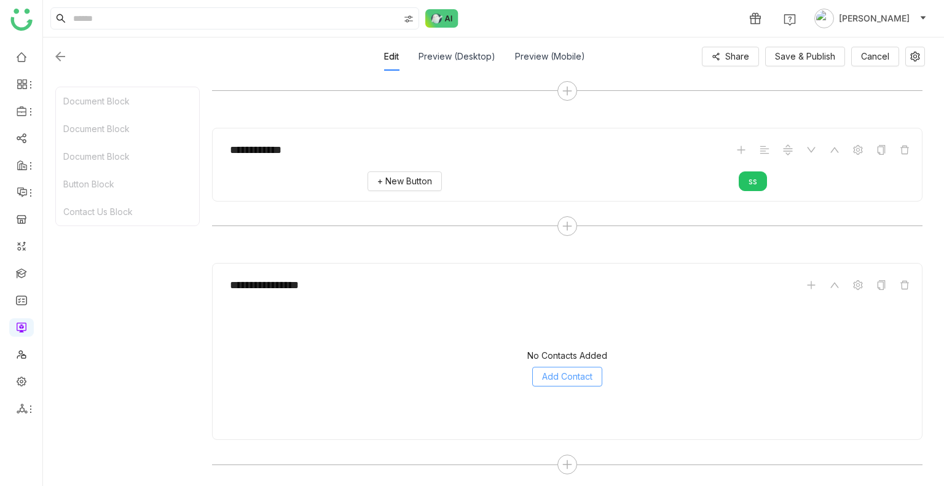
click at [564, 370] on span "Add Contact" at bounding box center [567, 377] width 50 height 14
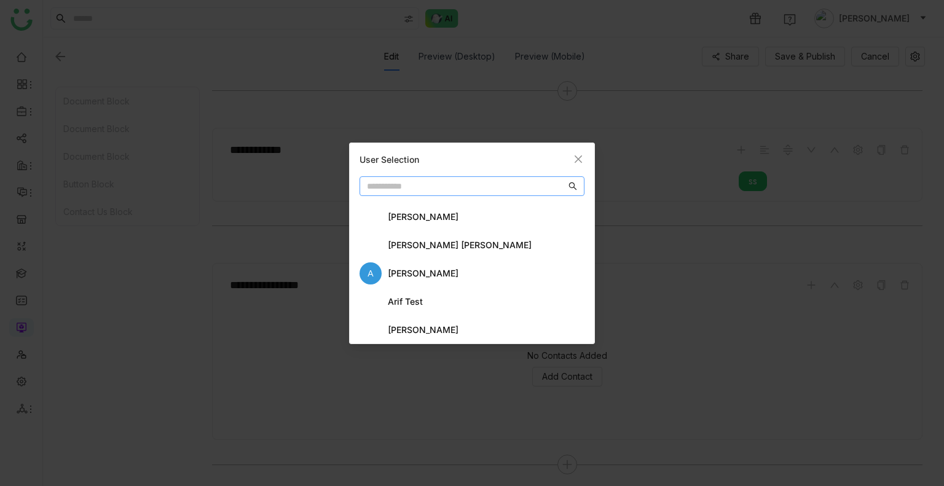
click at [421, 186] on input "text" at bounding box center [466, 186] width 199 height 14
type input "*****"
click at [398, 237] on div "[PERSON_NAME]" at bounding box center [471, 245] width 225 height 22
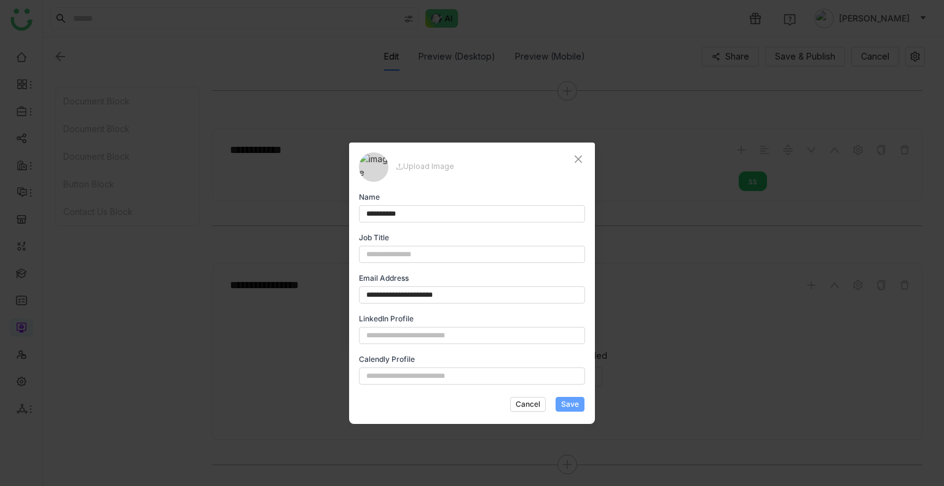
click at [563, 404] on span "Save" at bounding box center [570, 404] width 18 height 11
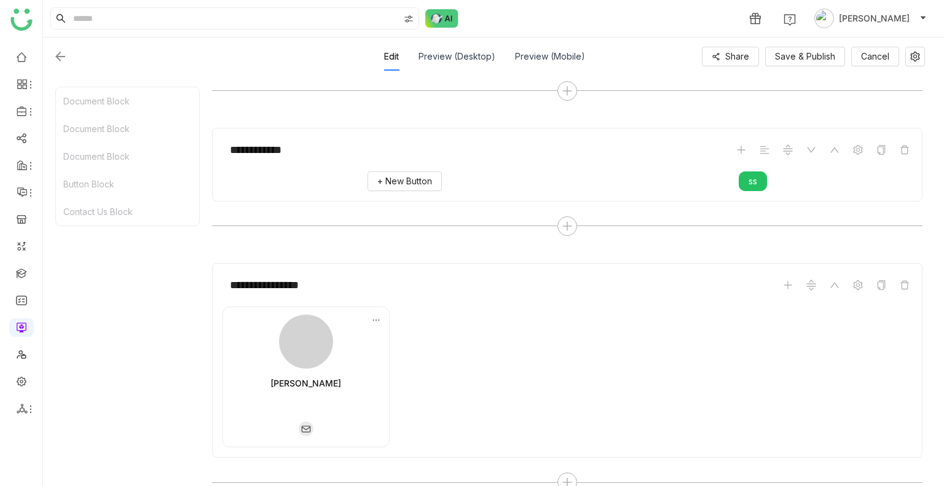
scroll to position [754, 0]
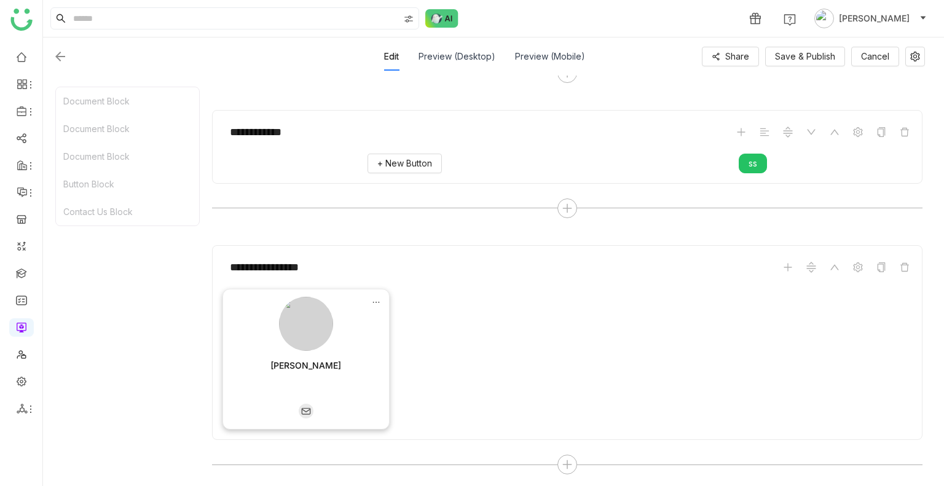
click at [375, 298] on icon at bounding box center [376, 302] width 9 height 9
click at [391, 318] on div "[PERSON_NAME]" at bounding box center [566, 359] width 689 height 141
click at [375, 298] on icon at bounding box center [376, 302] width 9 height 9
click at [397, 314] on li "Edit" at bounding box center [402, 318] width 61 height 23
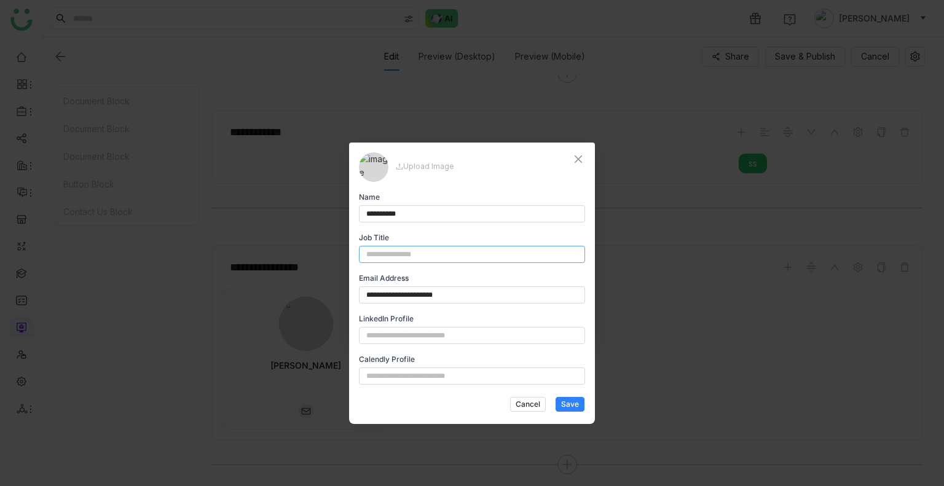
click at [404, 251] on input "text" at bounding box center [472, 254] width 226 height 17
type input "****"
click at [563, 402] on span "Save" at bounding box center [570, 404] width 18 height 11
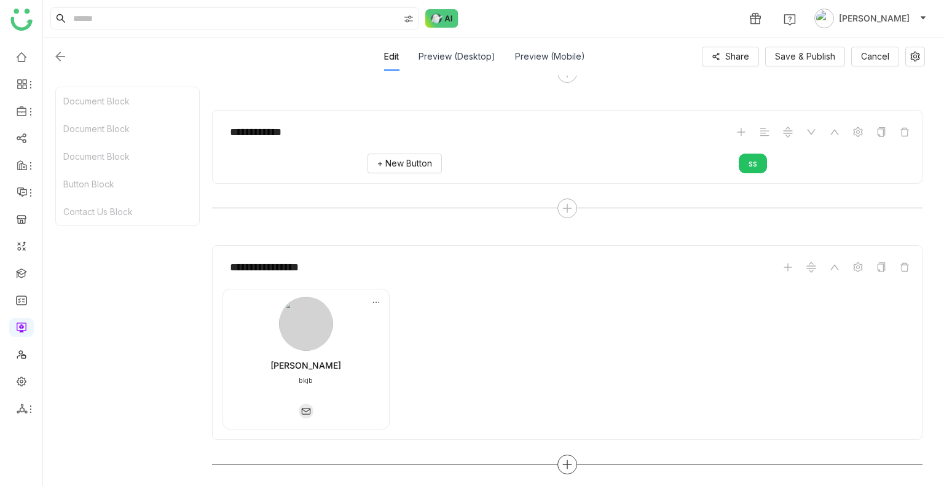
click at [573, 463] on div at bounding box center [567, 465] width 20 height 20
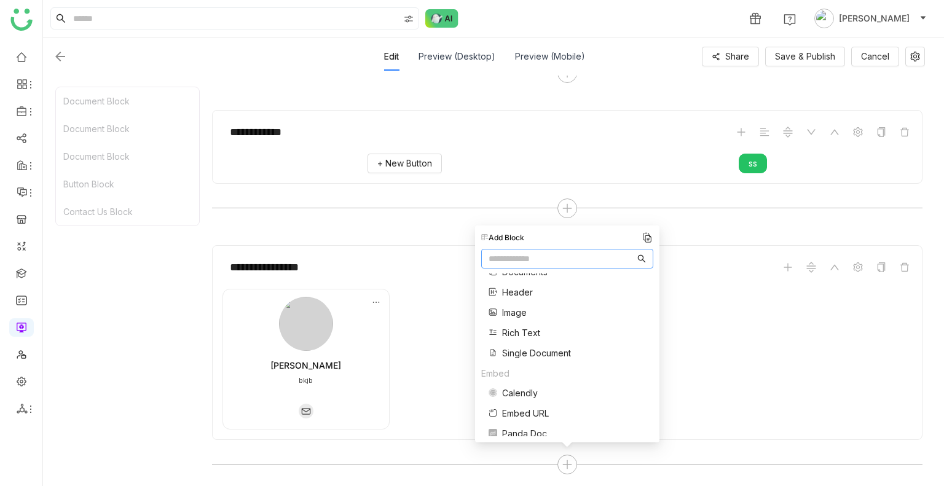
scroll to position [96, 0]
click at [513, 327] on span "Rich Text" at bounding box center [521, 332] width 38 height 13
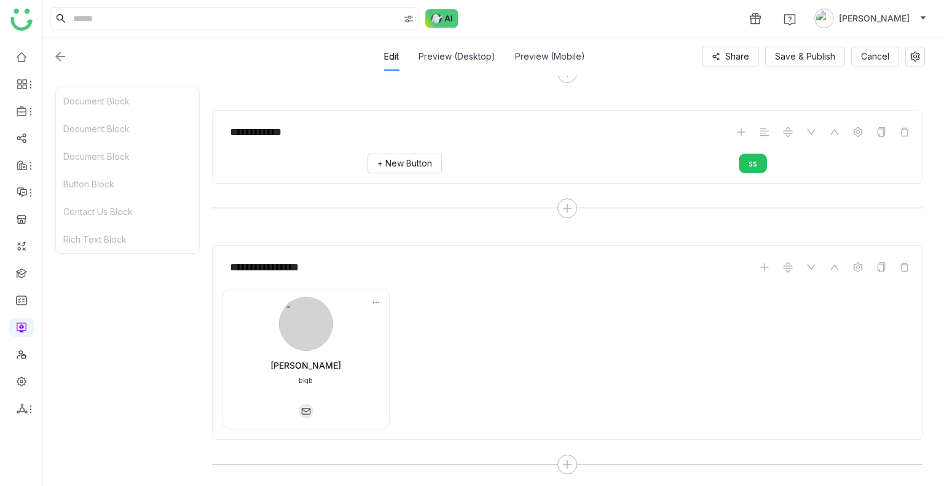
scroll to position [937, 0]
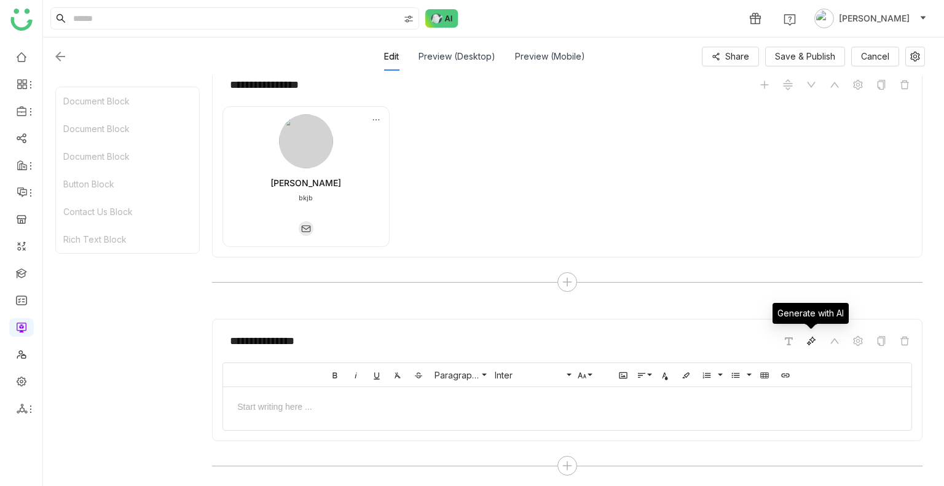
click at [808, 339] on icon at bounding box center [811, 341] width 10 height 10
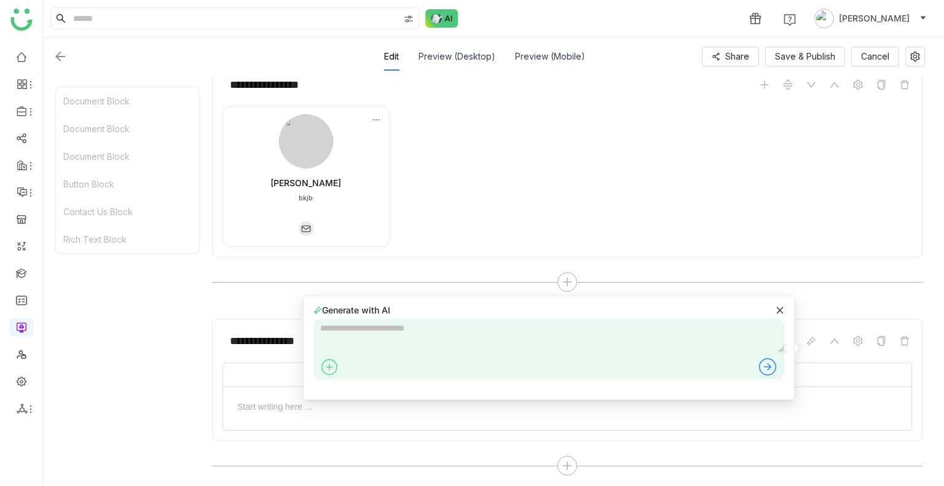
click at [543, 353] on div at bounding box center [548, 349] width 471 height 61
click at [371, 344] on textarea at bounding box center [548, 335] width 471 height 33
type textarea "**********"
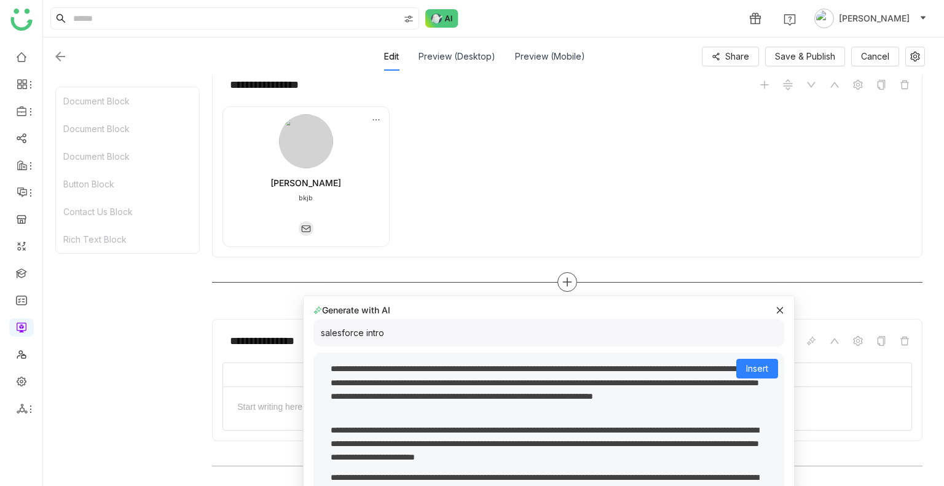
click at [577, 277] on div at bounding box center [567, 282] width 710 height 20
click at [569, 277] on icon at bounding box center [567, 281] width 11 height 11
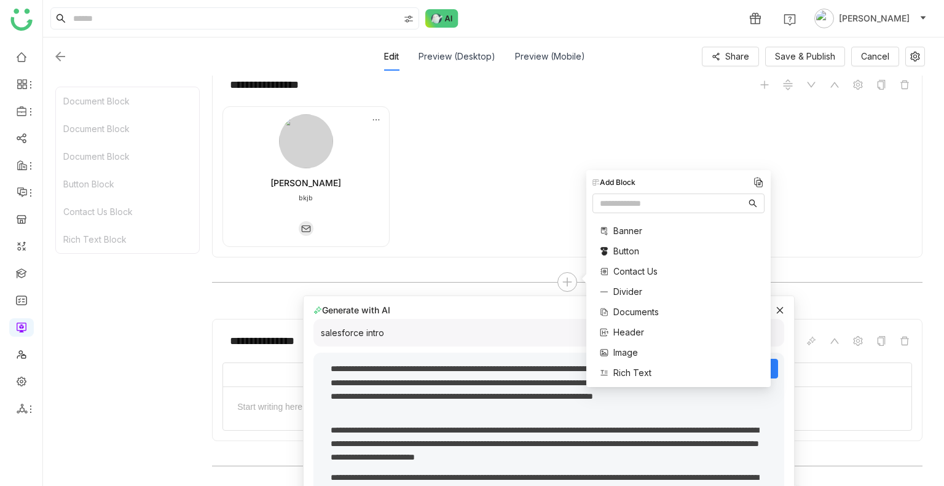
click at [625, 235] on span "Banner" at bounding box center [627, 230] width 29 height 13
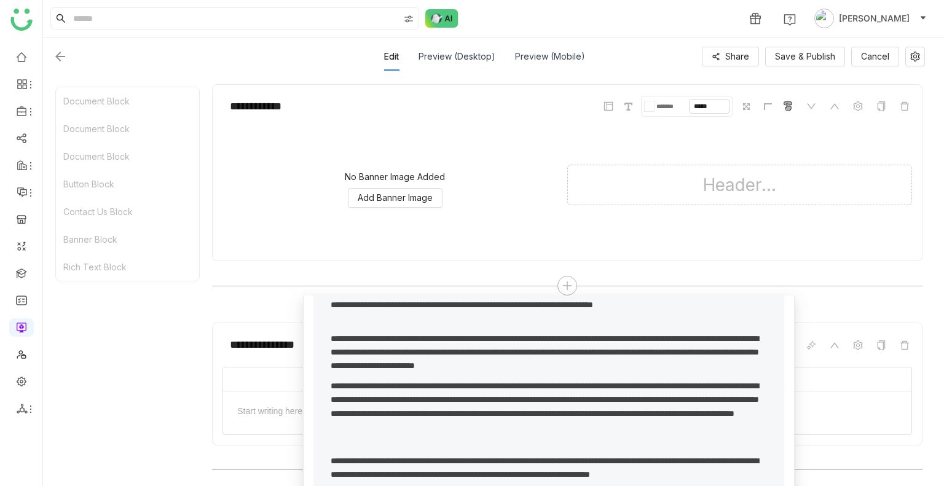
scroll to position [0, 0]
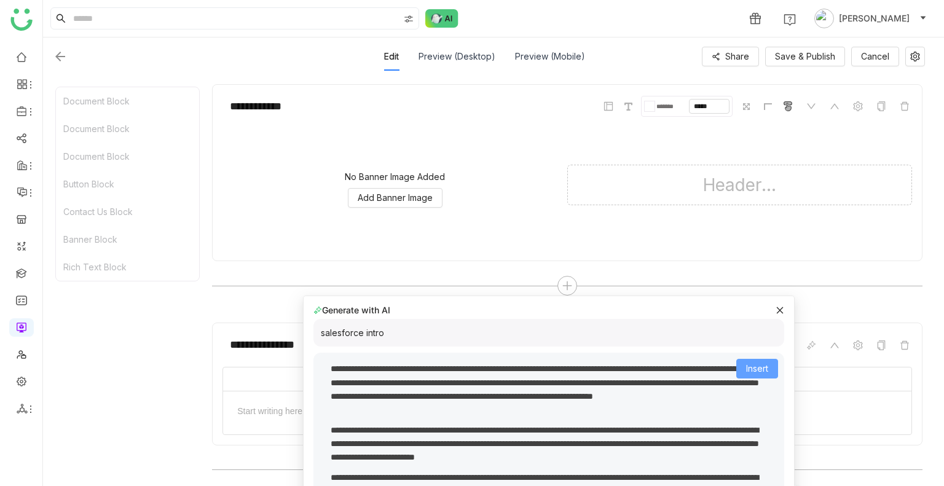
click at [746, 368] on span "Insert" at bounding box center [757, 369] width 22 height 14
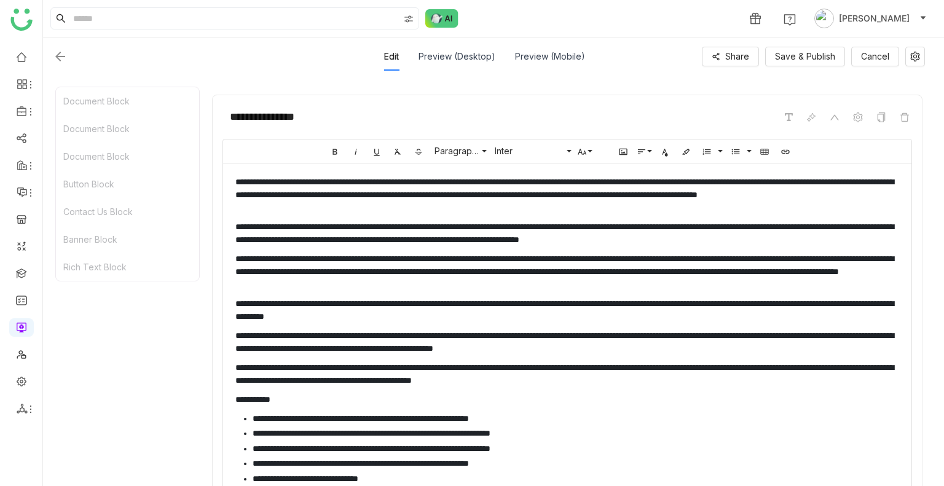
scroll to position [1401, 0]
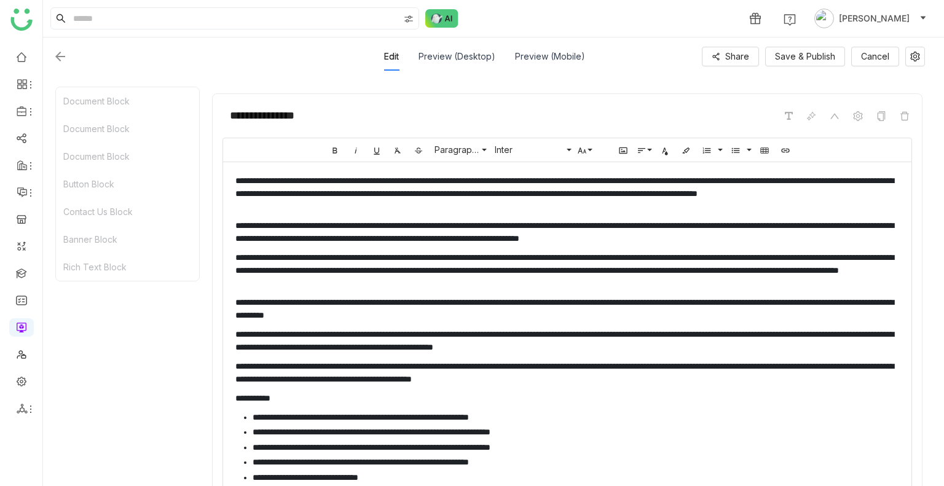
click at [497, 201] on p "**********" at bounding box center [566, 193] width 663 height 39
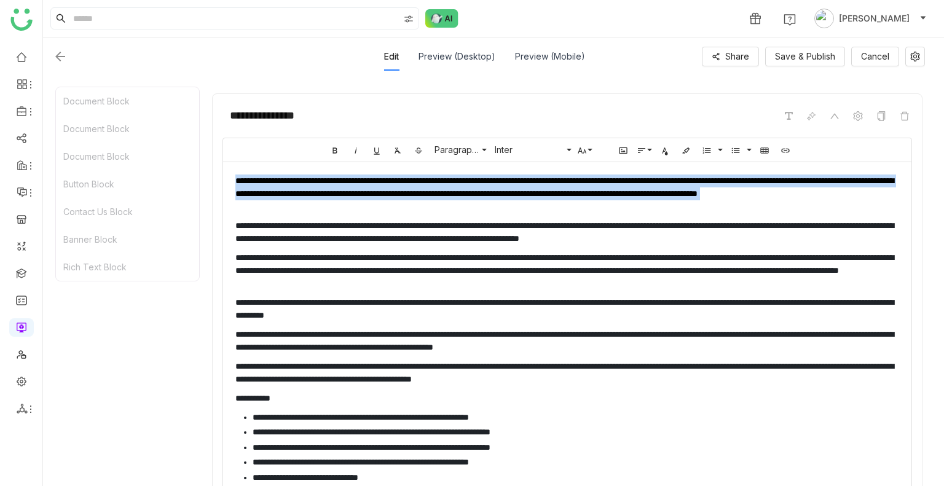
click at [497, 201] on p "**********" at bounding box center [566, 193] width 663 height 39
click at [334, 147] on icon "button" at bounding box center [335, 150] width 4 height 6
click at [516, 199] on p "**********" at bounding box center [566, 193] width 663 height 39
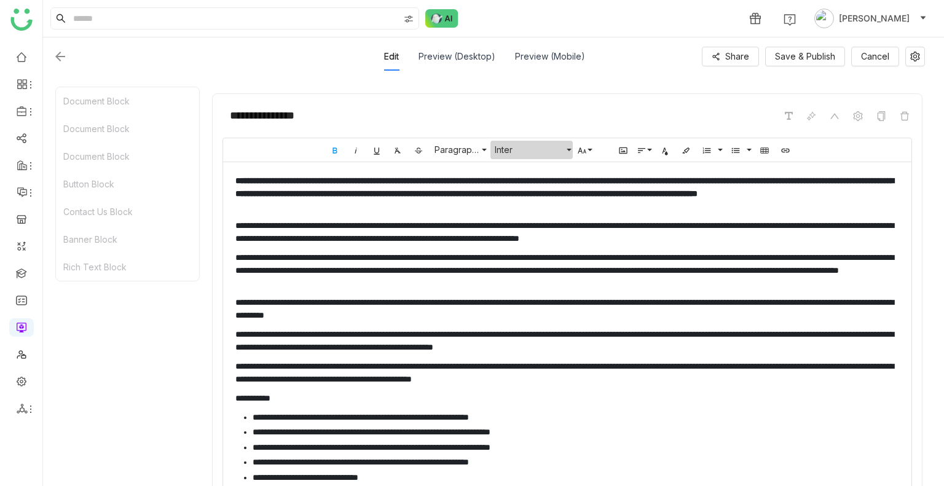
click at [497, 144] on span "Inter" at bounding box center [529, 149] width 74 height 10
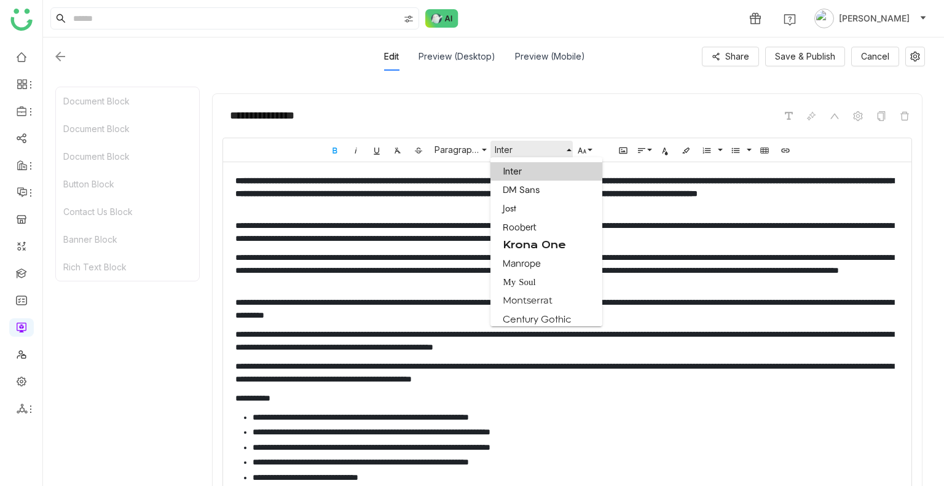
scroll to position [14, 0]
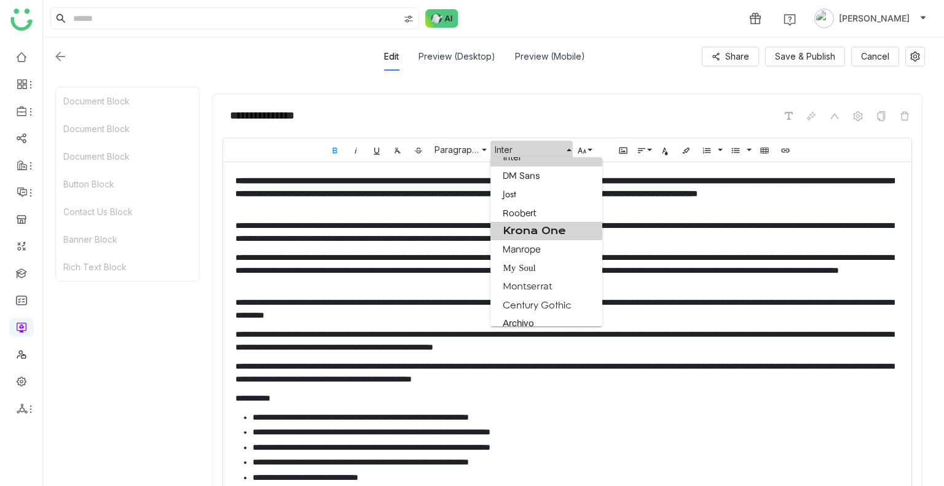
click at [551, 228] on link "Krona One" at bounding box center [546, 231] width 112 height 18
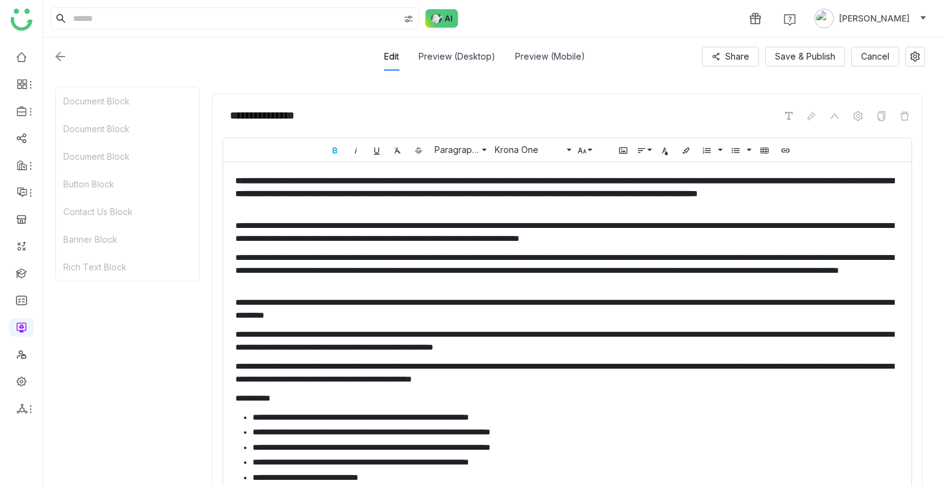
click at [570, 251] on p "**********" at bounding box center [566, 270] width 663 height 39
drag, startPoint x: 853, startPoint y: 241, endPoint x: 459, endPoint y: 252, distance: 393.9
click at [459, 252] on div "**********" at bounding box center [566, 376] width 663 height 404
click at [465, 265] on p "**********" at bounding box center [566, 270] width 663 height 39
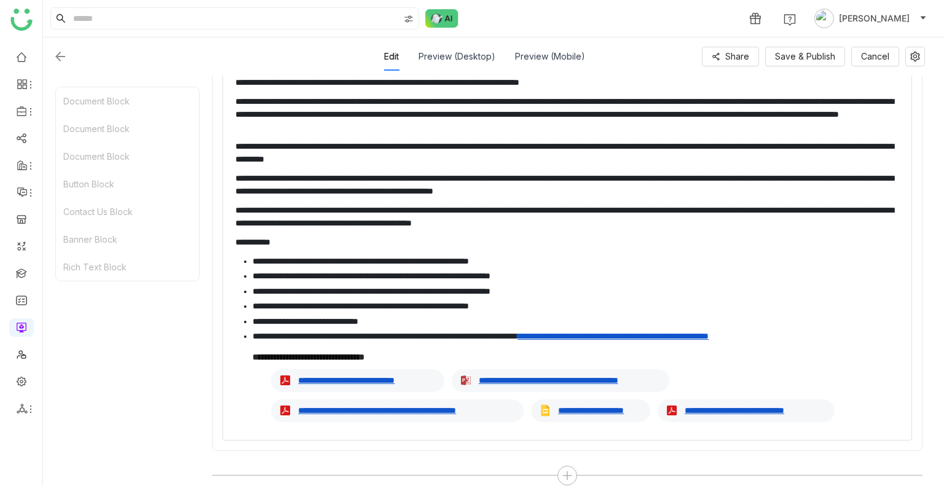
scroll to position [1566, 0]
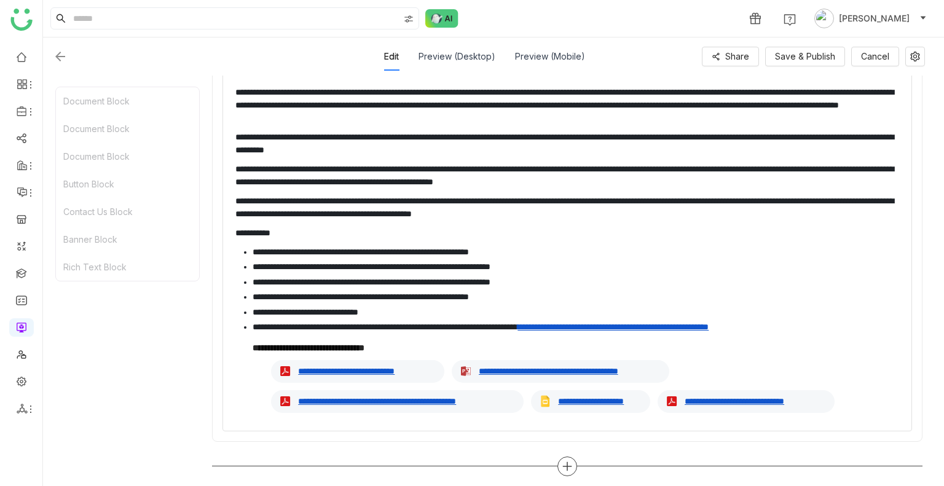
click at [571, 461] on icon at bounding box center [567, 466] width 11 height 11
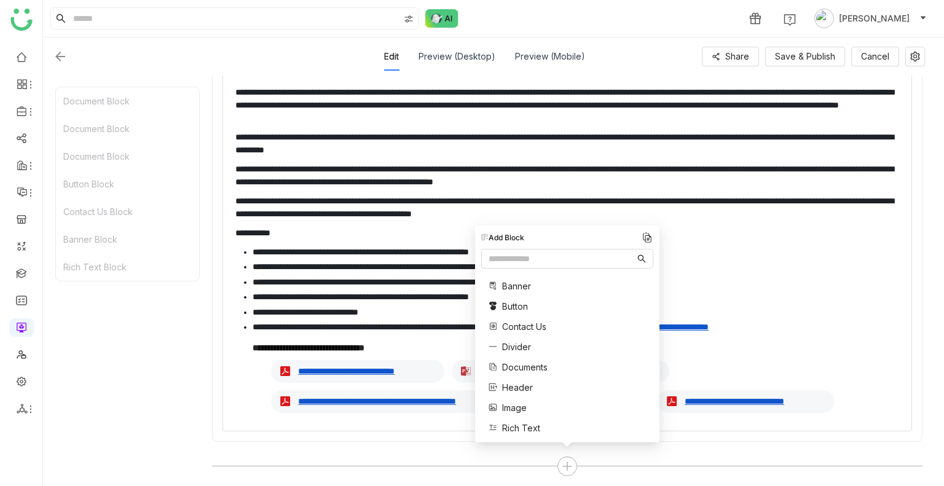
click at [519, 341] on span "Divider" at bounding box center [516, 346] width 29 height 13
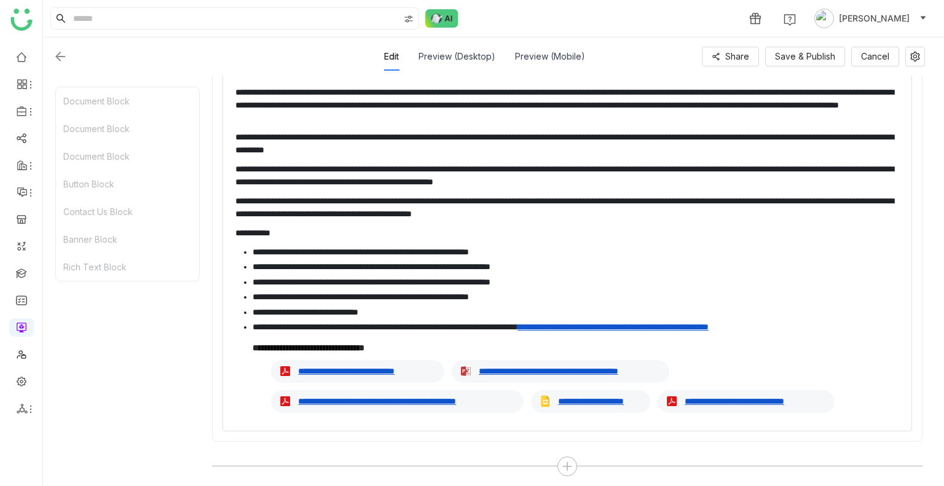
scroll to position [1685, 0]
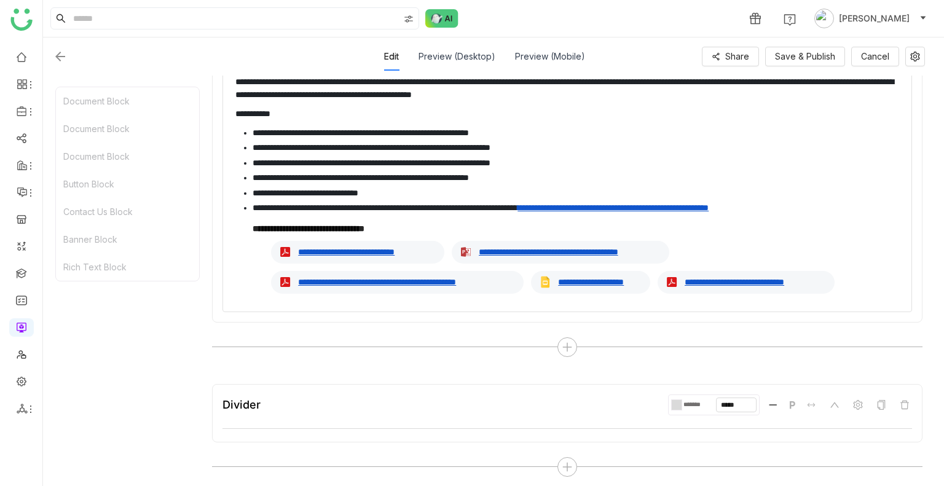
click at [678, 404] on div at bounding box center [678, 405] width 5 height 10
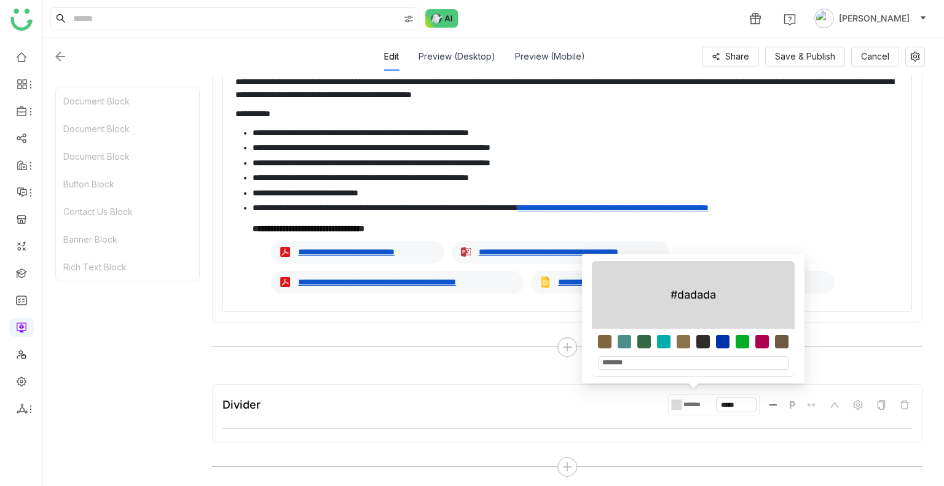
click at [665, 335] on div "*******" at bounding box center [693, 352] width 203 height 47
click at [673, 340] on div at bounding box center [696, 345] width 197 height 20
click at [679, 342] on div at bounding box center [683, 342] width 14 height 14
type input "*******"
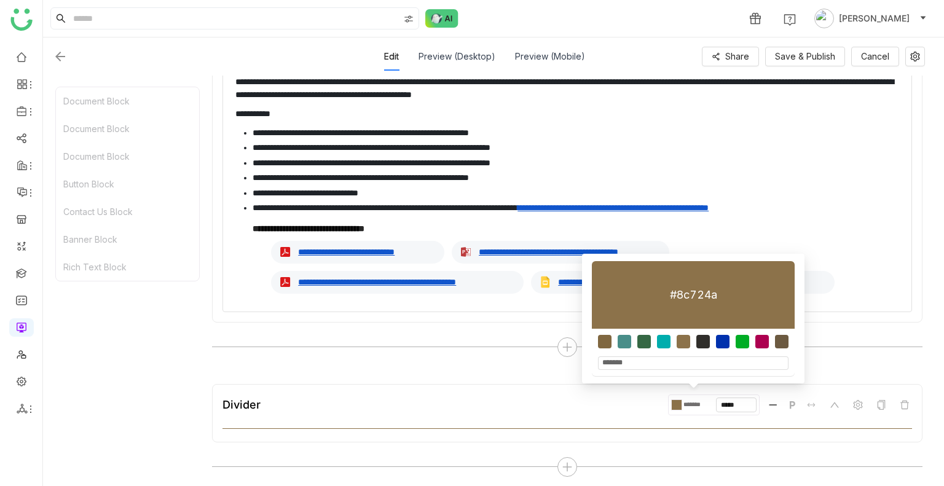
click at [736, 429] on div "Divider ******* ***** P" at bounding box center [567, 413] width 710 height 58
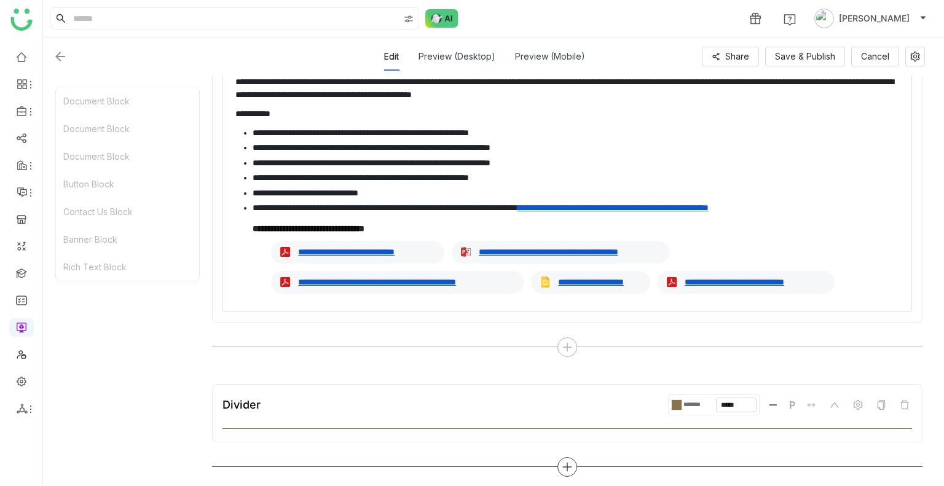
click at [569, 461] on icon at bounding box center [567, 466] width 11 height 11
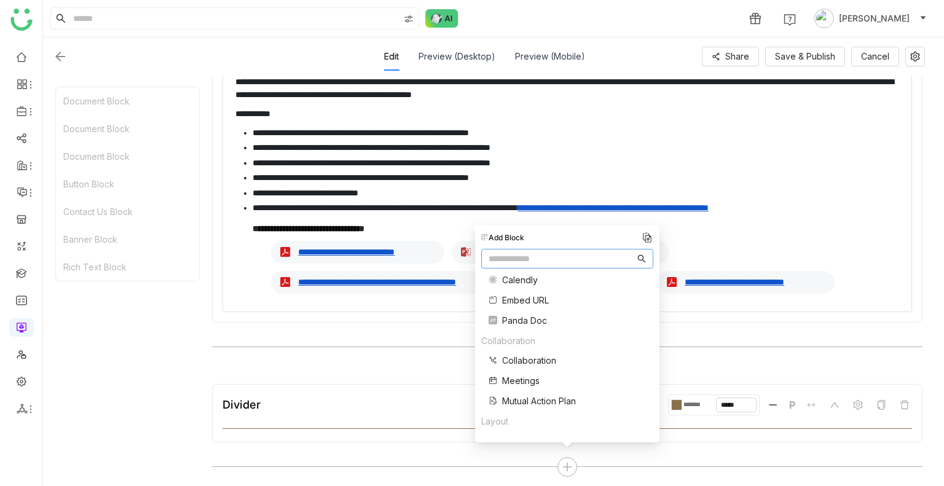
scroll to position [209, 0]
click at [528, 302] on span "Embed URL" at bounding box center [525, 299] width 47 height 13
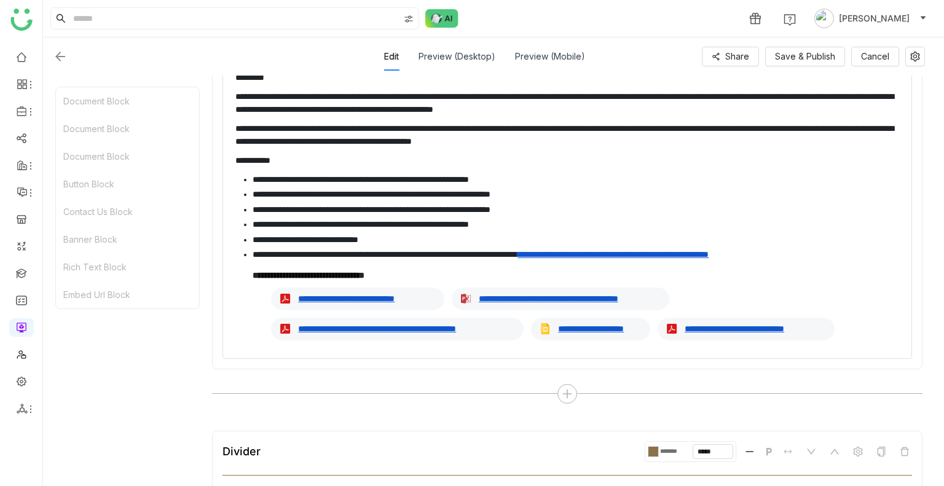
scroll to position [1638, 0]
click at [511, 297] on link "**********" at bounding box center [571, 299] width 184 height 13
click at [526, 321] on icon "button" at bounding box center [527, 325] width 15 height 15
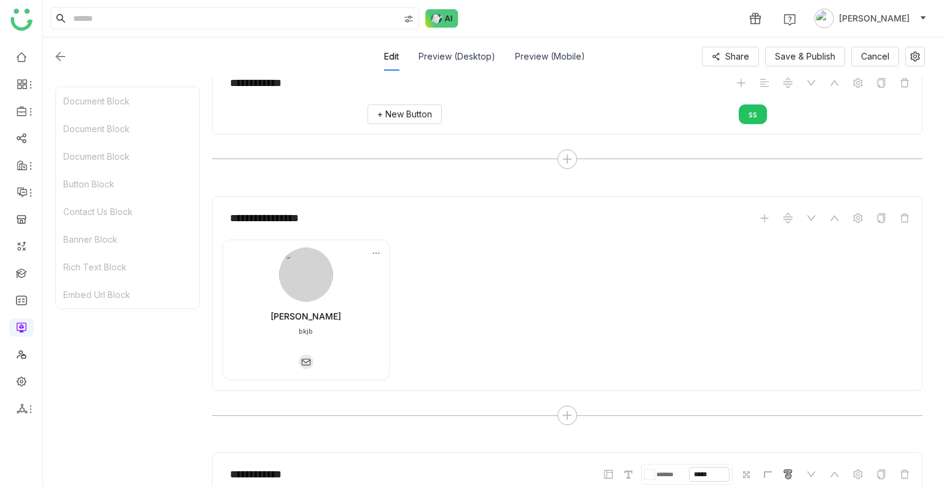
scroll to position [650, 0]
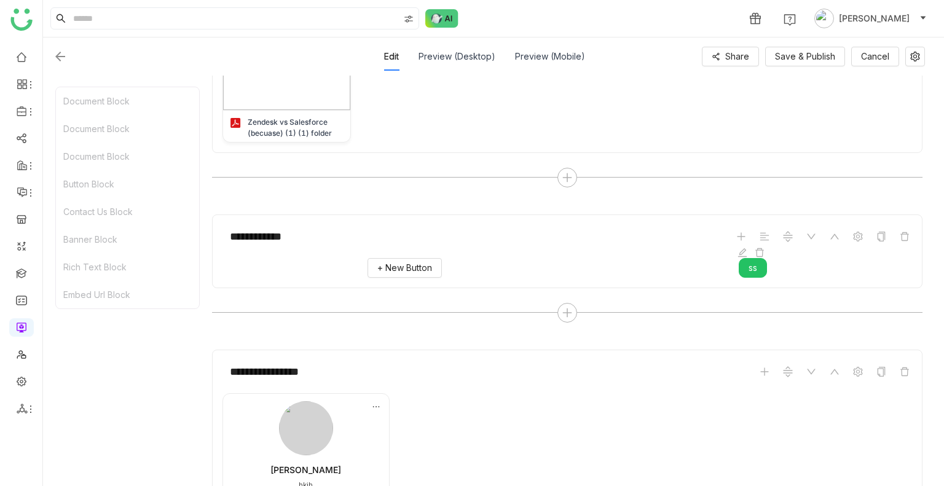
click at [753, 267] on span "ss" at bounding box center [752, 268] width 9 height 14
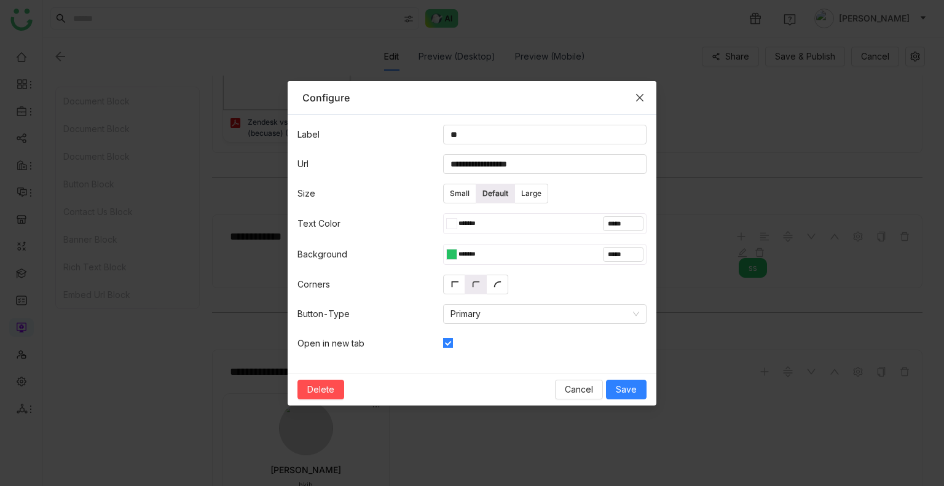
click at [753, 267] on nz-modal-container "**********" at bounding box center [472, 243] width 944 height 486
click at [576, 383] on span "Cancel" at bounding box center [579, 390] width 28 height 14
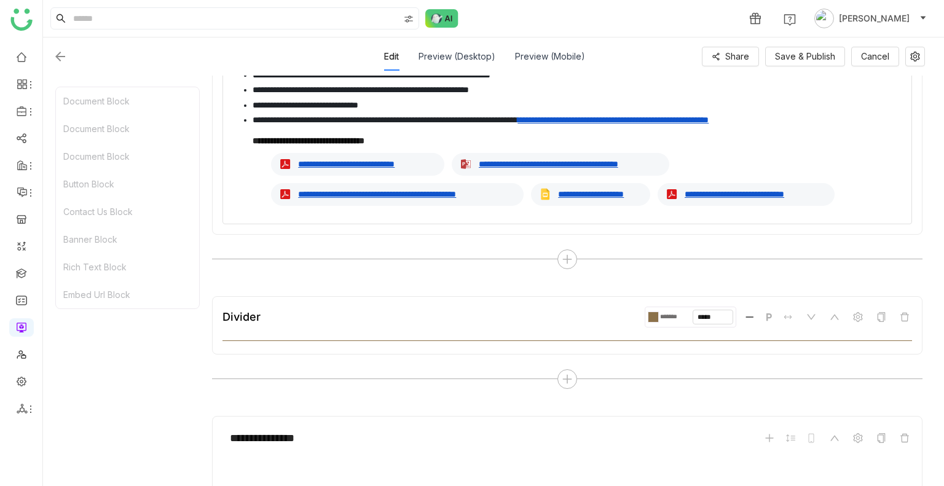
scroll to position [1923, 0]
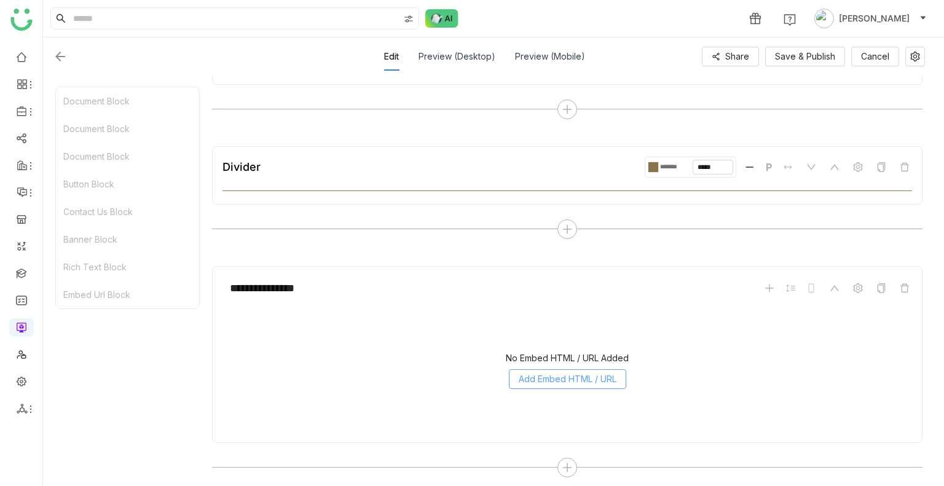
click at [553, 372] on span "Add Embed HTML / URL" at bounding box center [568, 379] width 98 height 14
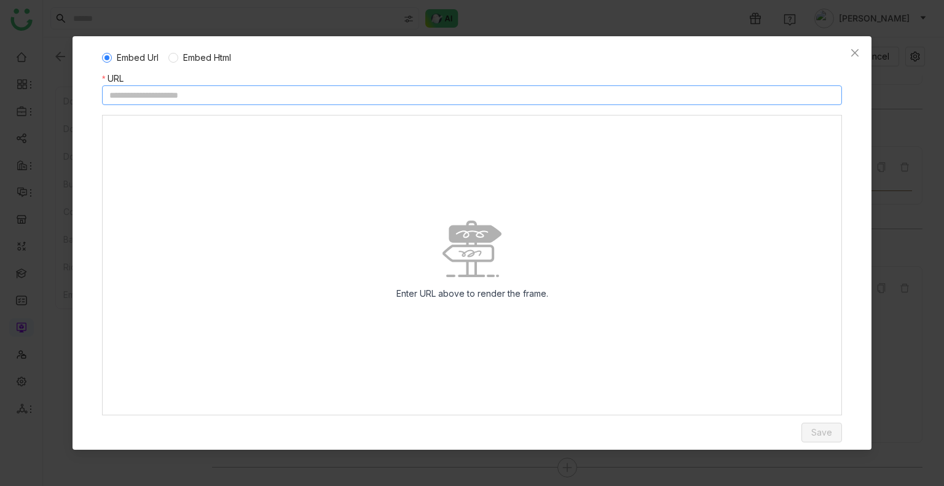
click at [254, 97] on input at bounding box center [472, 95] width 740 height 20
paste input "**********"
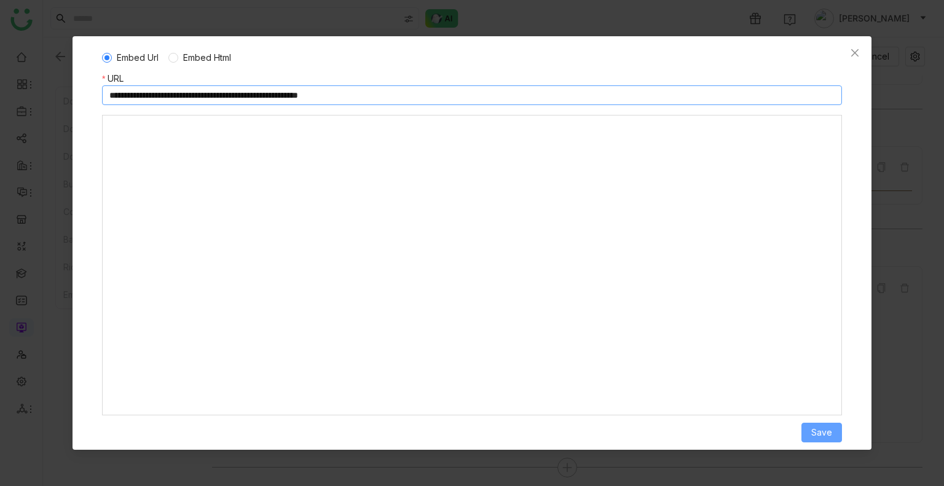
type input "**********"
click at [817, 437] on span "Save" at bounding box center [821, 433] width 21 height 14
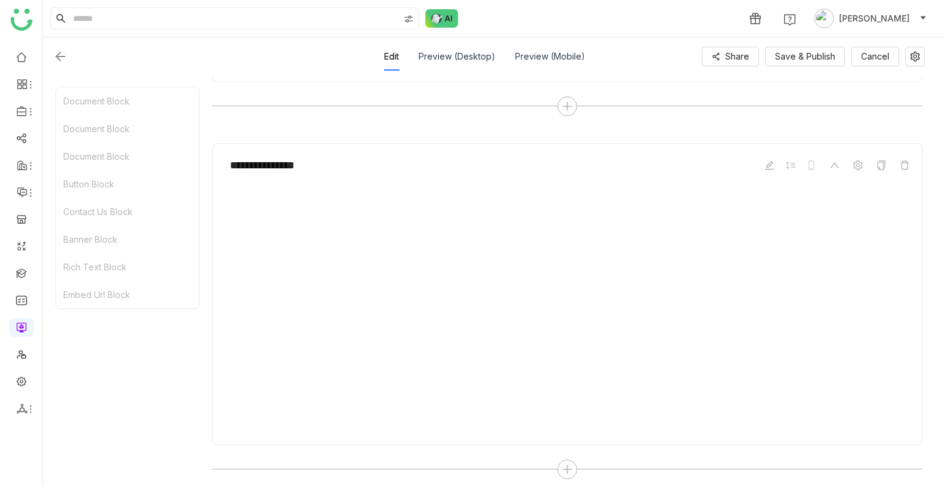
scroll to position [2048, 0]
click at [880, 156] on span at bounding box center [881, 163] width 15 height 15
click at [562, 462] on icon at bounding box center [567, 467] width 11 height 11
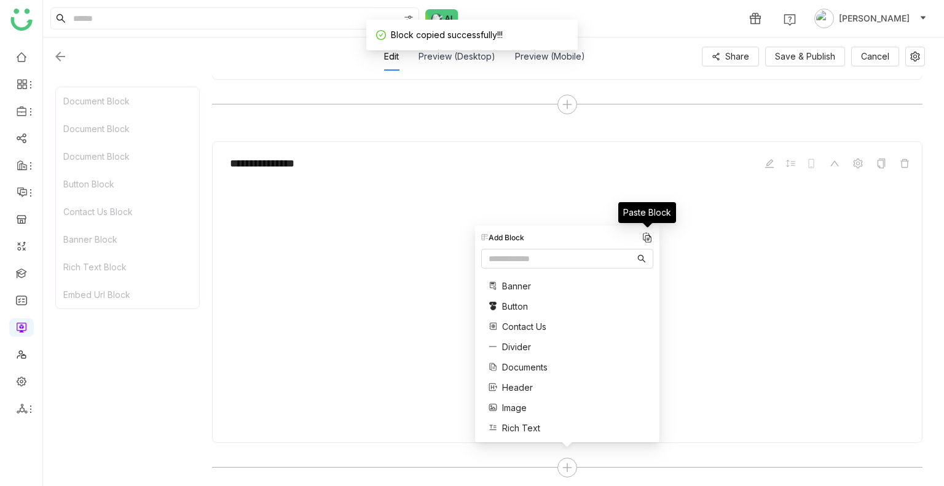
click at [642, 238] on img at bounding box center [647, 238] width 12 height 12
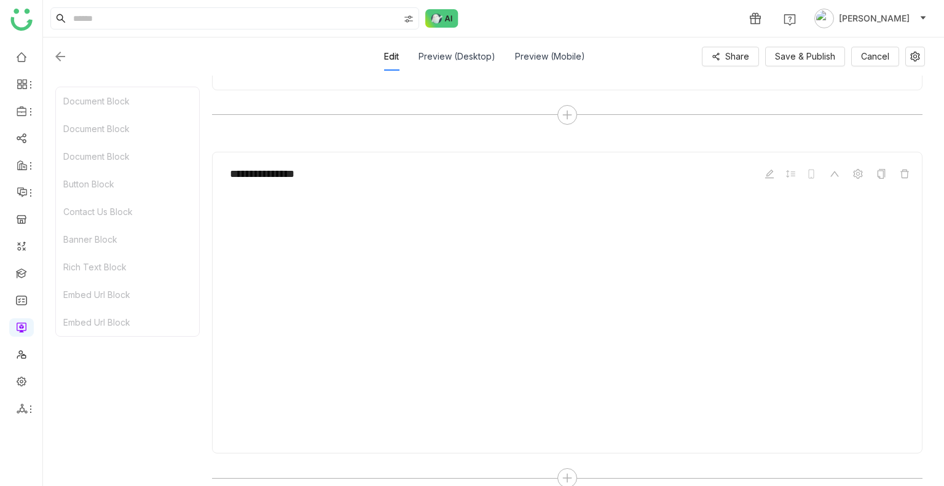
scroll to position [2411, 0]
click at [569, 464] on icon at bounding box center [567, 467] width 11 height 11
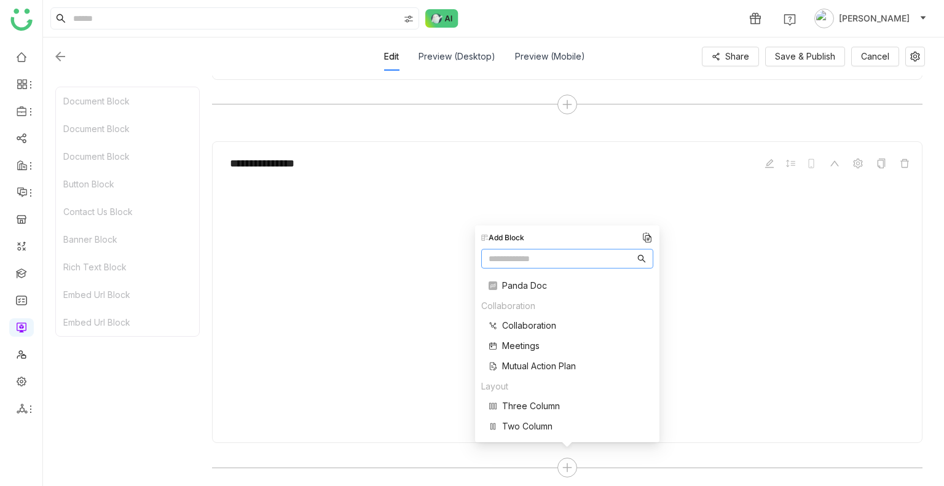
scroll to position [246, 0]
click at [534, 401] on span "Three Column" at bounding box center [531, 402] width 58 height 13
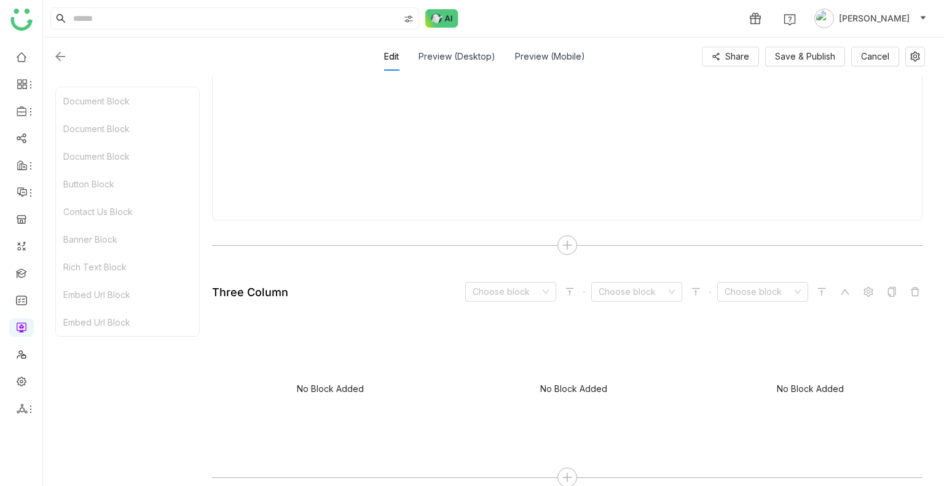
scroll to position [2643, 0]
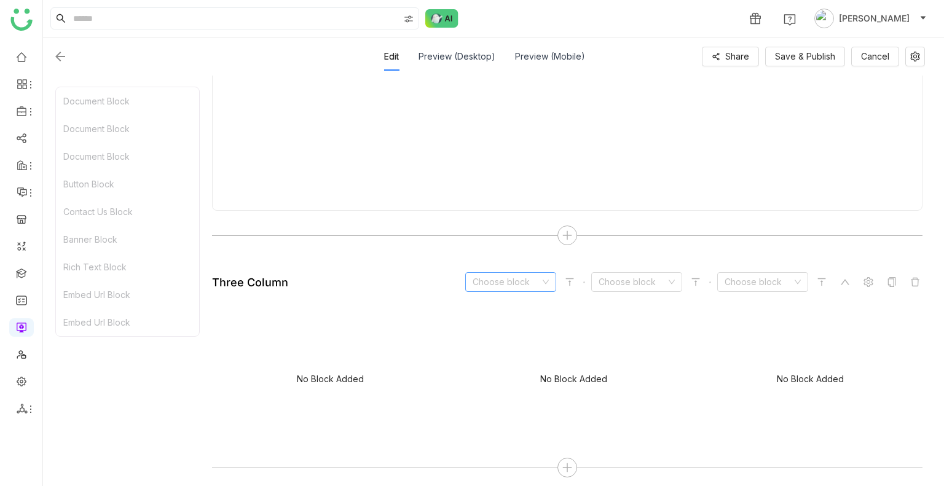
click at [496, 280] on input at bounding box center [506, 282] width 68 height 18
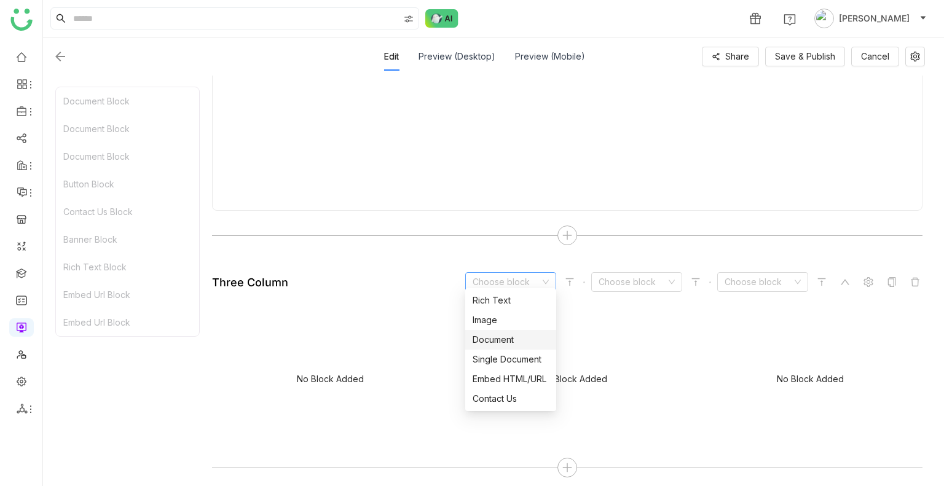
click at [494, 337] on div "Document" at bounding box center [510, 340] width 76 height 14
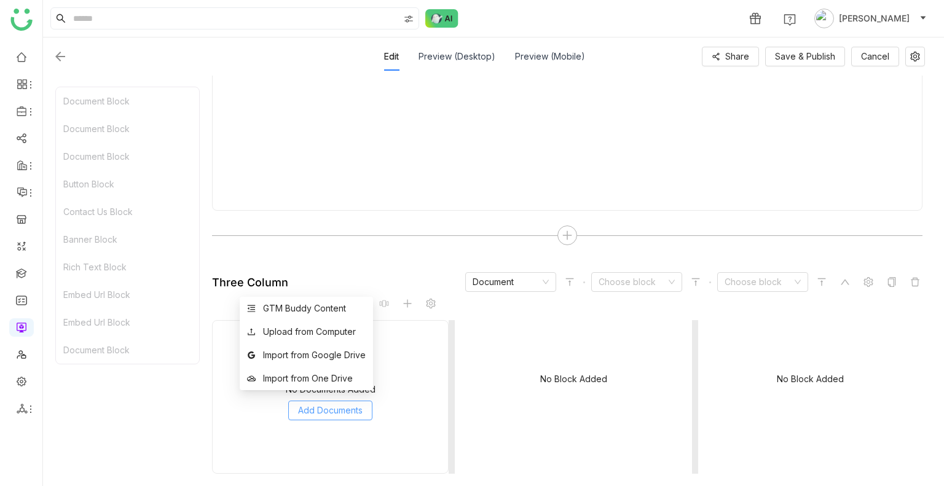
click at [346, 404] on span "Add Documents" at bounding box center [330, 411] width 65 height 14
click at [310, 334] on div "Upload from Computer" at bounding box center [309, 332] width 93 height 14
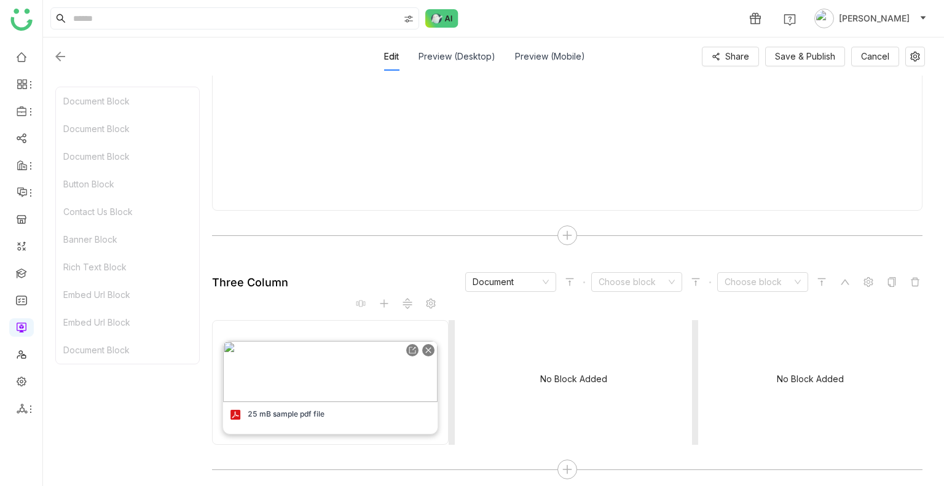
click at [284, 374] on img at bounding box center [330, 371] width 214 height 61
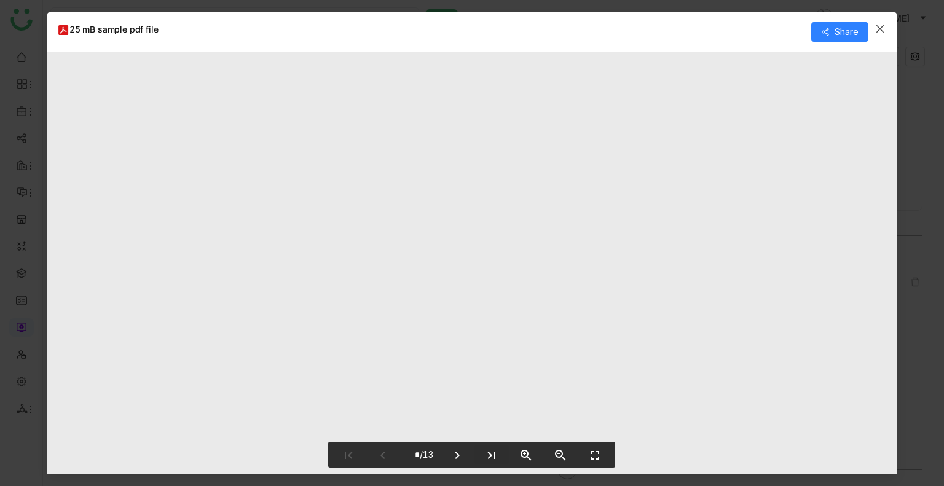
click at [484, 458] on icon "last_page" at bounding box center [491, 455] width 15 height 15
type input "**"
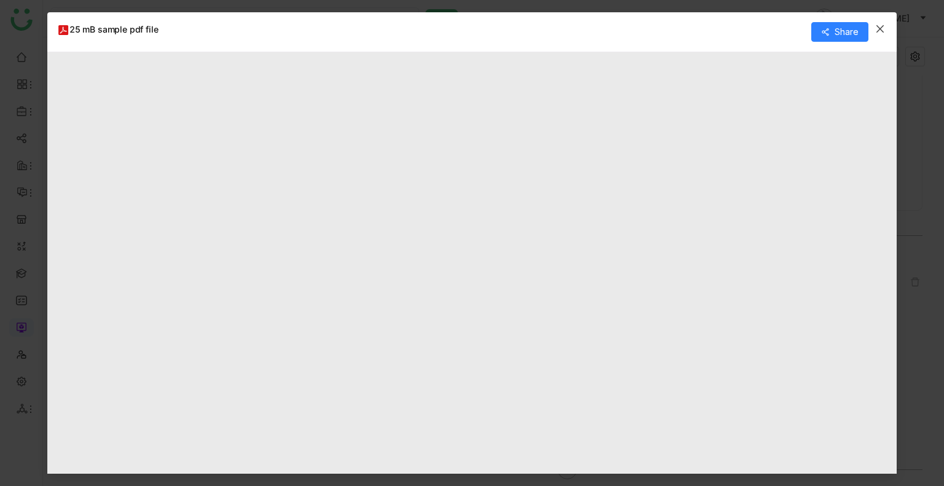
click at [875, 21] on span "Close" at bounding box center [879, 28] width 33 height 33
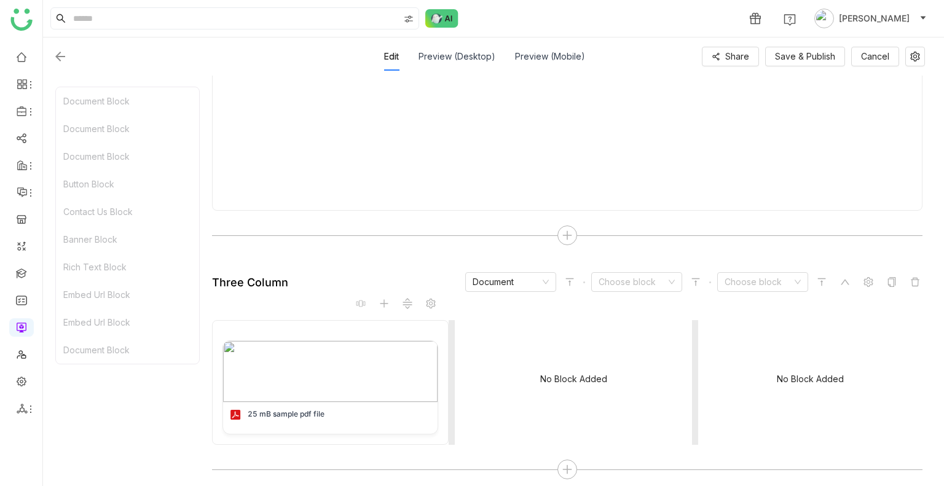
click at [533, 361] on div "No Block Added" at bounding box center [573, 381] width 237 height 123
click at [629, 276] on input at bounding box center [632, 282] width 68 height 18
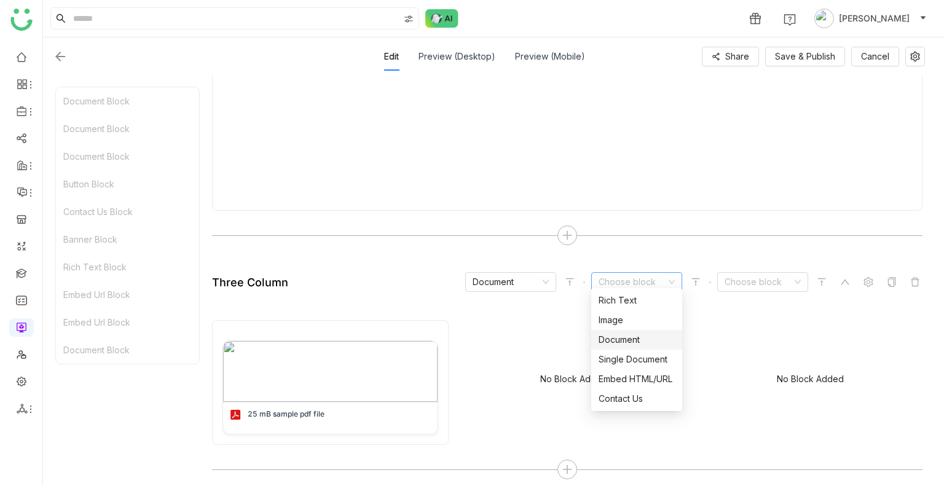
click at [625, 333] on div "Document" at bounding box center [636, 340] width 76 height 14
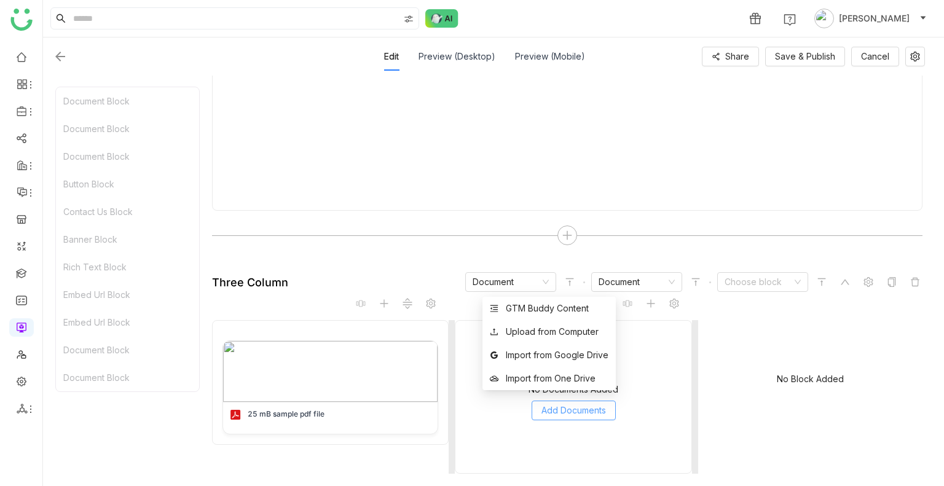
click at [573, 404] on span "Add Documents" at bounding box center [573, 411] width 65 height 14
click at [548, 361] on div "Import from Google Drive" at bounding box center [557, 355] width 103 height 14
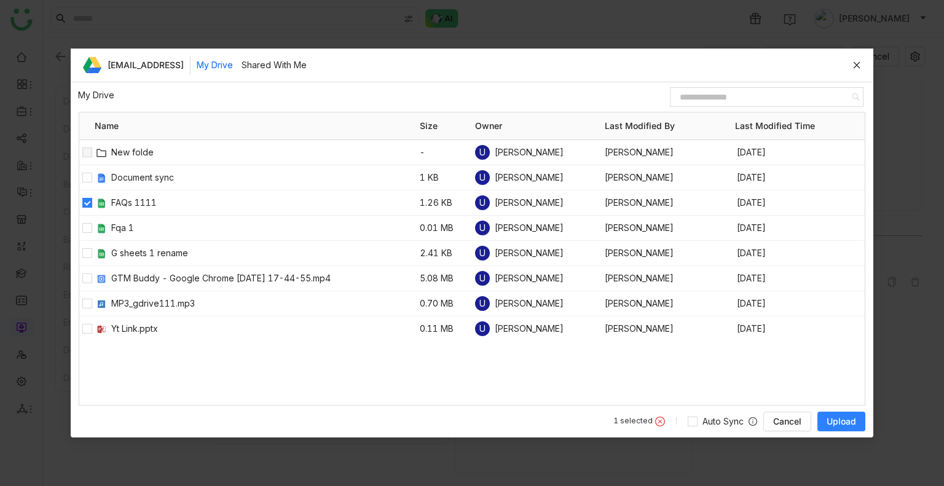
click at [829, 416] on span "Upload" at bounding box center [840, 421] width 29 height 12
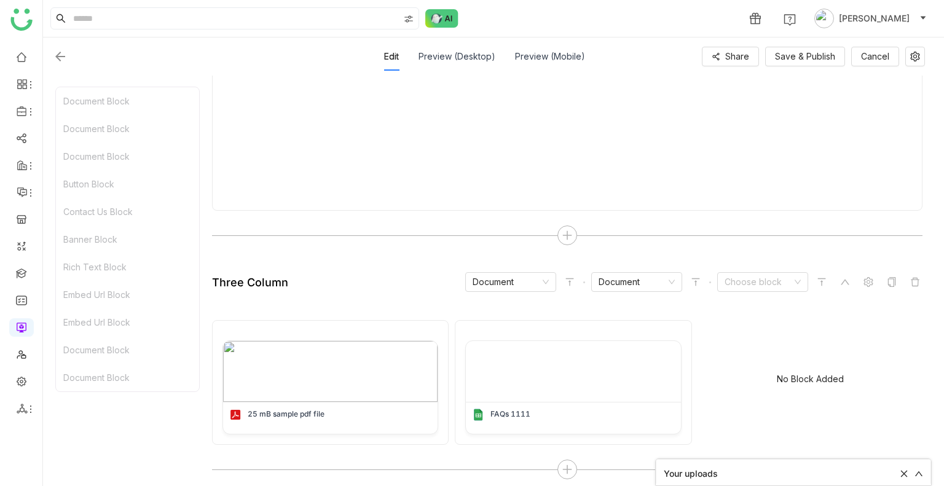
scroll to position [2644, 0]
click at [565, 377] on img at bounding box center [573, 370] width 214 height 61
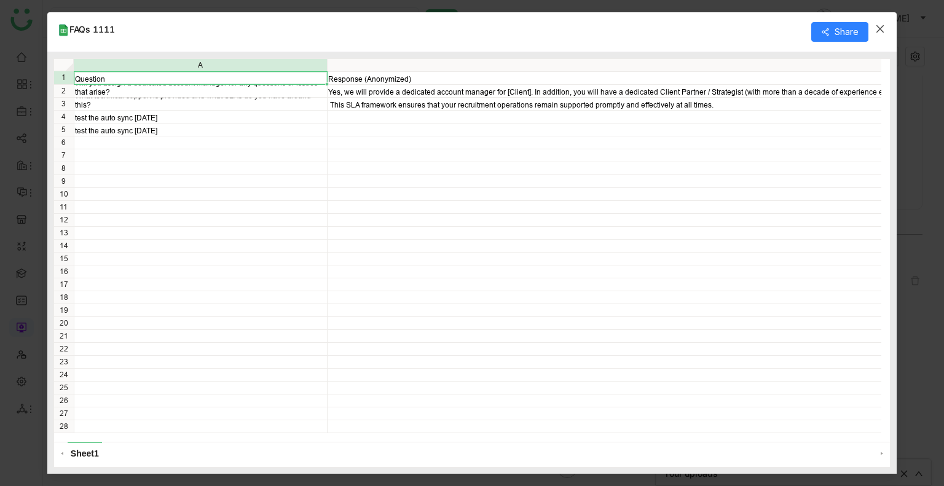
click at [881, 32] on icon "Close" at bounding box center [880, 29] width 10 height 10
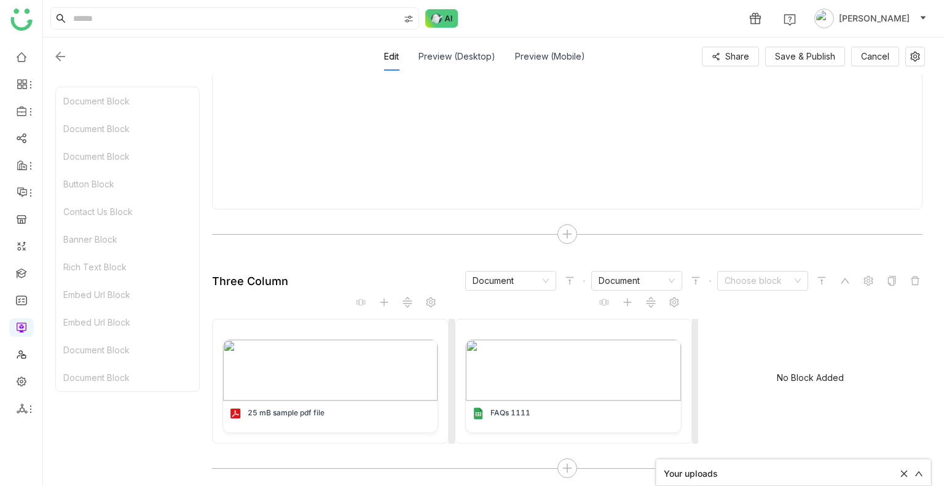
click at [792, 372] on div "No Block Added" at bounding box center [810, 377] width 67 height 10
click at [749, 279] on input at bounding box center [758, 281] width 68 height 18
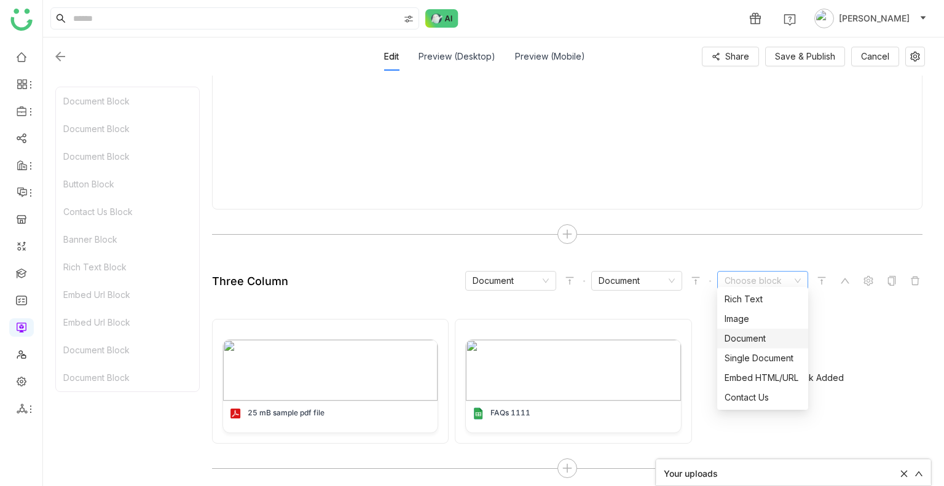
click at [757, 345] on nz-option-item "Document" at bounding box center [762, 339] width 91 height 20
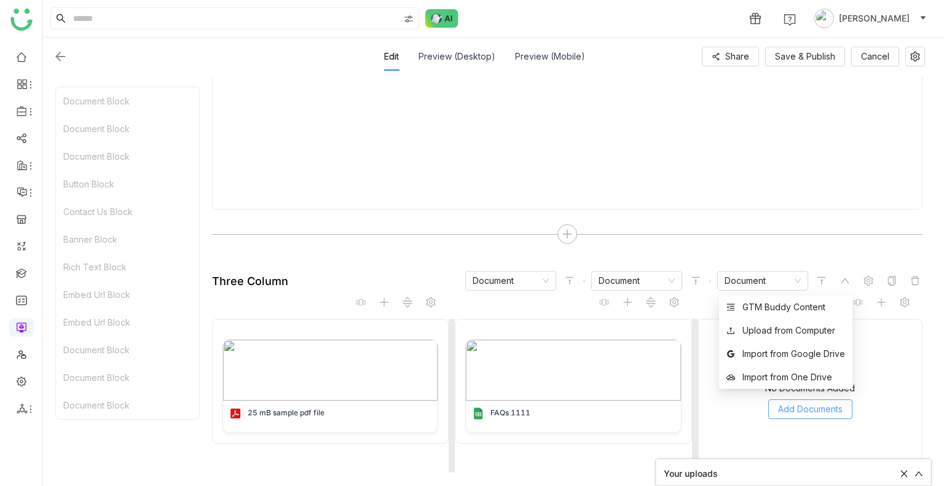
click at [800, 399] on button "Add Documents" at bounding box center [810, 409] width 84 height 20
click at [781, 372] on div "Import from One Drive" at bounding box center [787, 377] width 90 height 14
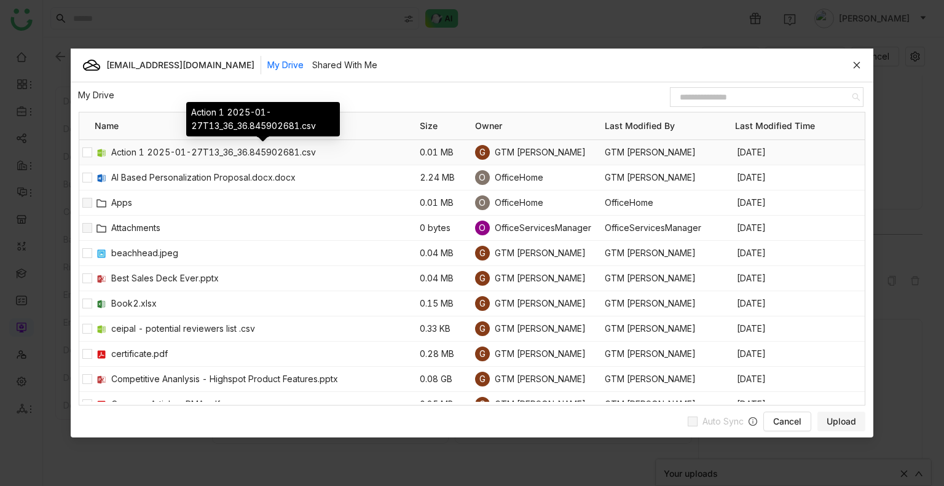
click at [131, 146] on span "Action 1 2025-01-27T13_36_36.845902681.csv" at bounding box center [265, 153] width 308 height 14
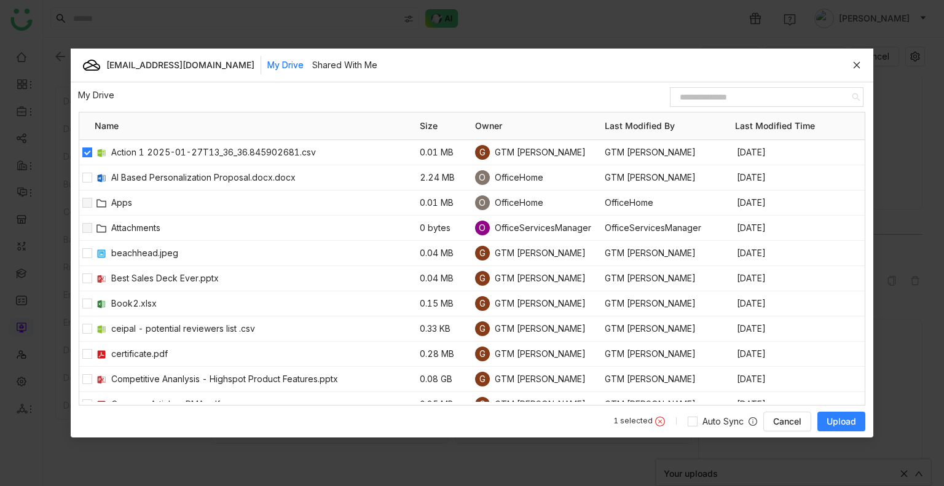
click at [839, 424] on span "Upload" at bounding box center [840, 421] width 29 height 12
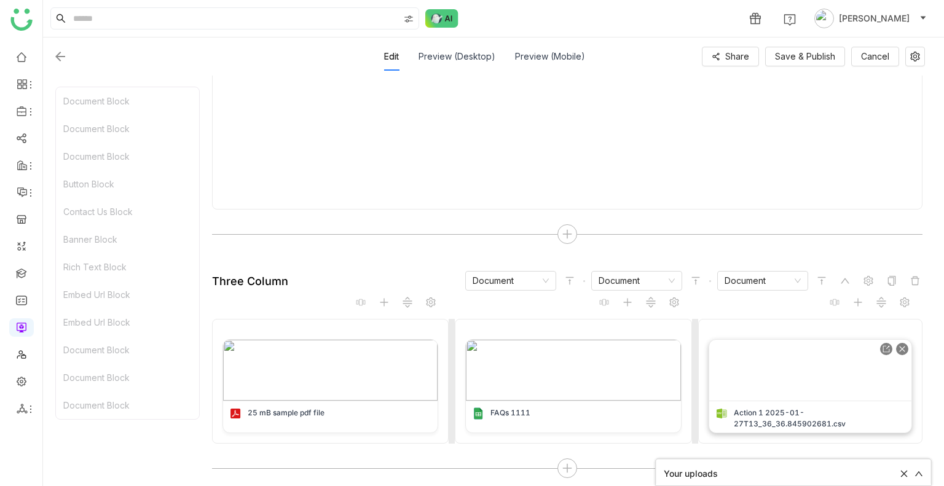
click at [783, 381] on img at bounding box center [810, 370] width 202 height 61
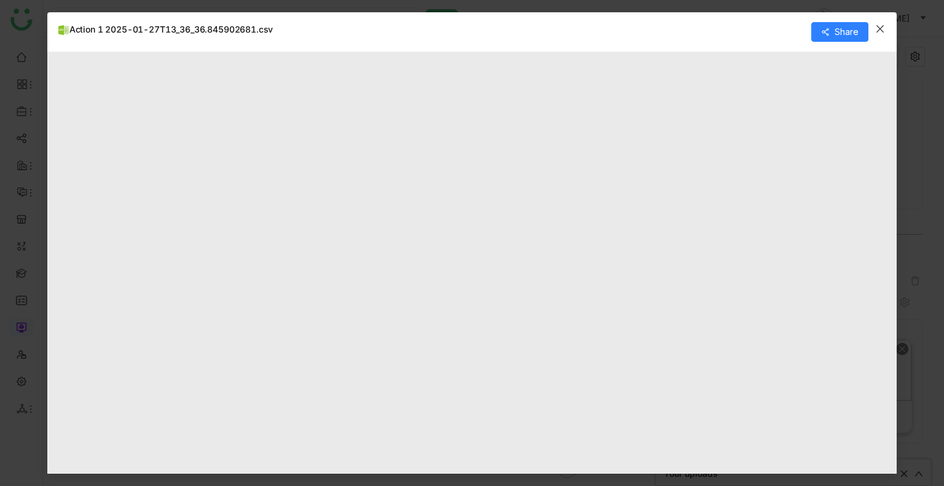
type input "*"
click at [875, 28] on icon "Close" at bounding box center [880, 29] width 10 height 10
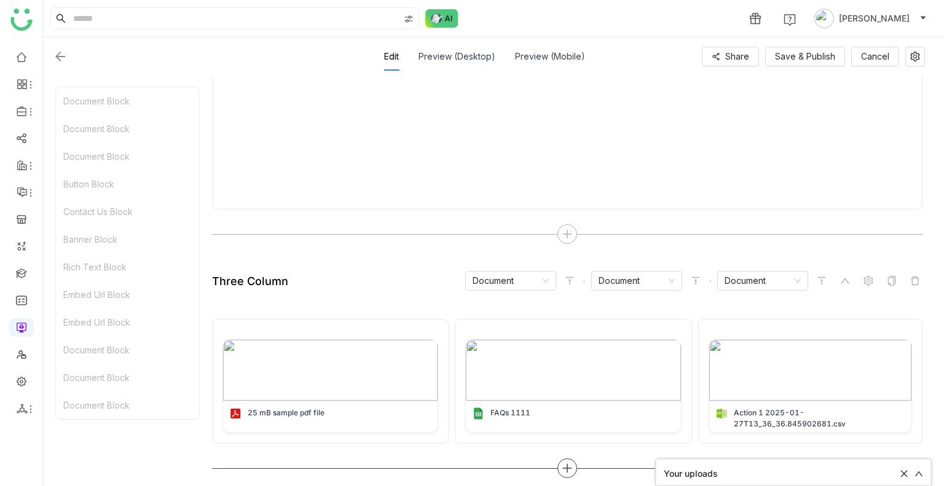
click at [564, 466] on icon at bounding box center [567, 468] width 11 height 11
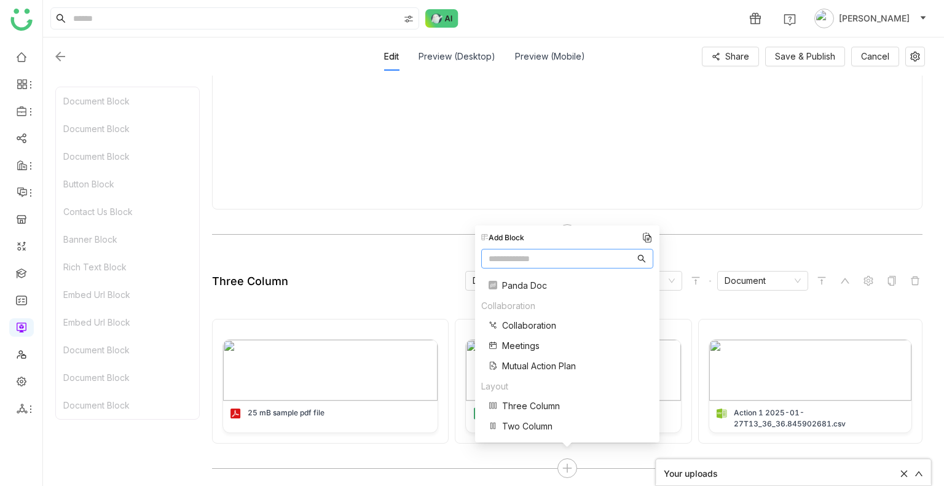
scroll to position [245, 0]
click at [525, 427] on span "Two Column" at bounding box center [527, 424] width 50 height 13
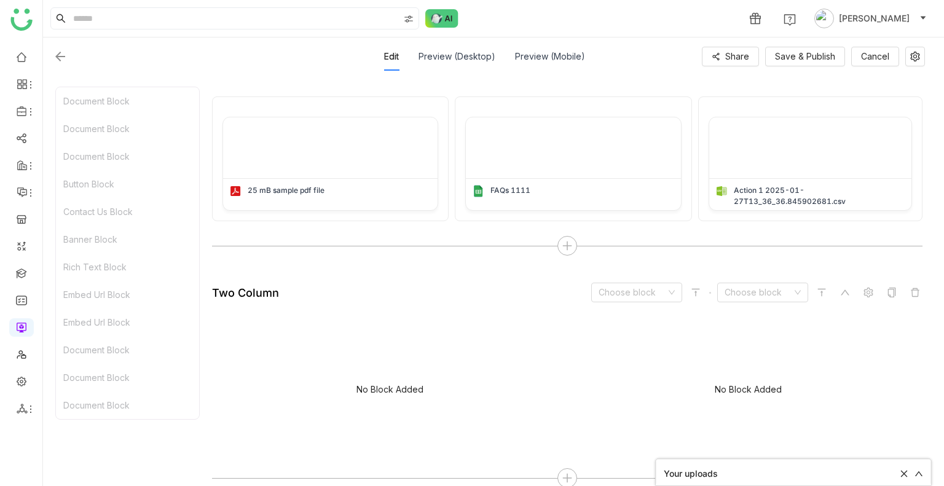
scroll to position [2876, 0]
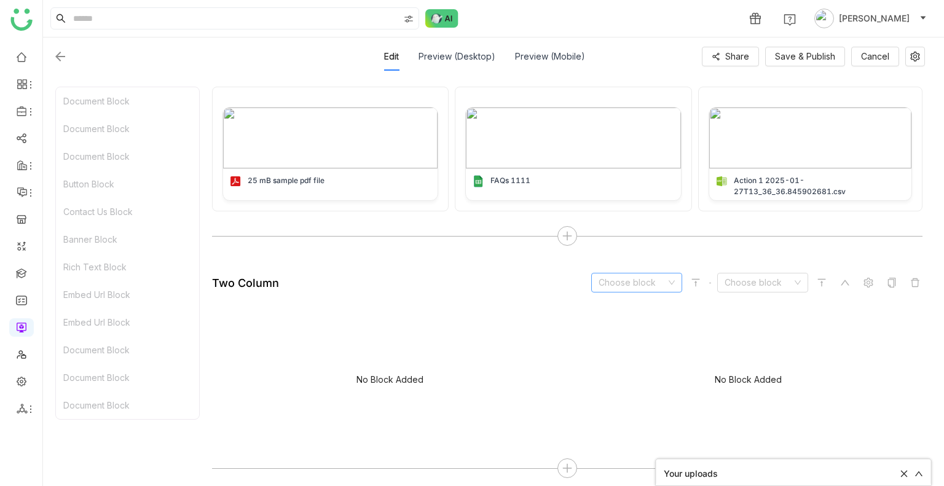
click at [608, 278] on input at bounding box center [632, 282] width 68 height 18
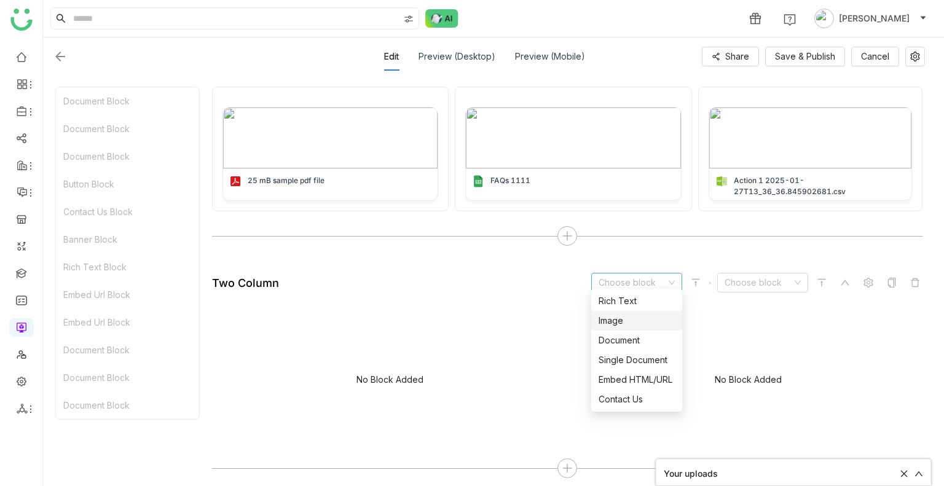
click at [609, 320] on div "Image" at bounding box center [636, 321] width 76 height 14
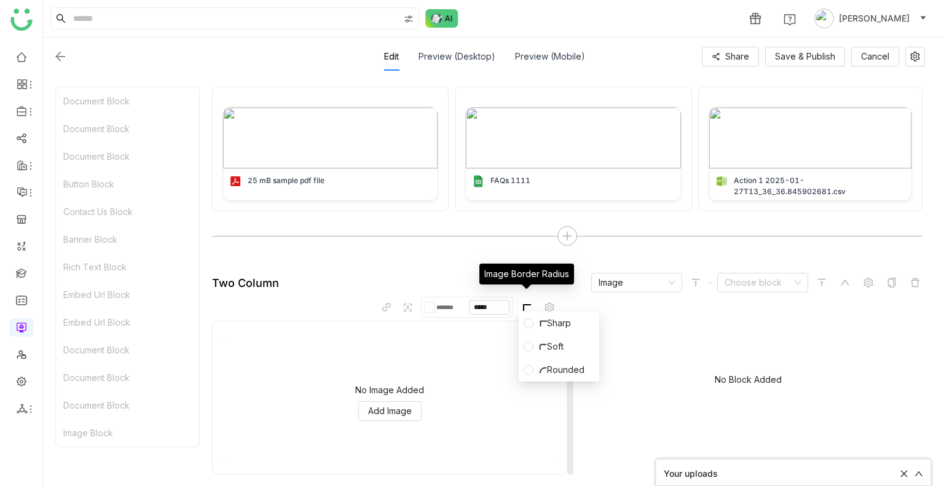
click at [528, 302] on icon at bounding box center [526, 307] width 10 height 10
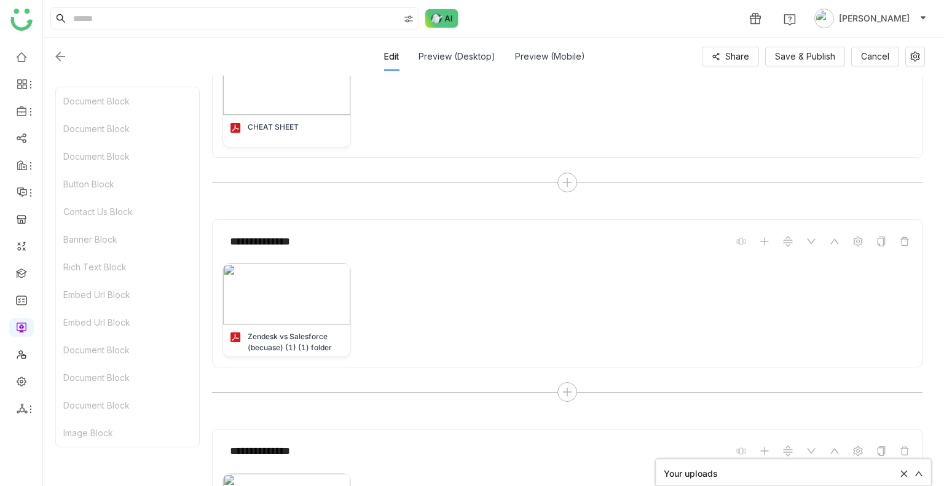
scroll to position [0, 0]
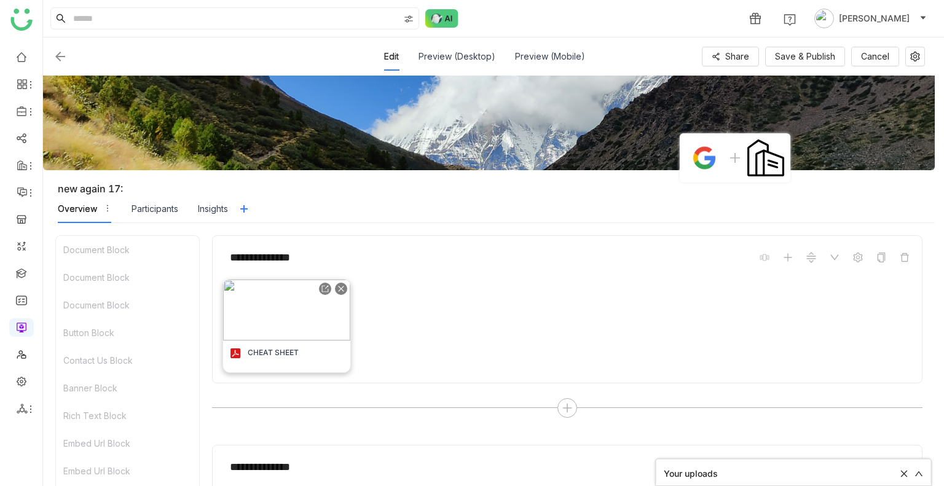
click at [249, 313] on img at bounding box center [286, 310] width 127 height 61
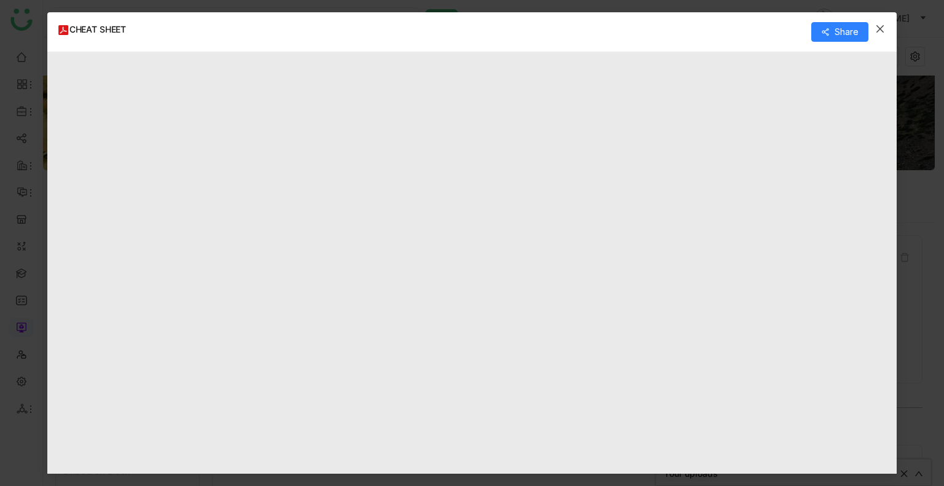
click at [875, 31] on icon "Close" at bounding box center [880, 29] width 10 height 10
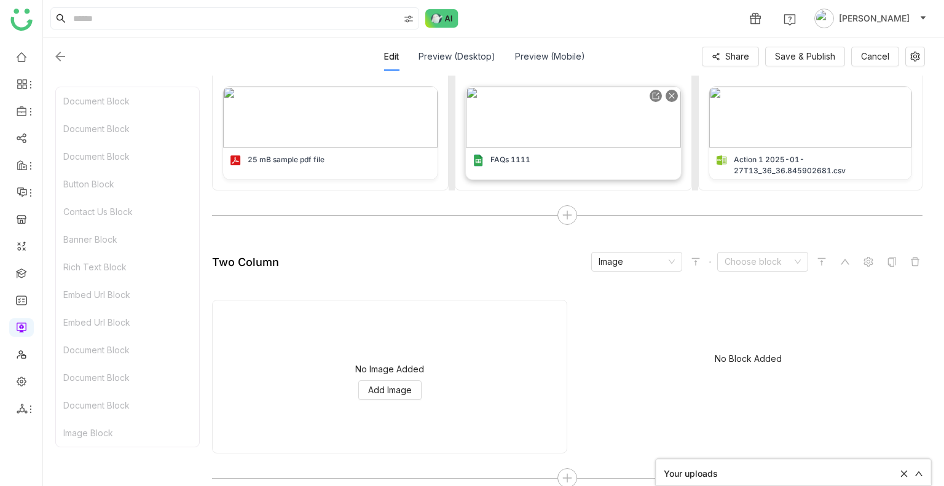
scroll to position [2907, 0]
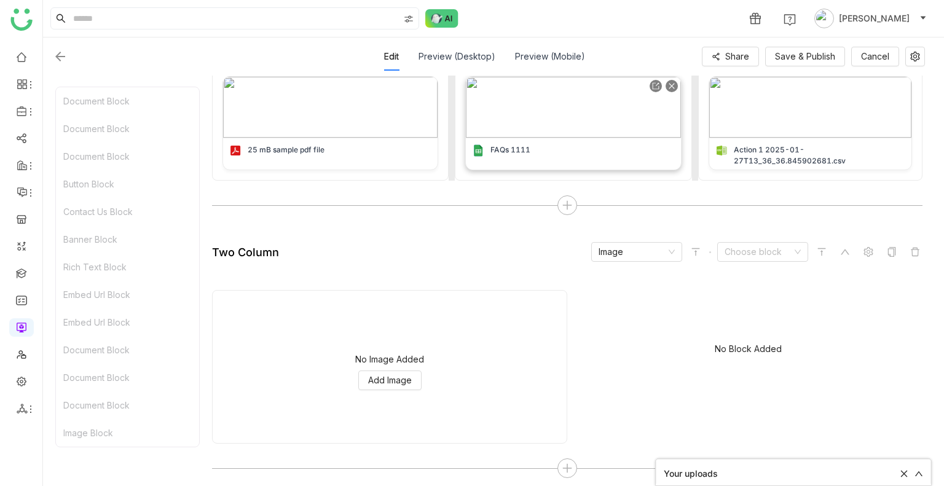
click at [555, 103] on img at bounding box center [573, 107] width 214 height 61
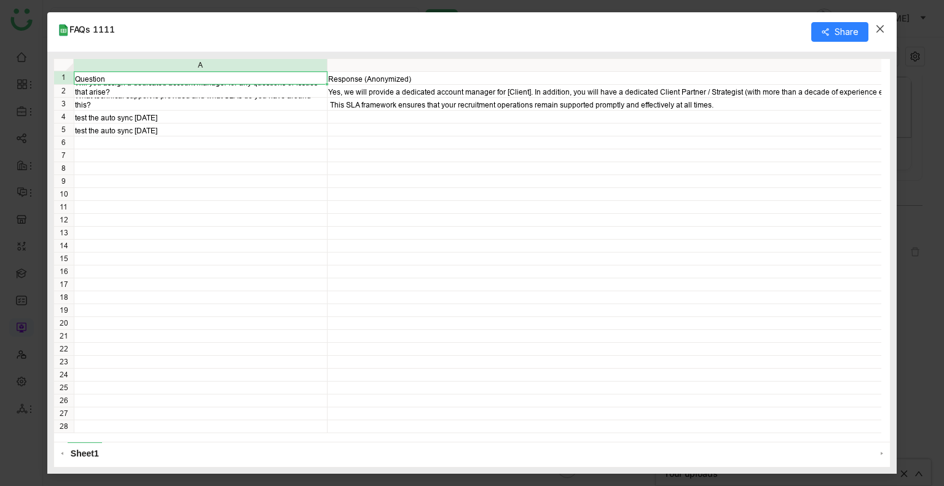
click at [880, 28] on icon "Close" at bounding box center [879, 28] width 7 height 7
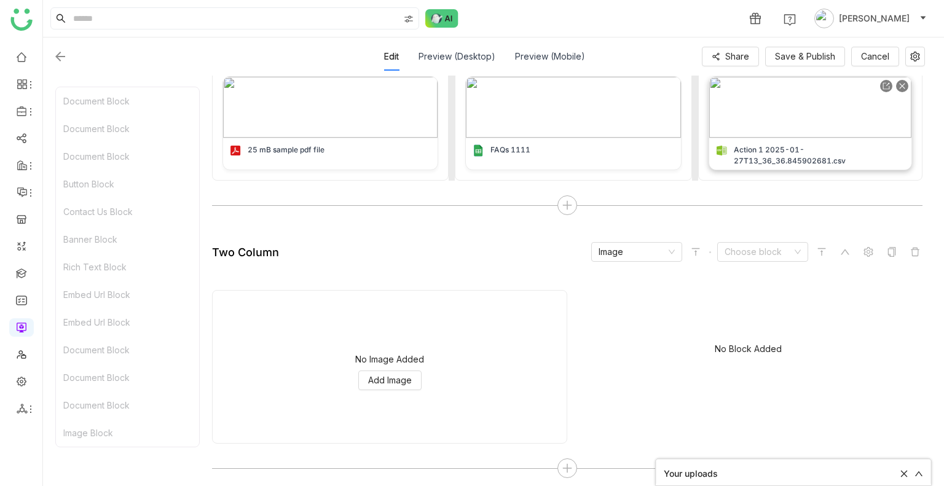
click at [791, 118] on img at bounding box center [810, 107] width 202 height 61
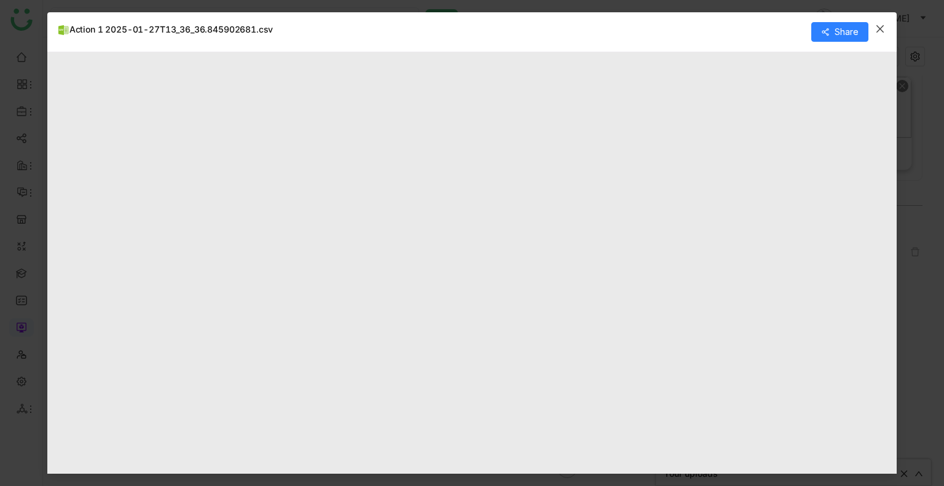
type input "*"
click at [880, 34] on span "Close" at bounding box center [879, 28] width 33 height 33
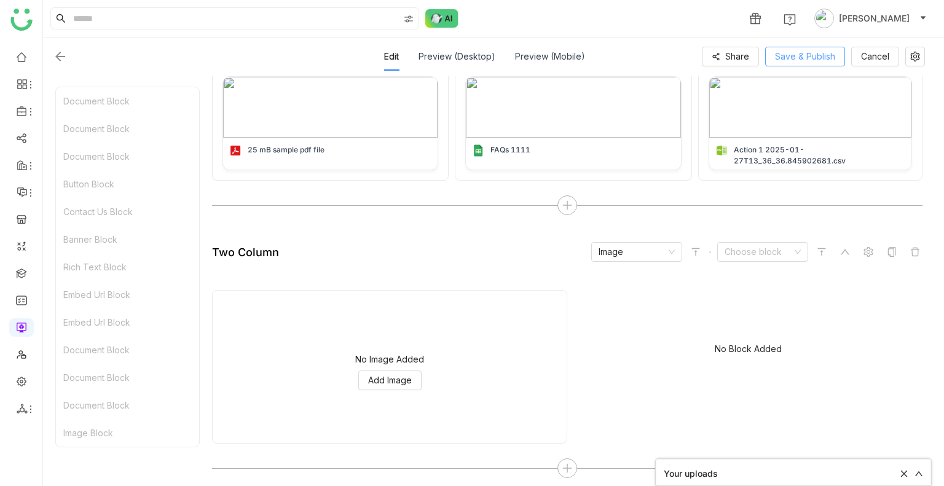
click at [806, 65] on button "Save & Publish" at bounding box center [805, 57] width 80 height 20
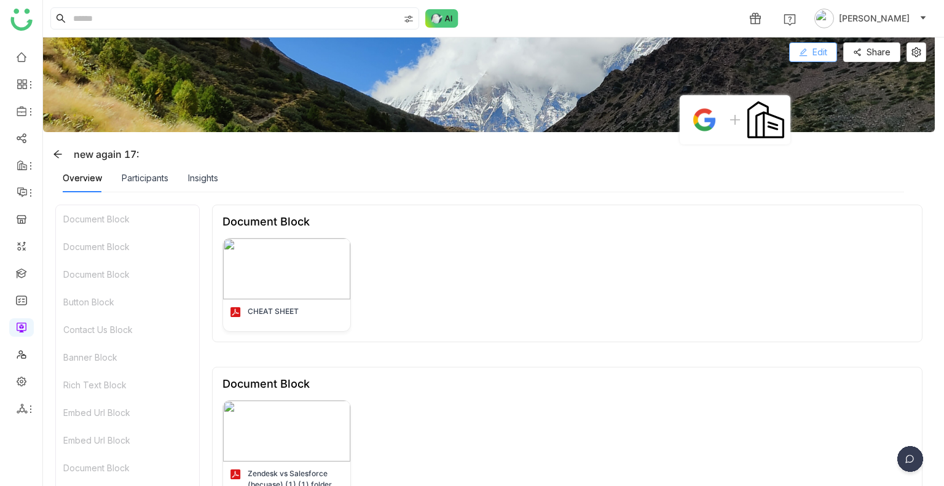
click at [804, 50] on icon at bounding box center [803, 53] width 8 height 8
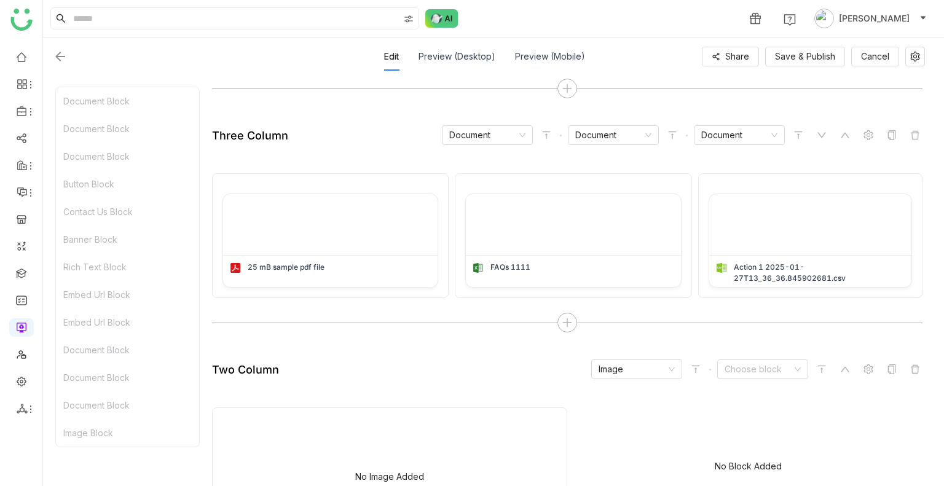
scroll to position [2932, 0]
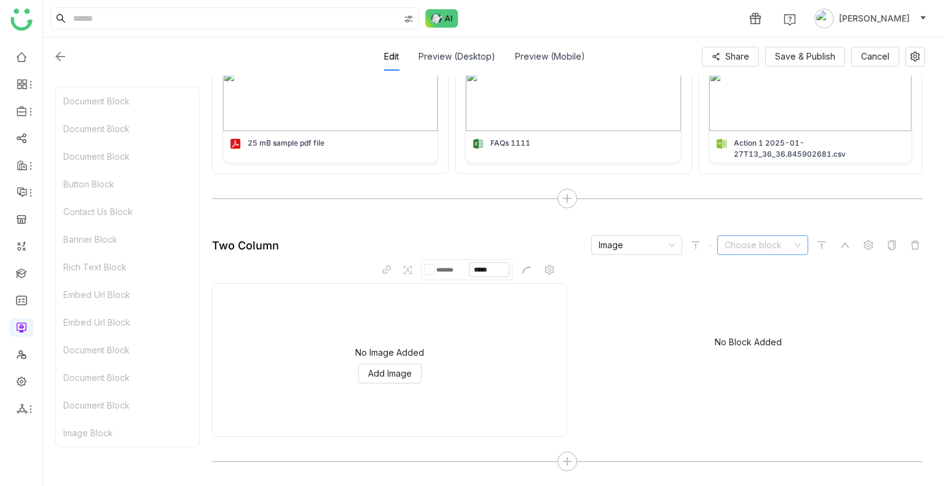
click at [765, 249] on input at bounding box center [758, 245] width 68 height 18
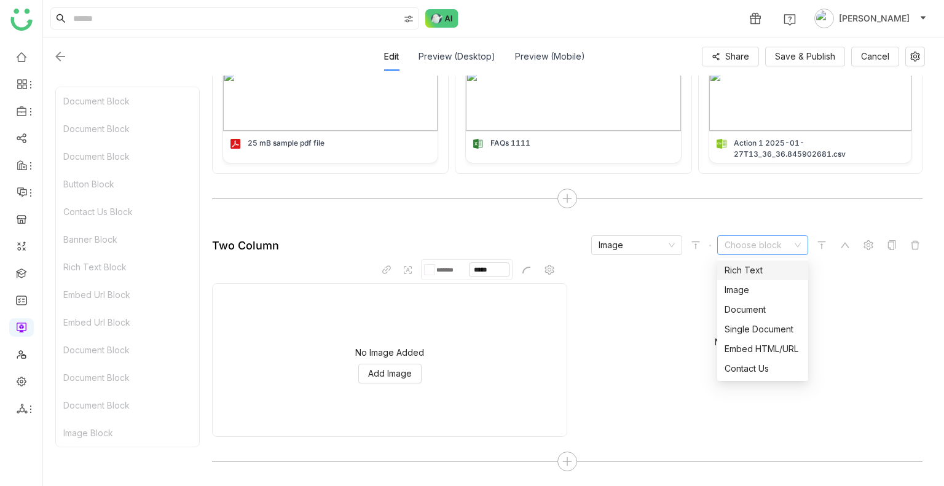
click at [765, 249] on input at bounding box center [758, 245] width 68 height 18
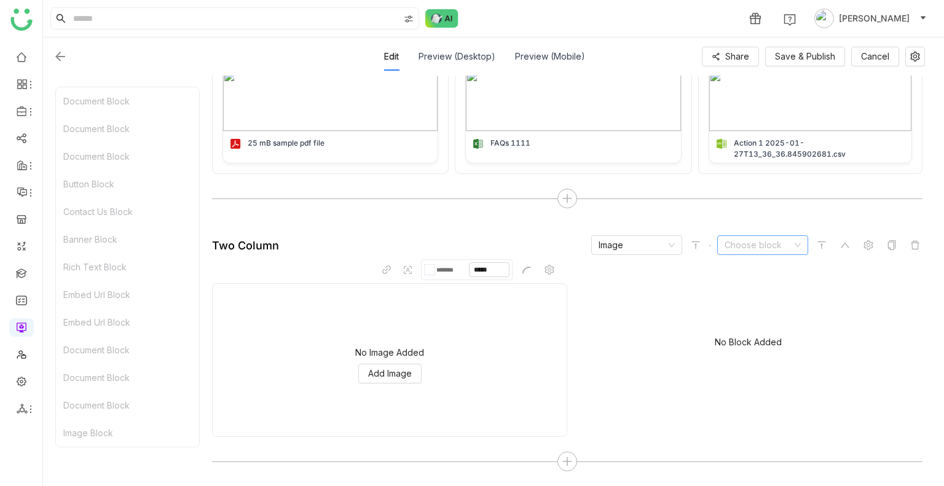
click at [745, 248] on input at bounding box center [758, 245] width 68 height 18
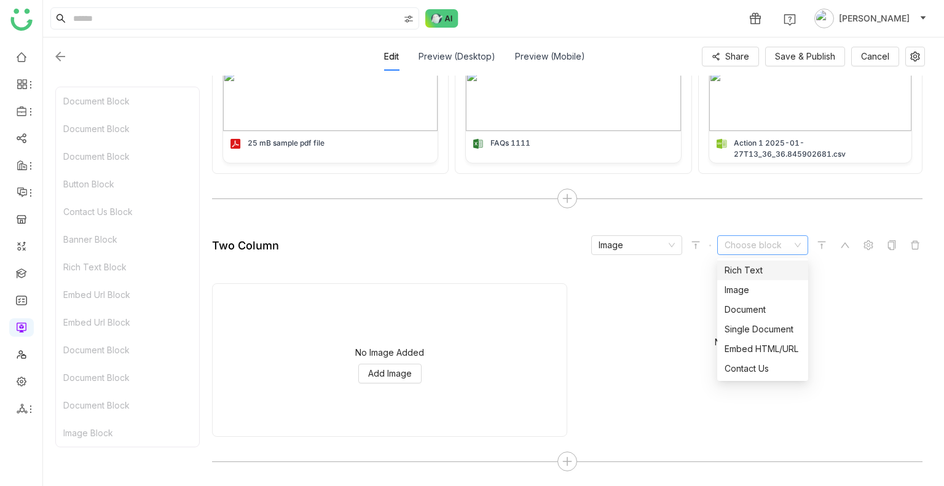
click at [742, 264] on div "Rich Text" at bounding box center [762, 271] width 76 height 14
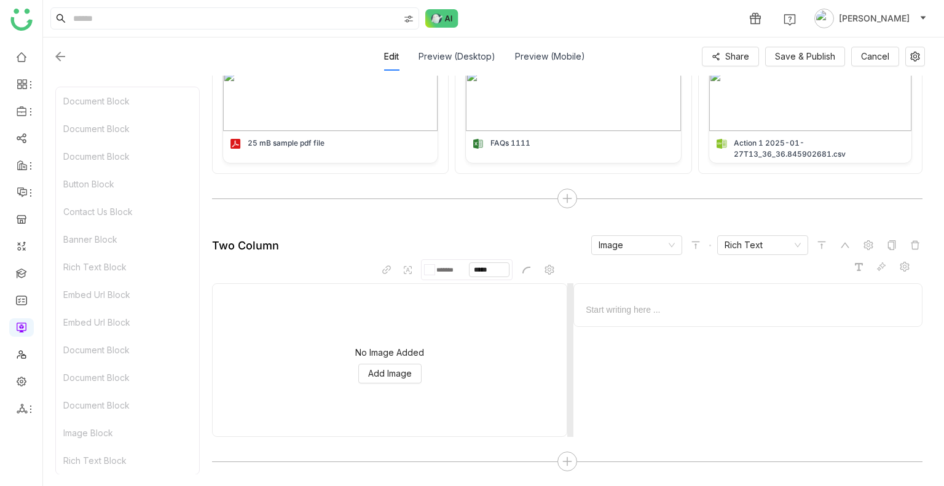
click at [646, 309] on div at bounding box center [748, 309] width 328 height 13
click at [850, 270] on gtmb-native-column-block "Upload Image ******* ***** No Image Added Add Image Start writing here ..." at bounding box center [567, 351] width 710 height 172
click at [857, 267] on icon at bounding box center [859, 267] width 8 height 8
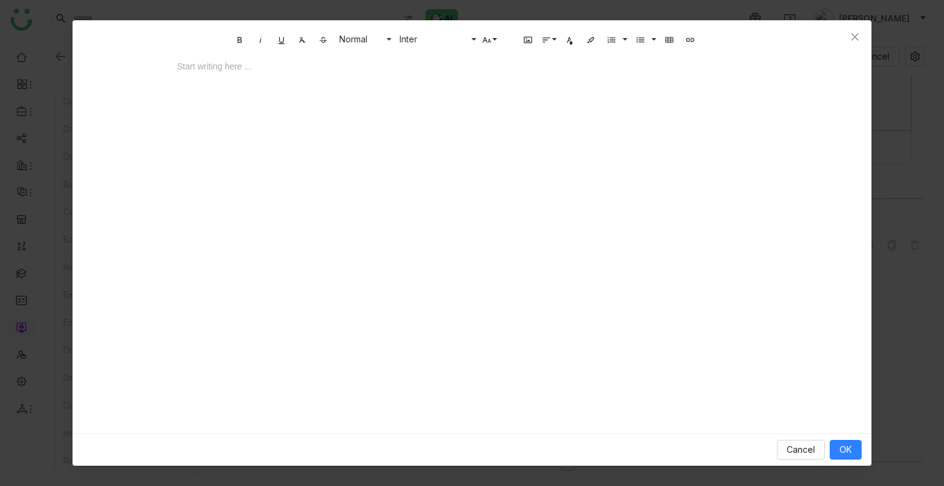
drag, startPoint x: 214, startPoint y: 76, endPoint x: 188, endPoint y: 63, distance: 29.7
click at [188, 63] on div at bounding box center [472, 66] width 590 height 13
click at [692, 41] on icon "button" at bounding box center [690, 40] width 10 height 10
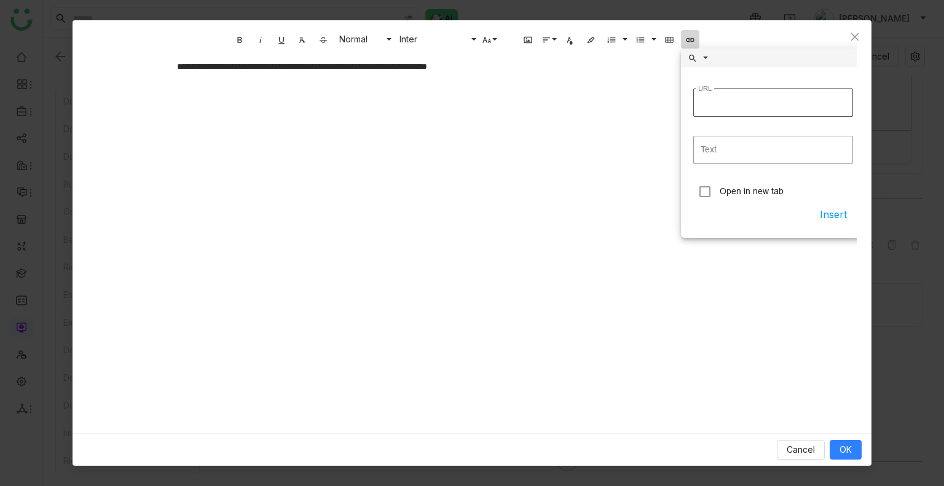
click at [718, 105] on input "URL" at bounding box center [773, 102] width 160 height 28
click at [544, 149] on div "**********" at bounding box center [472, 174] width 614 height 246
click at [791, 397] on div "**********" at bounding box center [471, 226] width 799 height 413
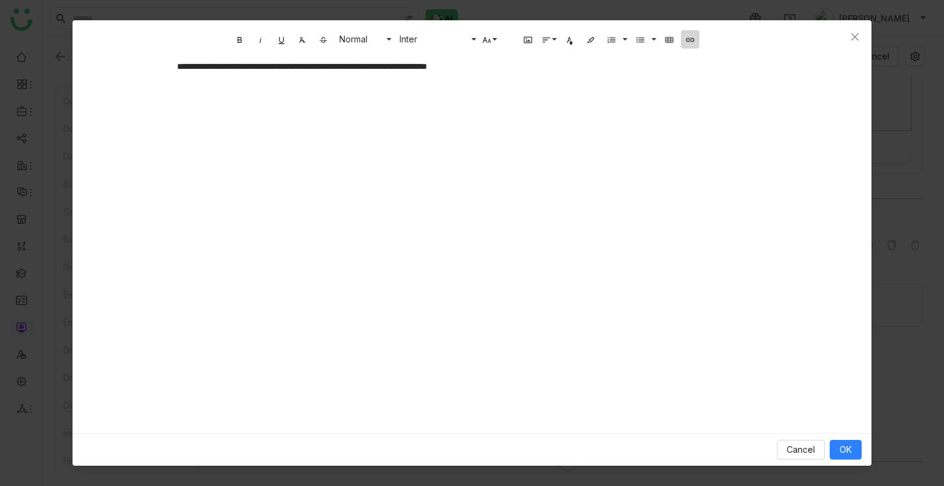
click at [695, 38] on button "Insert Link" at bounding box center [690, 39] width 18 height 18
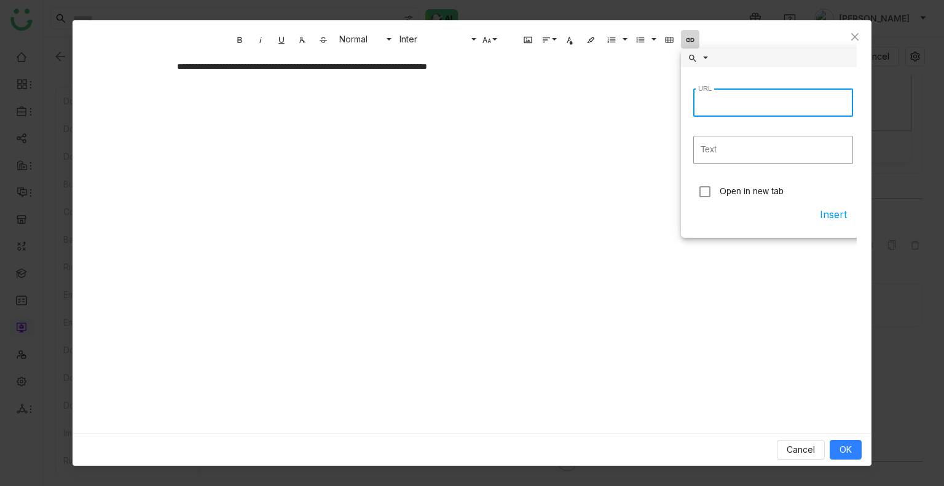
click at [695, 38] on button "Insert Link" at bounding box center [690, 39] width 18 height 18
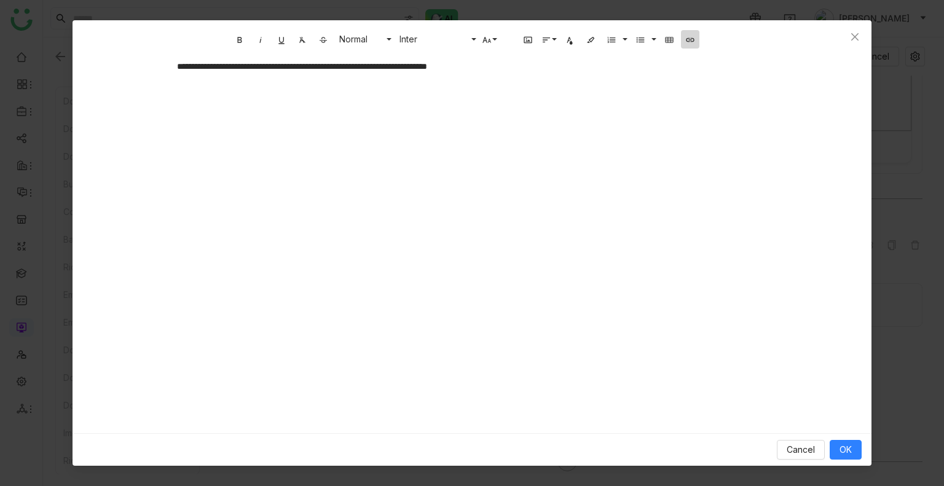
click at [695, 38] on button "Insert Link" at bounding box center [690, 39] width 18 height 18
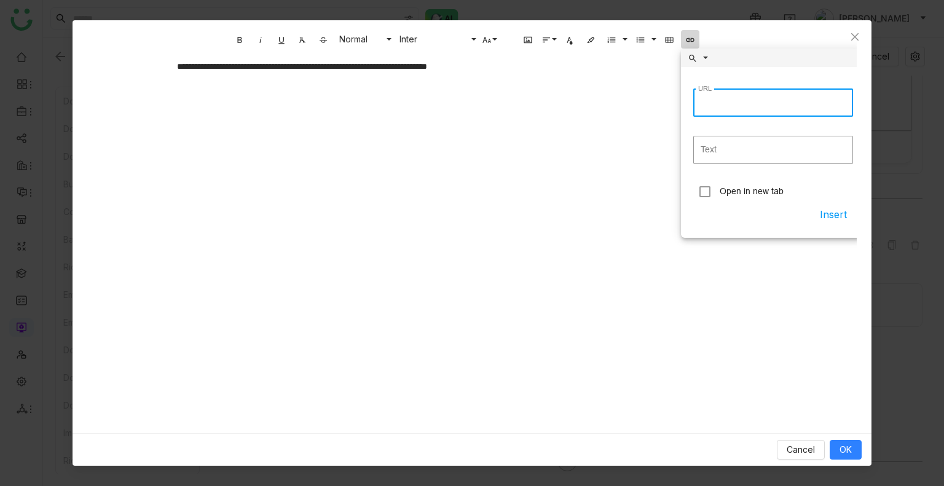
click at [730, 100] on input "URL" at bounding box center [773, 102] width 160 height 28
type input "**********"
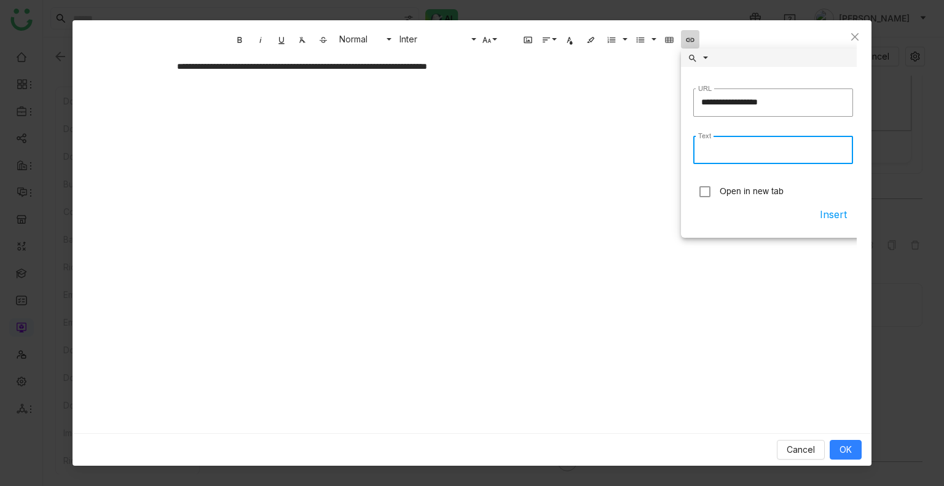
click at [730, 154] on input "Text" at bounding box center [773, 150] width 160 height 28
type input "******"
click at [842, 215] on button "Insert" at bounding box center [832, 214] width 39 height 22
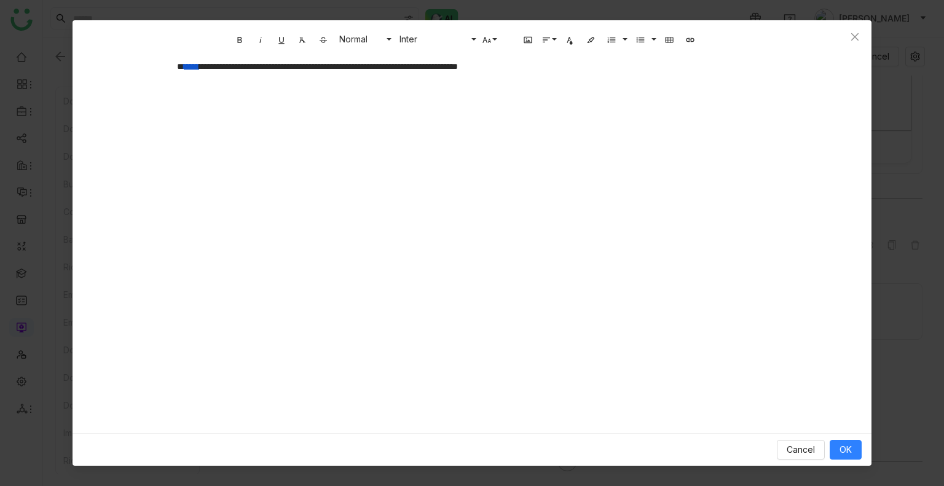
click at [374, 208] on div "**********" at bounding box center [472, 174] width 614 height 246
click at [206, 65] on div "**********" at bounding box center [472, 66] width 590 height 13
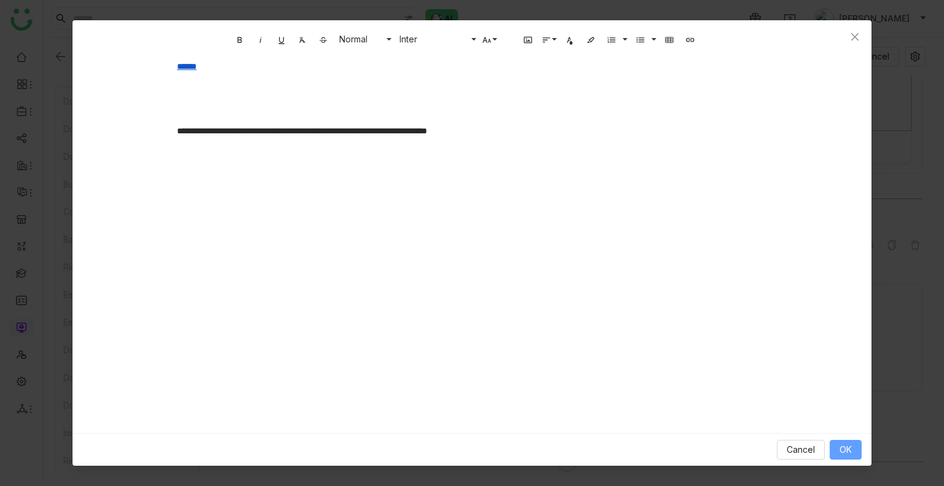
click at [851, 450] on span "OK" at bounding box center [845, 450] width 12 height 14
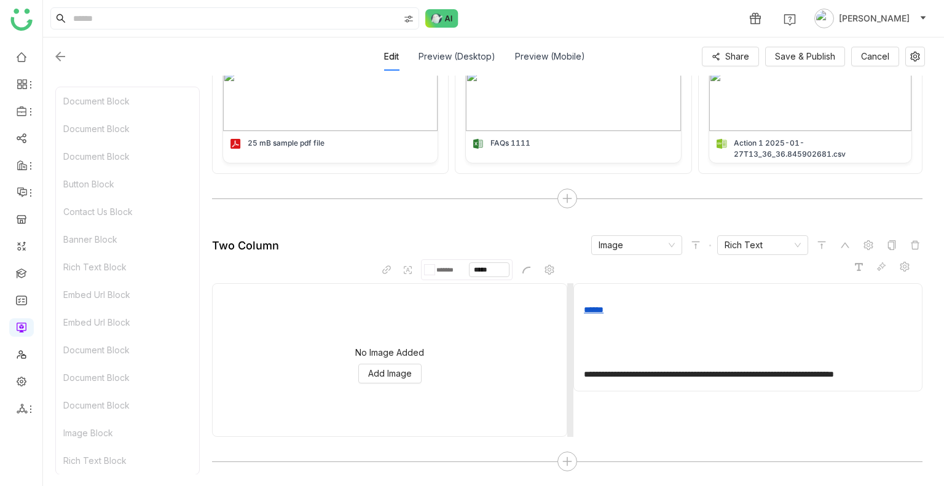
click at [599, 307] on link "******" at bounding box center [594, 309] width 20 height 9
click at [586, 343] on icon "button" at bounding box center [581, 339] width 15 height 15
click at [595, 361] on link "Green" at bounding box center [597, 363] width 50 height 18
click at [584, 335] on icon "button" at bounding box center [581, 339] width 15 height 15
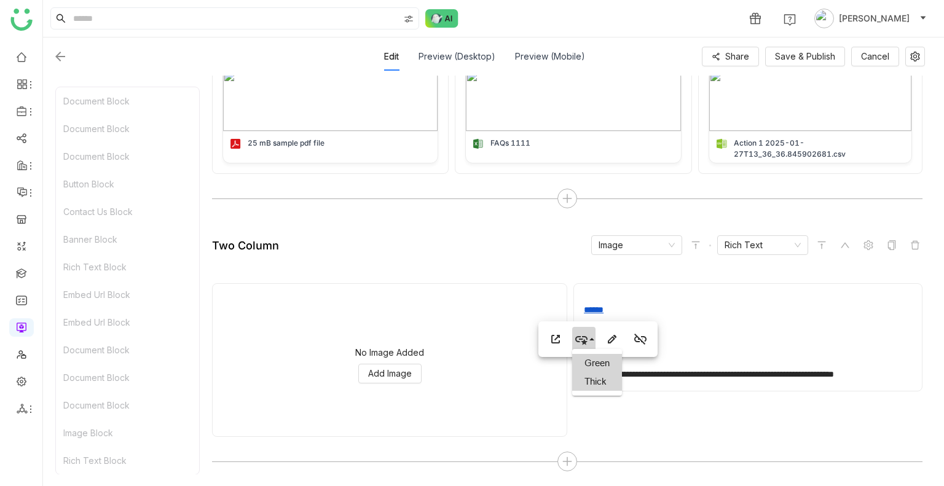
click at [599, 373] on link "Thick" at bounding box center [597, 381] width 50 height 18
click at [564, 336] on button "Open Link" at bounding box center [555, 339] width 23 height 25
click at [566, 464] on icon at bounding box center [566, 461] width 1 height 9
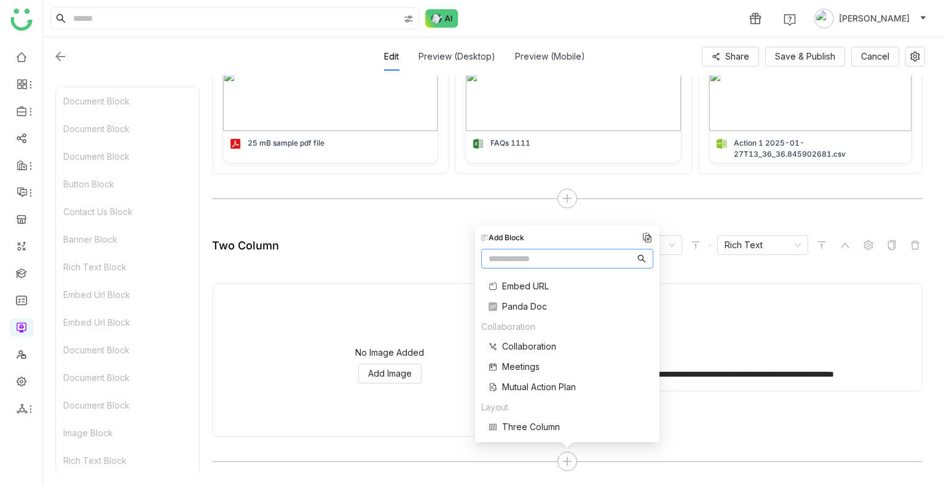
scroll to position [247, 0]
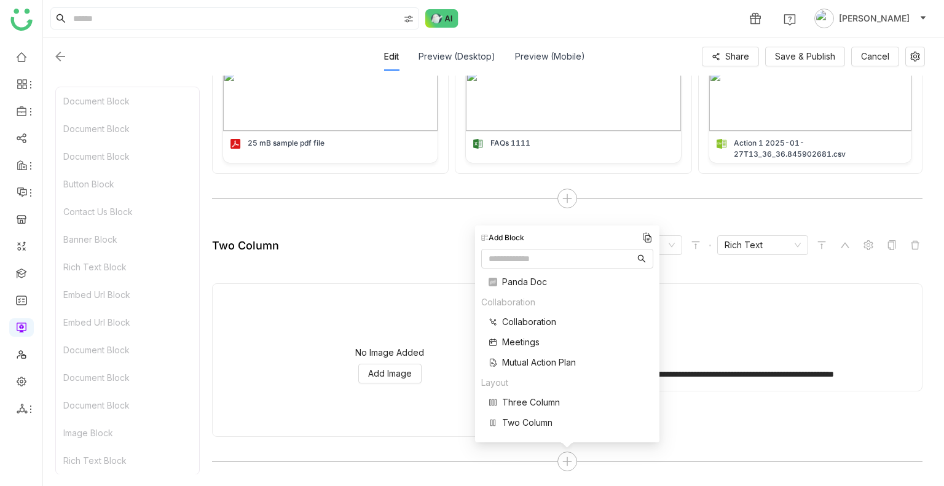
click at [518, 404] on span "Three Column" at bounding box center [531, 402] width 58 height 13
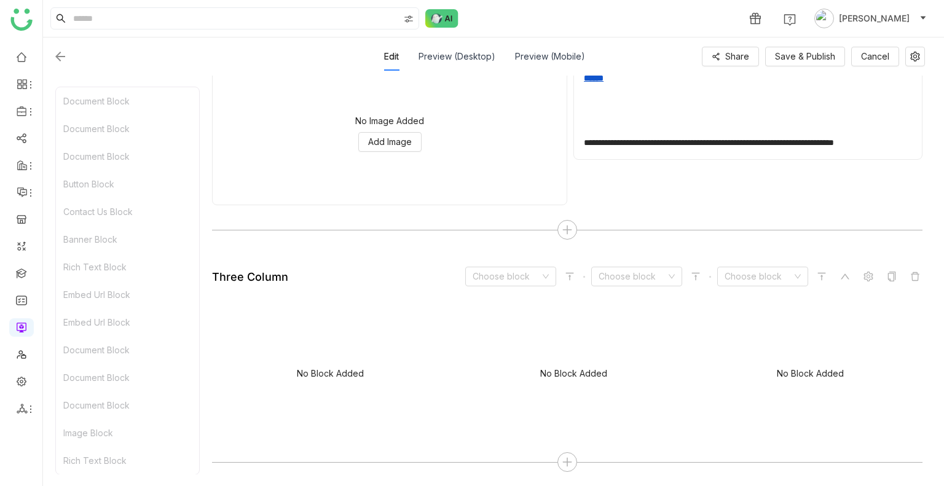
scroll to position [3164, 0]
click at [826, 274] on icon at bounding box center [821, 276] width 10 height 10
click at [741, 281] on input at bounding box center [758, 276] width 68 height 18
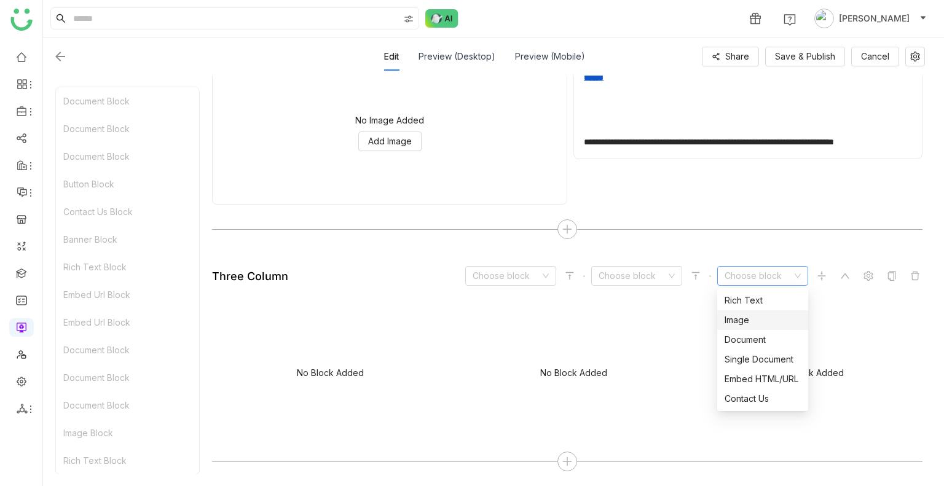
click at [735, 319] on div "Image" at bounding box center [762, 320] width 76 height 14
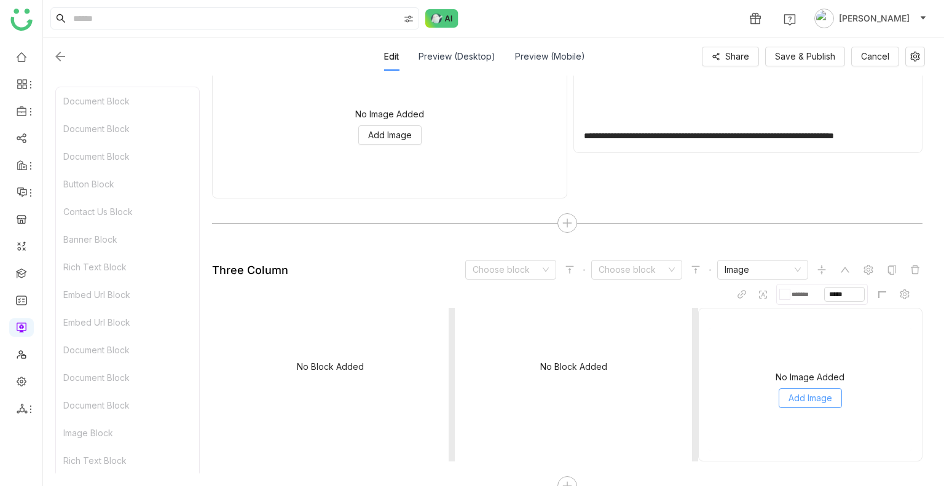
click at [791, 399] on span "Add Image" at bounding box center [810, 398] width 44 height 14
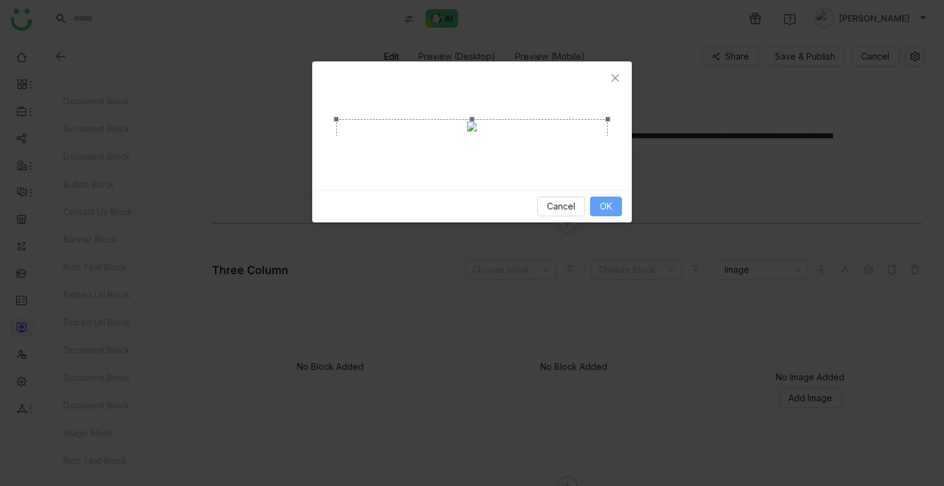
click at [610, 213] on span "OK" at bounding box center [606, 207] width 12 height 14
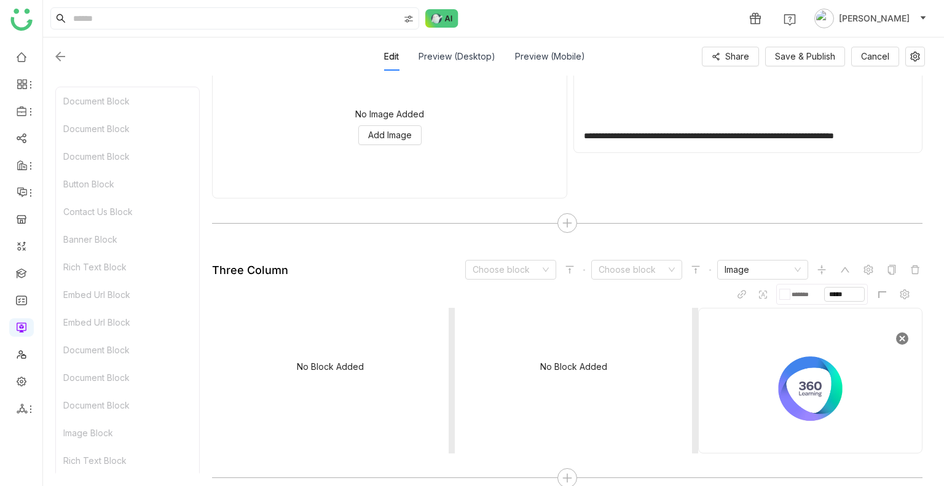
click at [799, 350] on img at bounding box center [809, 385] width 203 height 114
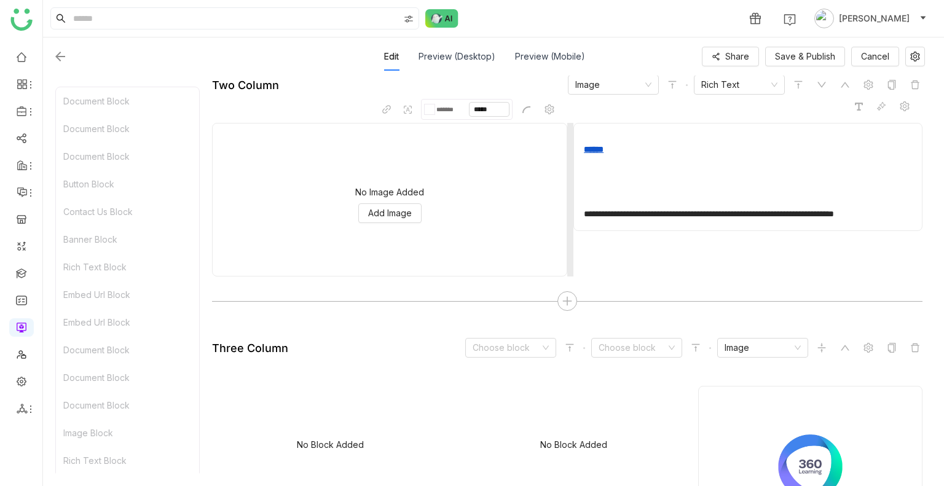
click at [585, 152] on link "******" at bounding box center [594, 149] width 20 height 9
click at [558, 182] on icon "button" at bounding box center [555, 185] width 9 height 9
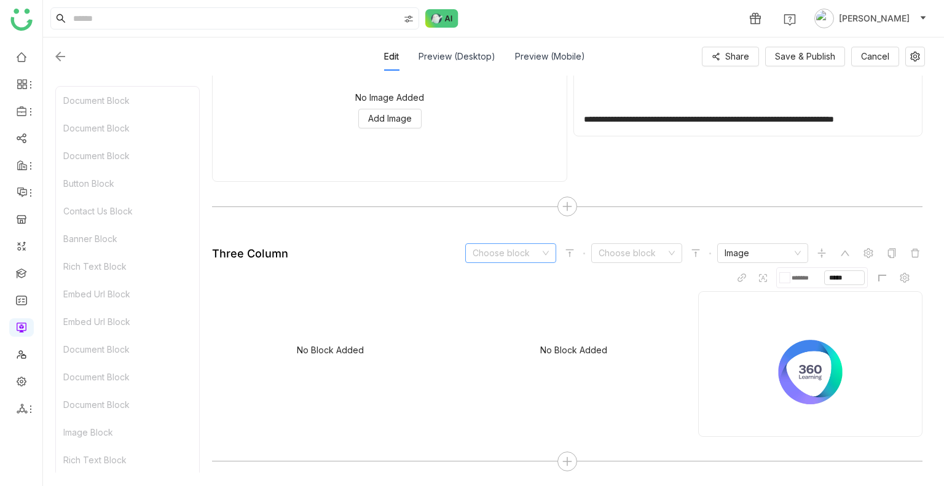
click at [528, 251] on input at bounding box center [506, 253] width 68 height 18
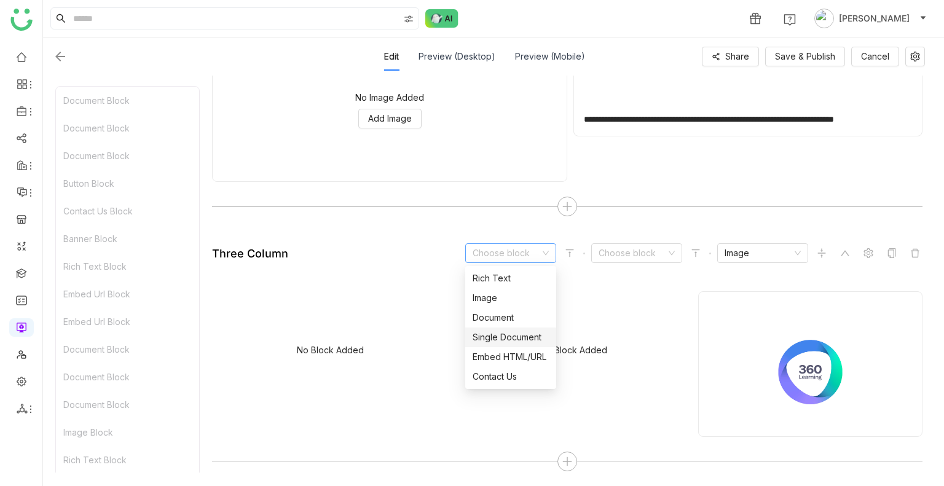
click at [515, 337] on div "Single Document" at bounding box center [510, 338] width 76 height 14
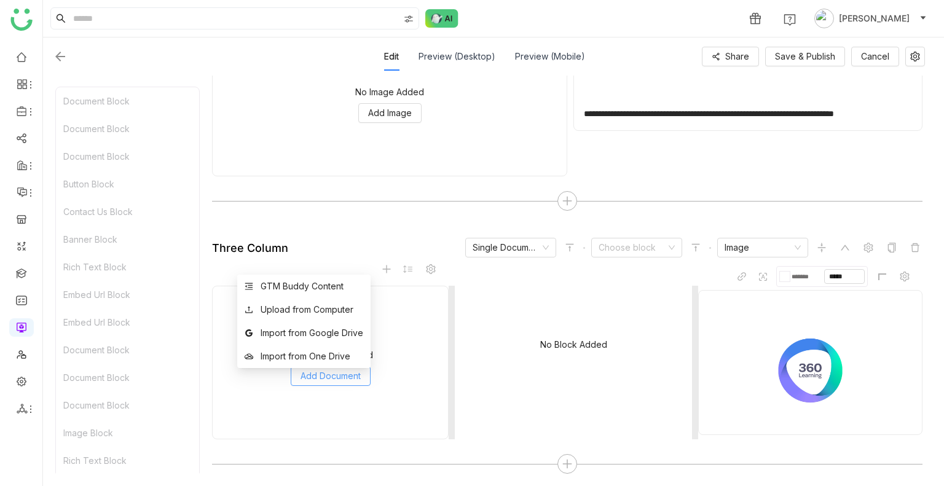
click at [318, 380] on span "Add Document" at bounding box center [330, 376] width 60 height 14
click at [290, 291] on div "GTM Buddy Content" at bounding box center [301, 287] width 83 height 14
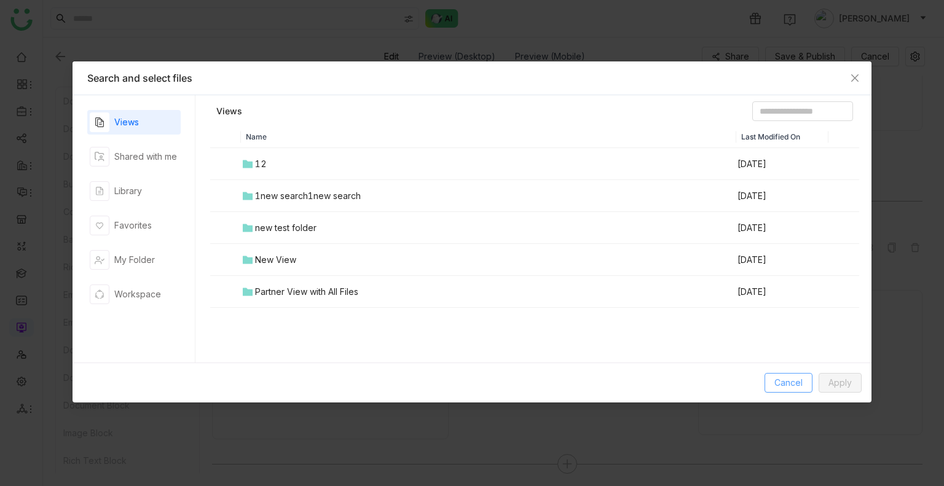
click at [796, 386] on span "Cancel" at bounding box center [788, 383] width 28 height 14
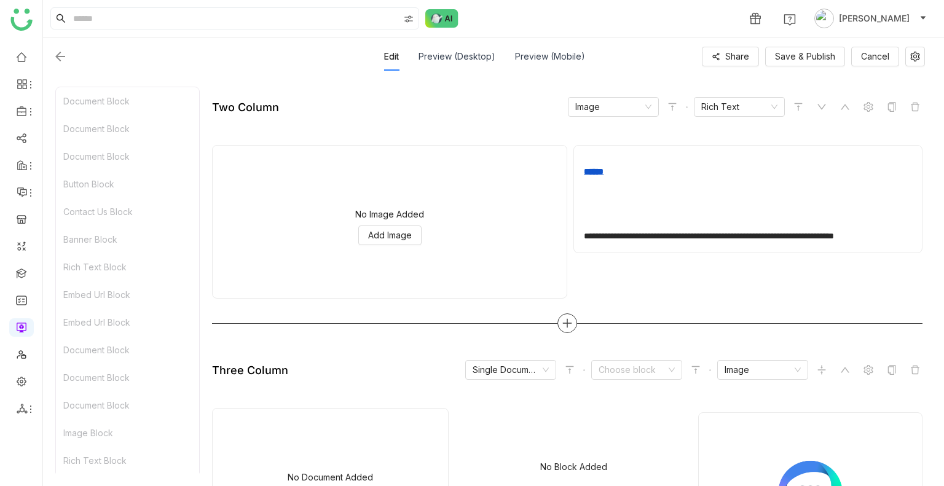
scroll to position [3061, 0]
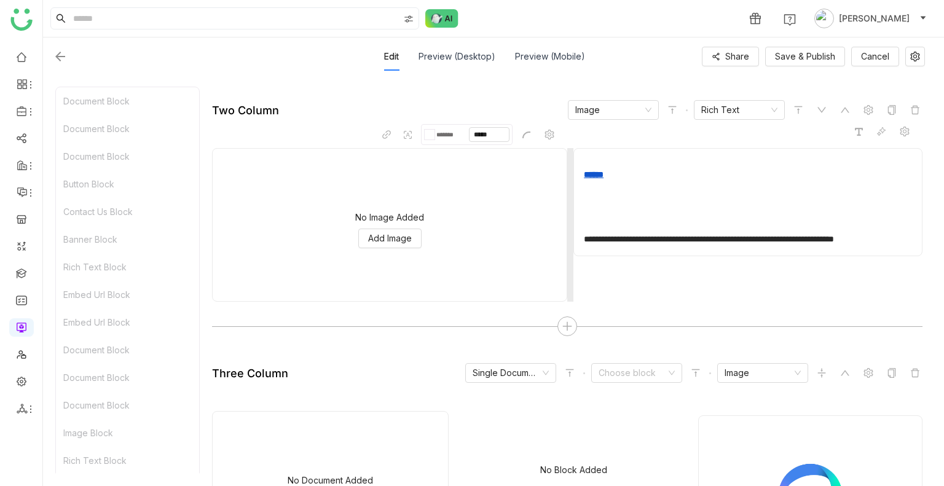
click at [600, 179] on link "******" at bounding box center [594, 174] width 20 height 9
click at [858, 136] on icon at bounding box center [859, 132] width 8 height 8
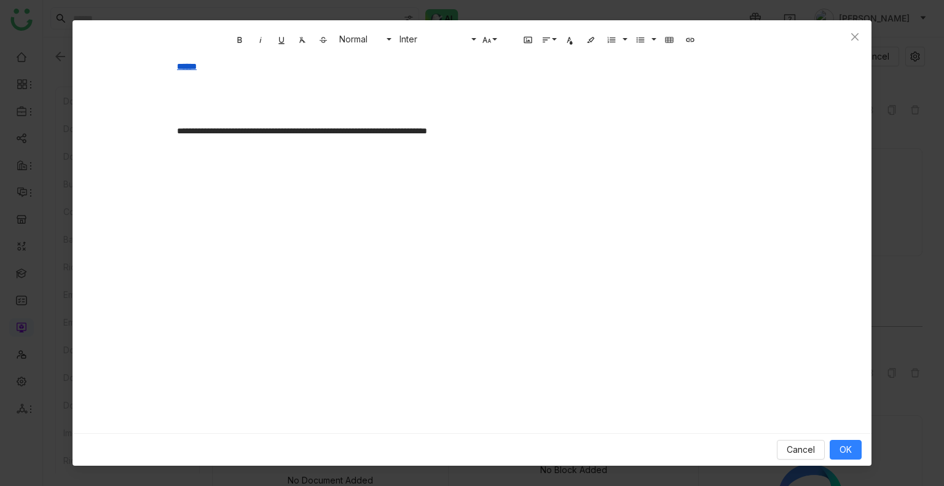
click at [198, 95] on div at bounding box center [472, 92] width 590 height 13
click at [693, 45] on button "Insert Link" at bounding box center [690, 39] width 18 height 18
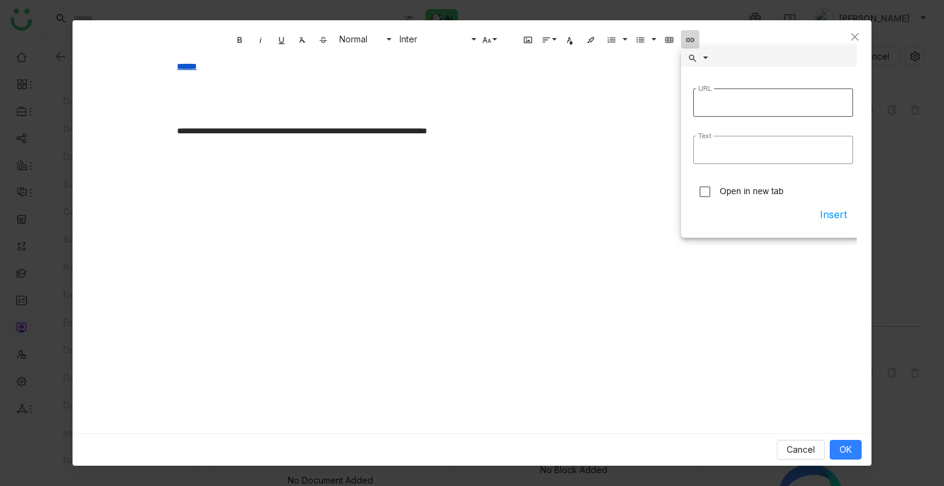
click at [720, 103] on input "URL" at bounding box center [773, 102] width 160 height 28
type input "**********"
click at [717, 153] on input "Text" at bounding box center [773, 150] width 160 height 28
type input "*********"
click at [838, 208] on button "Insert" at bounding box center [832, 214] width 39 height 22
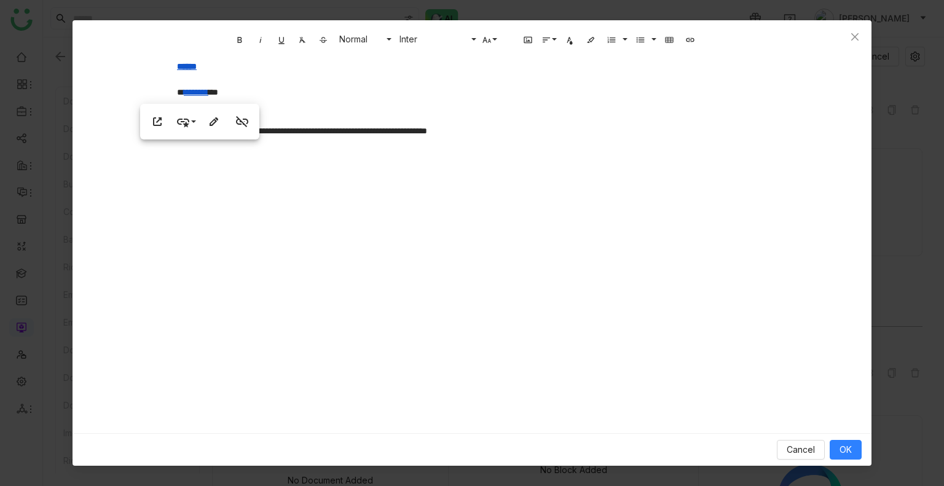
click at [241, 162] on div "**********" at bounding box center [472, 174] width 614 height 246
click at [844, 444] on span "OK" at bounding box center [845, 450] width 12 height 14
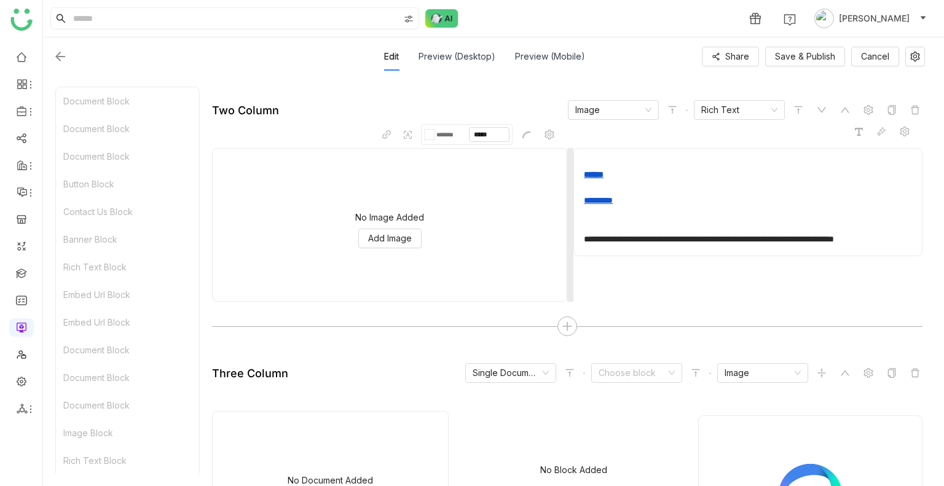
click at [609, 205] on link "*********" at bounding box center [598, 200] width 29 height 9
click at [569, 237] on icon "button" at bounding box center [563, 236] width 15 height 15
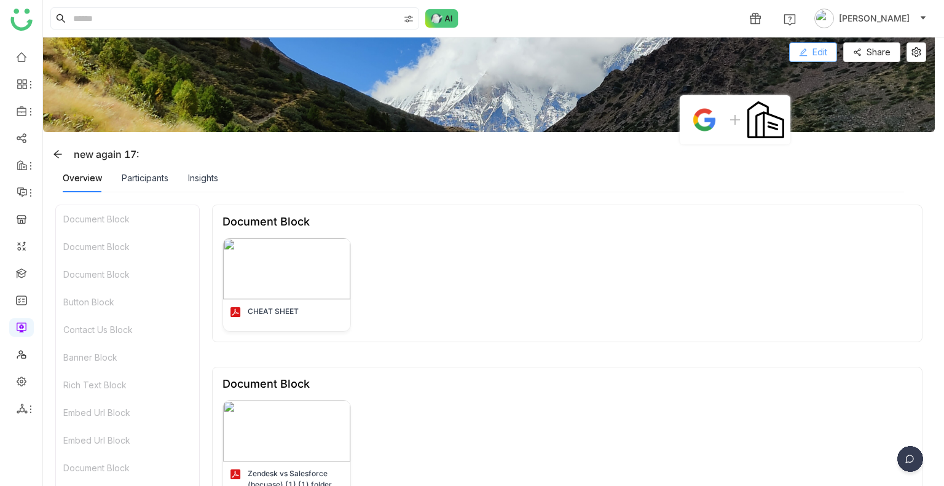
click at [818, 51] on span "Edit" at bounding box center [819, 52] width 15 height 14
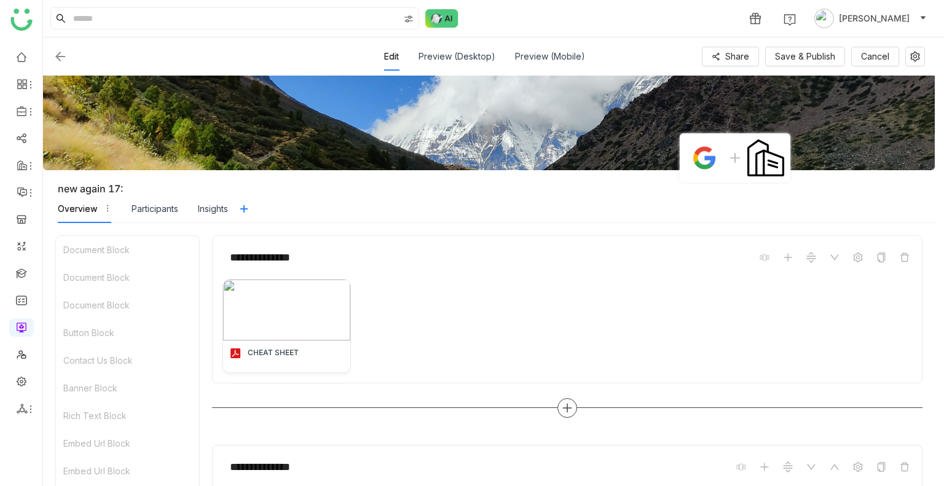
click at [562, 405] on icon at bounding box center [567, 407] width 11 height 11
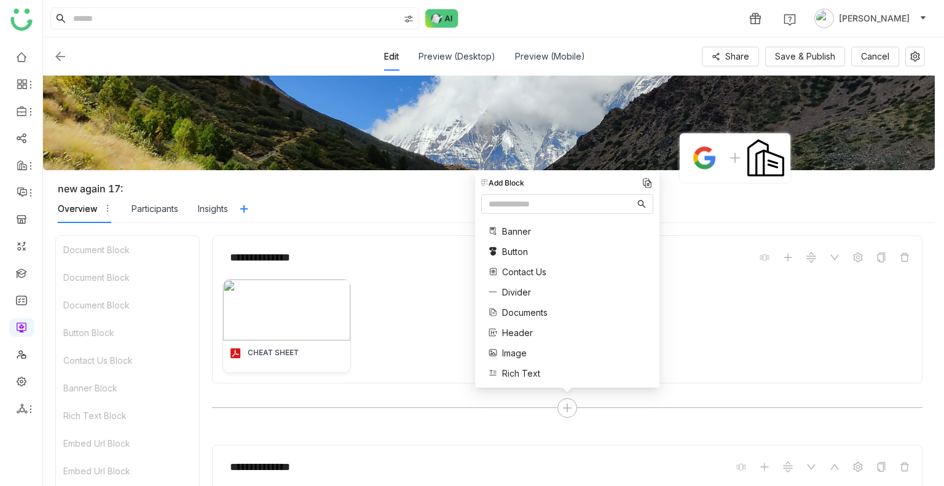
click at [522, 374] on span "Rich Text" at bounding box center [521, 373] width 38 height 13
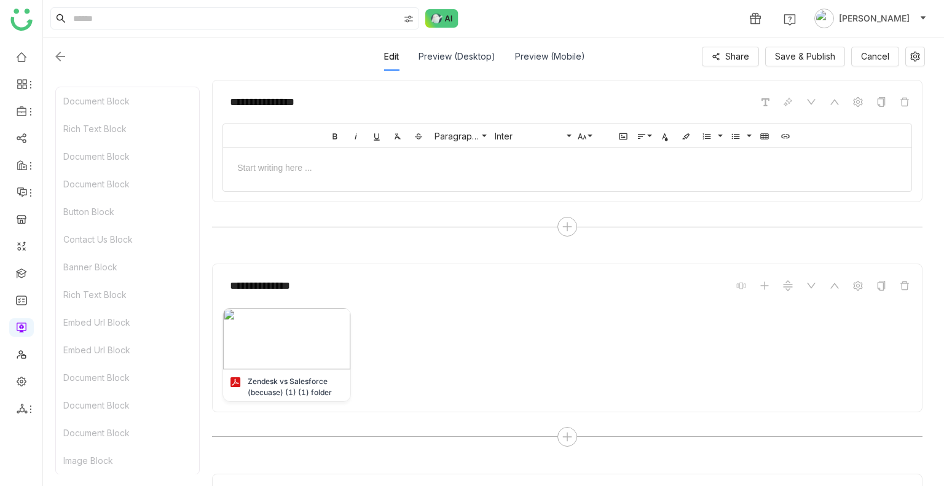
scroll to position [366, 0]
click at [790, 132] on button "Insert Link" at bounding box center [785, 135] width 18 height 18
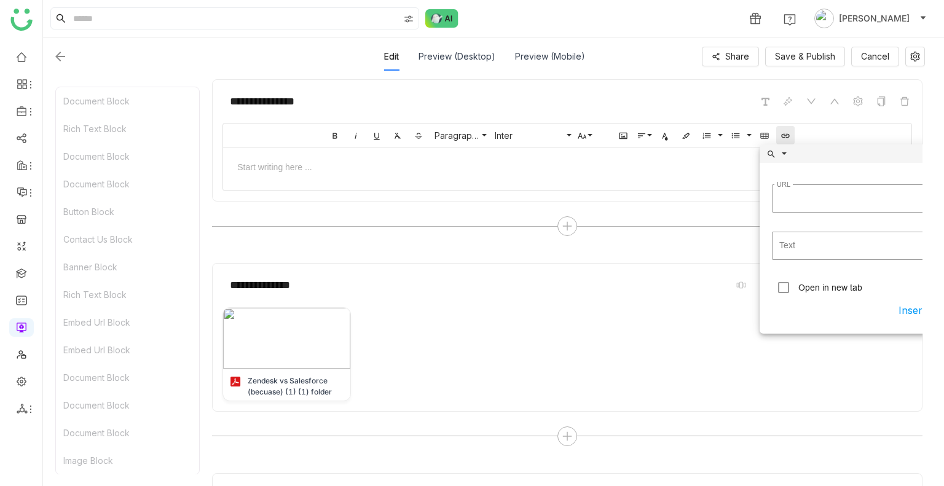
scroll to position [0, 9]
click at [779, 202] on input "URL" at bounding box center [842, 198] width 160 height 28
type input "**********"
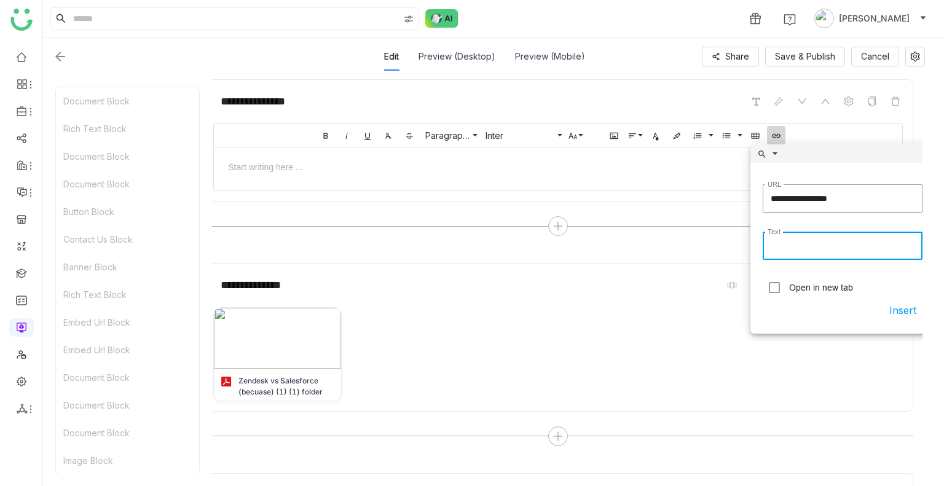
click at [789, 235] on input "Text" at bounding box center [842, 246] width 160 height 28
type input "******"
click at [891, 310] on button "Insert" at bounding box center [902, 310] width 39 height 22
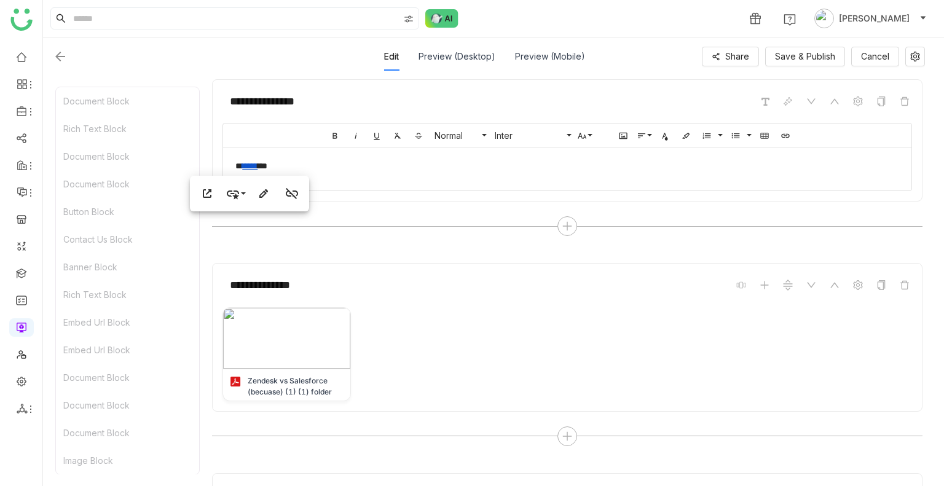
scroll to position [0, 0]
click at [415, 156] on div "* ****** ***" at bounding box center [567, 165] width 688 height 37
click at [781, 60] on span "Save & Publish" at bounding box center [805, 57] width 60 height 14
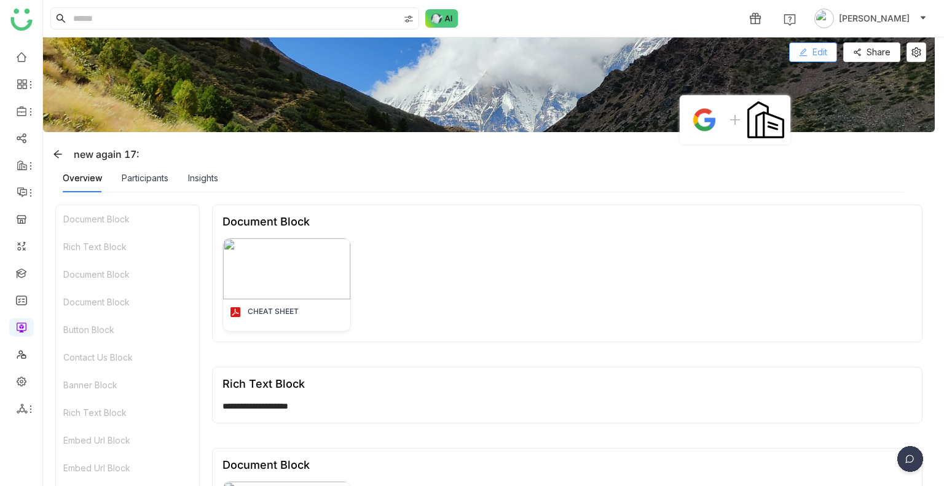
click at [810, 45] on button "Edit" at bounding box center [813, 52] width 48 height 20
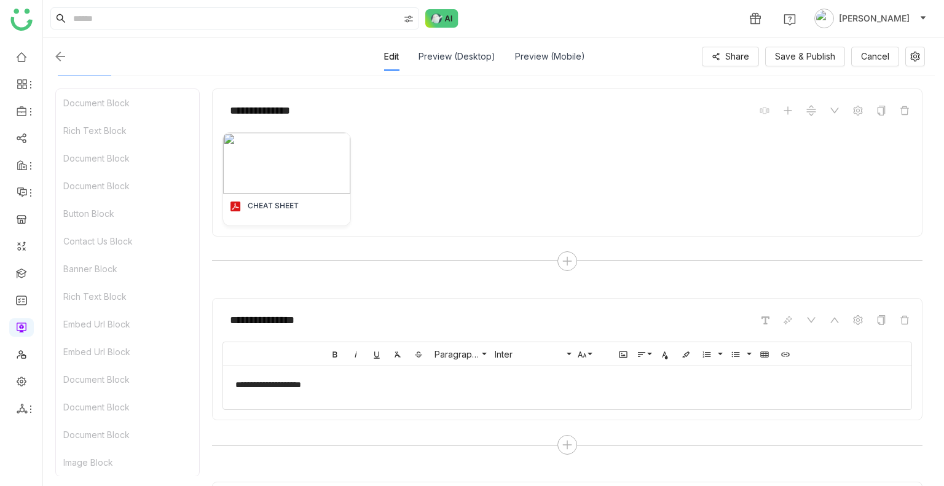
scroll to position [147, 0]
click at [786, 350] on icon "button" at bounding box center [785, 354] width 10 height 10
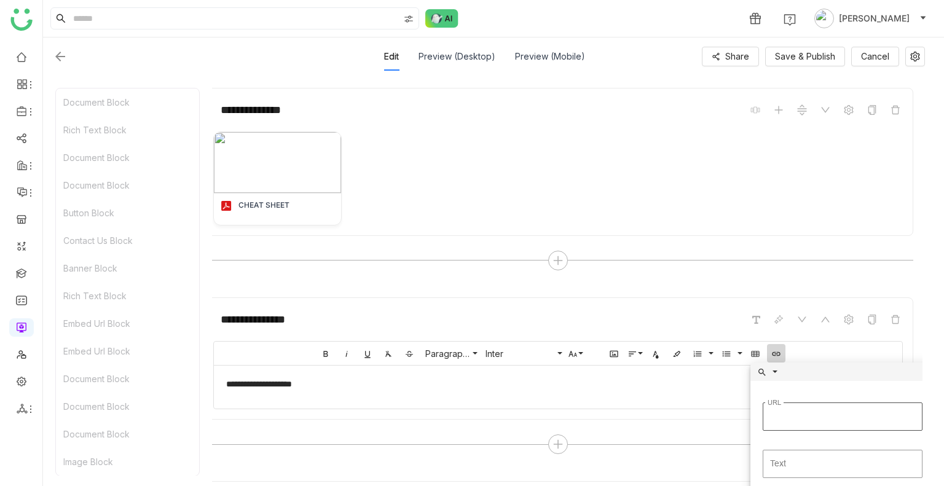
click at [786, 407] on input "URL" at bounding box center [842, 416] width 160 height 28
type input "**********"
click at [785, 454] on input "Text" at bounding box center [842, 464] width 160 height 28
type input "******"
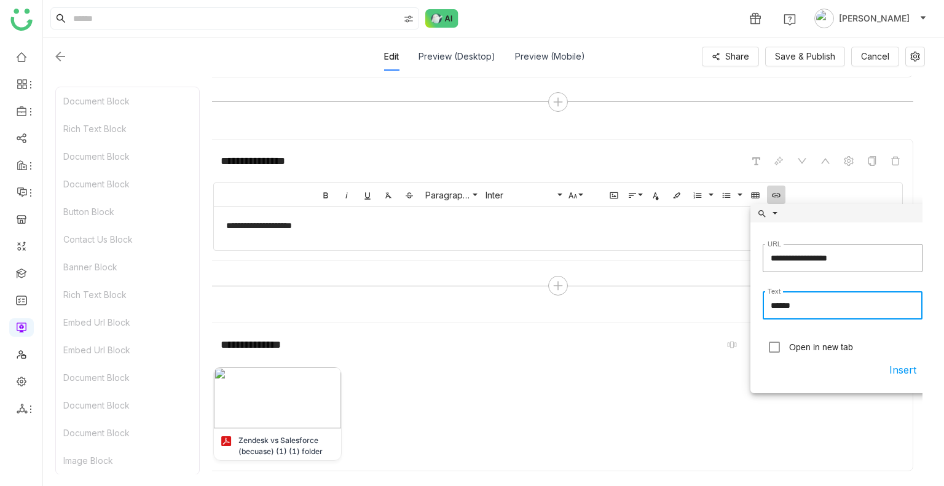
scroll to position [326, 0]
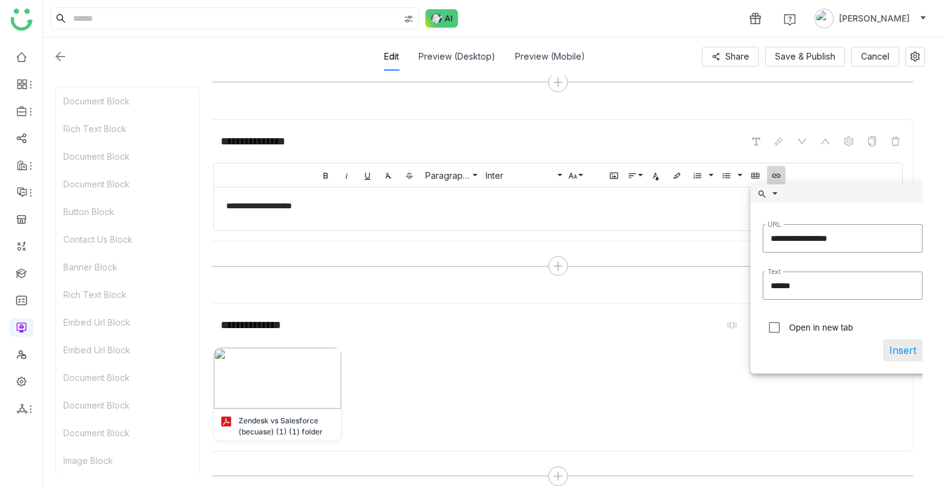
click at [912, 347] on button "Insert" at bounding box center [902, 350] width 39 height 22
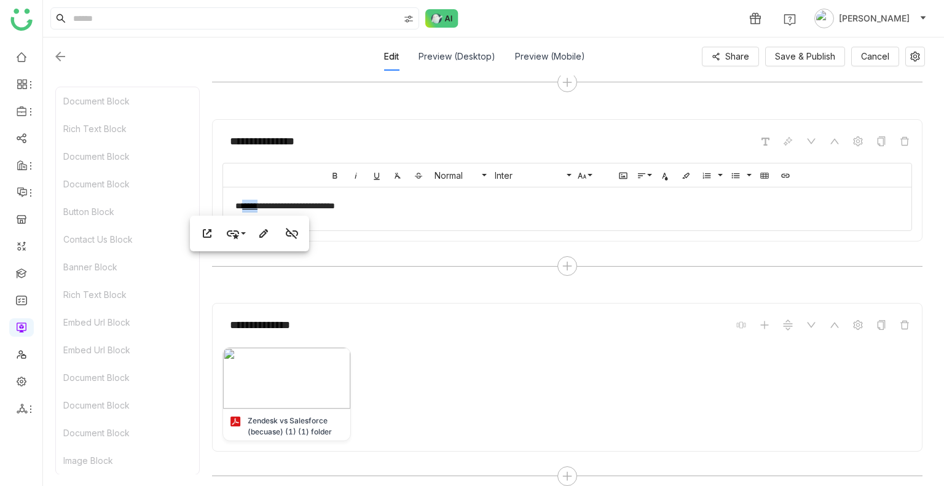
scroll to position [252, 0]
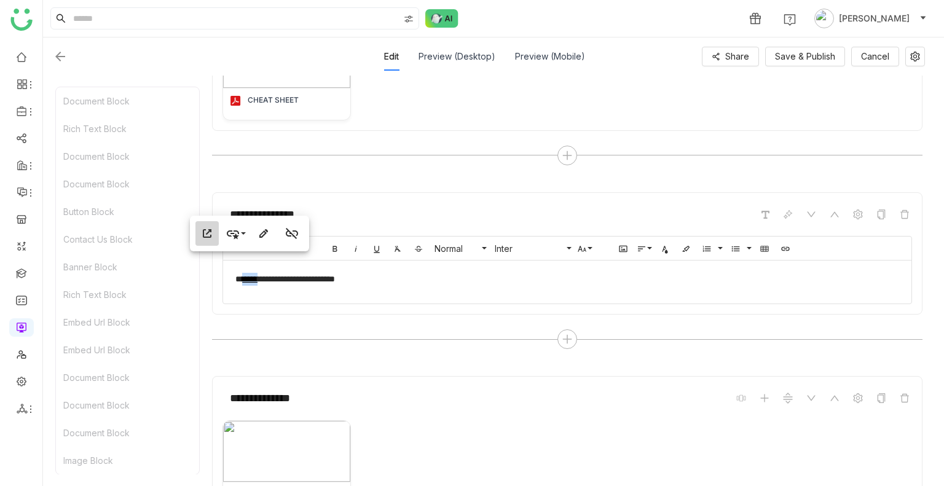
click at [206, 232] on icon "button" at bounding box center [207, 233] width 15 height 15
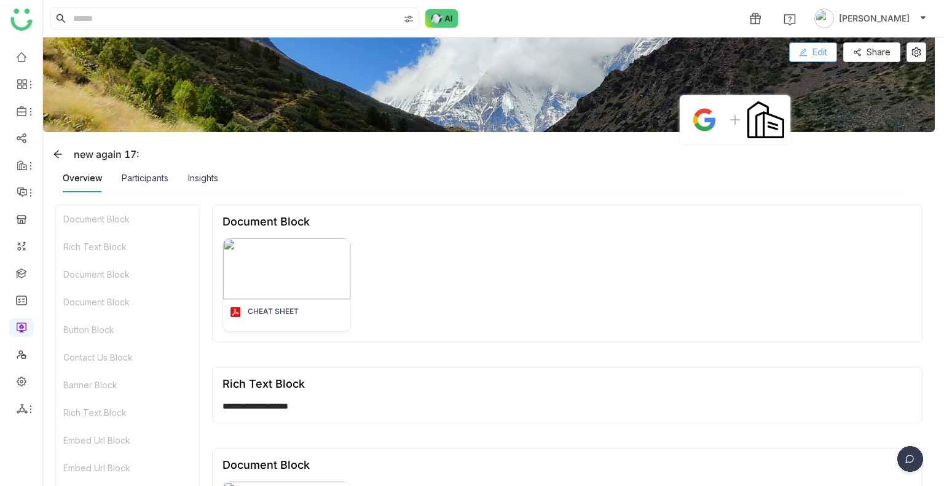
click at [807, 60] on button "Edit" at bounding box center [813, 52] width 48 height 20
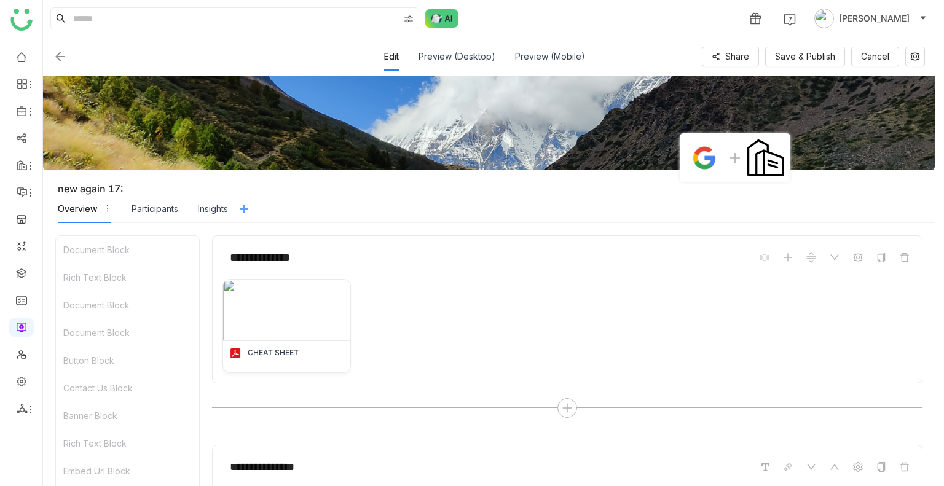
click at [243, 201] on button at bounding box center [244, 209] width 20 height 20
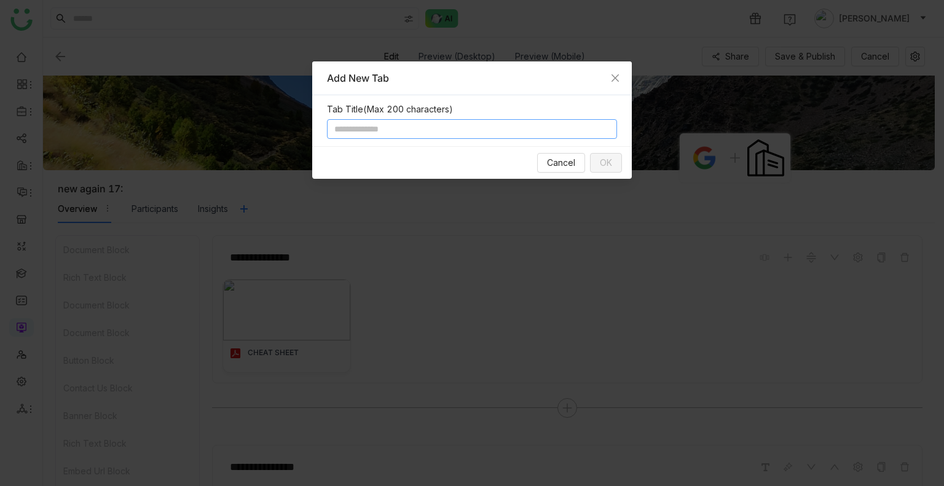
click at [388, 133] on input at bounding box center [472, 129] width 290 height 20
type input "*****"
click at [607, 162] on span "OK" at bounding box center [606, 163] width 12 height 14
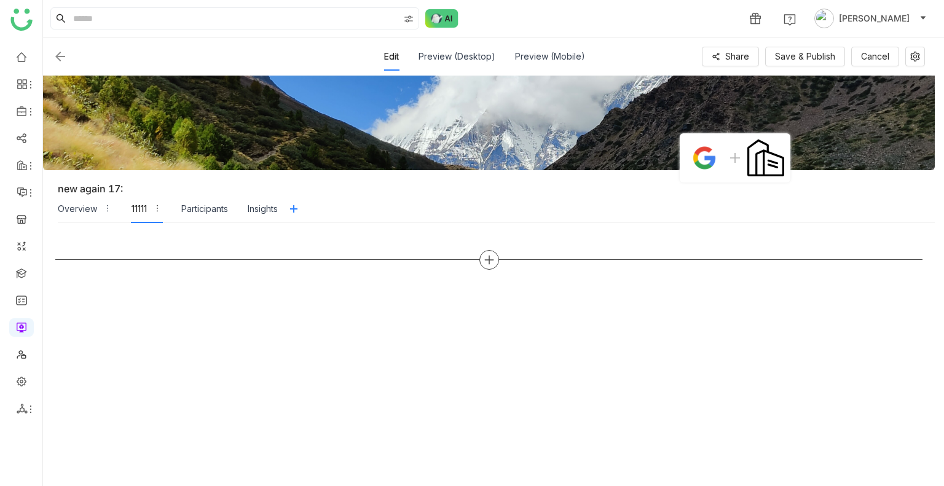
click at [482, 260] on div at bounding box center [489, 260] width 20 height 20
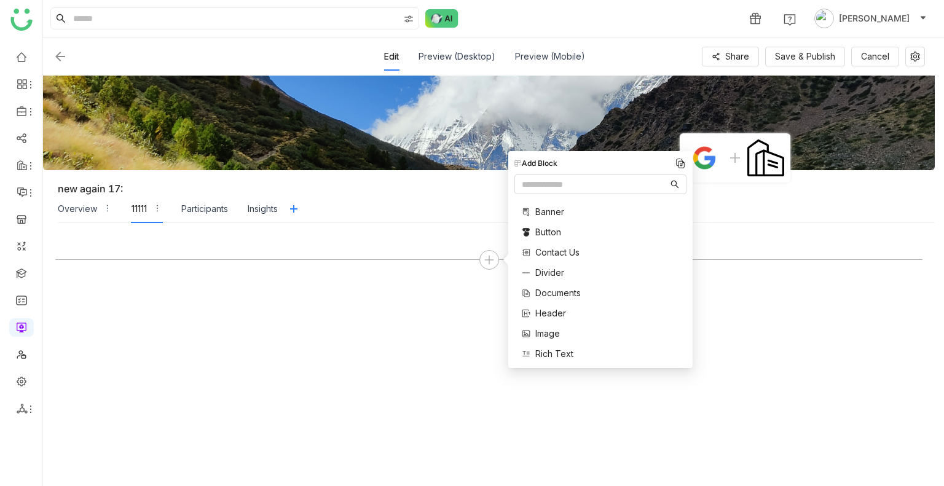
click at [566, 357] on span "Rich Text" at bounding box center [554, 353] width 38 height 13
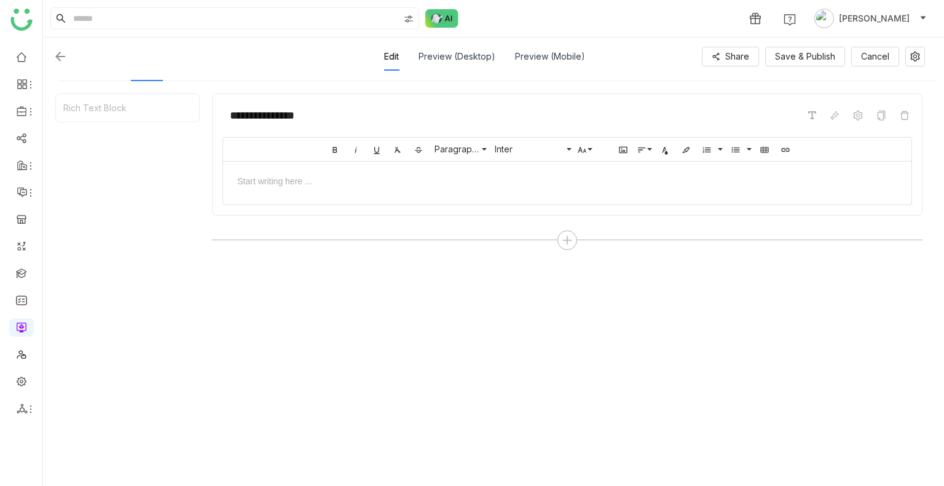
scroll to position [148, 0]
click at [626, 145] on icon "button" at bounding box center [623, 144] width 8 height 7
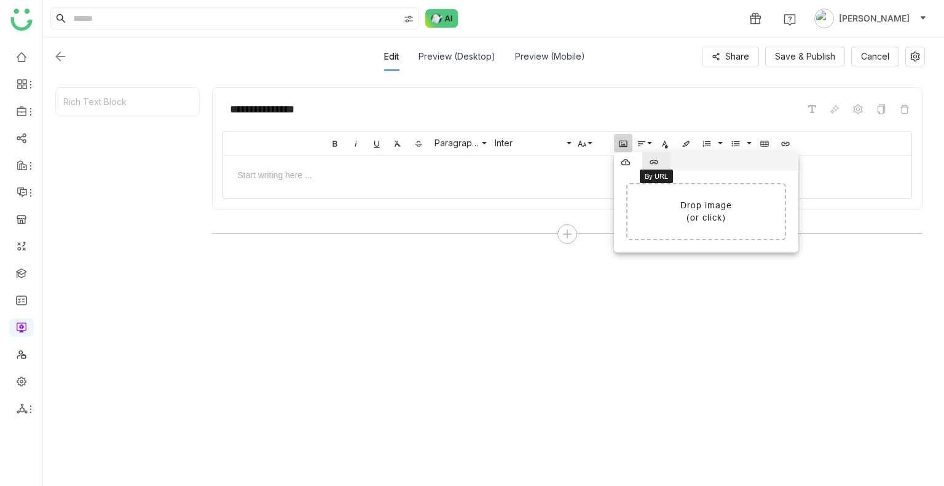
drag, startPoint x: 657, startPoint y: 169, endPoint x: 660, endPoint y: 157, distance: 11.9
click at [660, 157] on div "Back Upload Image By URL Drop image (or click) http:// Insert Uploading OK" at bounding box center [706, 202] width 184 height 100
click at [660, 157] on button "By URL" at bounding box center [656, 161] width 28 height 18
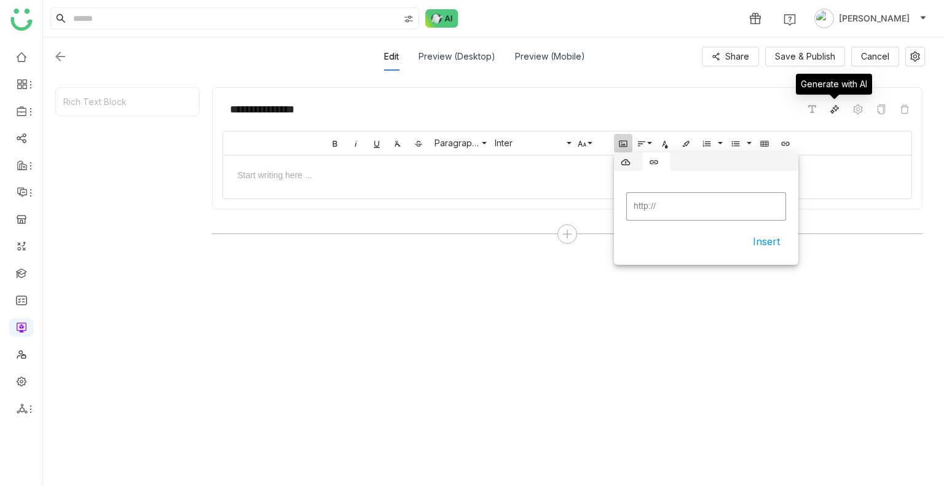
click at [840, 111] on span at bounding box center [834, 109] width 15 height 15
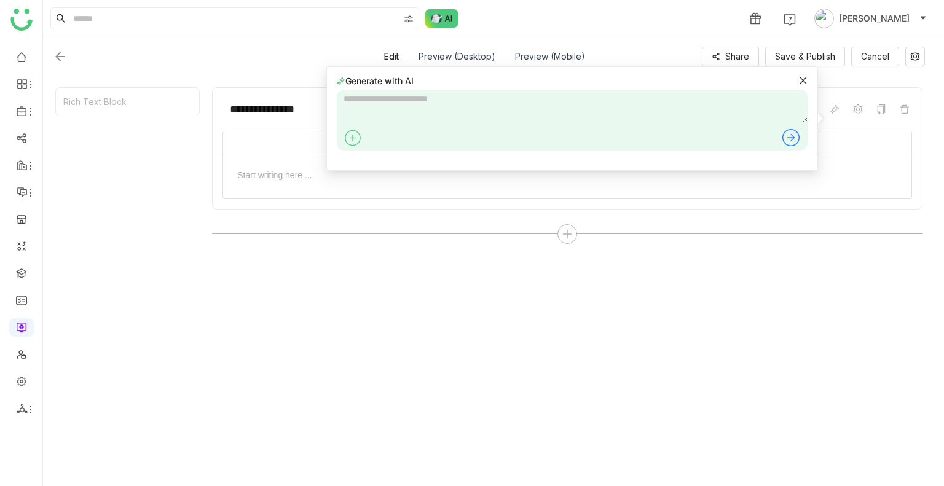
click at [678, 119] on textarea at bounding box center [572, 106] width 471 height 33
type textarea "**********"
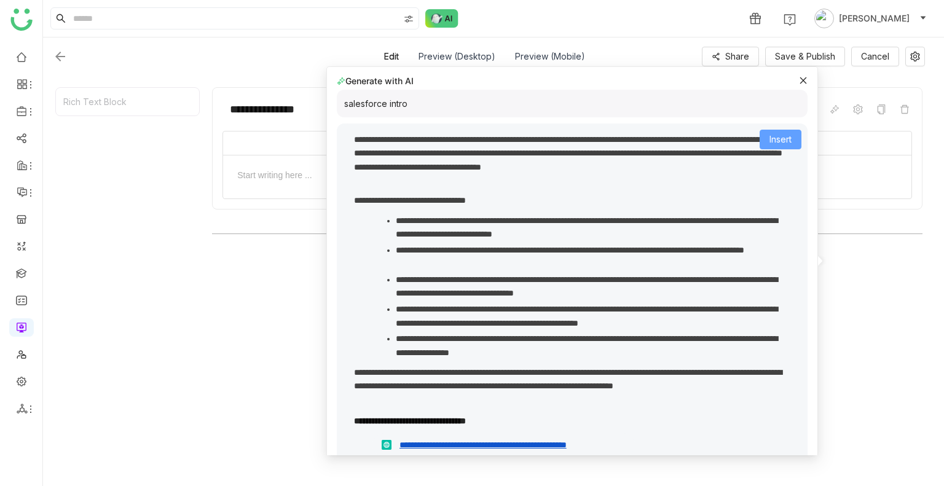
click at [774, 135] on span "Insert" at bounding box center [780, 140] width 22 height 14
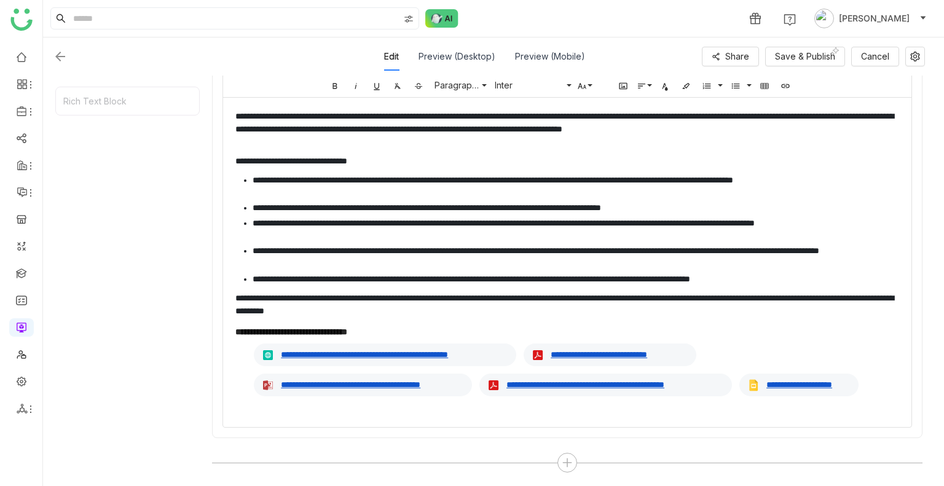
scroll to position [0, 0]
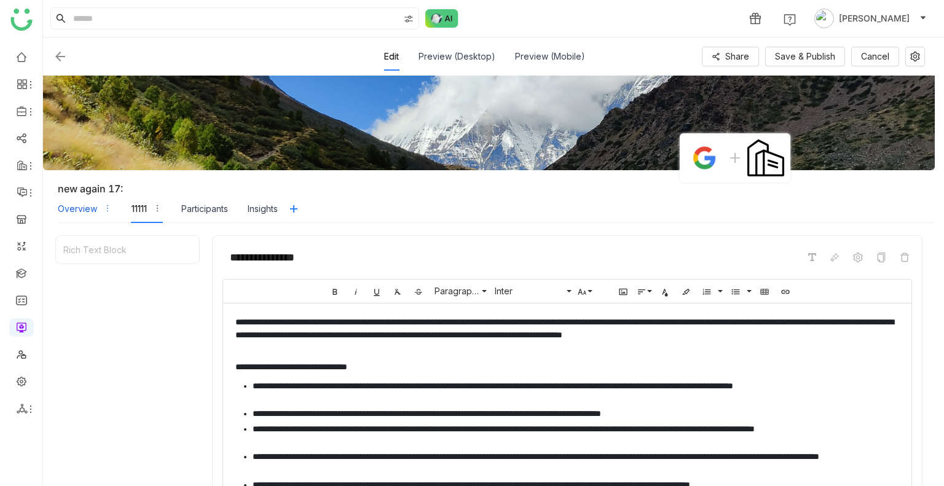
click at [79, 215] on div "Overview" at bounding box center [85, 209] width 54 height 28
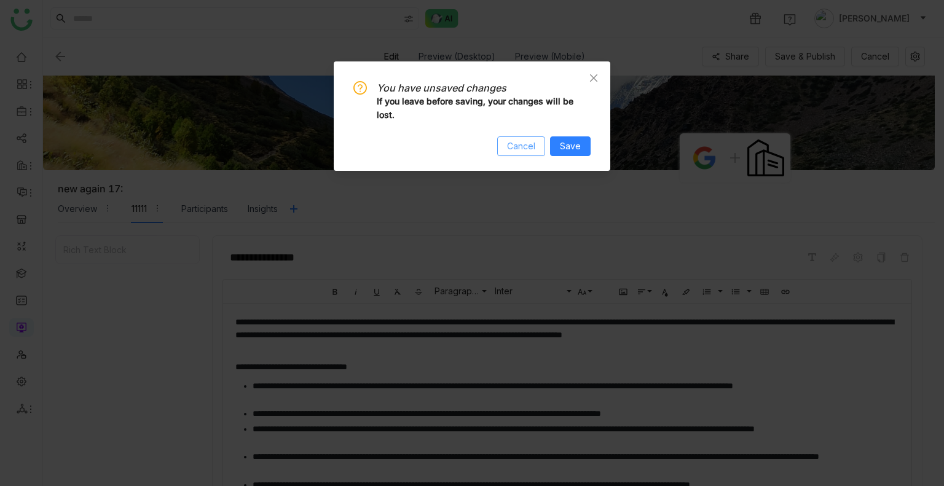
click at [527, 151] on span "Cancel" at bounding box center [521, 146] width 28 height 14
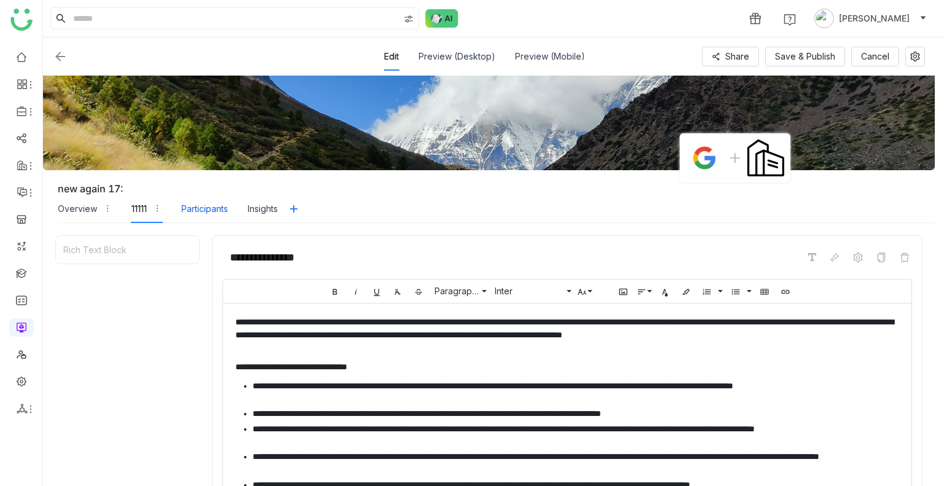
click at [198, 211] on div "Participants" at bounding box center [204, 209] width 47 height 14
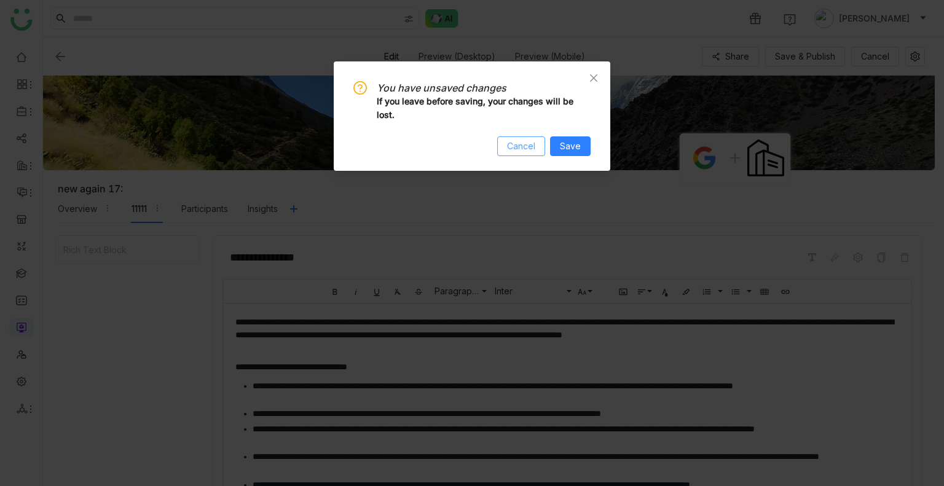
click at [528, 144] on span "Cancel" at bounding box center [521, 146] width 28 height 14
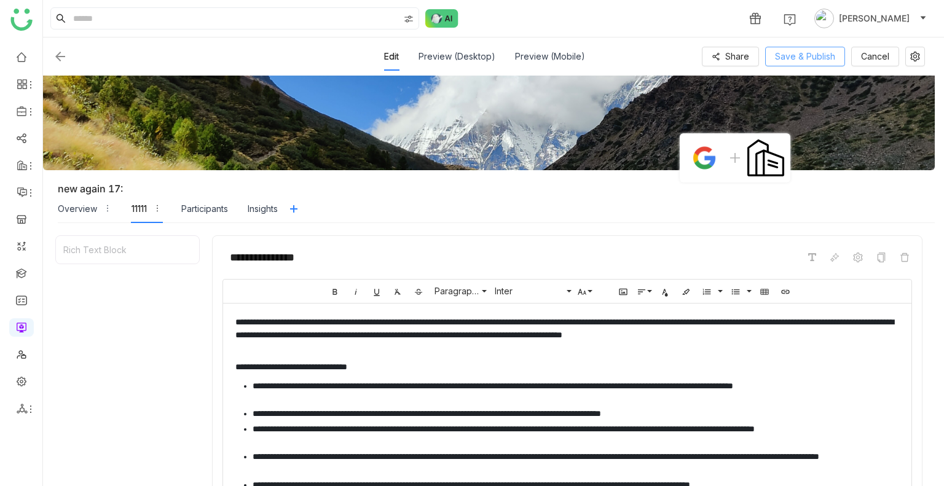
click at [807, 63] on span "Save & Publish" at bounding box center [805, 57] width 60 height 14
click at [101, 201] on div "Overview" at bounding box center [85, 209] width 54 height 28
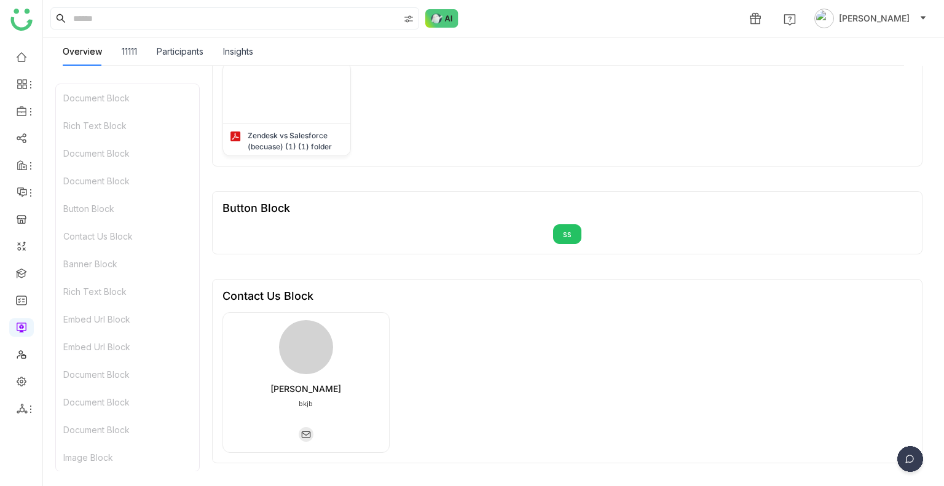
scroll to position [577, 0]
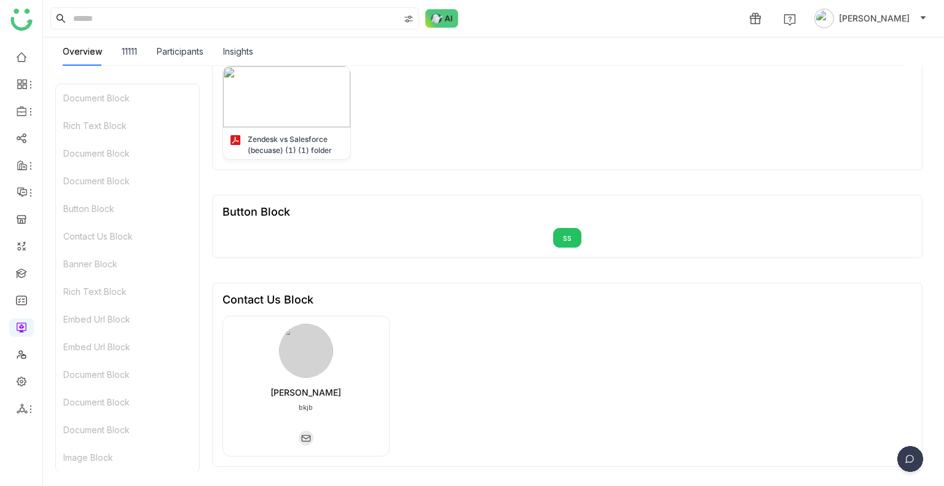
click at [560, 240] on button "ss" at bounding box center [567, 238] width 28 height 20
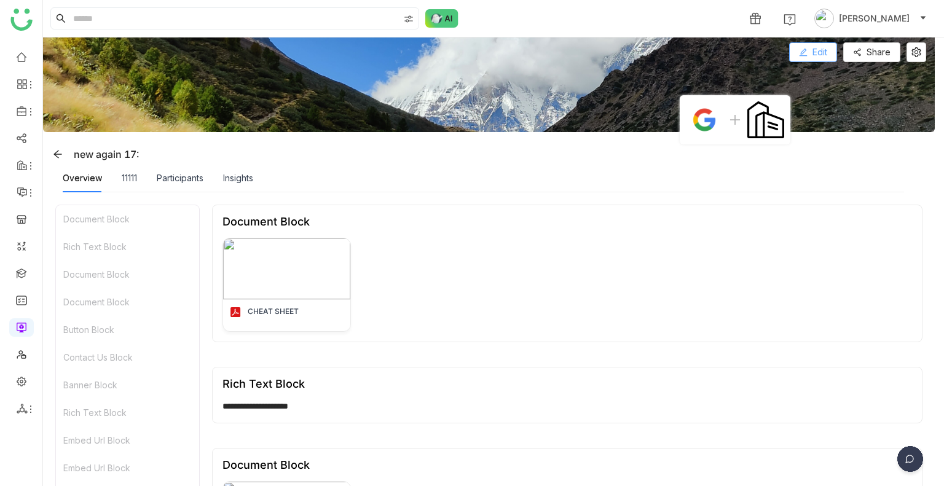
click at [818, 49] on span "Edit" at bounding box center [819, 52] width 15 height 14
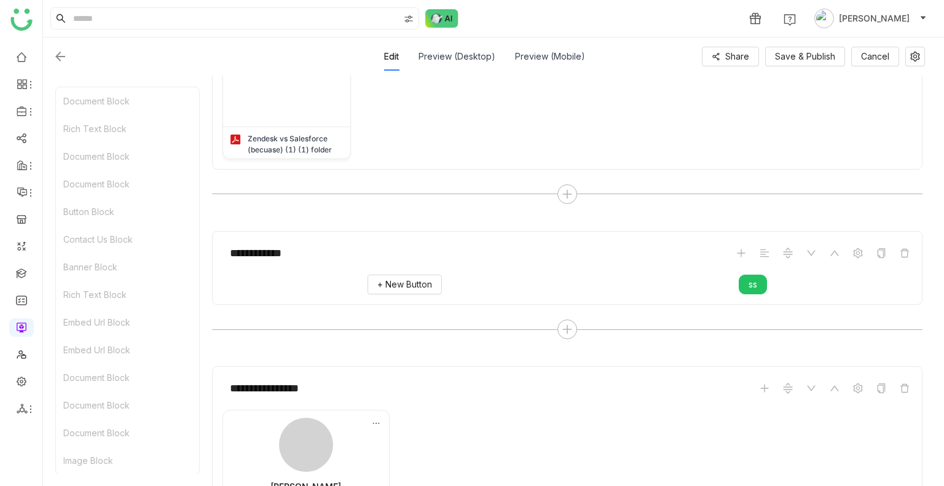
scroll to position [818, 0]
click at [748, 281] on span "ss" at bounding box center [752, 283] width 9 height 14
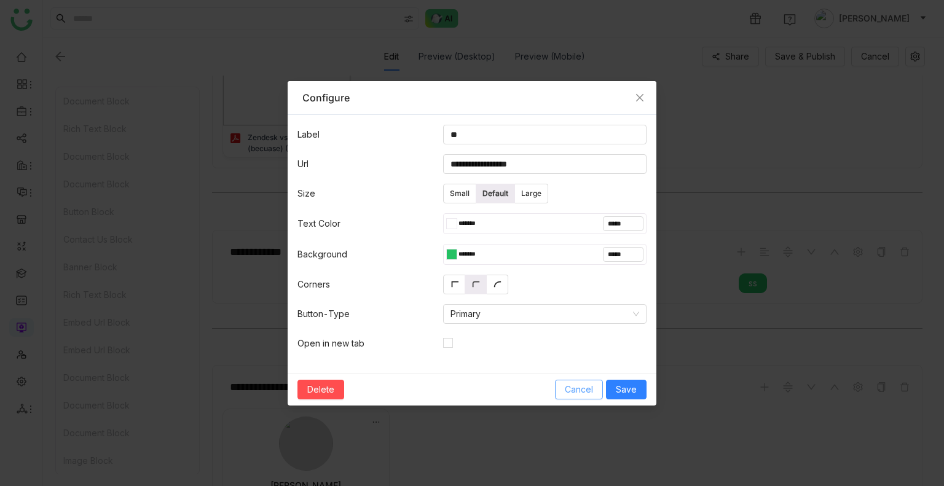
click at [578, 388] on span "Cancel" at bounding box center [579, 390] width 28 height 14
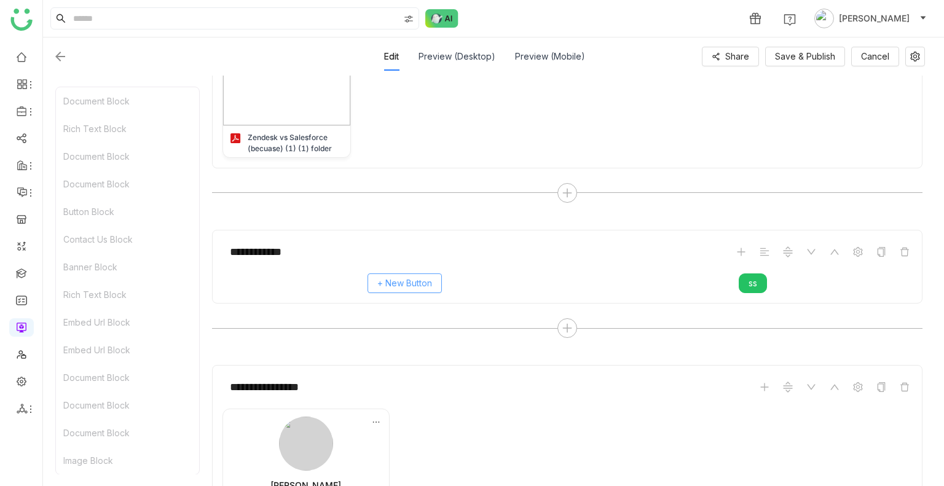
click at [390, 282] on span "+ New Button" at bounding box center [404, 283] width 55 height 14
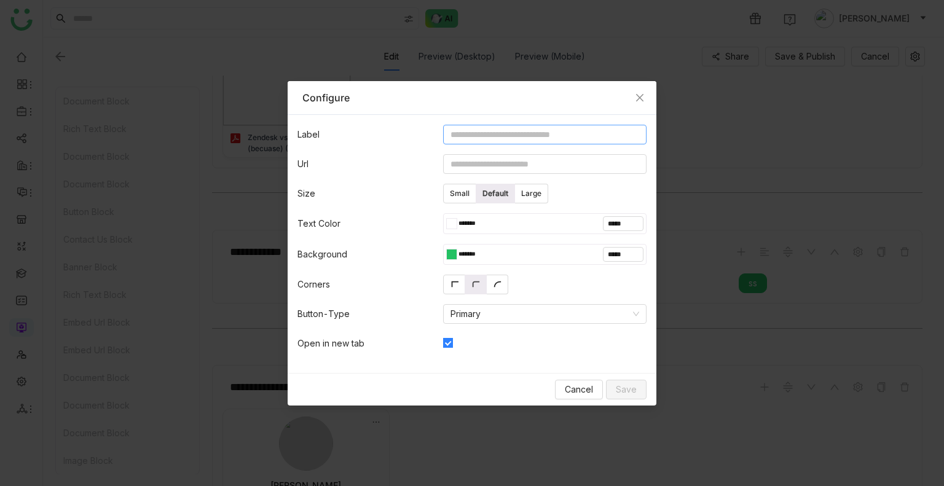
click at [474, 130] on input at bounding box center [544, 135] width 203 height 20
type input "****"
type input "**********"
click at [624, 386] on span "Save" at bounding box center [626, 390] width 21 height 14
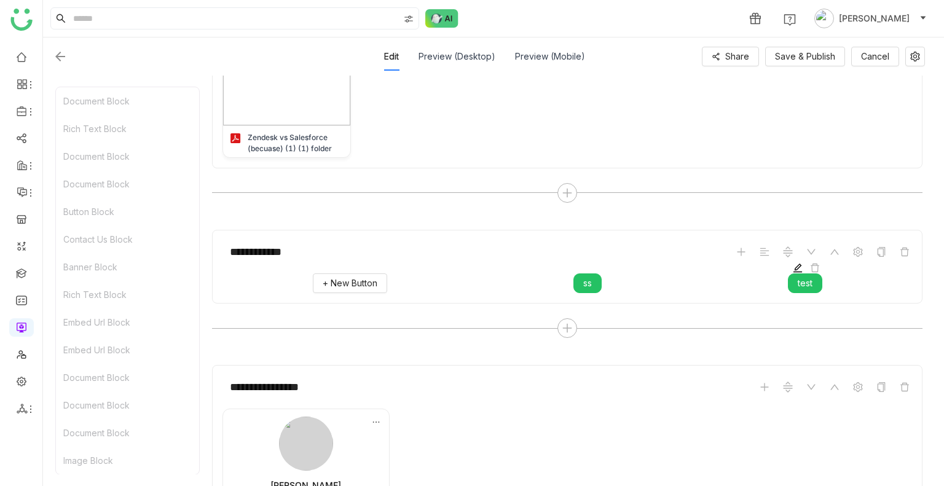
click at [799, 268] on icon at bounding box center [797, 268] width 10 height 10
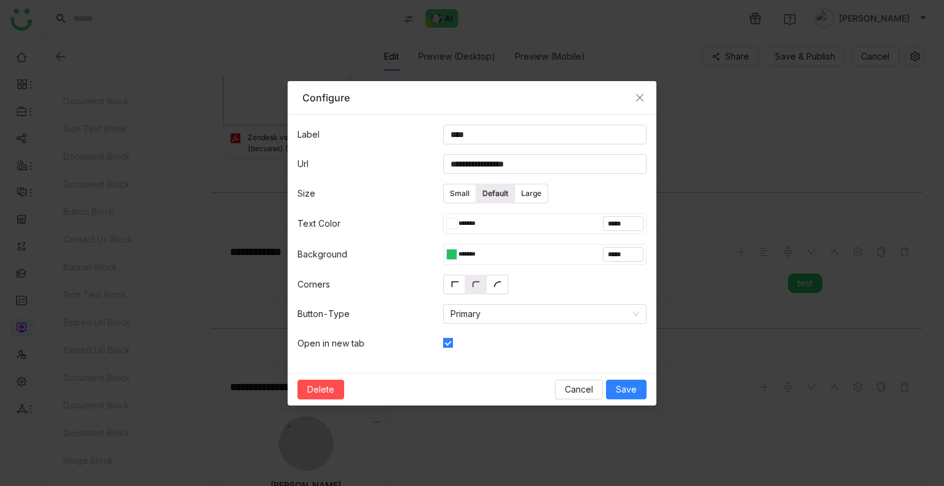
click at [445, 346] on span at bounding box center [448, 343] width 10 height 10
click at [617, 383] on span "Save" at bounding box center [626, 390] width 21 height 14
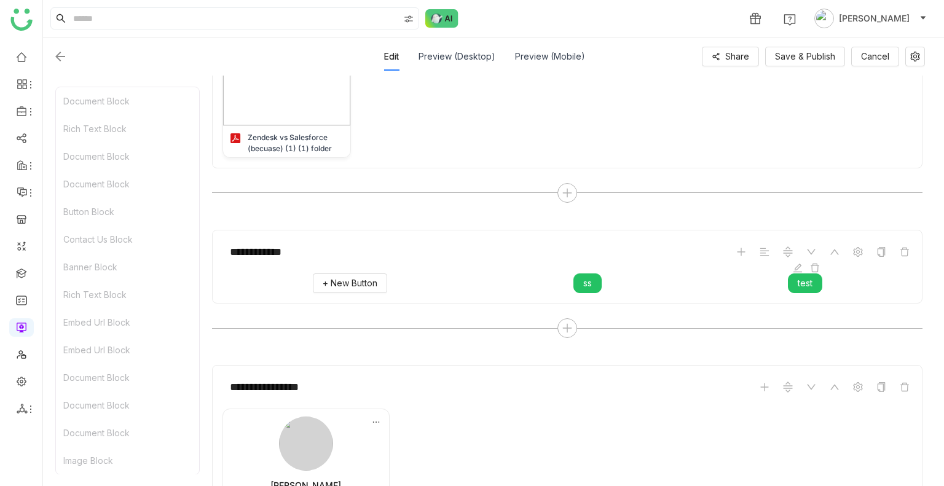
click at [805, 277] on span "test" at bounding box center [804, 283] width 15 height 14
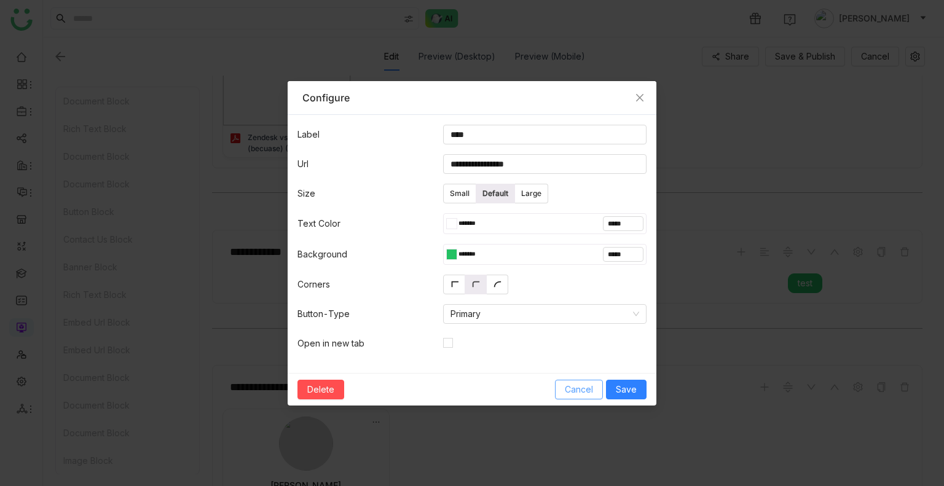
click at [579, 393] on span "Cancel" at bounding box center [579, 390] width 28 height 14
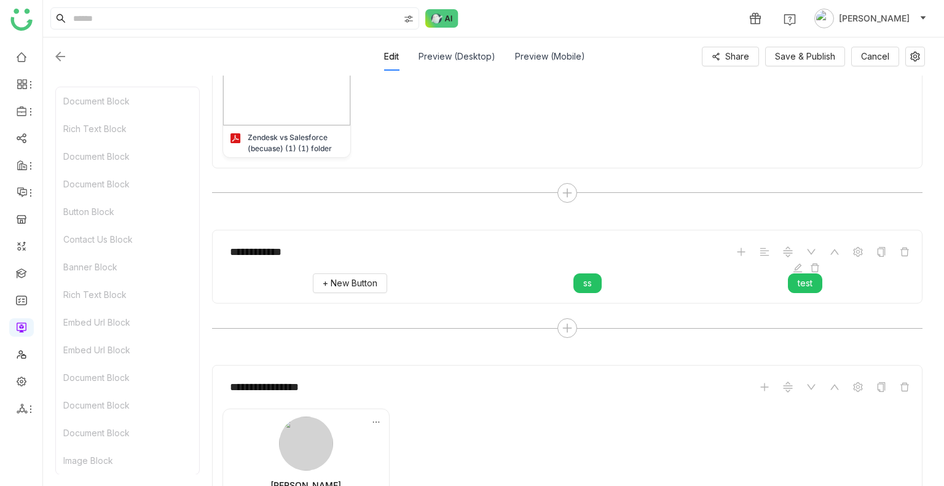
click at [812, 280] on span "test" at bounding box center [804, 283] width 15 height 14
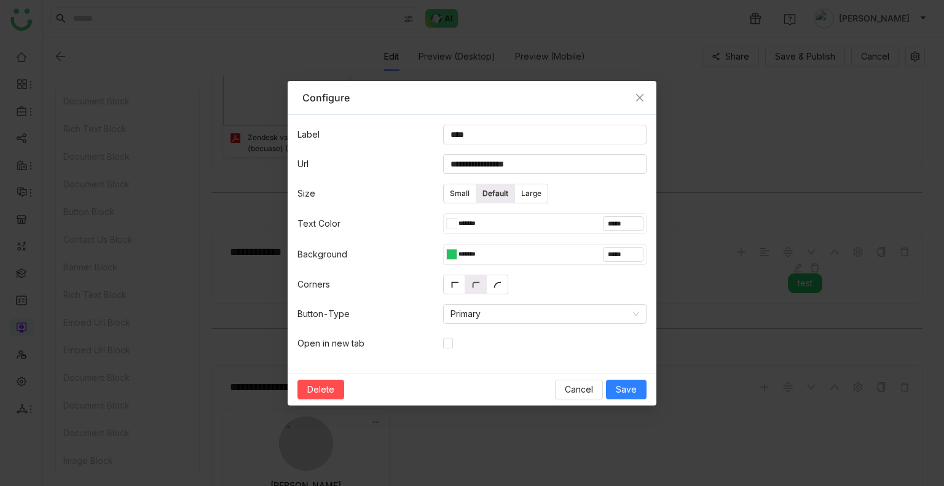
click at [812, 280] on nz-modal-container "**********" at bounding box center [472, 243] width 944 height 486
click at [629, 391] on span "Save" at bounding box center [626, 390] width 21 height 14
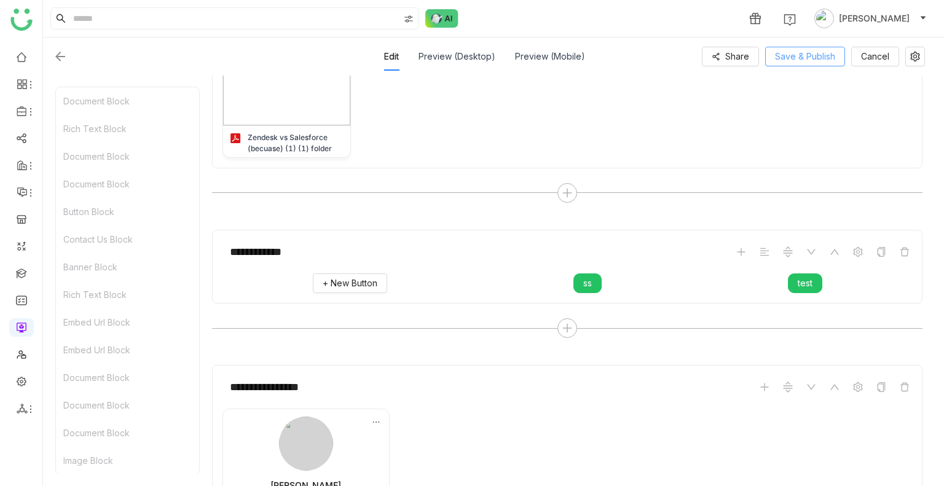
click at [804, 50] on span "Save & Publish" at bounding box center [805, 57] width 60 height 14
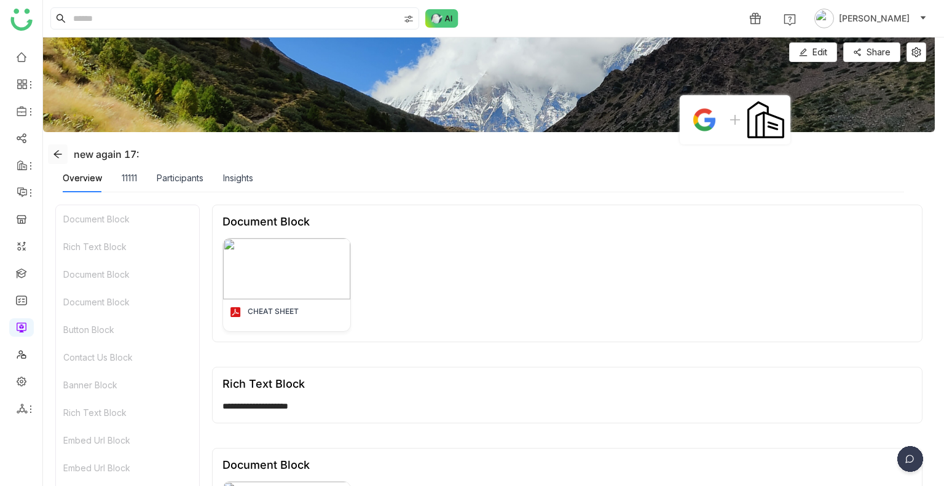
click at [57, 157] on icon at bounding box center [57, 154] width 8 height 8
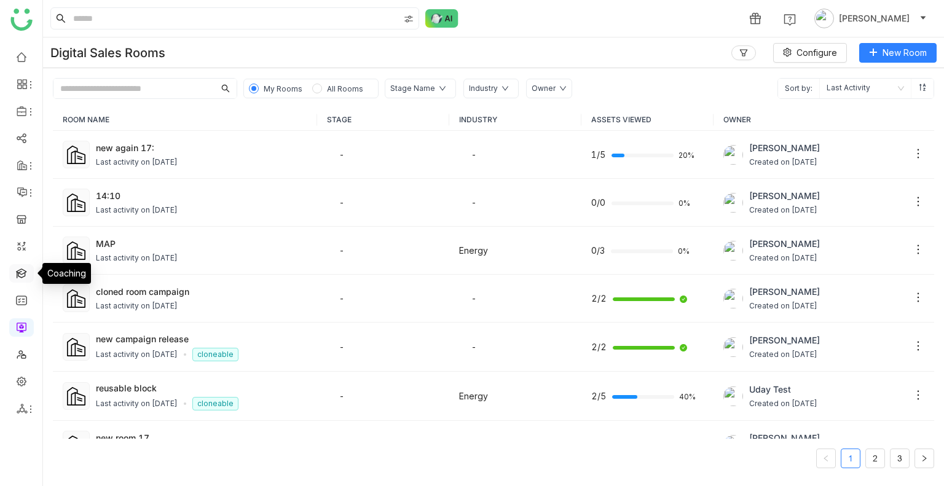
click at [21, 272] on link at bounding box center [21, 272] width 11 height 10
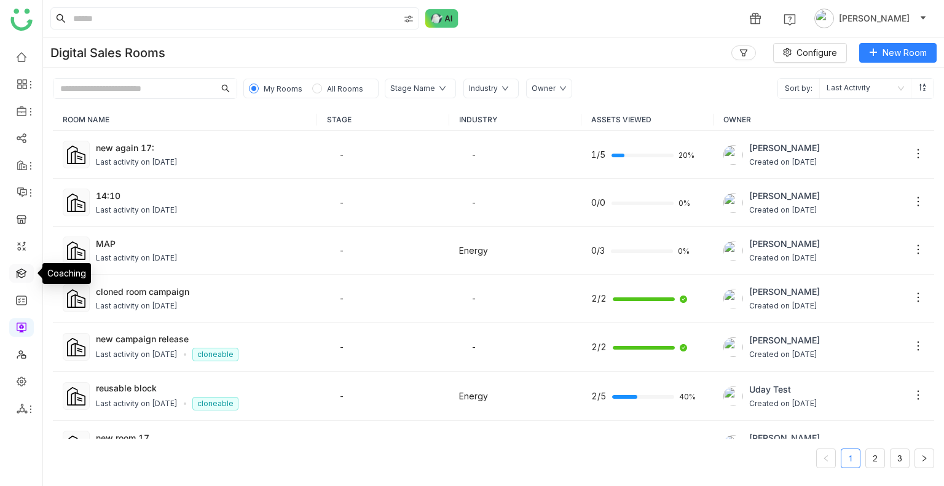
click at [21, 272] on link at bounding box center [21, 272] width 11 height 10
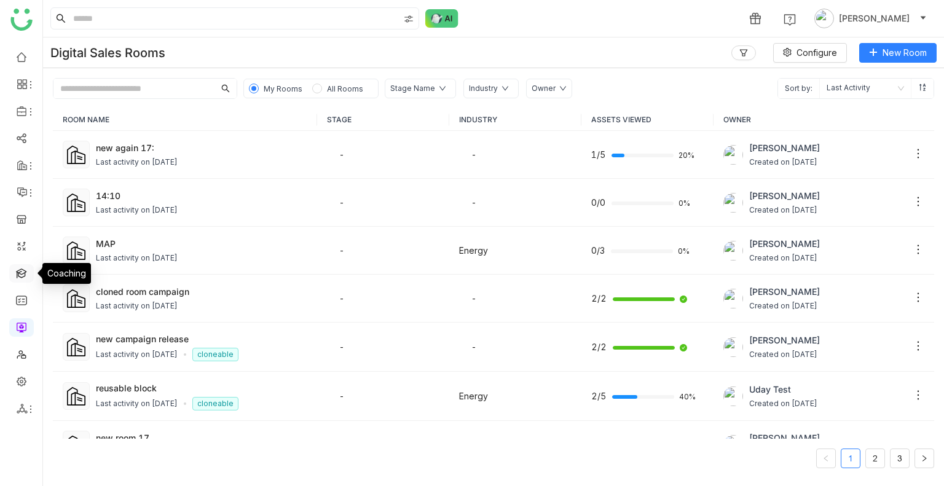
click at [21, 272] on link at bounding box center [21, 272] width 11 height 10
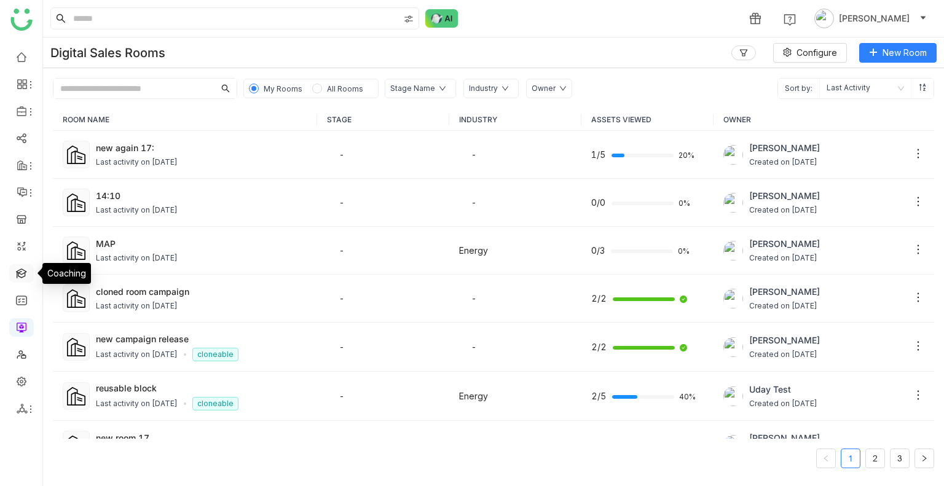
click at [21, 272] on link at bounding box center [21, 272] width 11 height 10
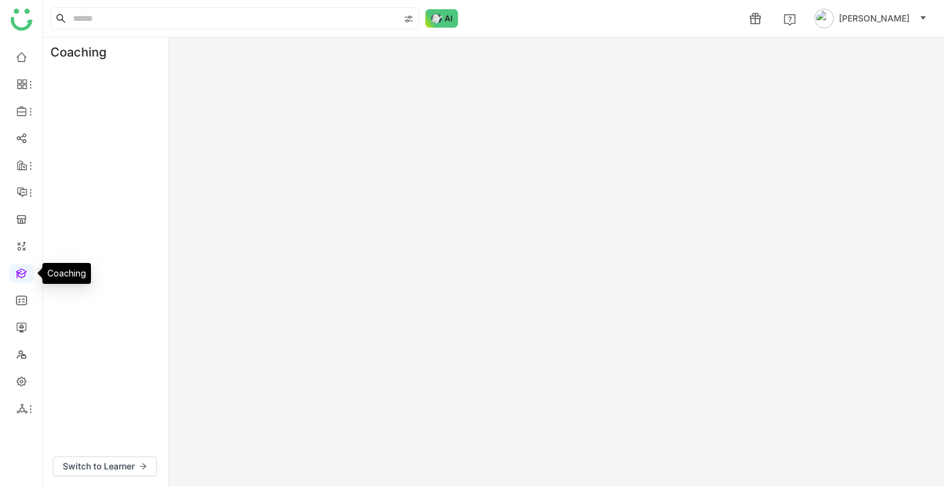
click at [21, 272] on link at bounding box center [21, 272] width 11 height 10
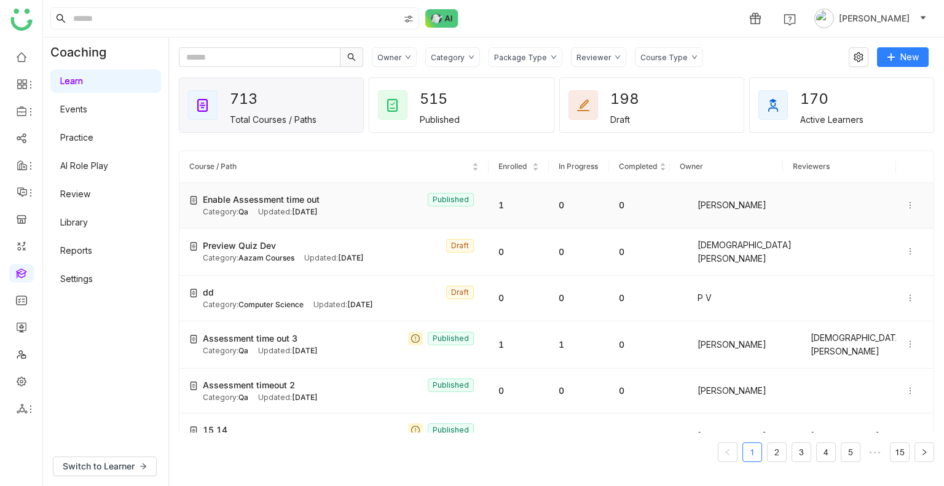
click at [281, 193] on span "Enable Assessment time out" at bounding box center [261, 200] width 117 height 14
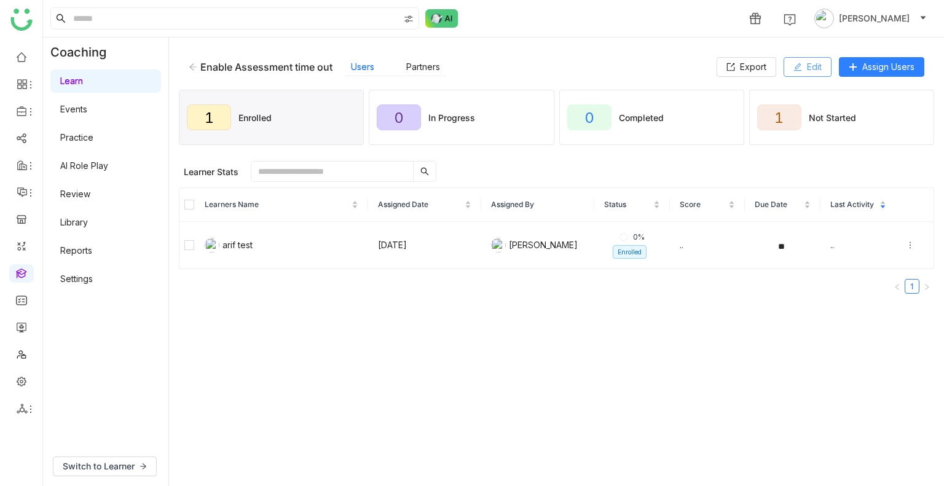
click at [810, 76] on button "Edit" at bounding box center [807, 67] width 48 height 20
click at [799, 72] on button "Edit" at bounding box center [807, 67] width 48 height 20
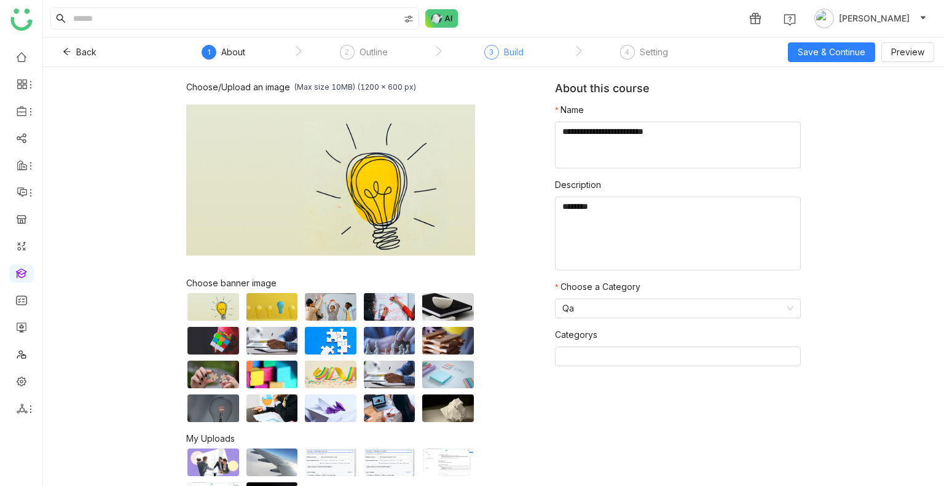
click at [506, 56] on div "Build" at bounding box center [514, 52] width 20 height 15
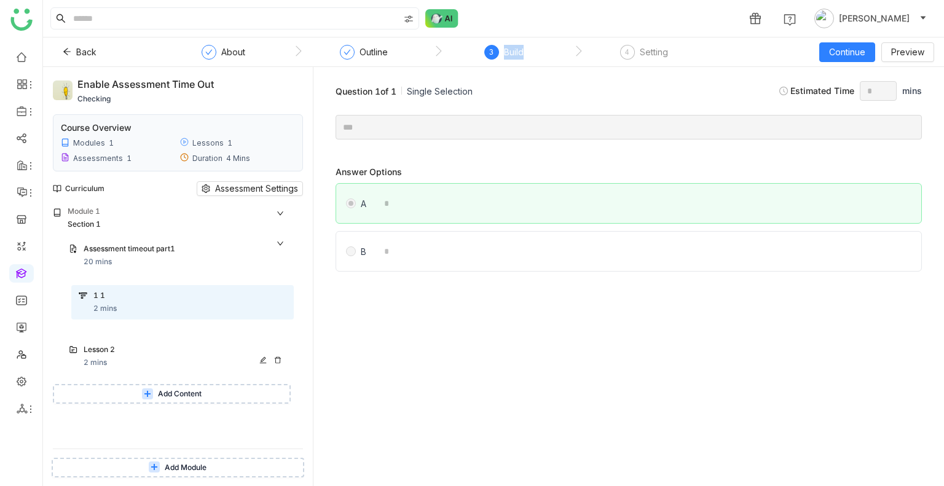
click at [139, 353] on div "Lesson 2" at bounding box center [173, 350] width 178 height 12
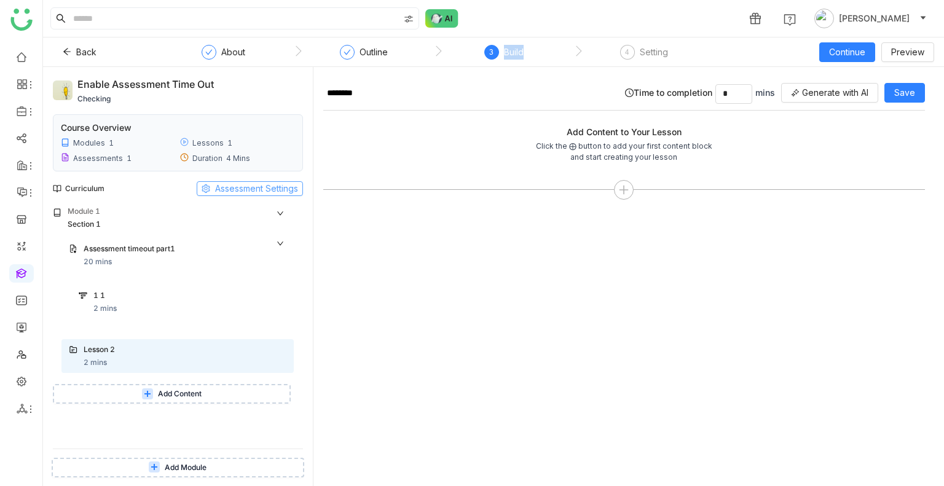
click at [269, 191] on span "Assessment Settings" at bounding box center [256, 189] width 83 height 14
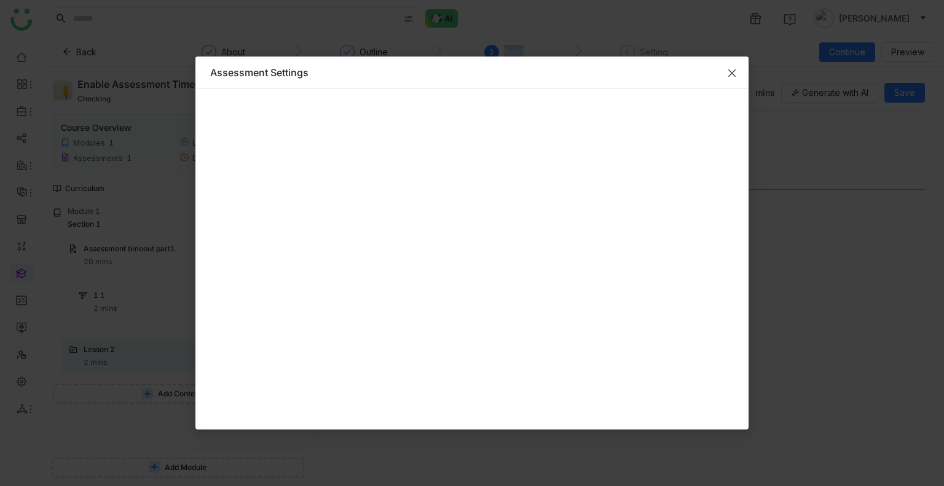
click at [727, 78] on span "Close" at bounding box center [731, 73] width 33 height 33
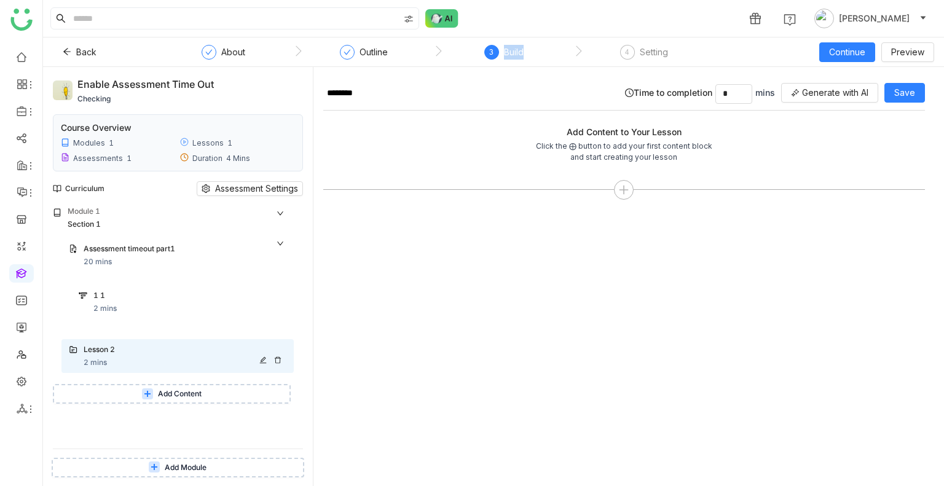
click at [114, 357] on div "Lesson 2 2 mins" at bounding box center [185, 356] width 203 height 25
click at [108, 302] on div "1 1" at bounding box center [189, 296] width 193 height 13
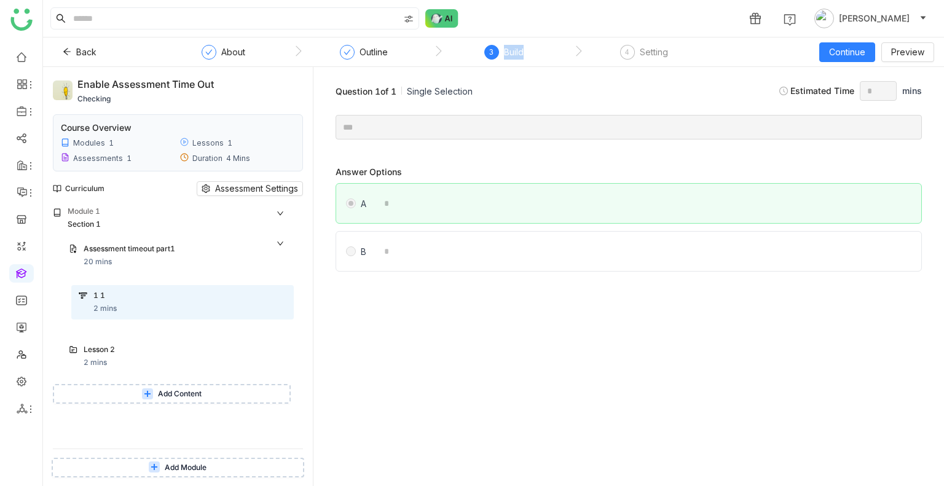
click at [169, 386] on button "Add Content" at bounding box center [172, 394] width 238 height 20
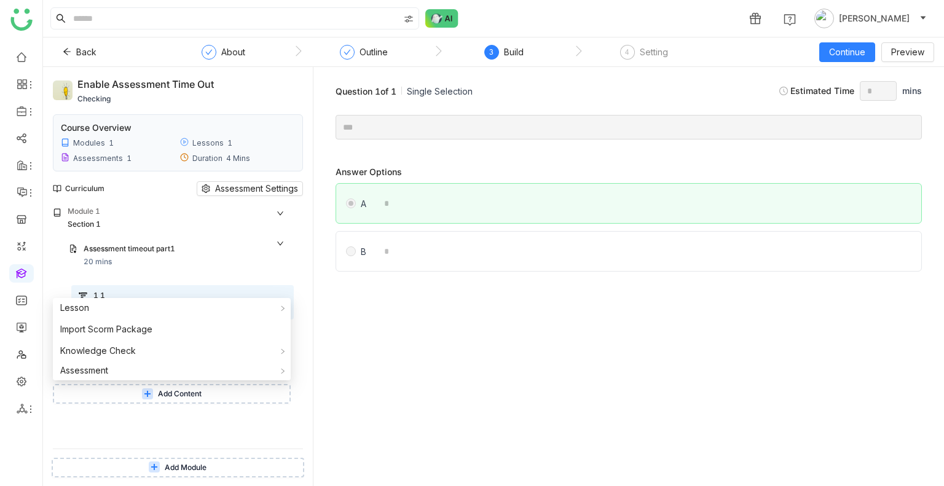
click at [423, 351] on div "Answer Options A * B *" at bounding box center [628, 290] width 611 height 371
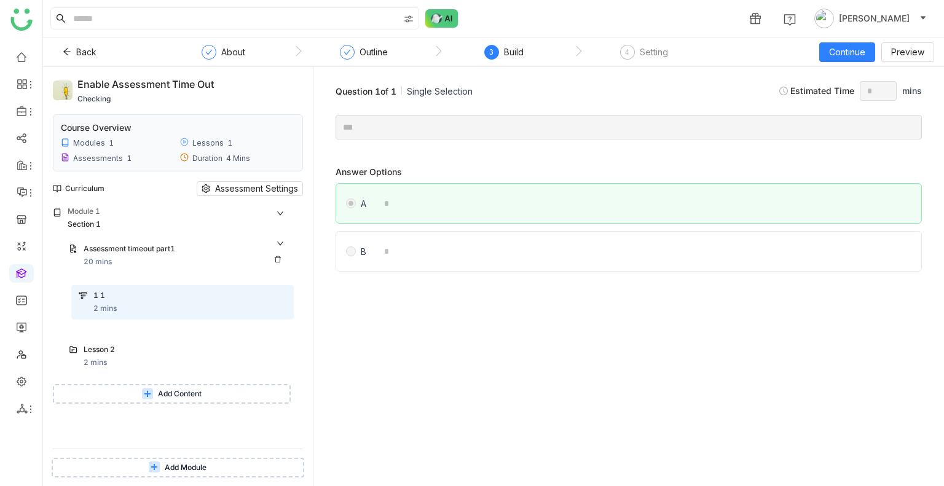
click at [152, 260] on div "Assessment timeout part1 20 mins" at bounding box center [185, 255] width 203 height 25
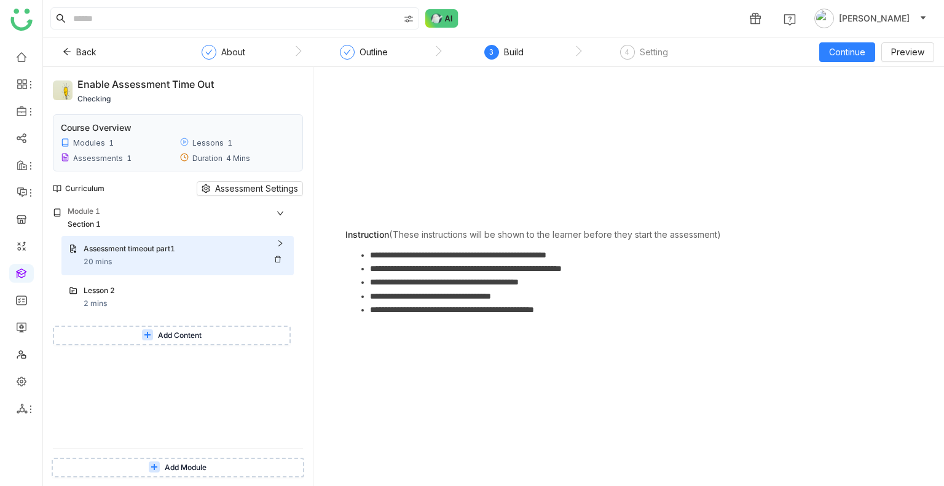
click at [152, 260] on div "Assessment timeout part1 20 mins" at bounding box center [185, 255] width 203 height 25
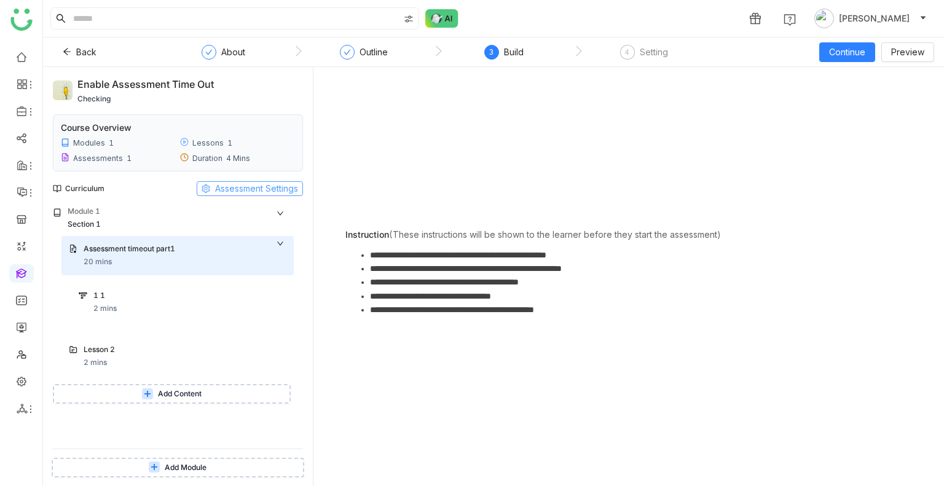
click at [238, 184] on span "Assessment Settings" at bounding box center [256, 189] width 83 height 14
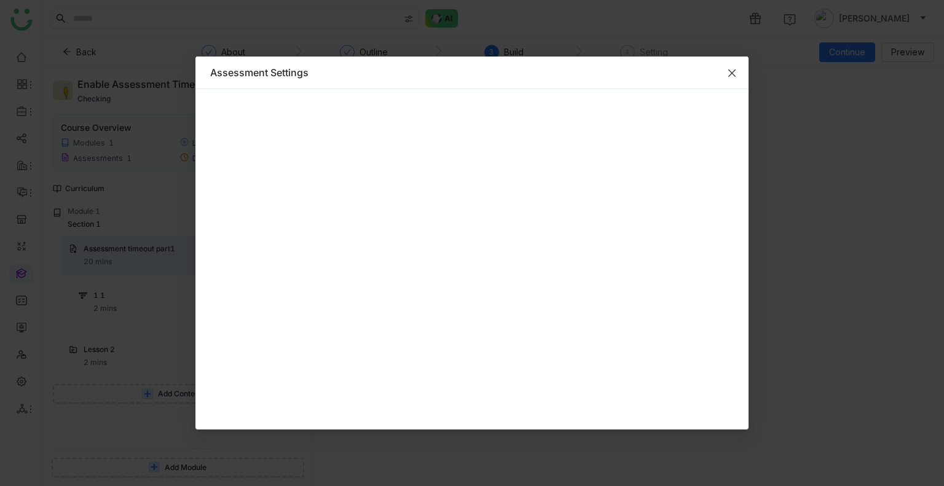
click at [727, 76] on icon "Close" at bounding box center [732, 73] width 10 height 10
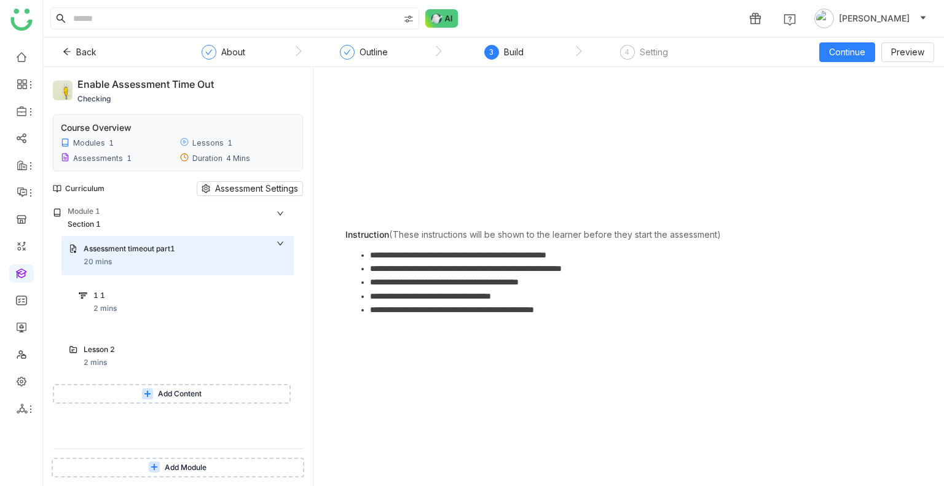
click at [125, 310] on div "1 1 2 mins" at bounding box center [189, 302] width 193 height 25
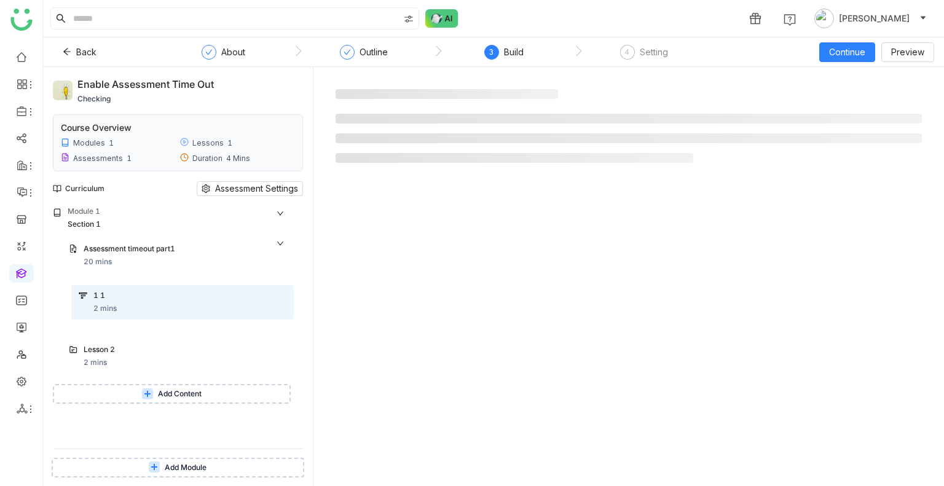
click at [125, 310] on div "1 1 2 mins" at bounding box center [189, 302] width 193 height 25
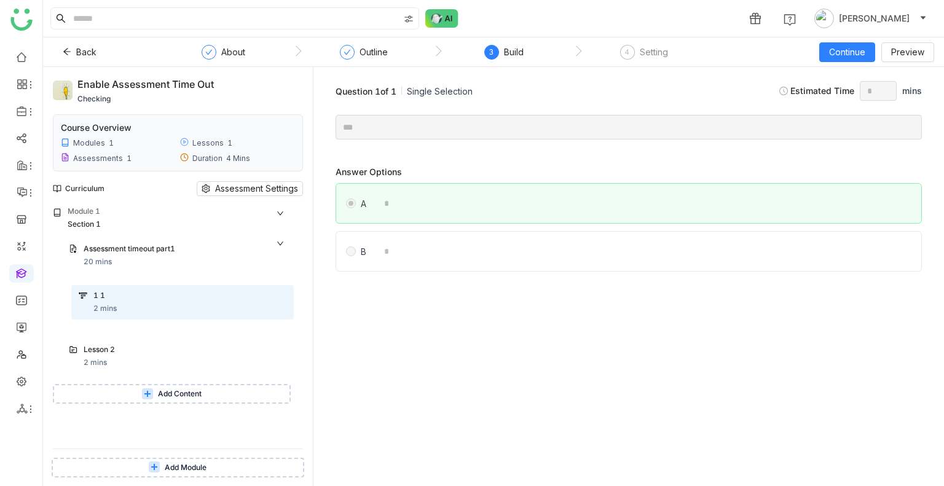
click at [159, 391] on span "Add Content" at bounding box center [180, 394] width 44 height 12
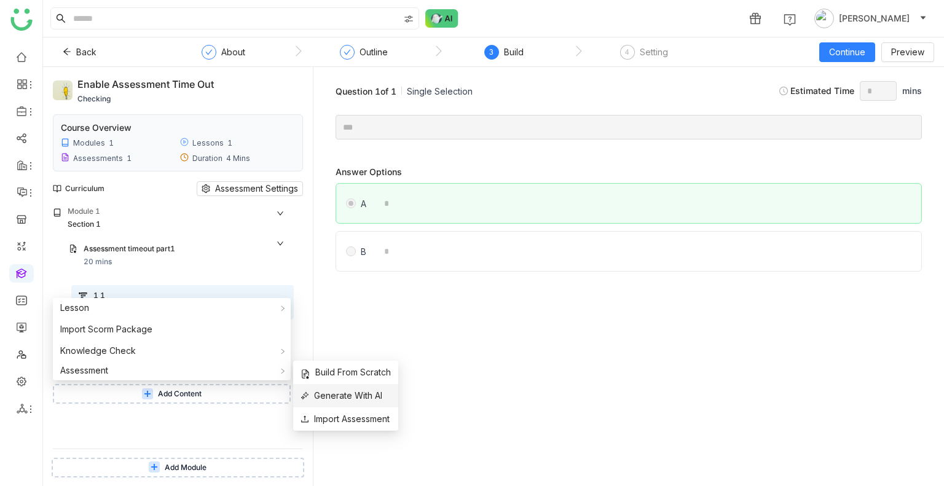
click at [339, 397] on span "Generate With AI" at bounding box center [341, 396] width 82 height 14
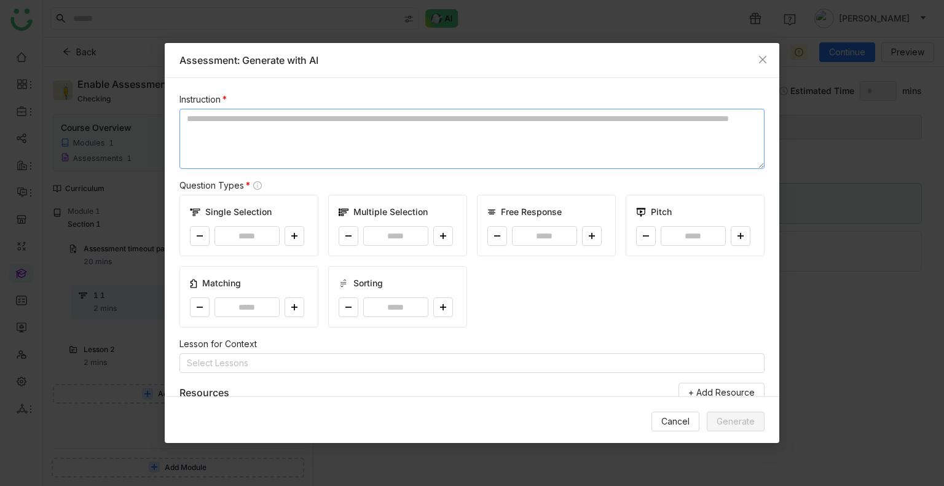
click at [285, 120] on textarea at bounding box center [471, 139] width 585 height 60
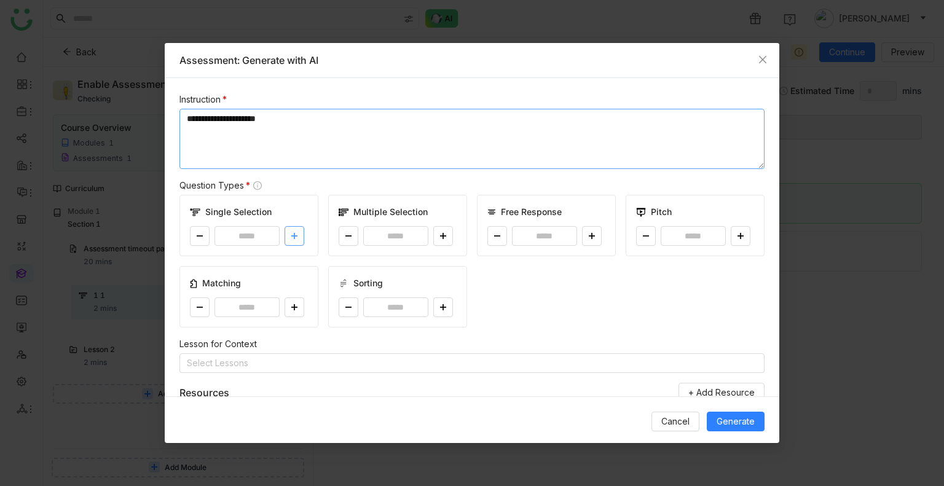
type textarea "**********"
click at [291, 237] on icon at bounding box center [294, 235] width 7 height 7
type input "*"
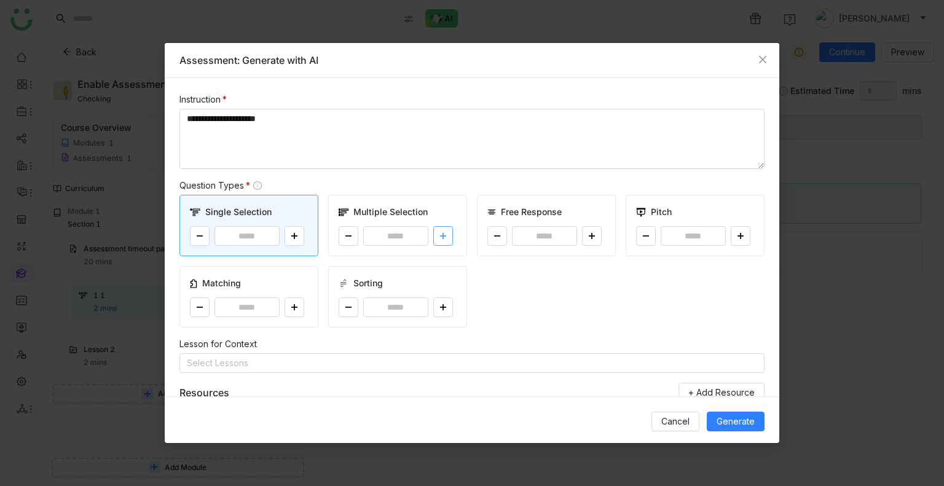
click at [445, 233] on button at bounding box center [443, 236] width 20 height 20
type input "*"
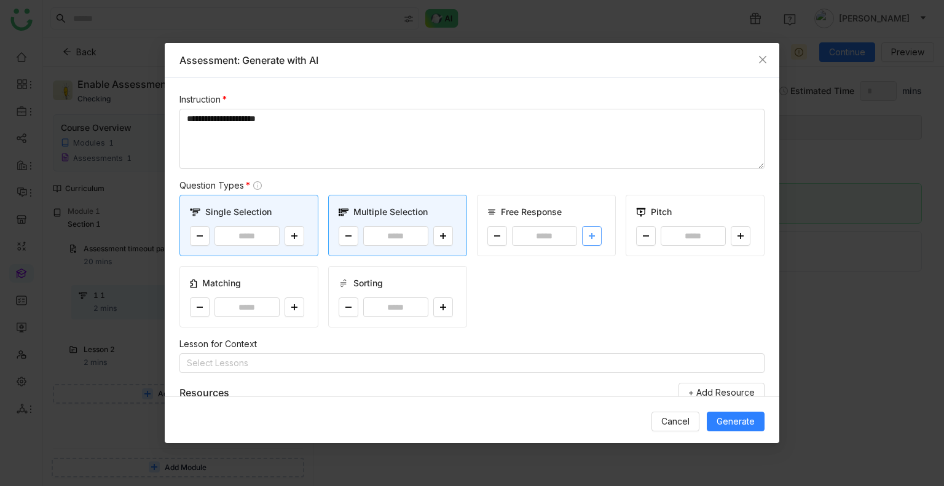
click at [590, 237] on button at bounding box center [592, 236] width 20 height 20
type input "*"
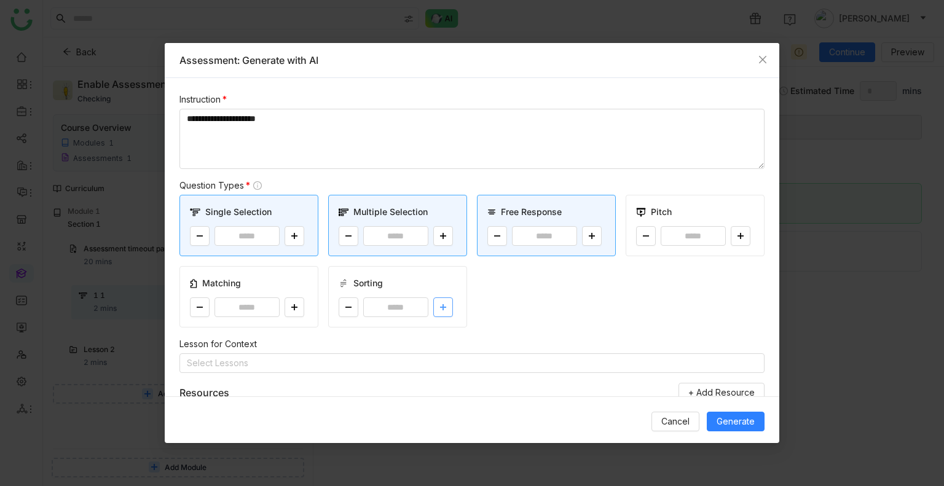
click at [440, 311] on button at bounding box center [443, 307] width 20 height 20
type input "*"
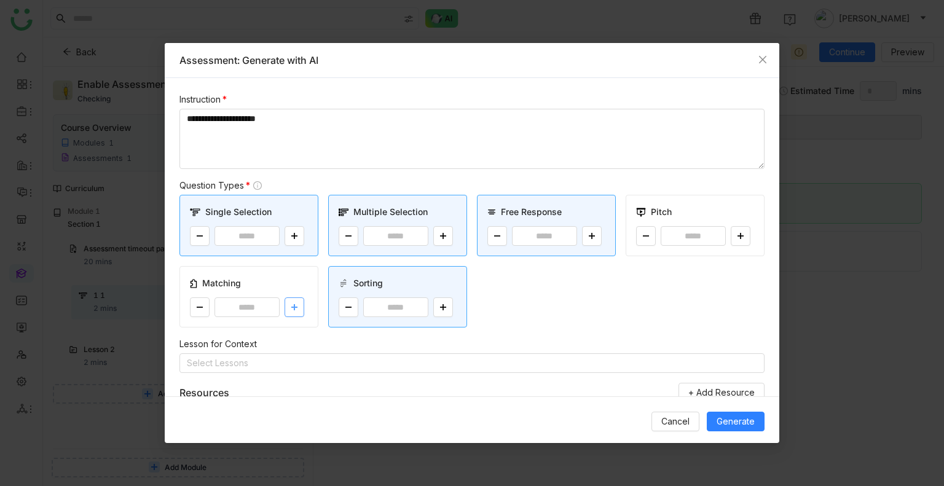
click at [300, 308] on button at bounding box center [294, 307] width 20 height 20
type input "*"
click at [277, 359] on nz-select-top-control "Select Lessons" at bounding box center [471, 363] width 585 height 20
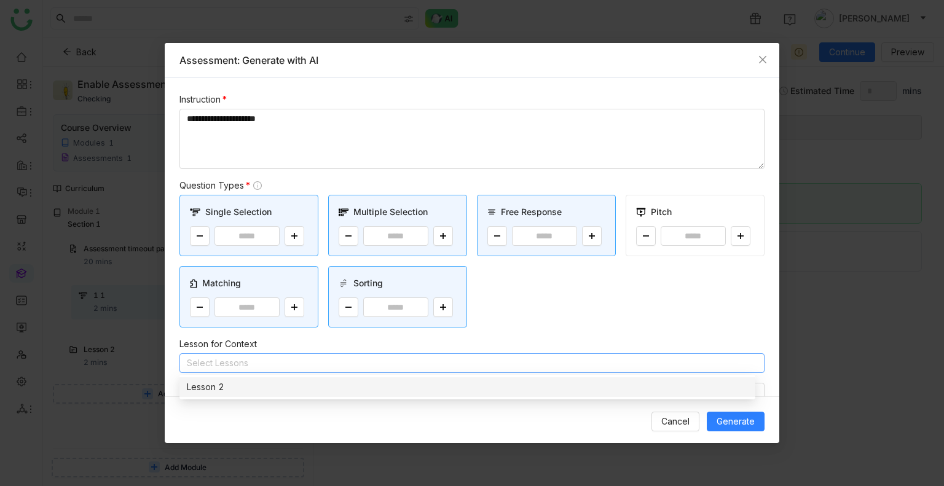
scroll to position [155, 0]
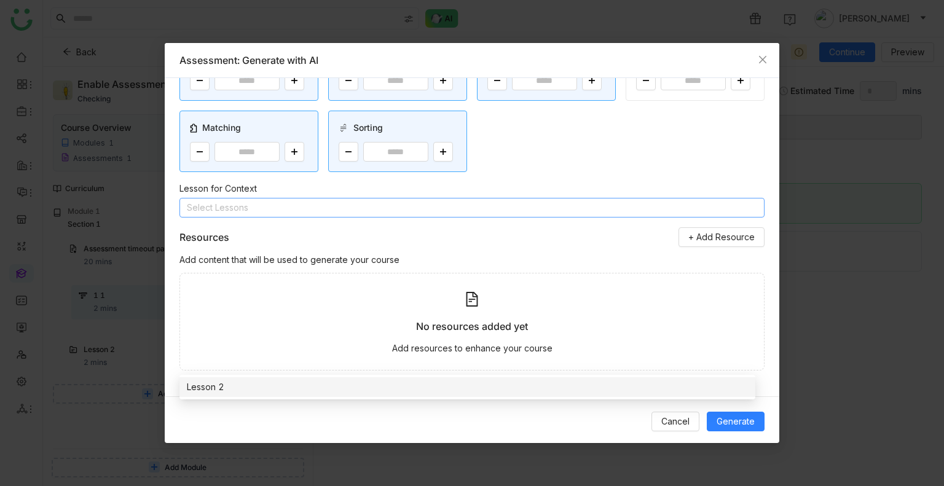
click at [469, 208] on nz-select-top-control "Select Lessons" at bounding box center [471, 208] width 585 height 20
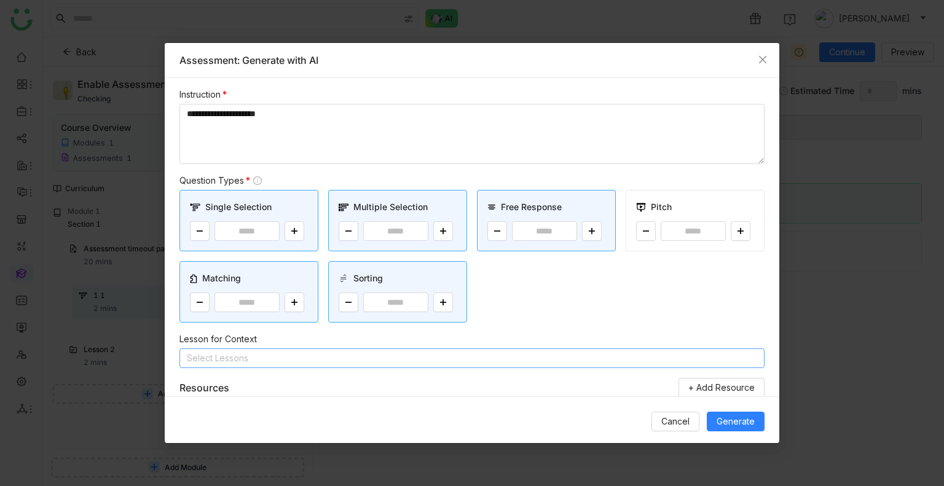
scroll to position [3, 0]
click at [496, 231] on button at bounding box center [497, 233] width 20 height 20
type input "*"
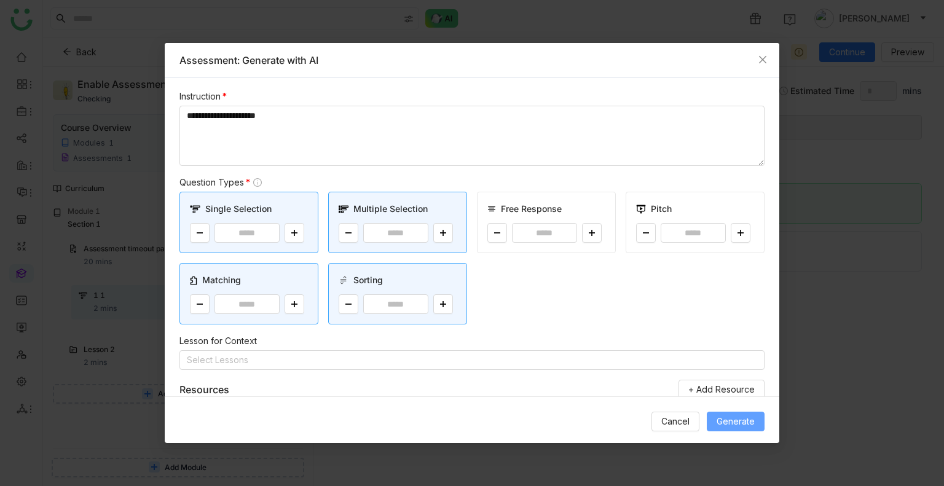
click at [714, 418] on button "Generate" at bounding box center [735, 422] width 58 height 20
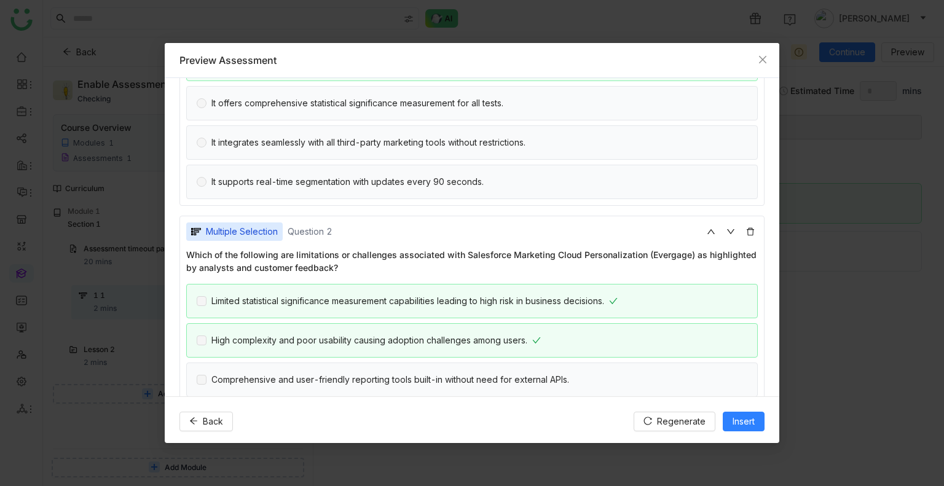
scroll to position [0, 0]
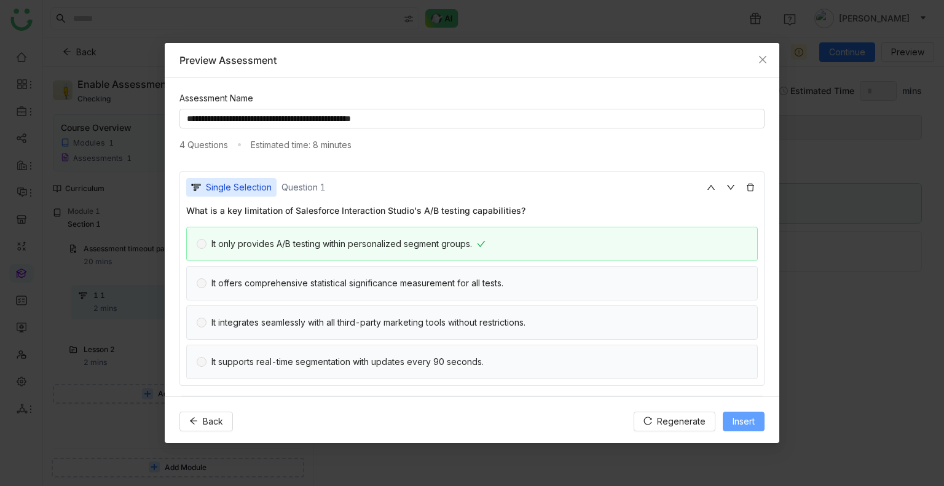
click at [726, 421] on button "Insert" at bounding box center [743, 422] width 42 height 20
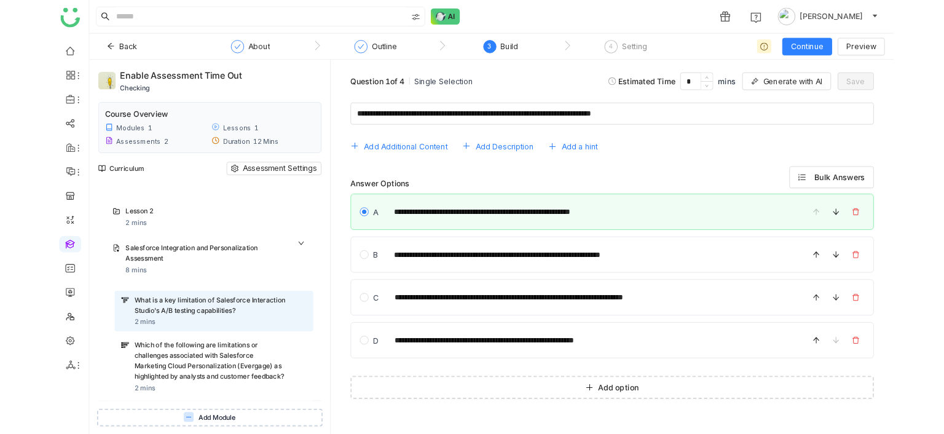
scroll to position [112, 0]
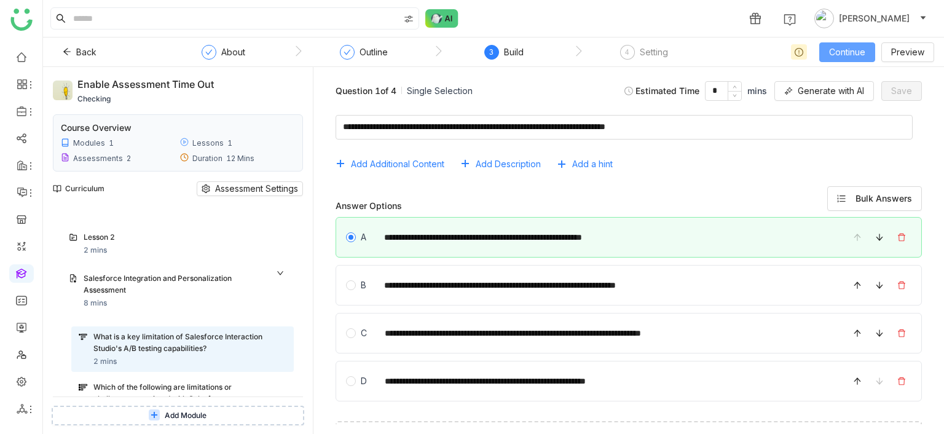
click at [839, 51] on span "Continue" at bounding box center [847, 52] width 36 height 14
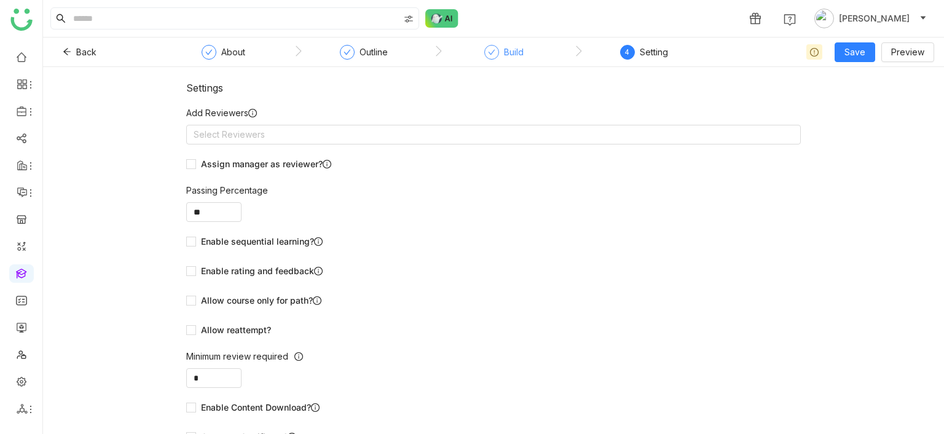
click at [509, 58] on div "Build" at bounding box center [514, 52] width 20 height 15
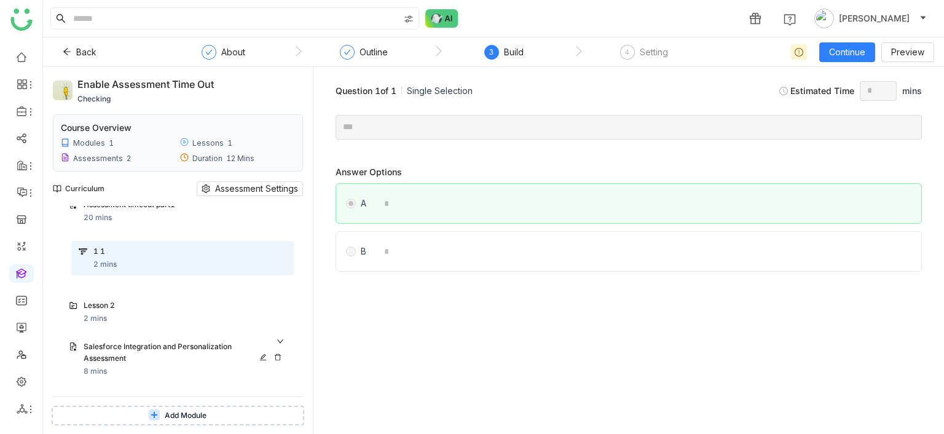
scroll to position [56, 0]
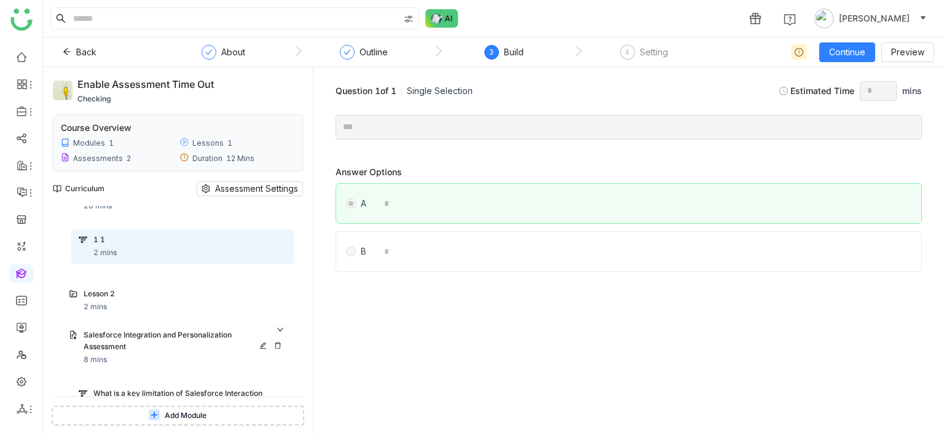
click at [100, 335] on div "Salesforce Integration and Personalization Assessment" at bounding box center [173, 340] width 178 height 23
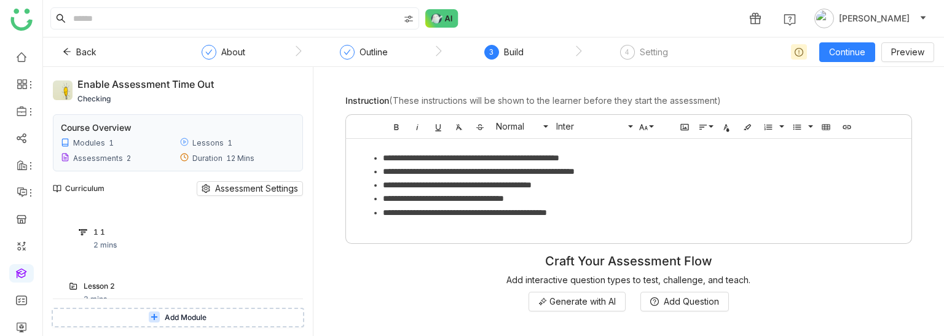
scroll to position [160, 0]
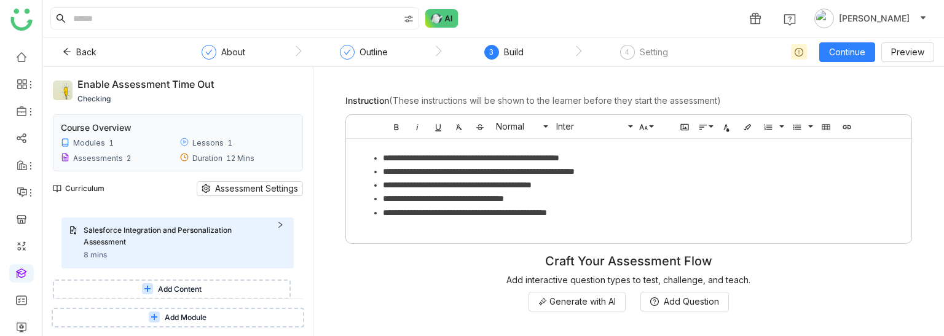
click at [280, 221] on icon at bounding box center [279, 224] width 7 height 7
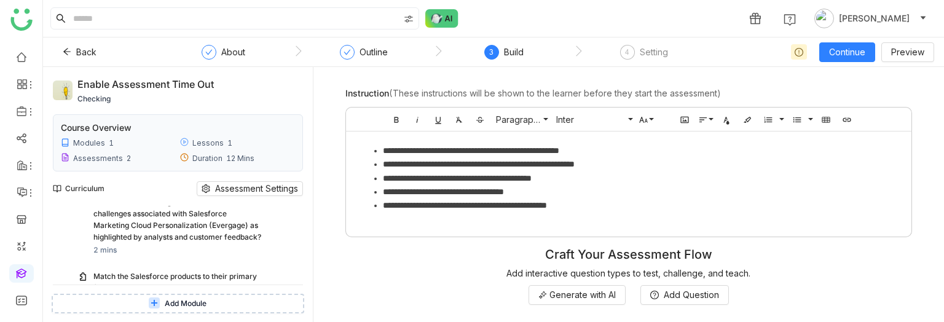
scroll to position [349, 0]
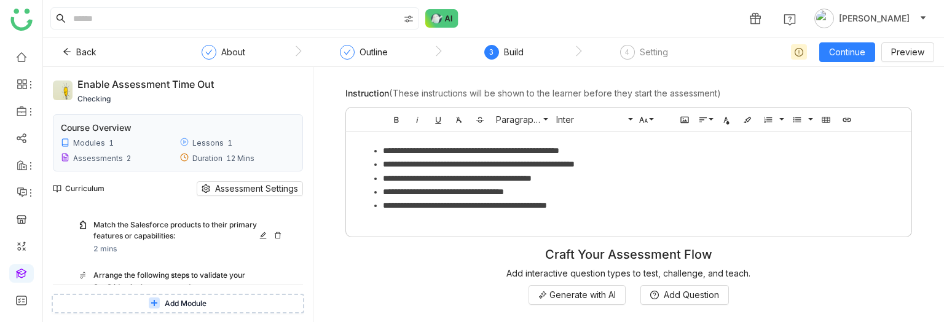
click at [175, 130] on div "Match the Salesforce products to their primary features or capabilities:" at bounding box center [178, 230] width 170 height 23
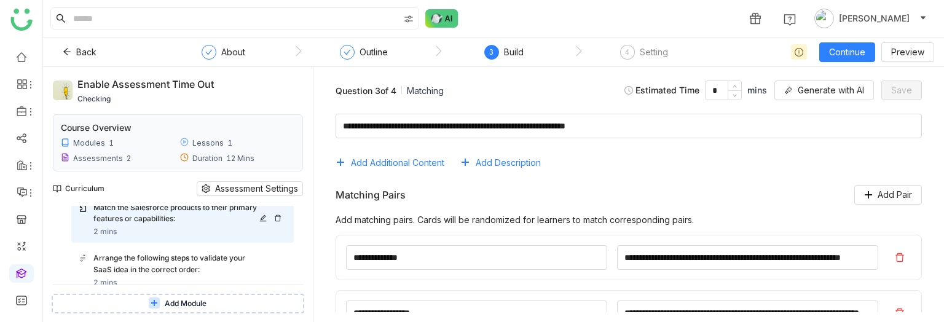
scroll to position [366, 0]
click at [717, 87] on input "*" at bounding box center [723, 90] width 36 height 18
type input "**"
click at [837, 58] on span "Continue" at bounding box center [847, 52] width 36 height 14
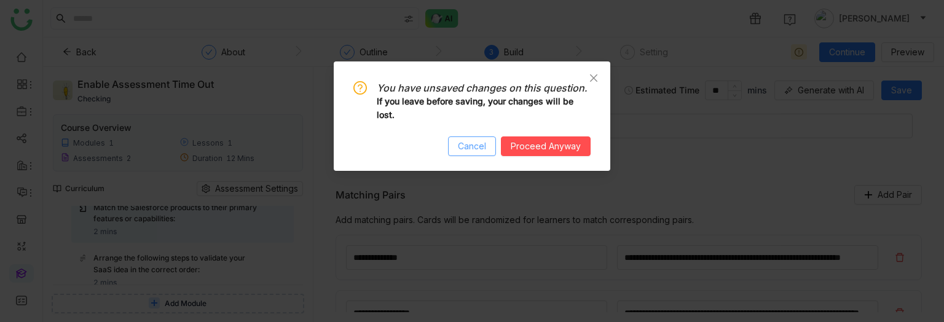
click at [485, 130] on span "Cancel" at bounding box center [472, 146] width 28 height 14
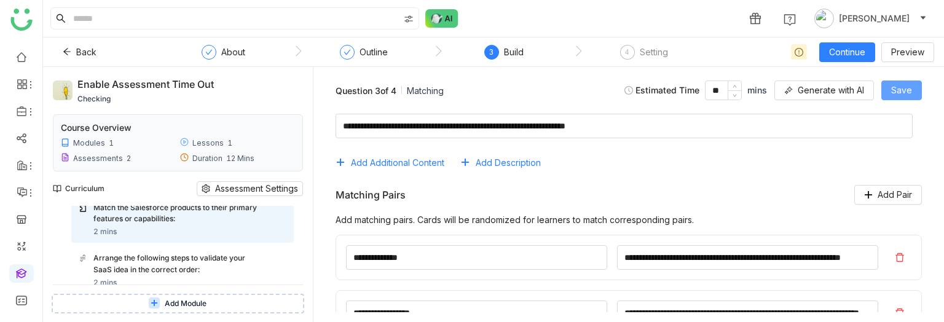
click at [892, 96] on span "Save" at bounding box center [901, 91] width 21 height 14
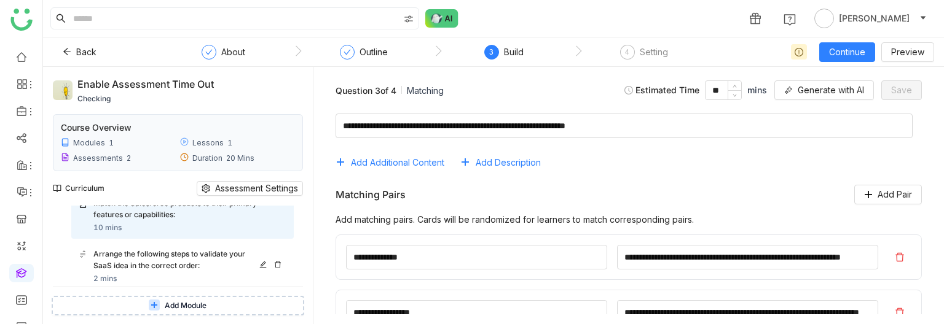
scroll to position [365, 0]
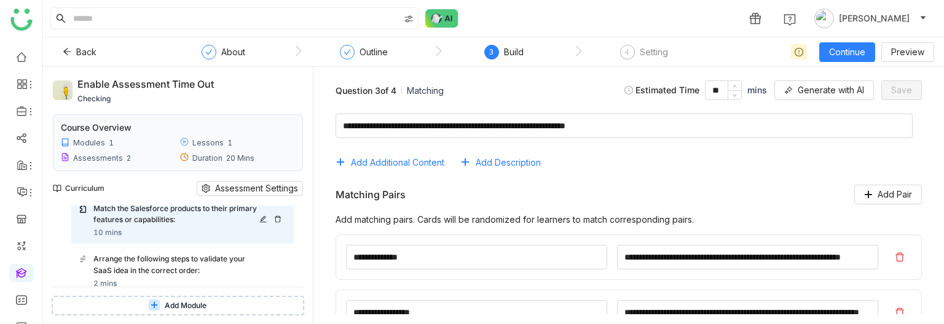
click at [277, 222] on icon at bounding box center [278, 219] width 6 height 7
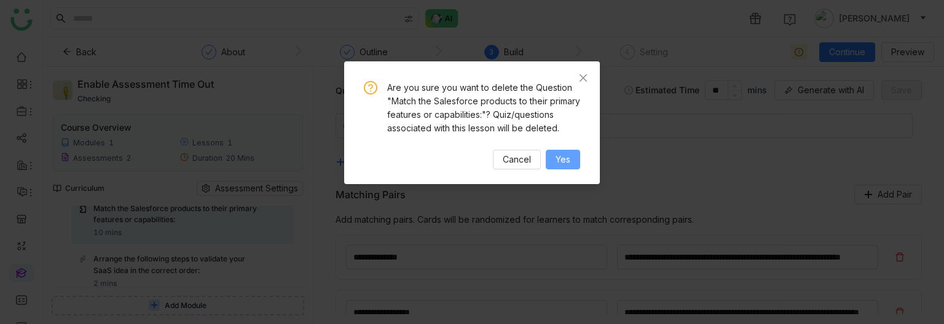
click at [550, 162] on button "Yes" at bounding box center [563, 160] width 34 height 20
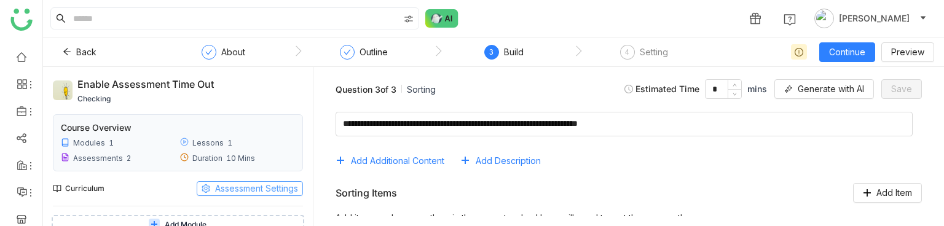
click at [281, 191] on span "Assessment Settings" at bounding box center [256, 189] width 83 height 14
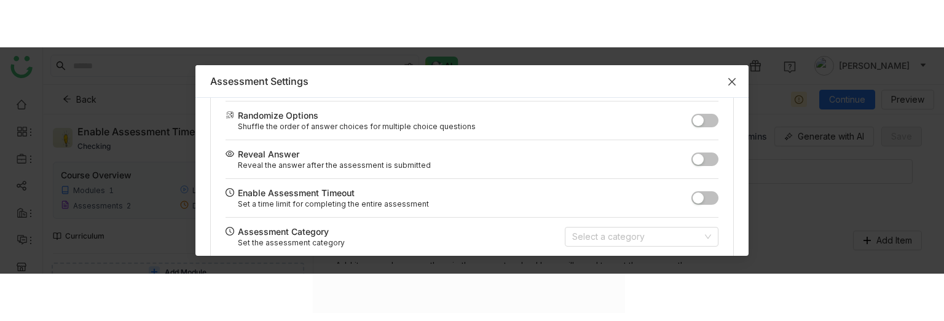
scroll to position [129, 0]
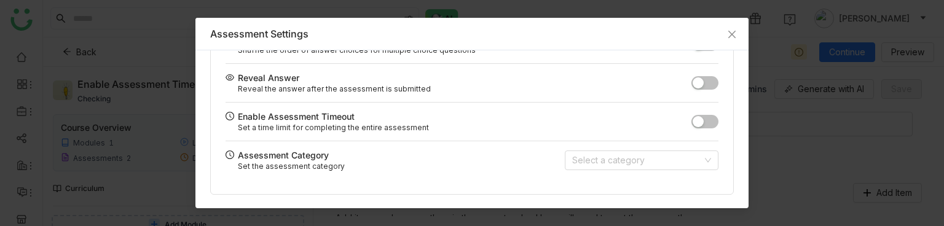
click at [705, 120] on button "button" at bounding box center [704, 122] width 27 height 14
click at [631, 119] on input "*" at bounding box center [647, 122] width 37 height 20
type input "**"
click at [729, 26] on span "Close" at bounding box center [731, 34] width 33 height 33
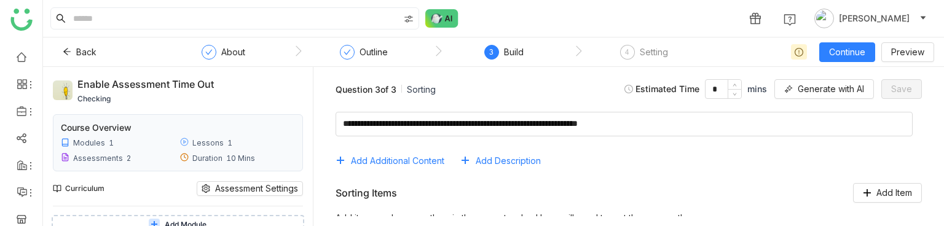
click at [135, 189] on div "Curriculum Assessment Settings" at bounding box center [178, 188] width 250 height 34
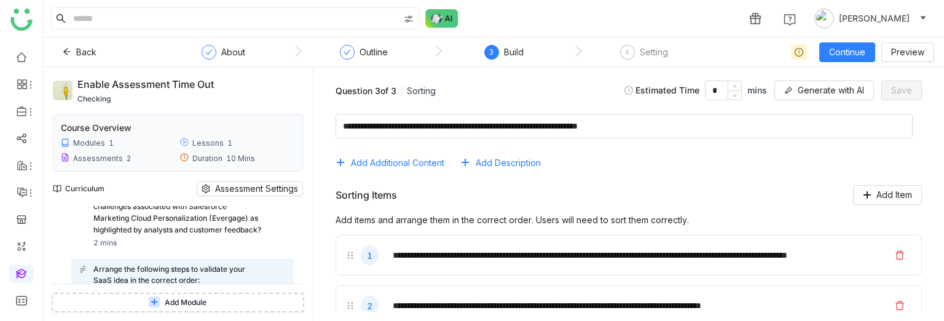
scroll to position [362, 0]
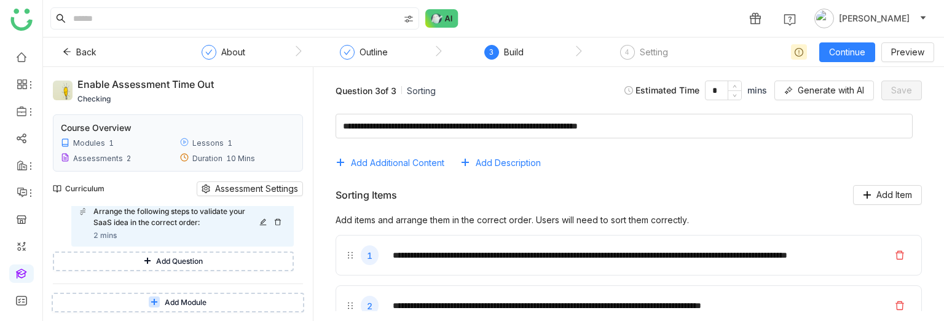
click at [259, 225] on icon at bounding box center [262, 221] width 7 height 7
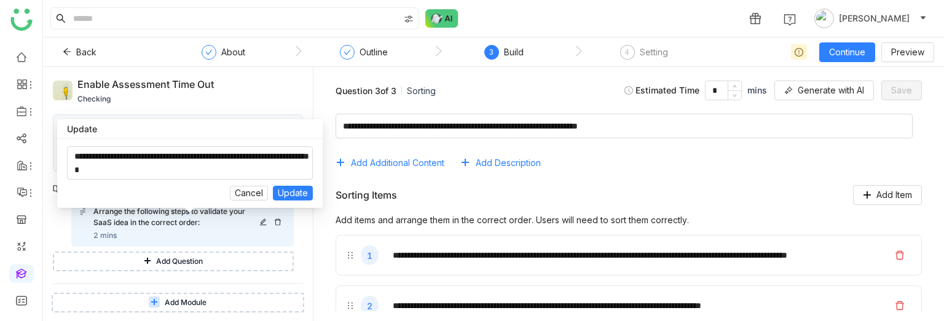
click at [185, 229] on div "Arrange the following steps to validate your SaaS idea in the correct order:" at bounding box center [178, 217] width 170 height 23
click at [716, 90] on input "*" at bounding box center [723, 90] width 36 height 18
type input "*"
click at [580, 77] on div "Question 3 of 3 Sorting Estimated Time * mins Generate with AI Save" at bounding box center [628, 90] width 611 height 27
click at [895, 84] on span "Save" at bounding box center [901, 91] width 21 height 14
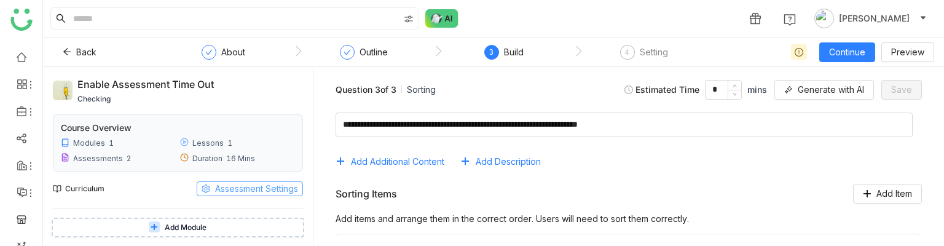
click at [211, 189] on button "Assessment Settings" at bounding box center [250, 188] width 106 height 15
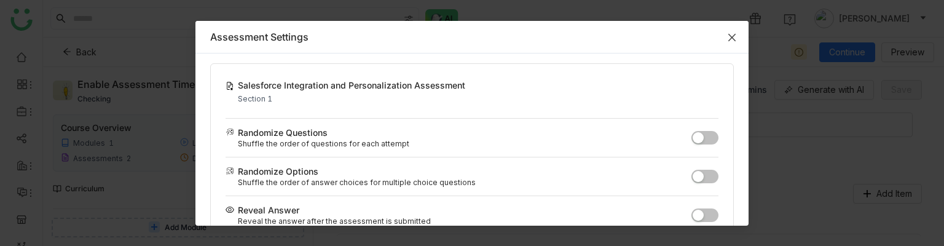
scroll to position [115, 0]
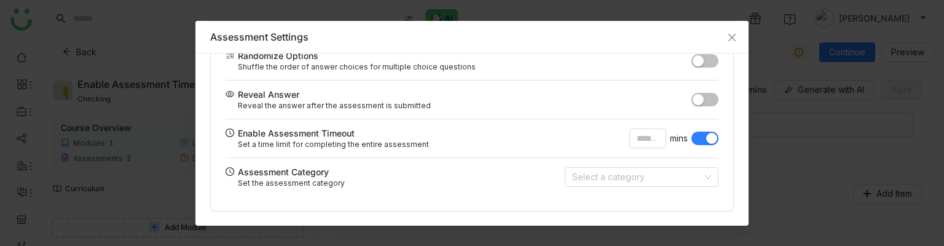
click at [691, 135] on button "button" at bounding box center [704, 138] width 27 height 14
click at [730, 33] on icon "Close" at bounding box center [732, 38] width 10 height 10
